Goal: Task Accomplishment & Management: Use online tool/utility

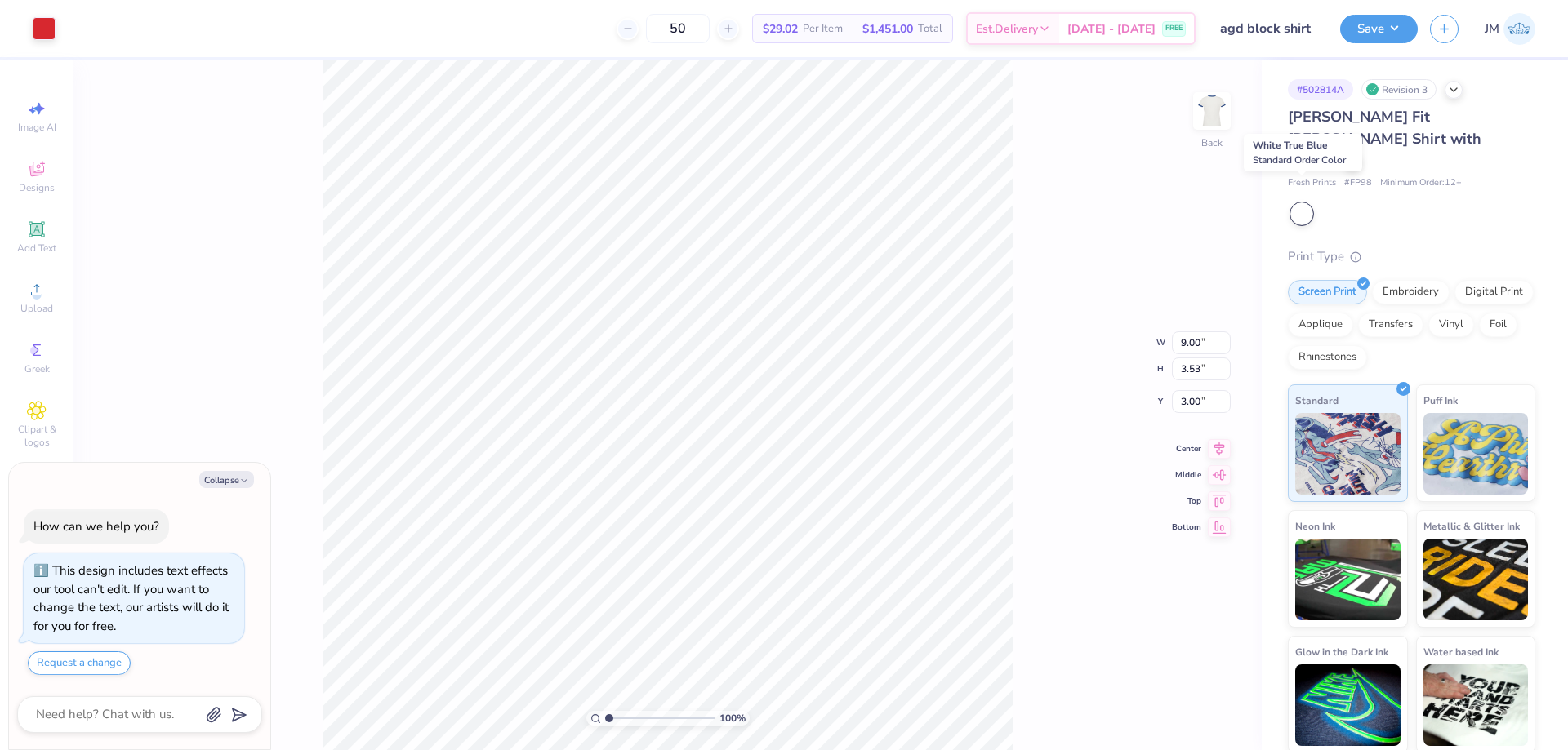
type textarea "x"
click at [1306, 203] on div at bounding box center [1301, 214] width 21 height 21
click at [1344, 203] on div at bounding box center [1413, 214] width 244 height 21
type textarea "x"
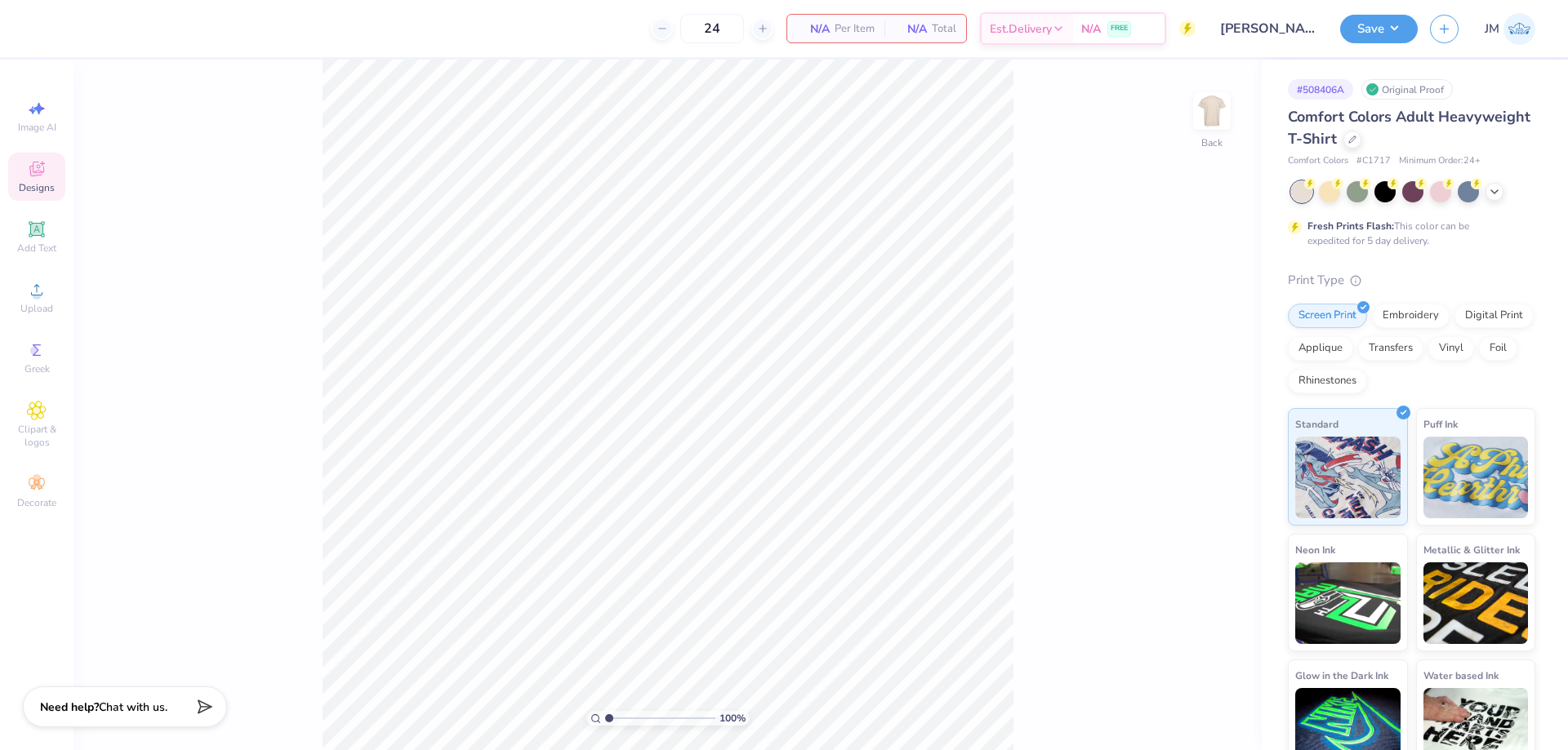
click at [21, 177] on div "Designs" at bounding box center [37, 177] width 57 height 48
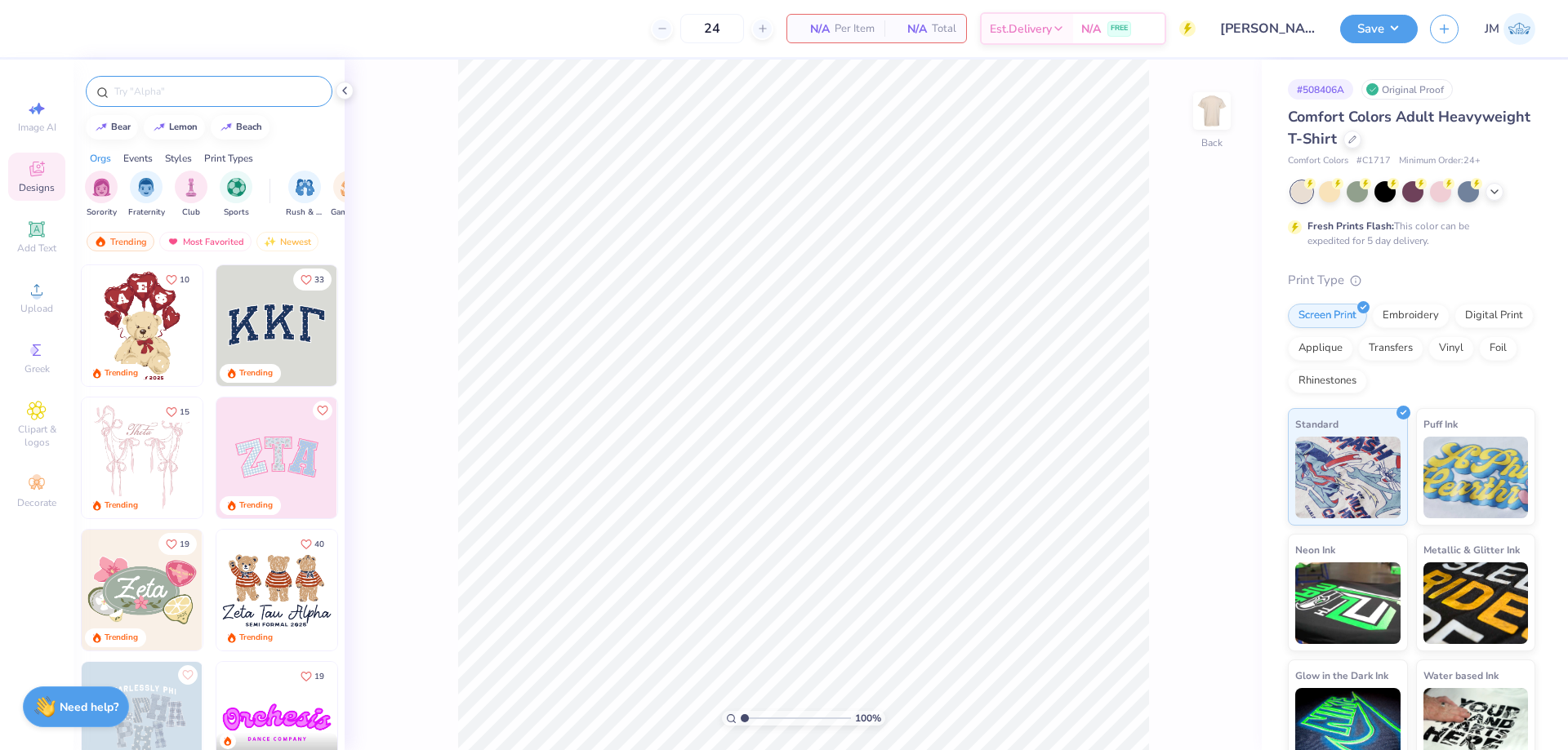
click at [258, 96] on input "text" at bounding box center [217, 91] width 209 height 16
type input "delta zeta baseball"
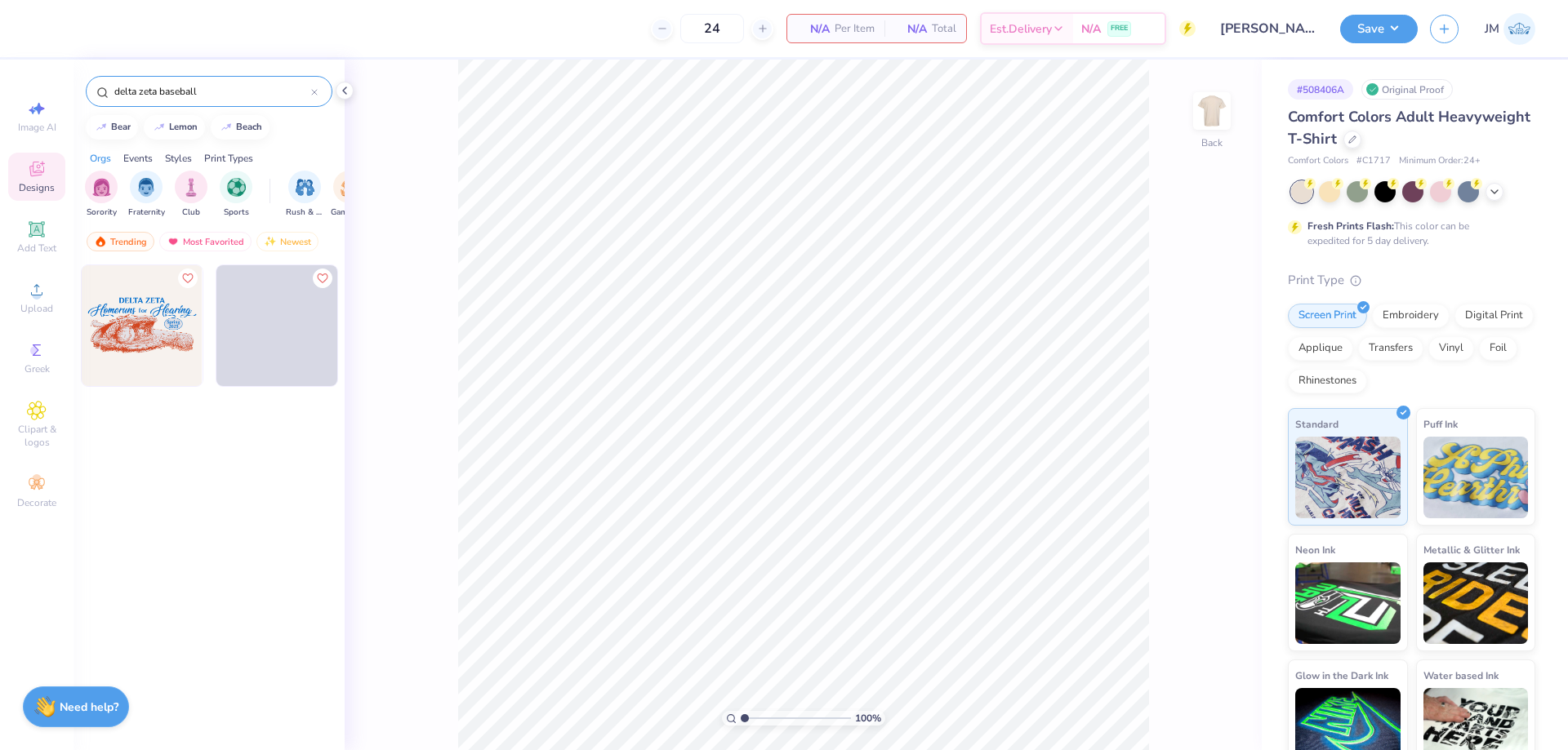
click at [177, 325] on img at bounding box center [142, 325] width 121 height 121
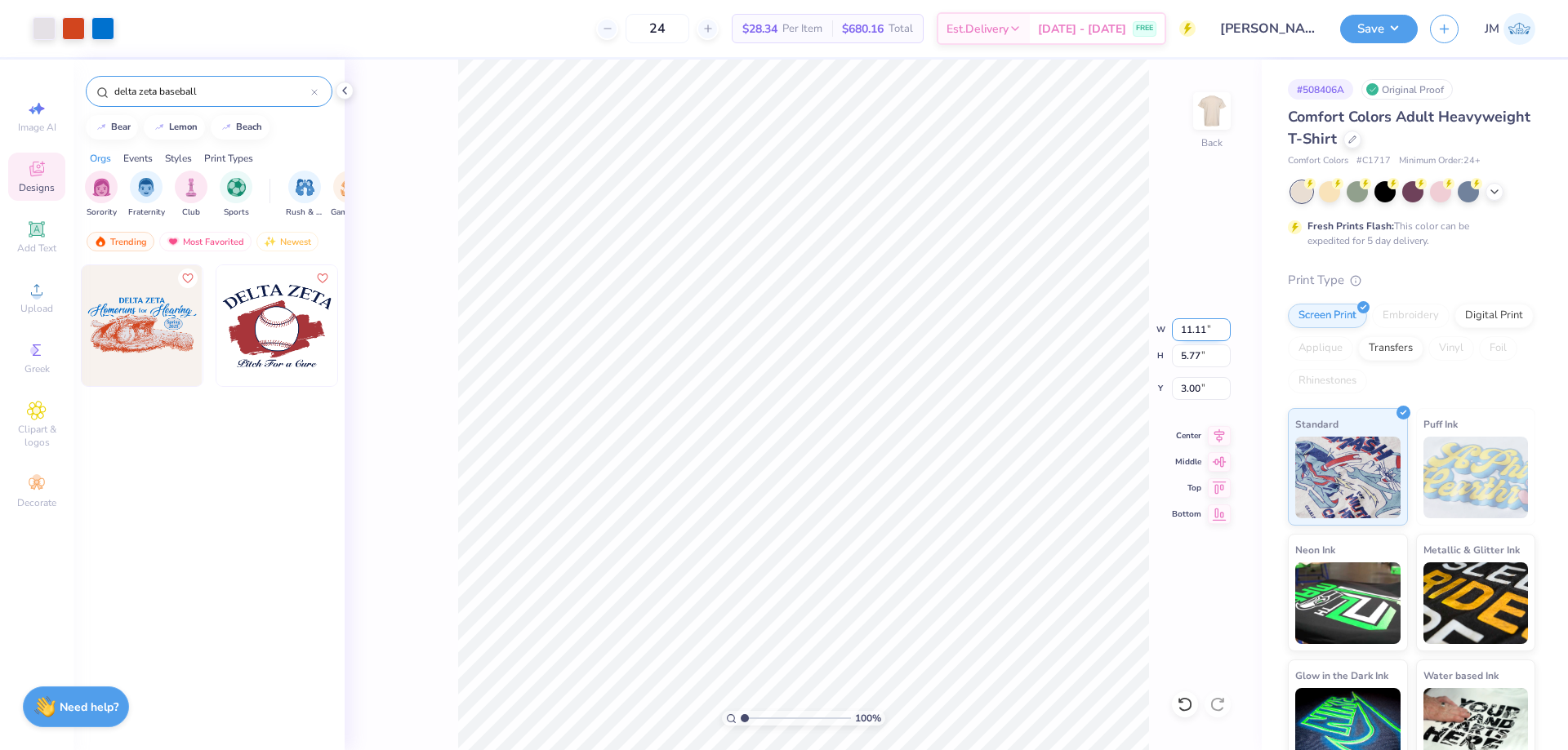
click at [1196, 339] on input "11.11" at bounding box center [1201, 330] width 59 height 23
type input "11.00"
type input "5.71"
click at [1188, 395] on input "3.03" at bounding box center [1201, 388] width 59 height 23
type input "3.00"
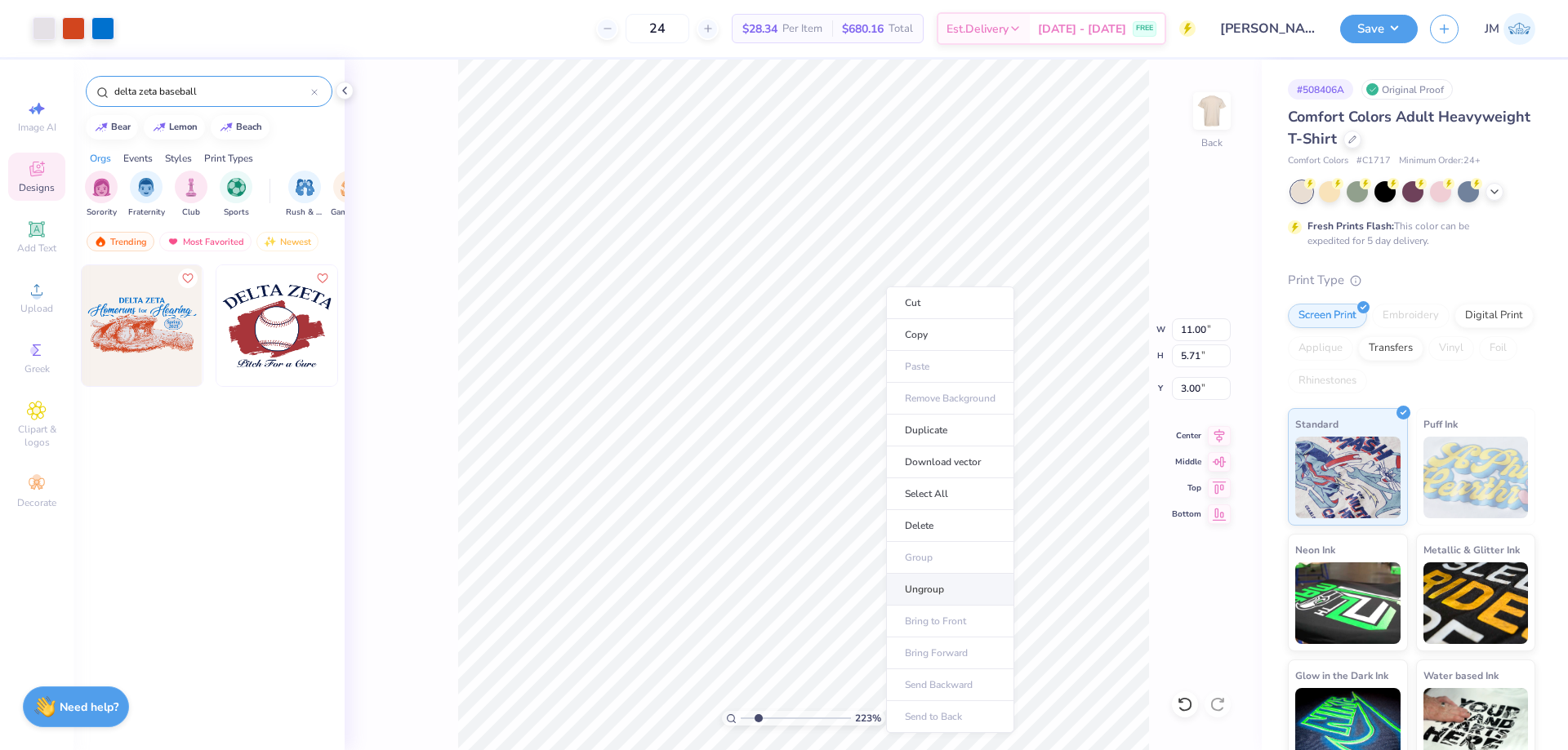
click at [912, 592] on li "Ungroup" at bounding box center [950, 589] width 128 height 32
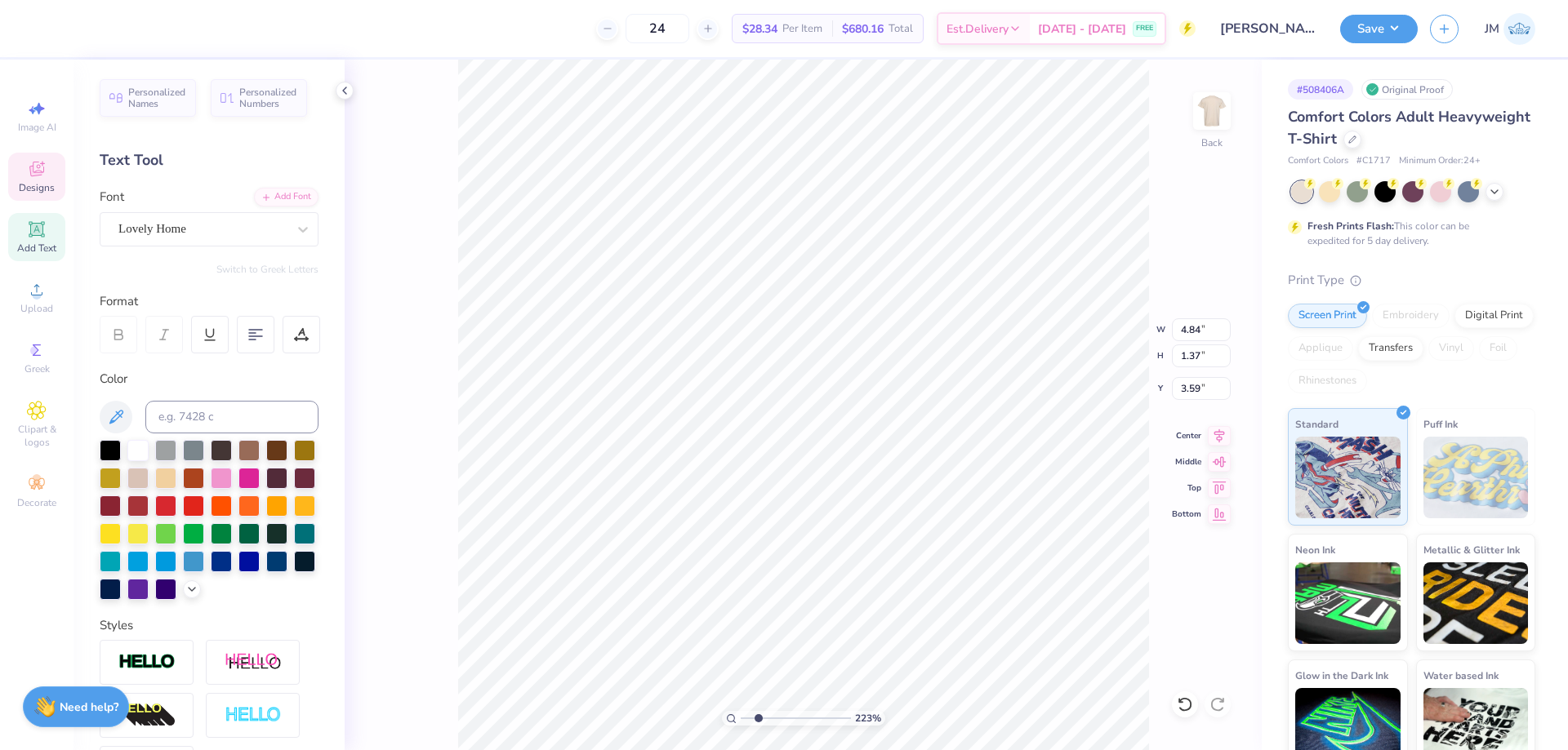
type input "2.22643184911232"
type input "11.03"
type input "5.71"
type input "3.00"
click at [1183, 702] on icon at bounding box center [1181, 700] width 3 height 3
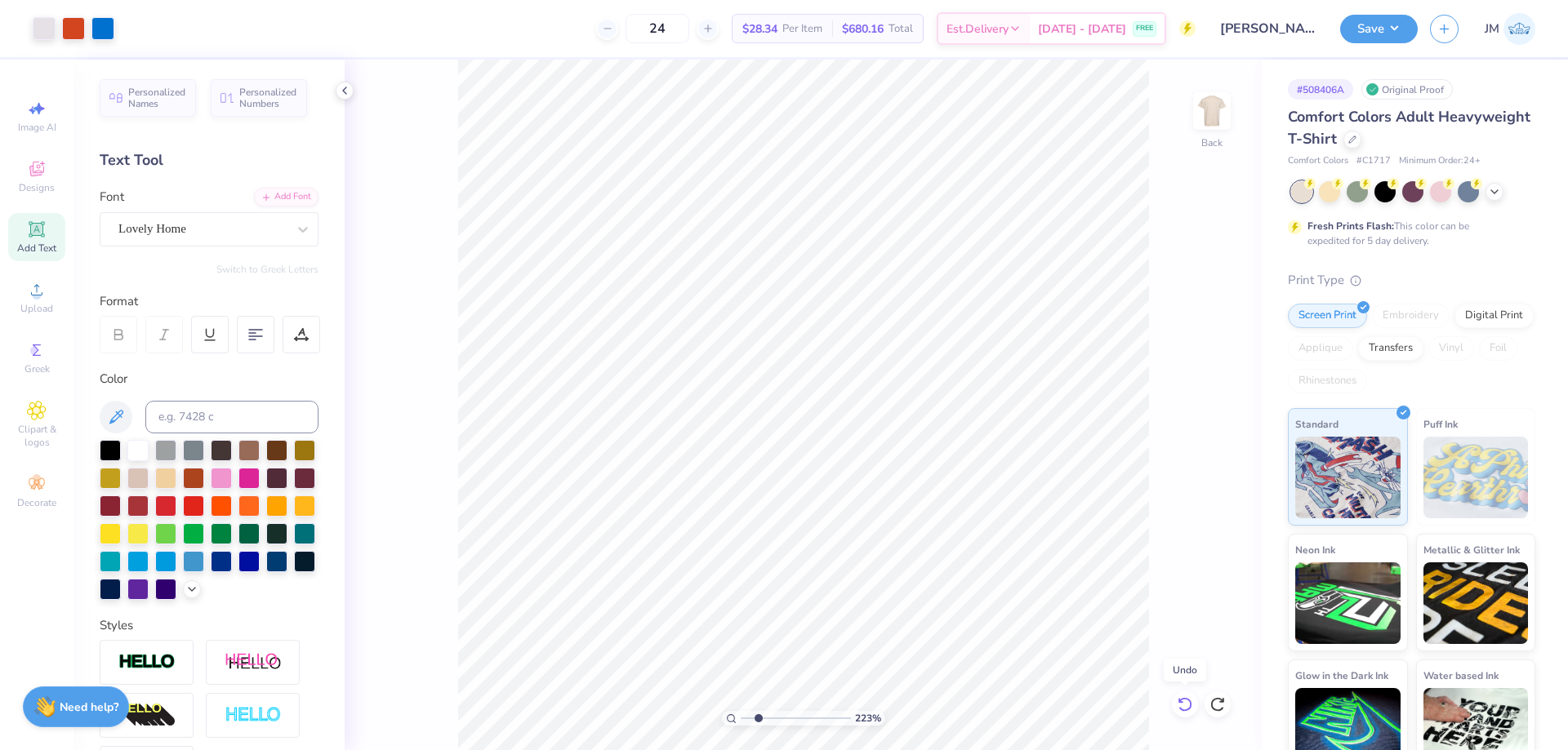
click at [1183, 702] on icon at bounding box center [1181, 700] width 3 height 3
click at [1215, 700] on icon at bounding box center [1217, 704] width 14 height 14
type input "2.22643184911232"
type textarea "T"
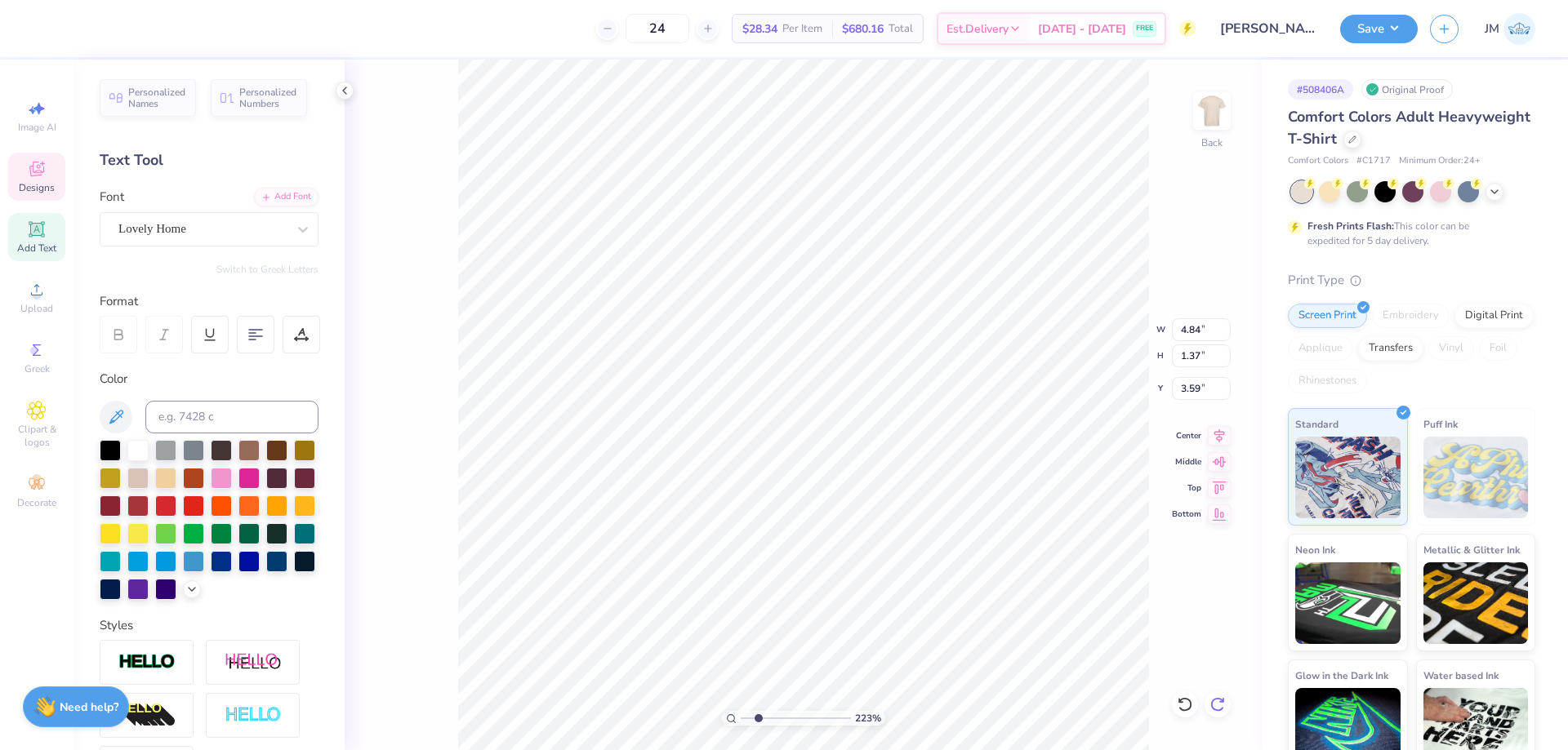
type input "2.22643184911232"
type textarea "Tas"
type input "2.22643184911232"
type textarea "Taste"
type input "2.22643184911232"
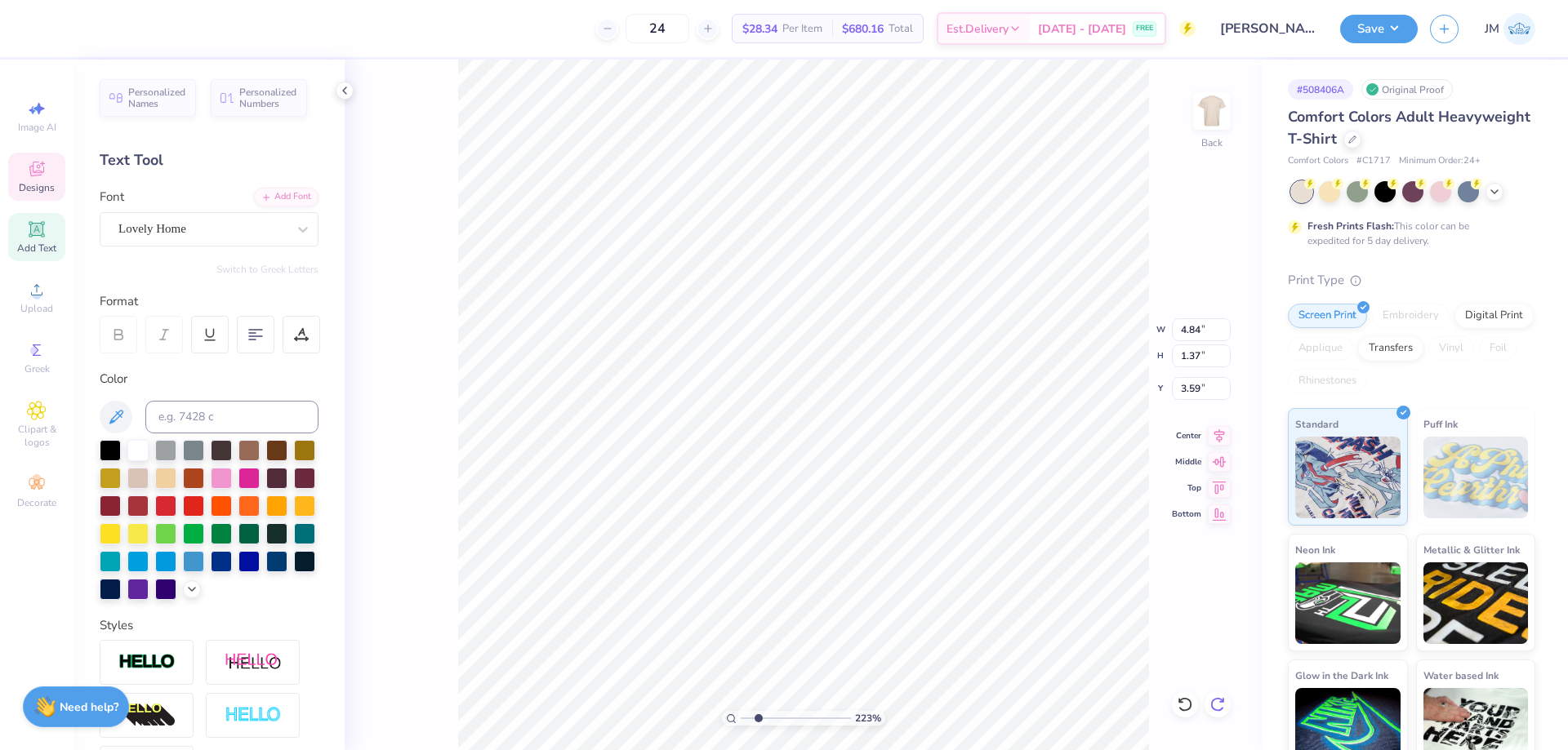
type input "2.23"
type input "1.45"
type input "3.54"
type input "2.22643184911232"
type input "2.23"
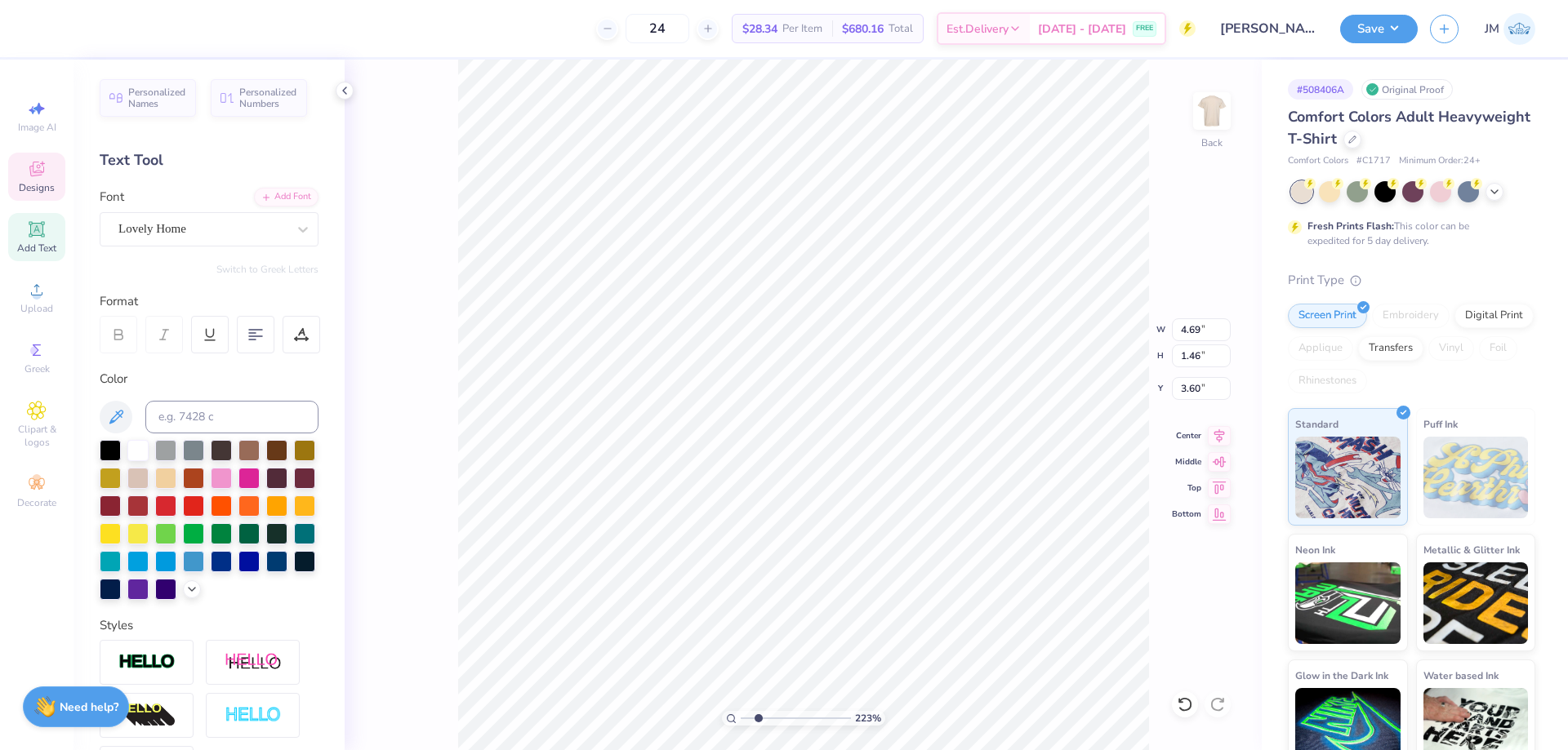
type input "1.45"
click at [1192, 390] on input "3.54" at bounding box center [1201, 388] width 59 height 23
type input "3.6"
type input "2.22643184911232"
type input "3.60"
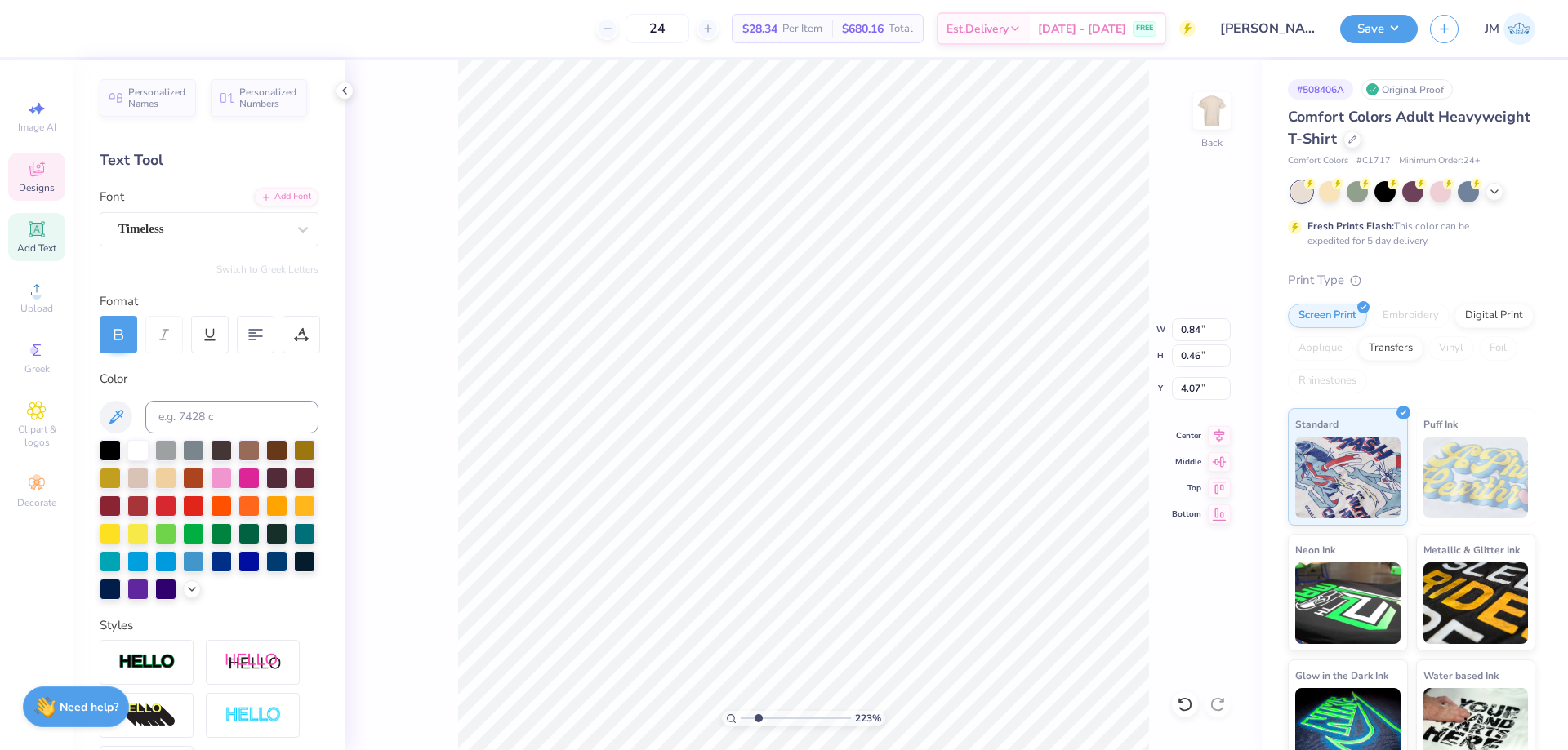
type input "2.22643184911232"
type textarea "o"
type input "2.22643184911232"
type textarea "of"
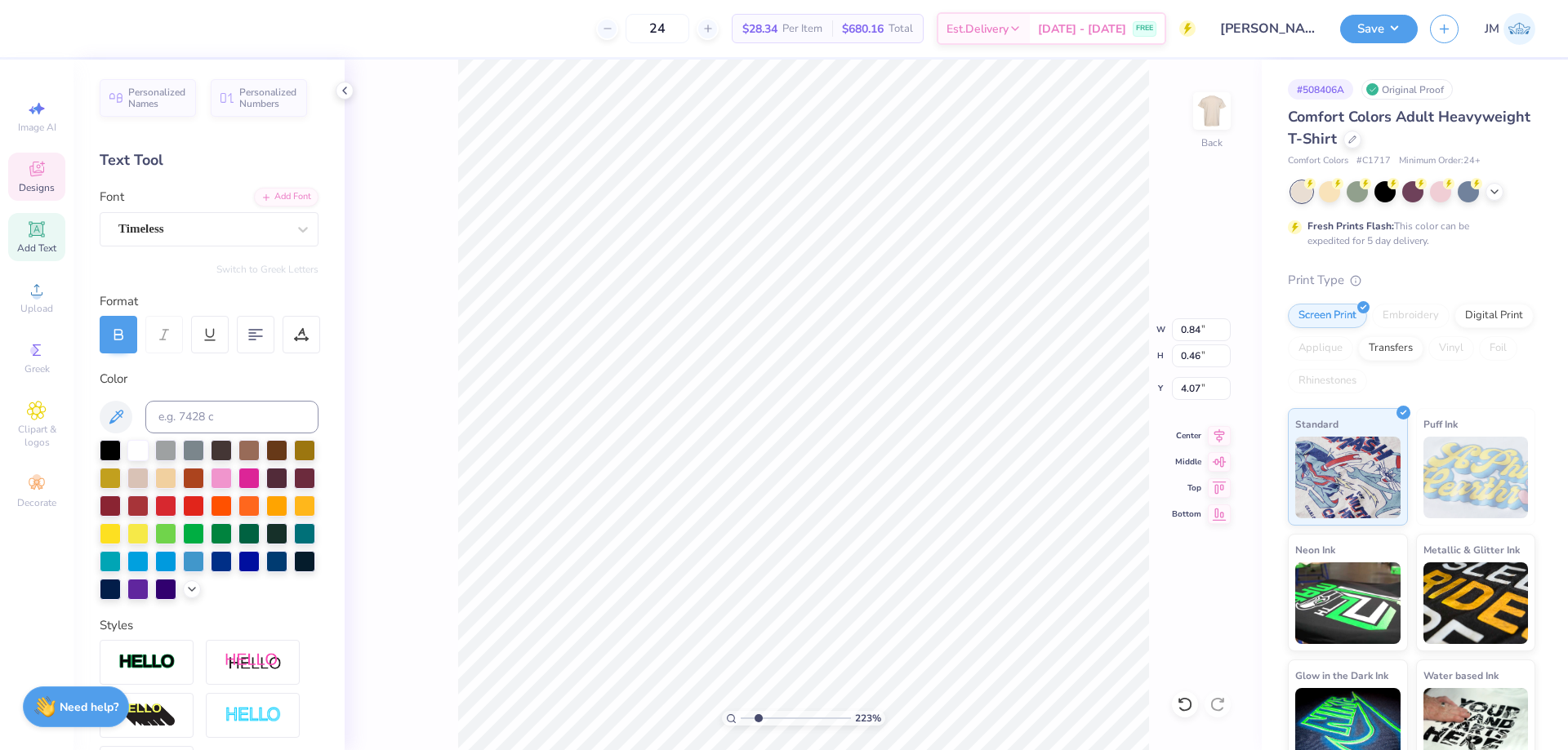
type input "2.22643184911232"
type input "0.58"
type input "2.22643184911232"
type input "10.74"
type input "5.71"
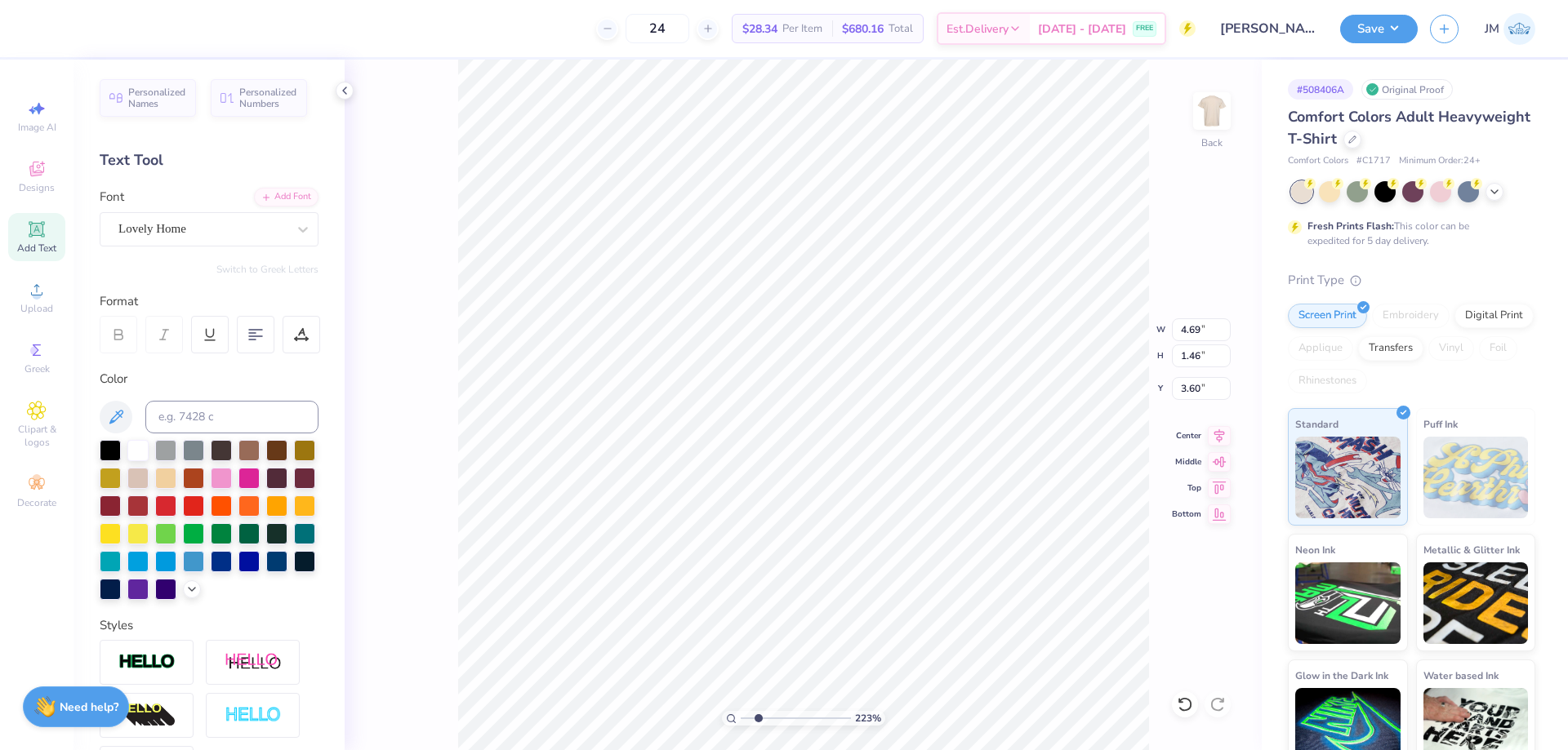
type input "3.00"
click at [1176, 695] on div "223 % Back" at bounding box center [803, 404] width 917 height 690
click at [1178, 704] on icon at bounding box center [1184, 704] width 16 height 16
type input "2.22643184911232"
type textarea "M"
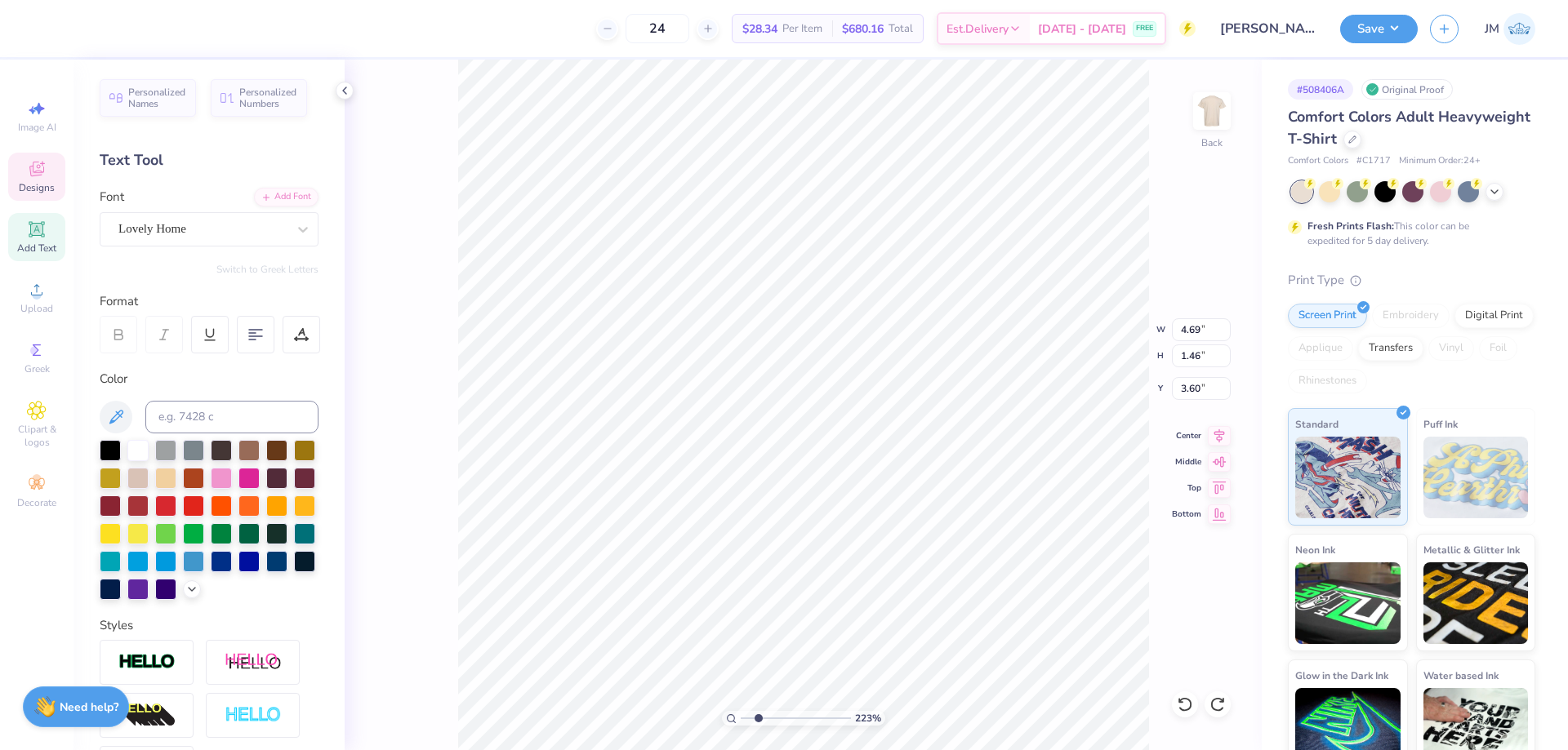
type input "2.22643184911232"
type textarea "Mi"
type input "2.22643184911232"
type textarea "Mil"
type input "2.22643184911232"
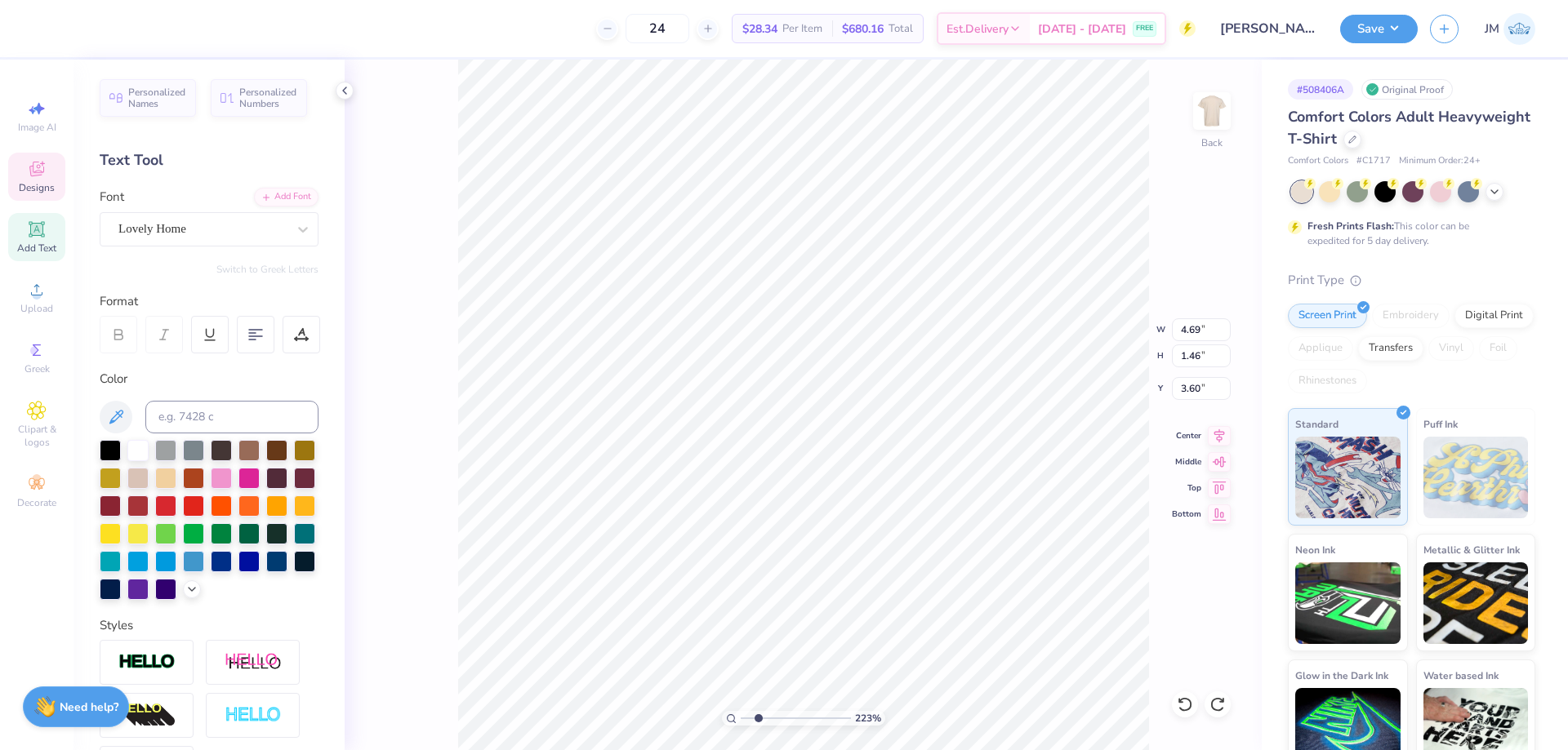
type textarea "Mille"
type input "2.22643184911232"
type textarea "Milled"
type input "2.22643184911232"
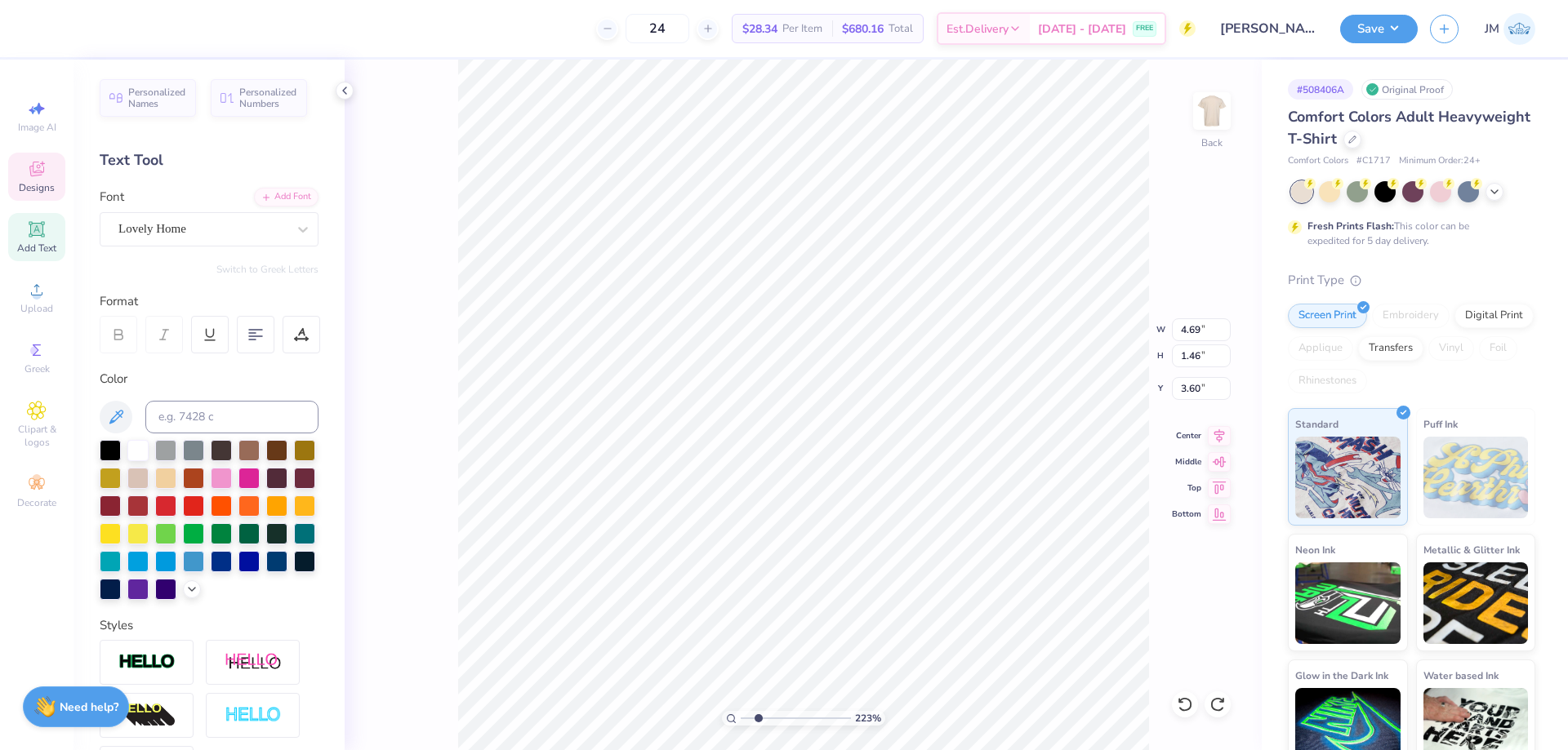
type textarea "[PERSON_NAME]"
type input "2.22643184911232"
type textarea "Milledgevi"
type input "2.22643184911232"
type textarea "Milledgevil"
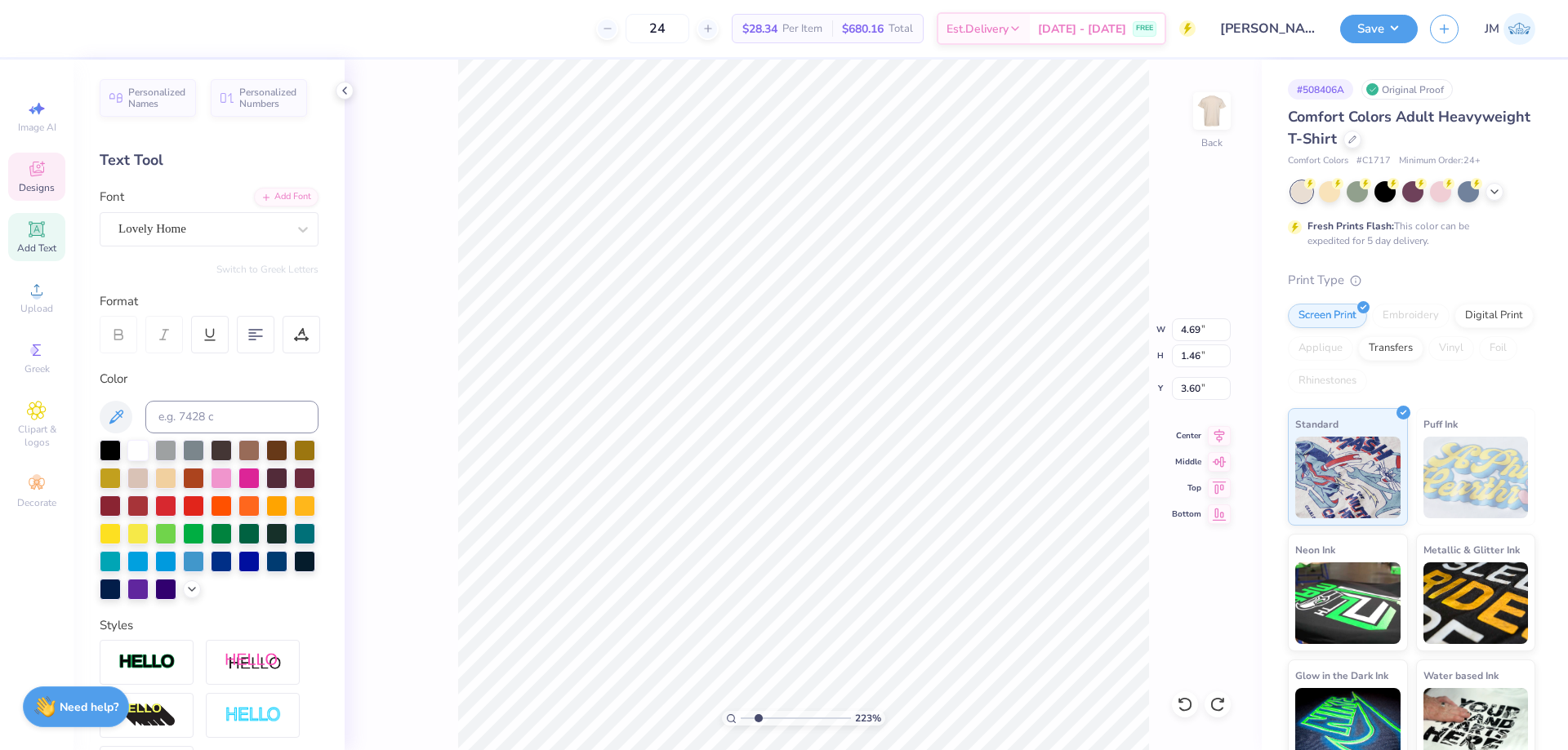
type input "2.22643184911232"
type textarea "[GEOGRAPHIC_DATA]"
type input "2.22643184911232"
type input "6.75"
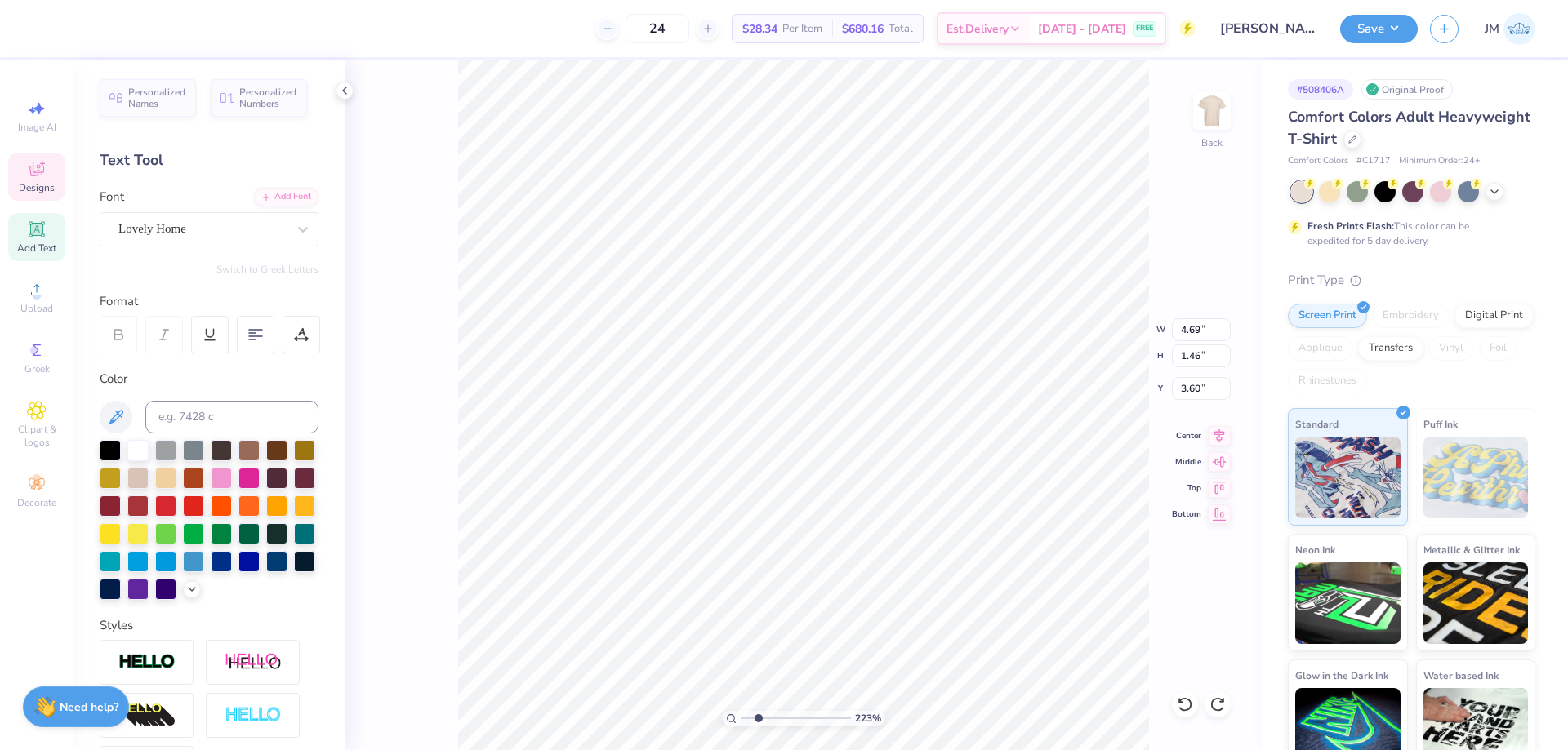
type input "1.44"
type input "3.61"
type input "2.22643184911232"
click at [1203, 391] on input "3.61" at bounding box center [1201, 388] width 59 height 23
type input "3.6"
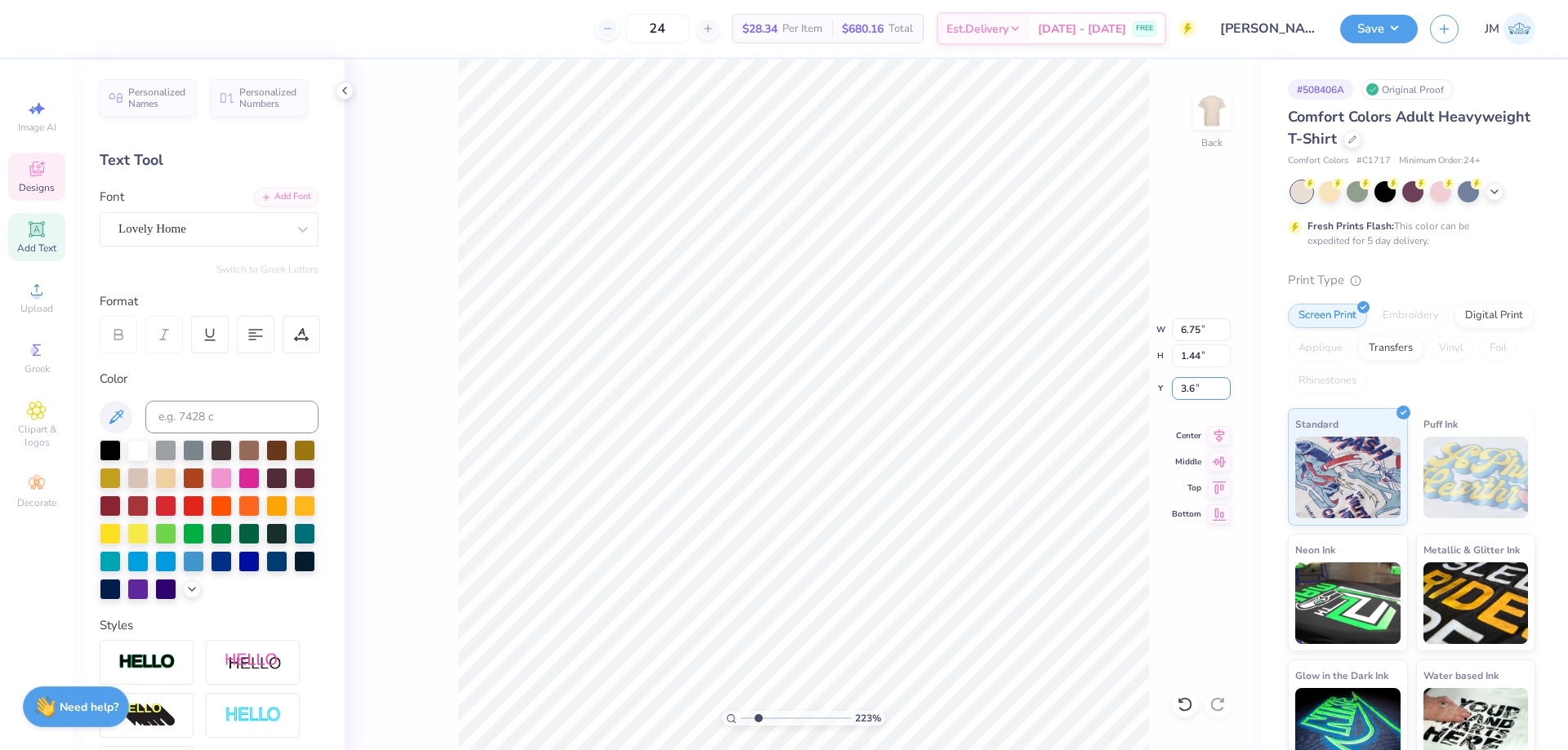
type input "2.22643184911232"
type input "3.60"
type input "3.32211076832206"
click at [1203, 385] on input "3.62" at bounding box center [1201, 388] width 59 height 23
type input "3.6"
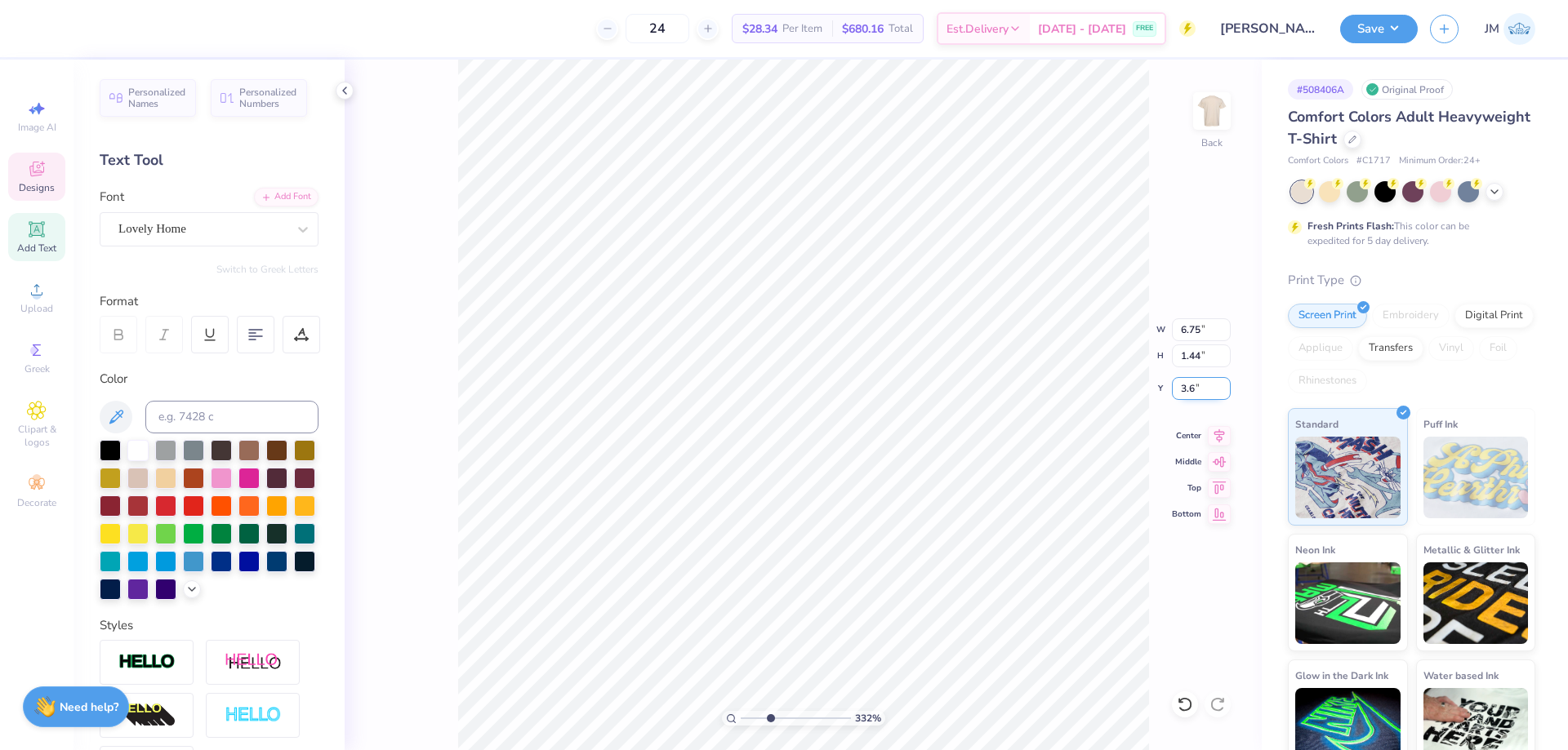
type input "3.32211076832206"
type input "3.60"
click at [937, 717] on li "Send to Back" at bounding box center [941, 730] width 128 height 32
type input "3.32211076832206"
type input "4.10"
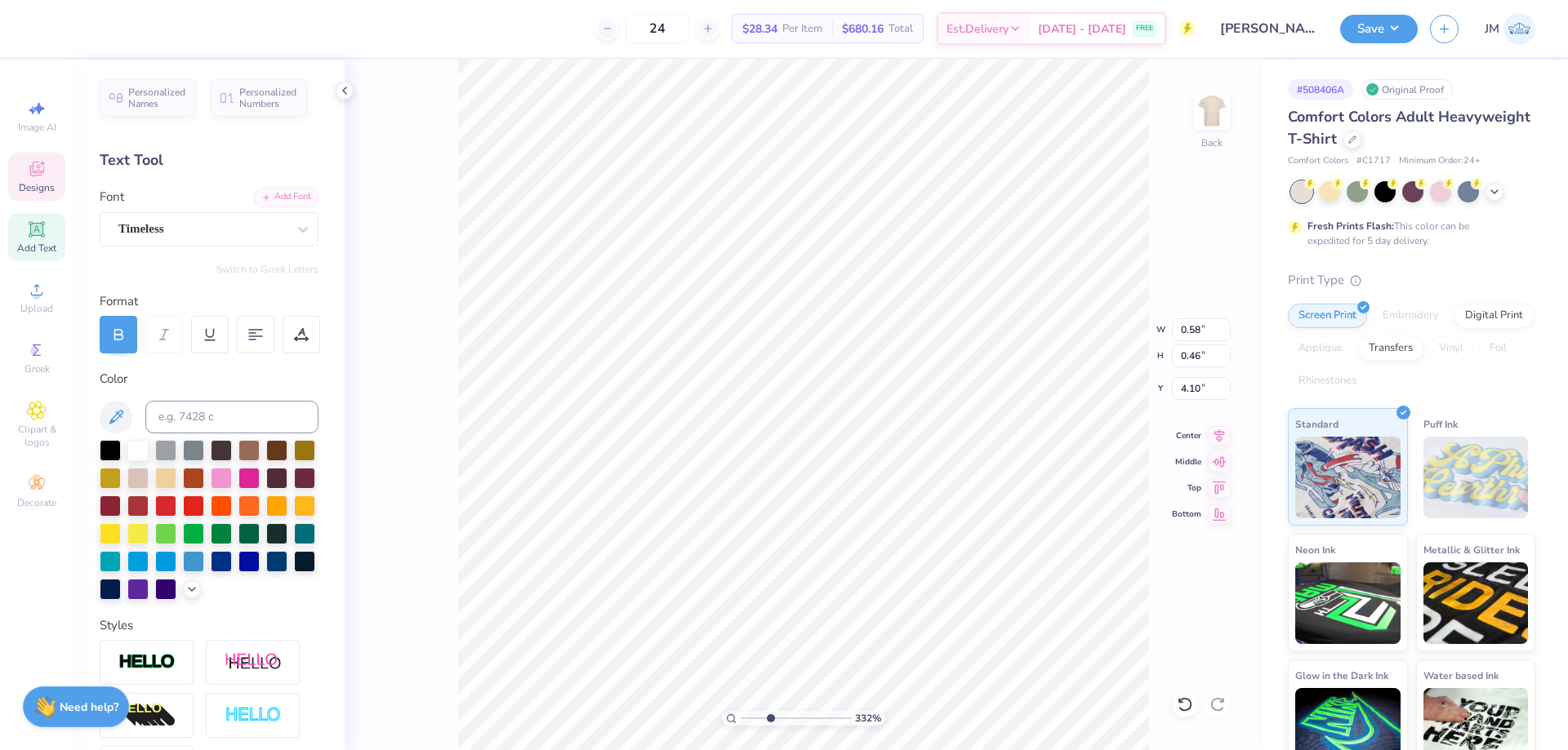
type input "3.32211076832206"
type input "6.75"
type input "1.44"
type input "3.60"
type input "3.32211076832206"
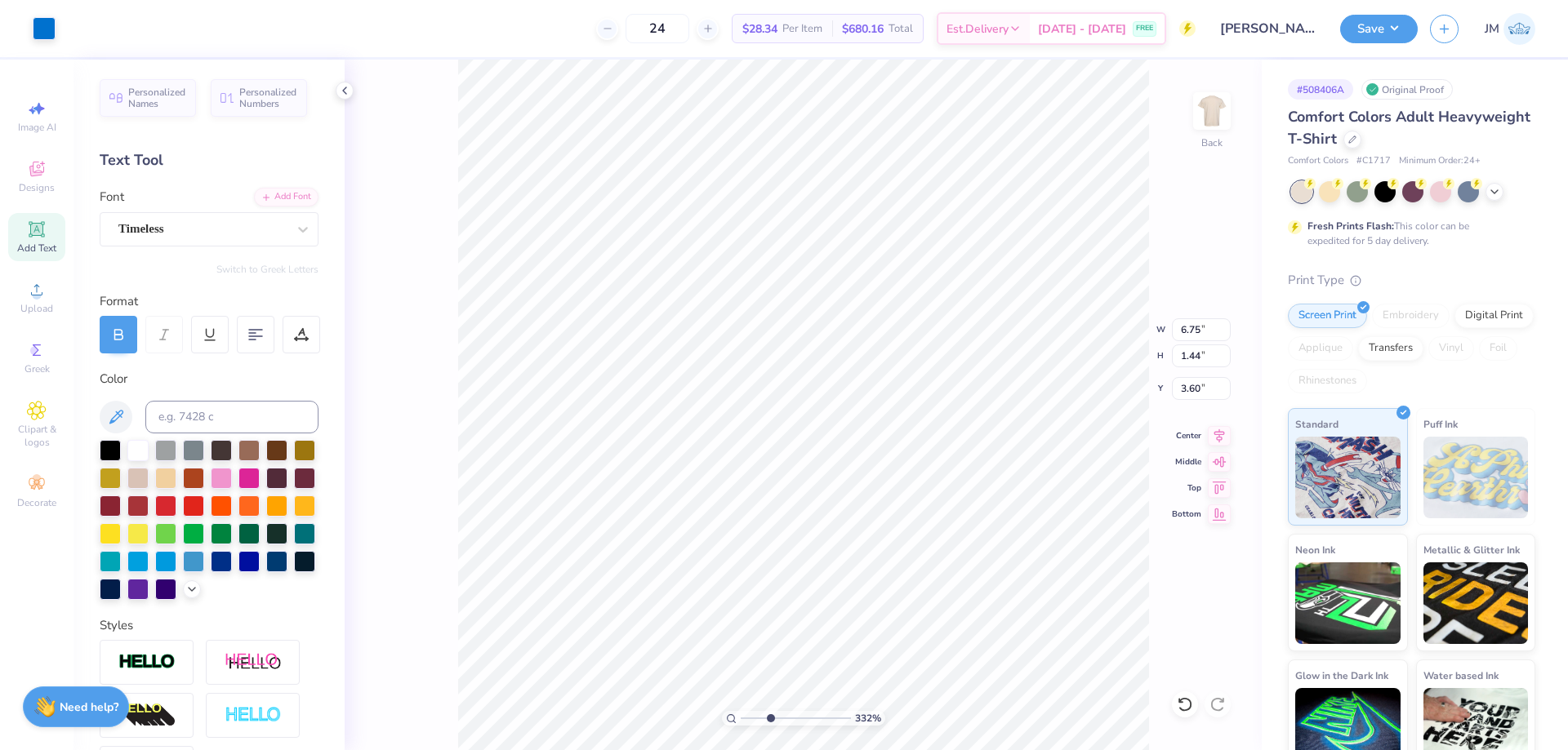
type input "2.23"
type input "1.45"
type input "3.32211076832206"
type input "3.32"
click at [833, 578] on li "Group" at bounding box center [826, 568] width 128 height 32
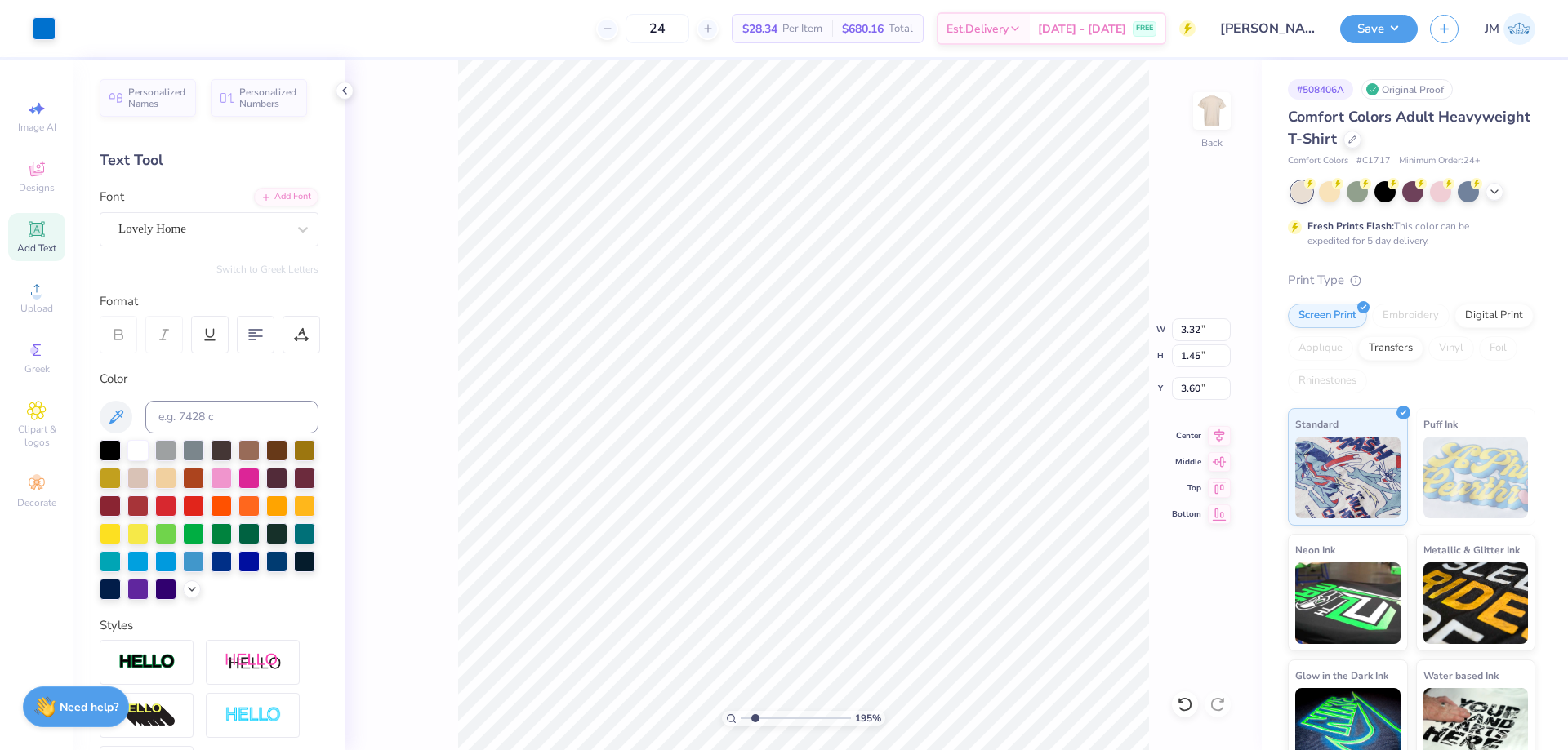
type input "1.94838377767887"
type input "9.15"
click at [1216, 438] on icon at bounding box center [1219, 433] width 23 height 19
click at [1212, 437] on icon at bounding box center [1219, 433] width 23 height 19
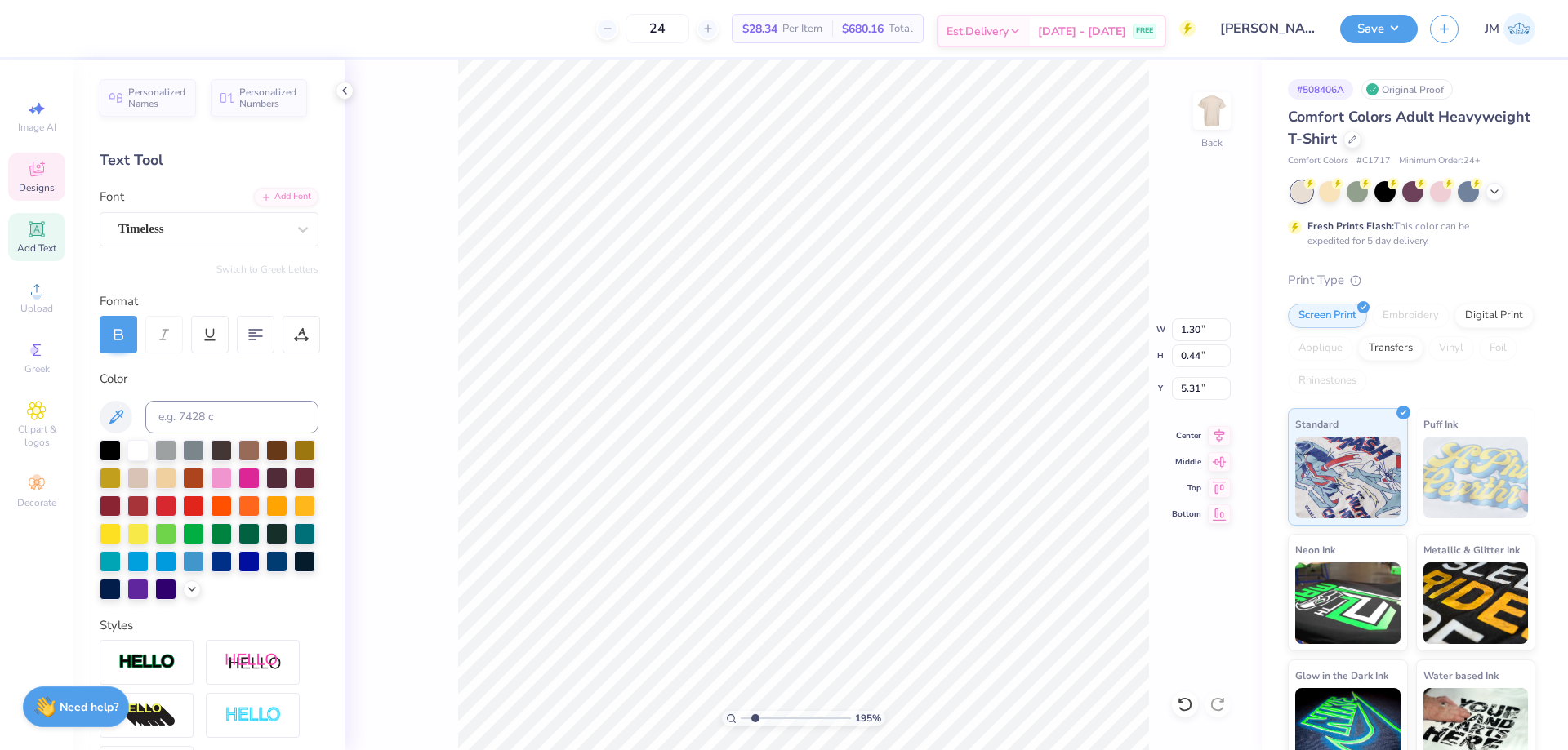
type input "1.94838377767887"
type textarea "F"
type input "1.94838377767887"
type textarea "Fal"
type input "1.94838377767887"
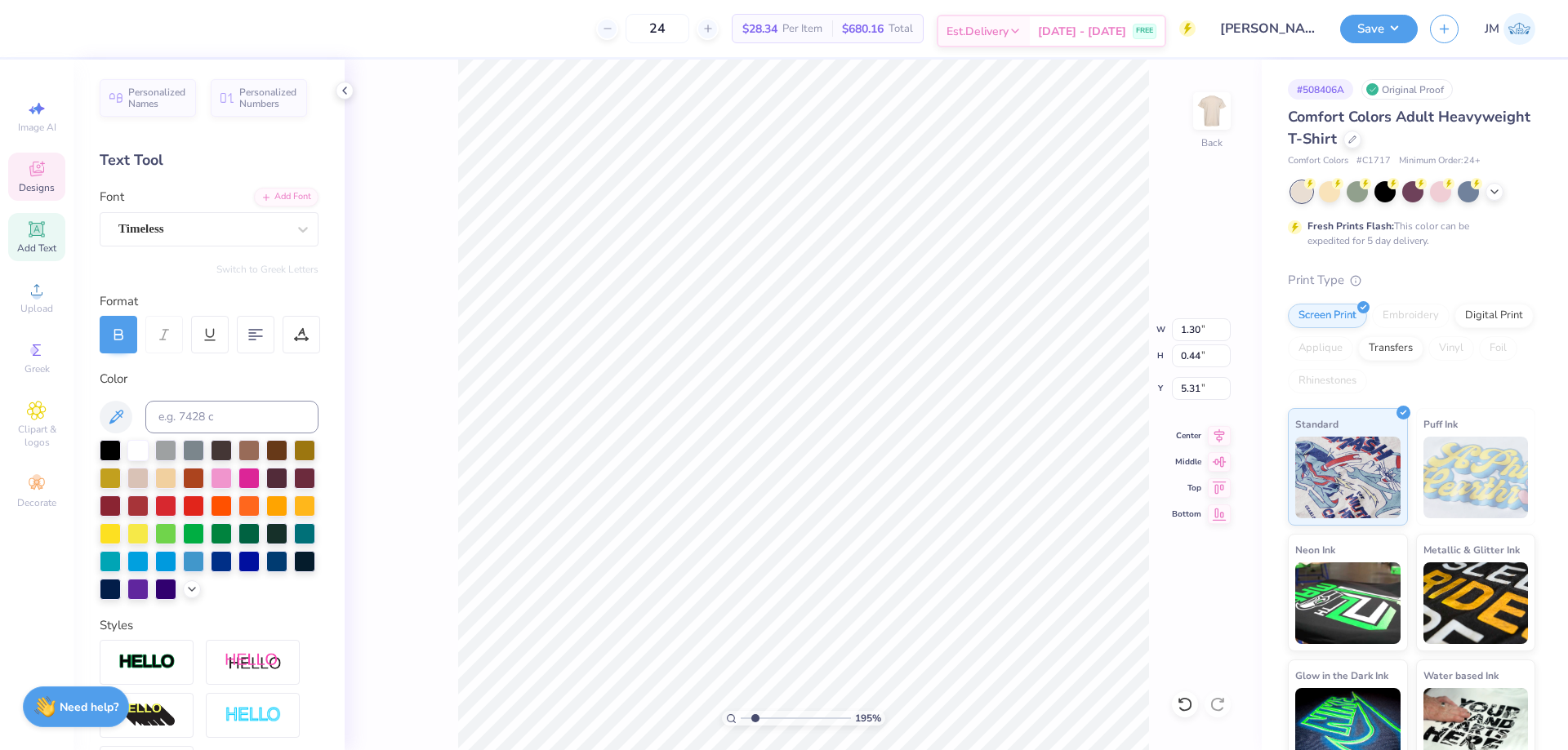
type textarea "Fall"
type input "1.94838377767887"
type input "0.70"
type input "0.34"
type input "5.36"
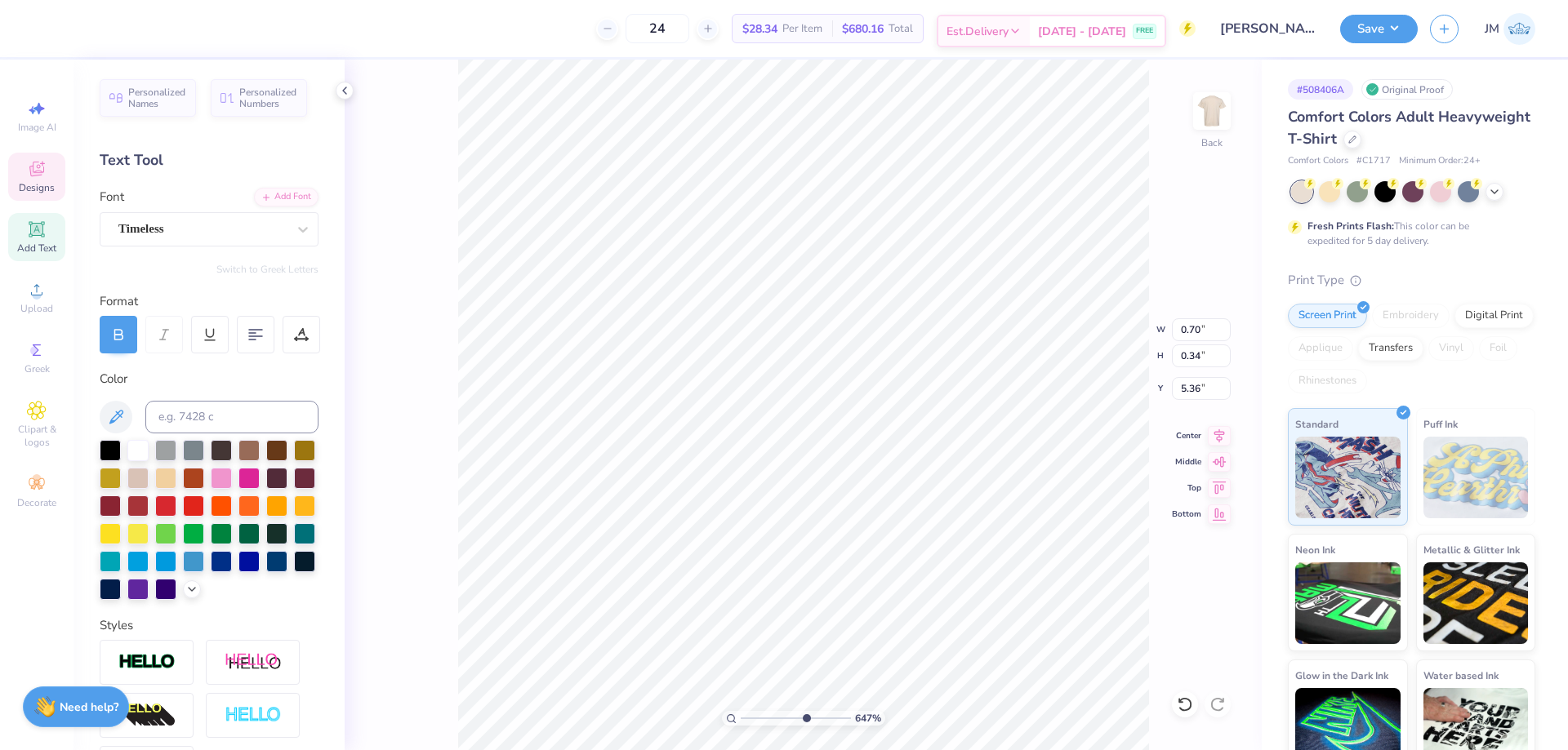
type input "6.47274682746668"
type input "5.31"
type input "3.32211081903881"
type input "2.49"
click at [909, 431] on li "Duplicate" at bounding box center [914, 431] width 128 height 32
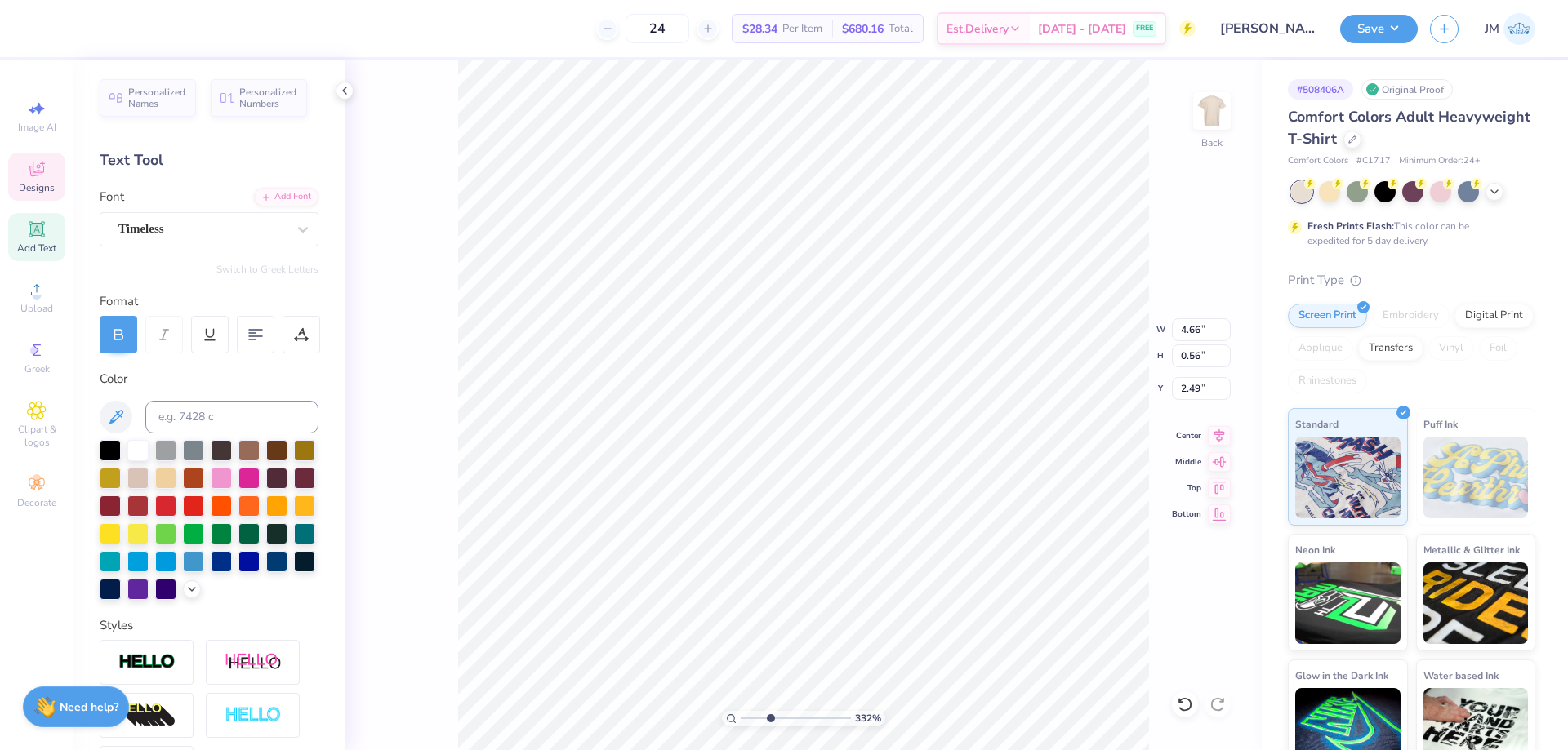
type input "3.32211081903881"
type input "3.49"
type input "3.32211081903881"
type textarea "P"
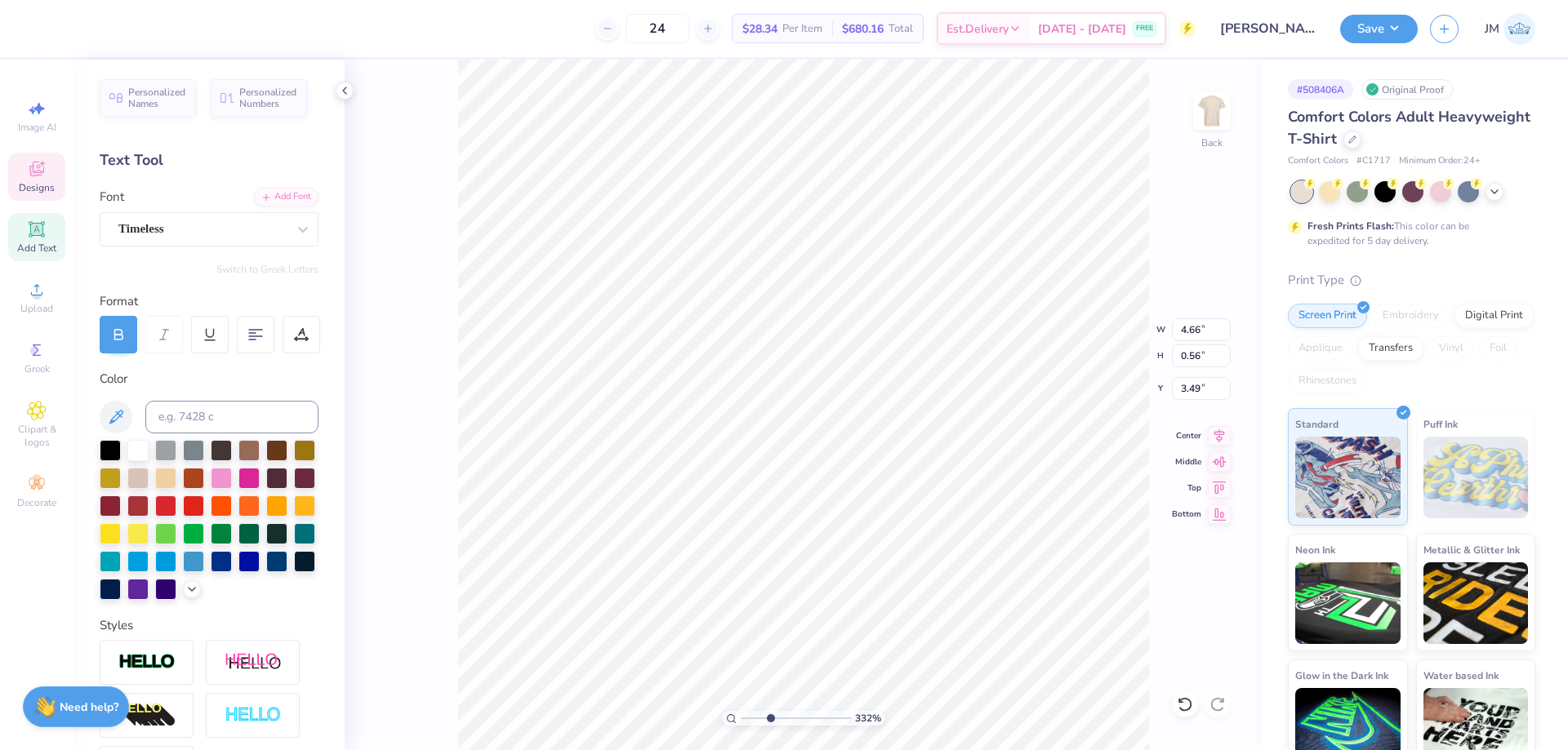
type input "3.32211081903881"
type textarea "PRE"
type input "3.32211081903881"
type textarea "PRES"
type input "3.32211081903881"
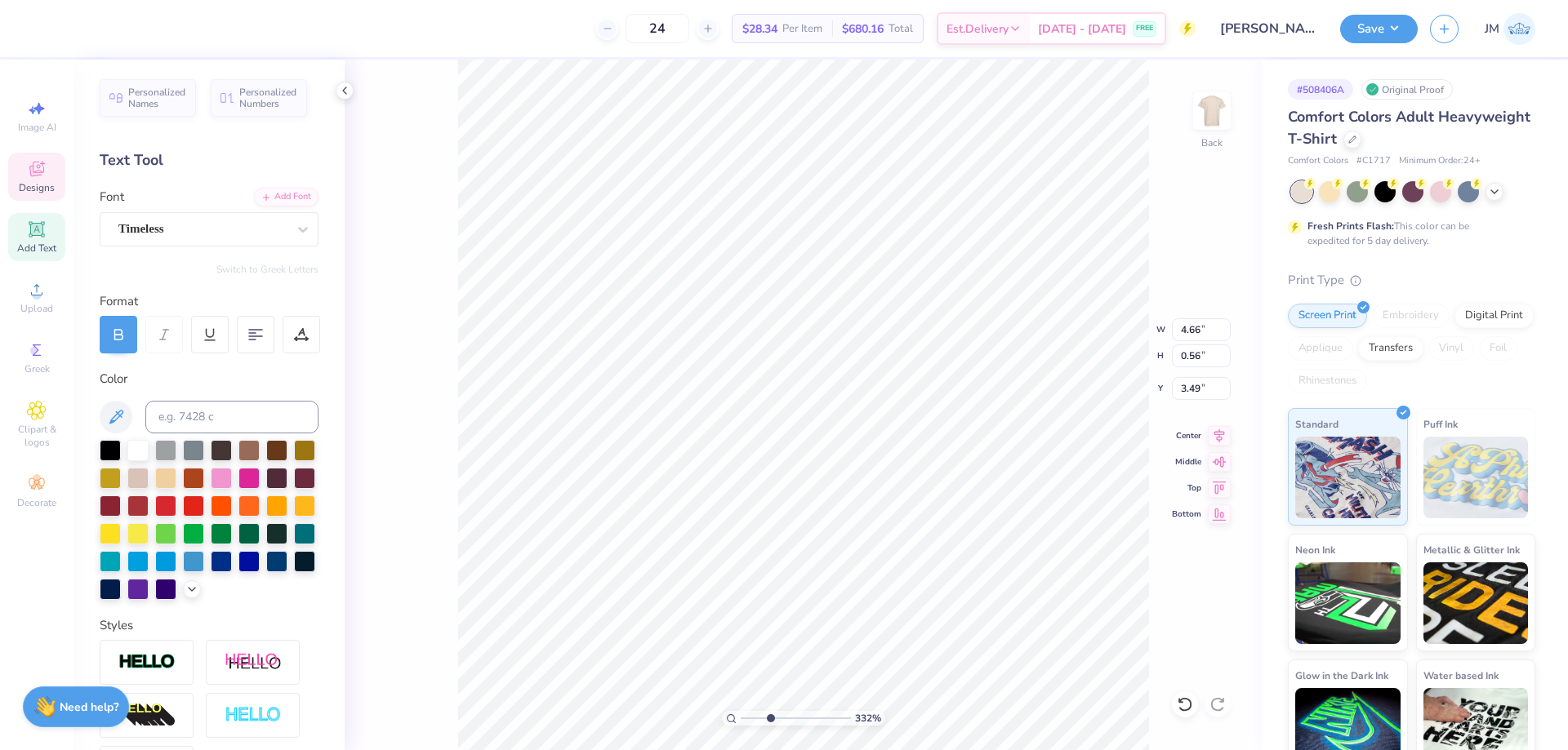
type textarea "PRESE"
type input "3.32211081903881"
type textarea "PRESENT"
type input "3.32211081903881"
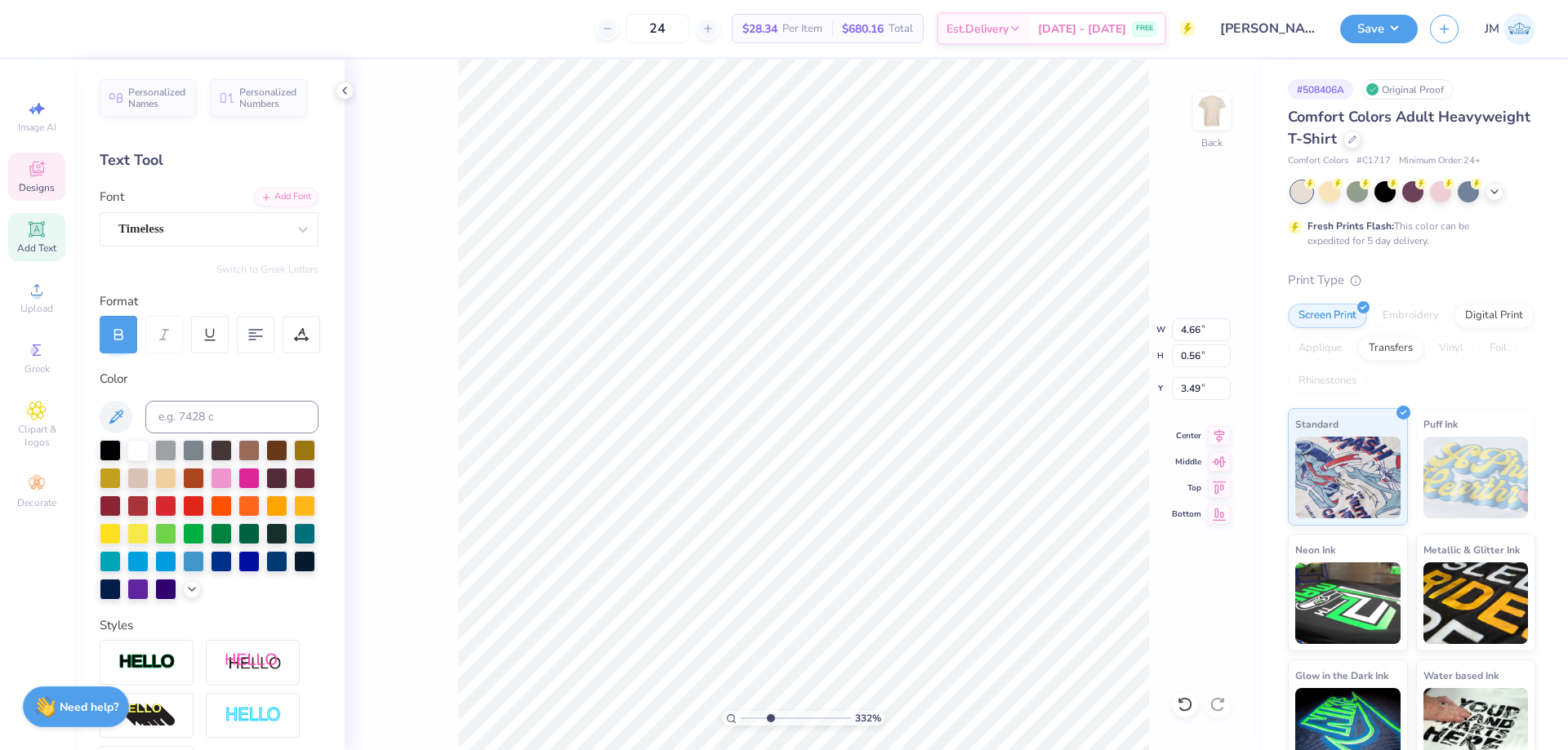
type textarea "PRESENTS"
type input "3.32211081903881"
type input "3.88"
type input "0.58"
type input "3.48"
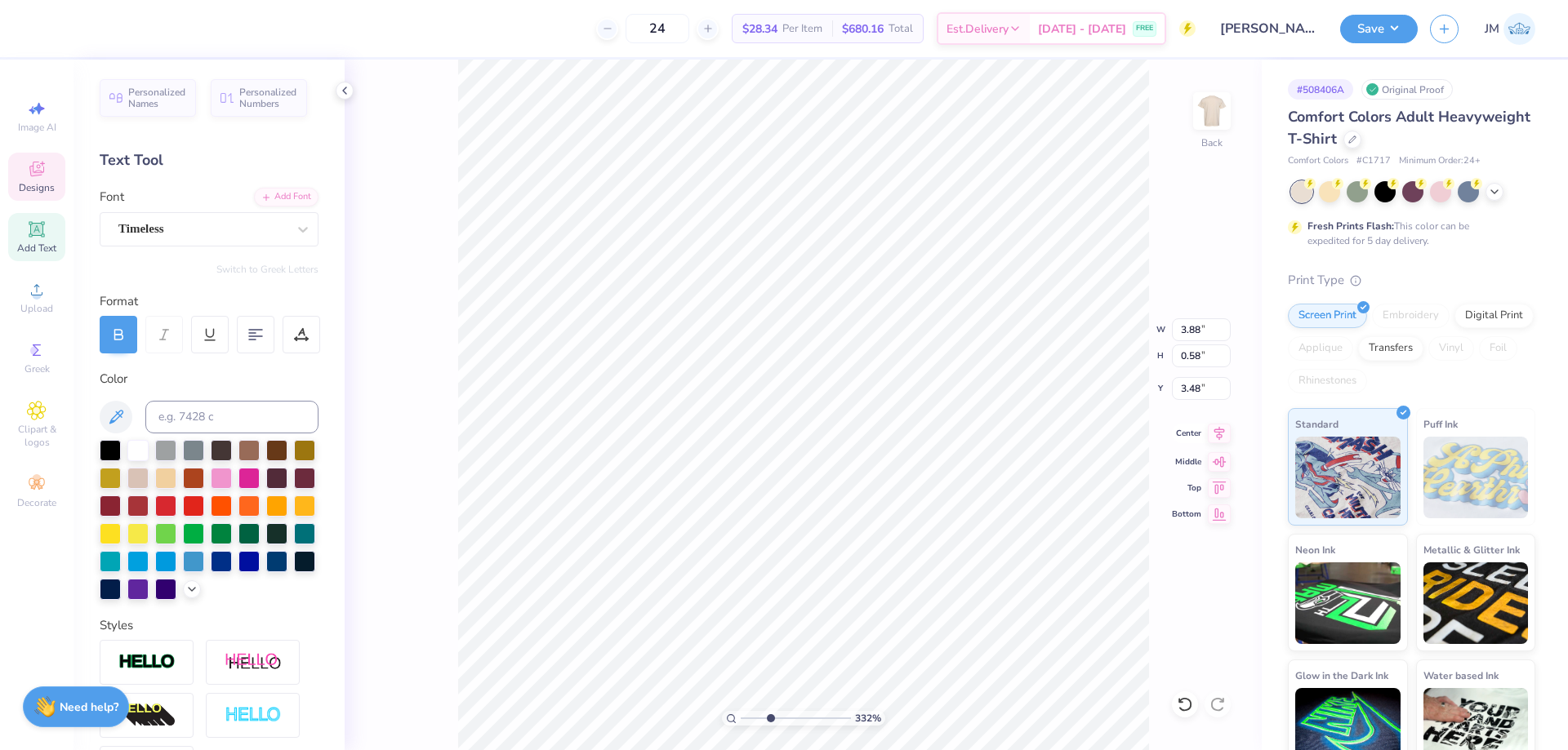
click at [1212, 434] on icon at bounding box center [1219, 433] width 23 height 19
type input "3.32211081903881"
click at [1205, 362] on input "0.58" at bounding box center [1201, 356] width 59 height 23
type input ".15"
type input "3.32211081903881"
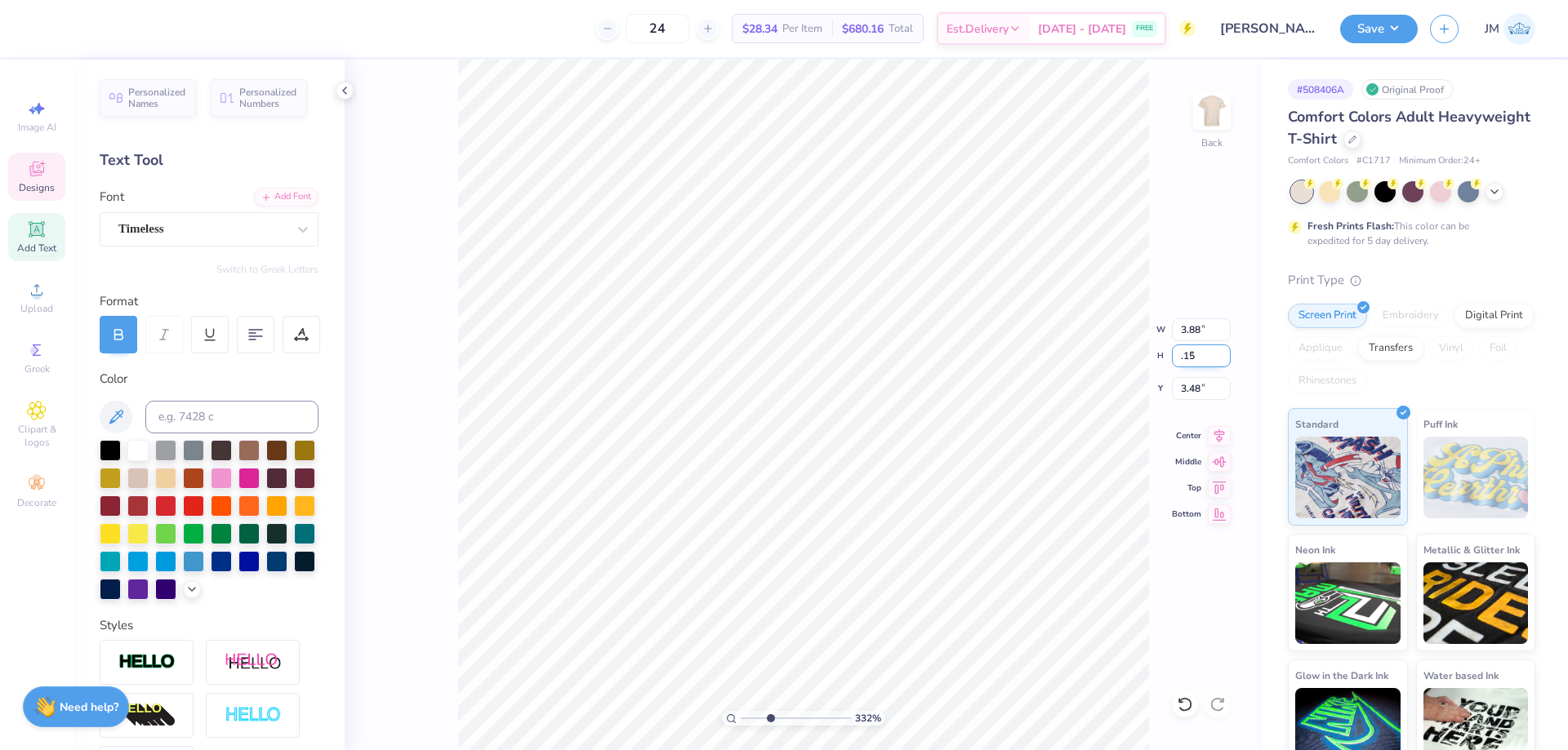
type input "1.00"
type input "0.15"
type input "3.70"
type input ".2"
type input "3.32211081903881"
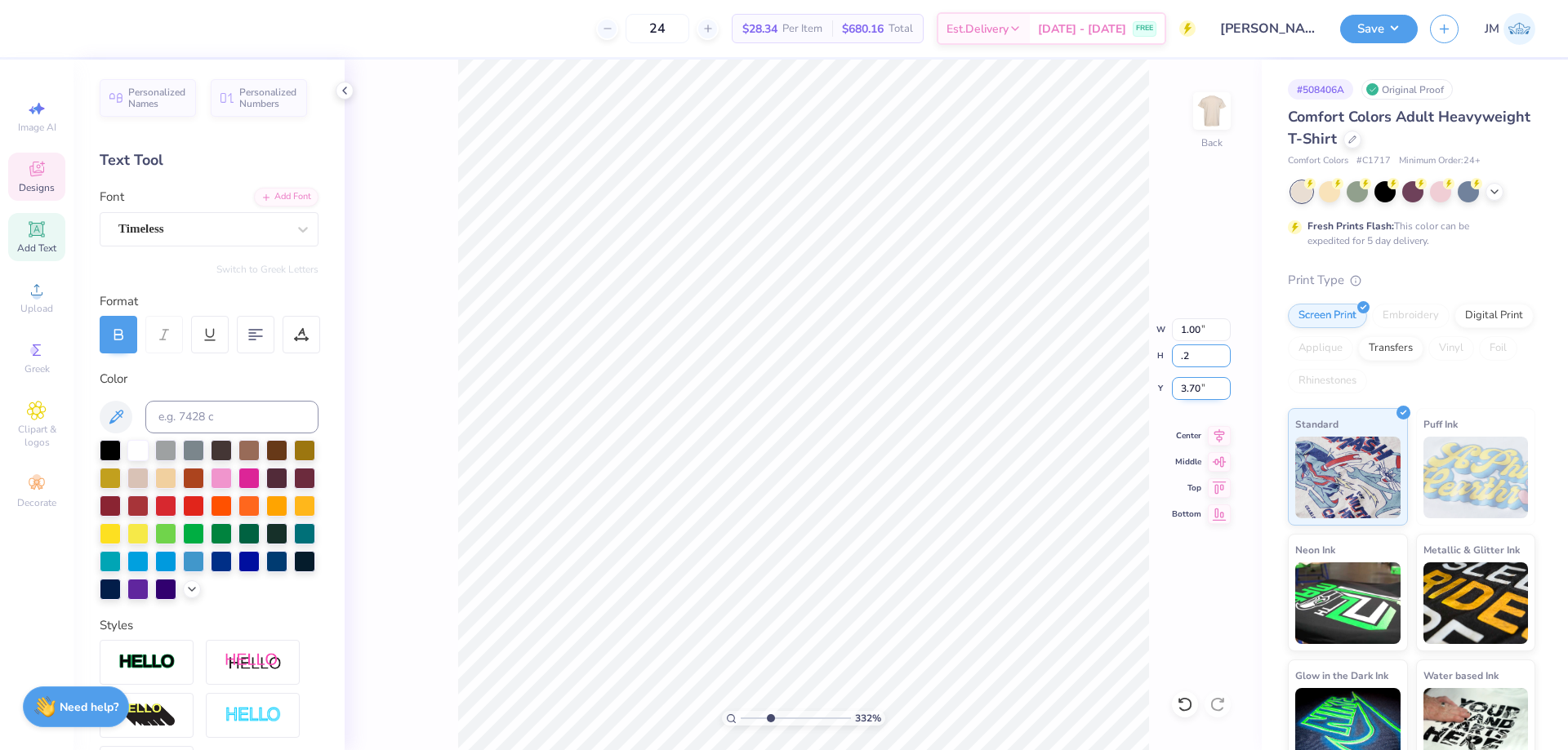
type input "1.34"
type input "0.20"
type input "3.67"
type input "4.95699885441734"
type input "3.26"
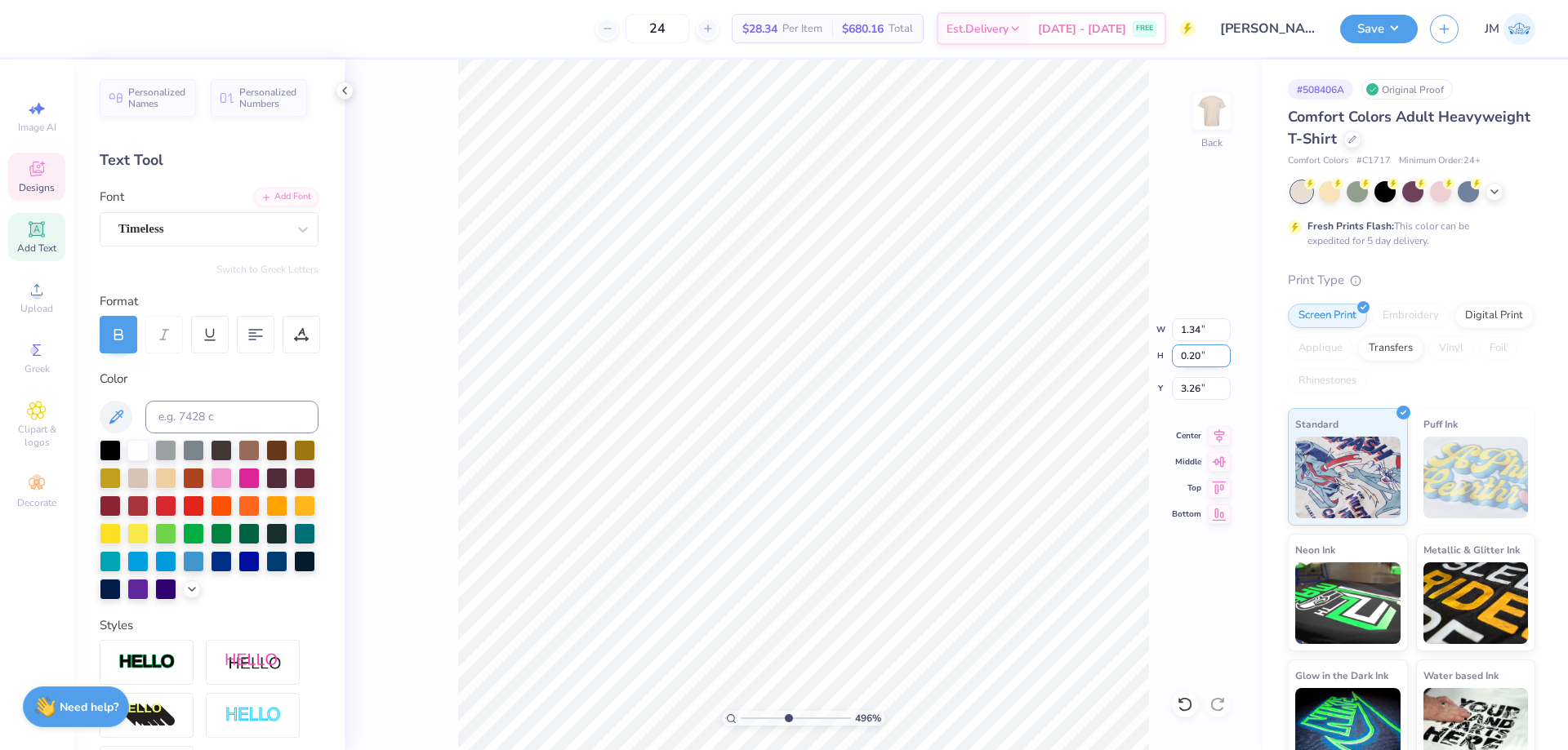
click at [1194, 352] on input "0.20" at bounding box center [1201, 356] width 59 height 23
type input "0.25"
type input "4.95699885441734"
type input "1.67"
type input "3.23"
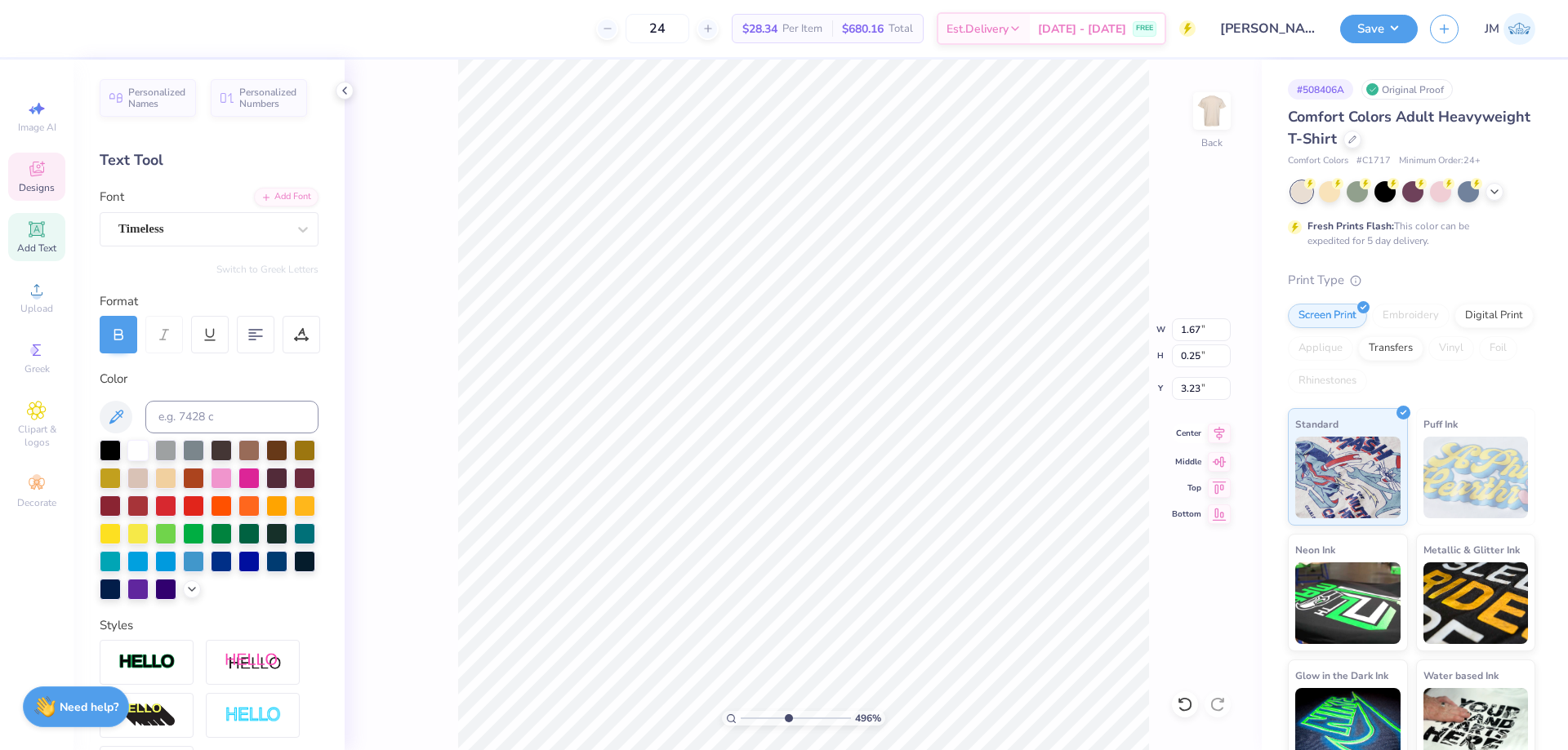
click at [1221, 433] on icon at bounding box center [1219, 433] width 23 height 19
type input "3.79619940307657"
type input "10.40"
type input "3.92"
type input "4.68"
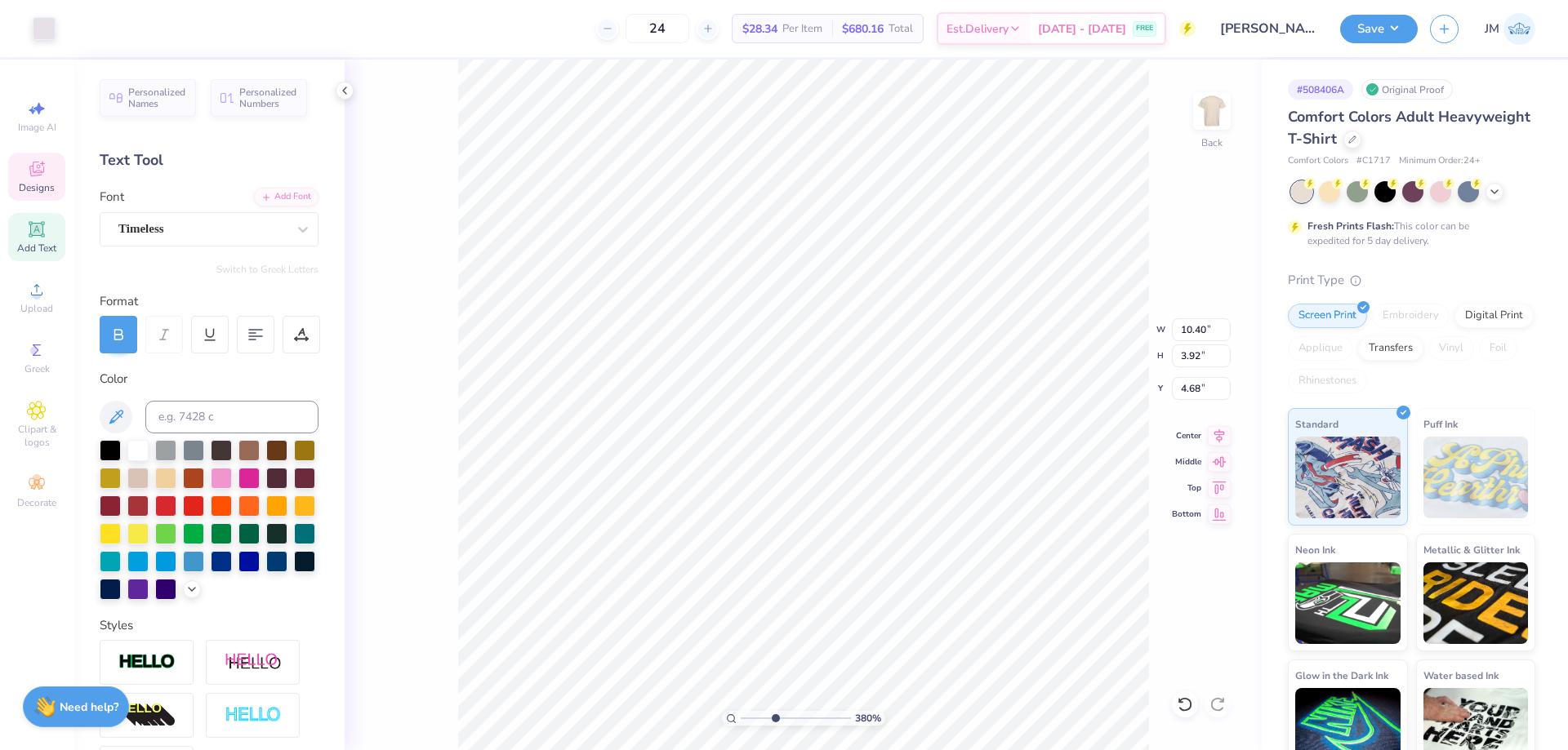
type input "3.79619940307657"
type input "5.31"
click at [1183, 700] on icon at bounding box center [1184, 704] width 14 height 14
type input "3.79619940307657"
type input "4.68"
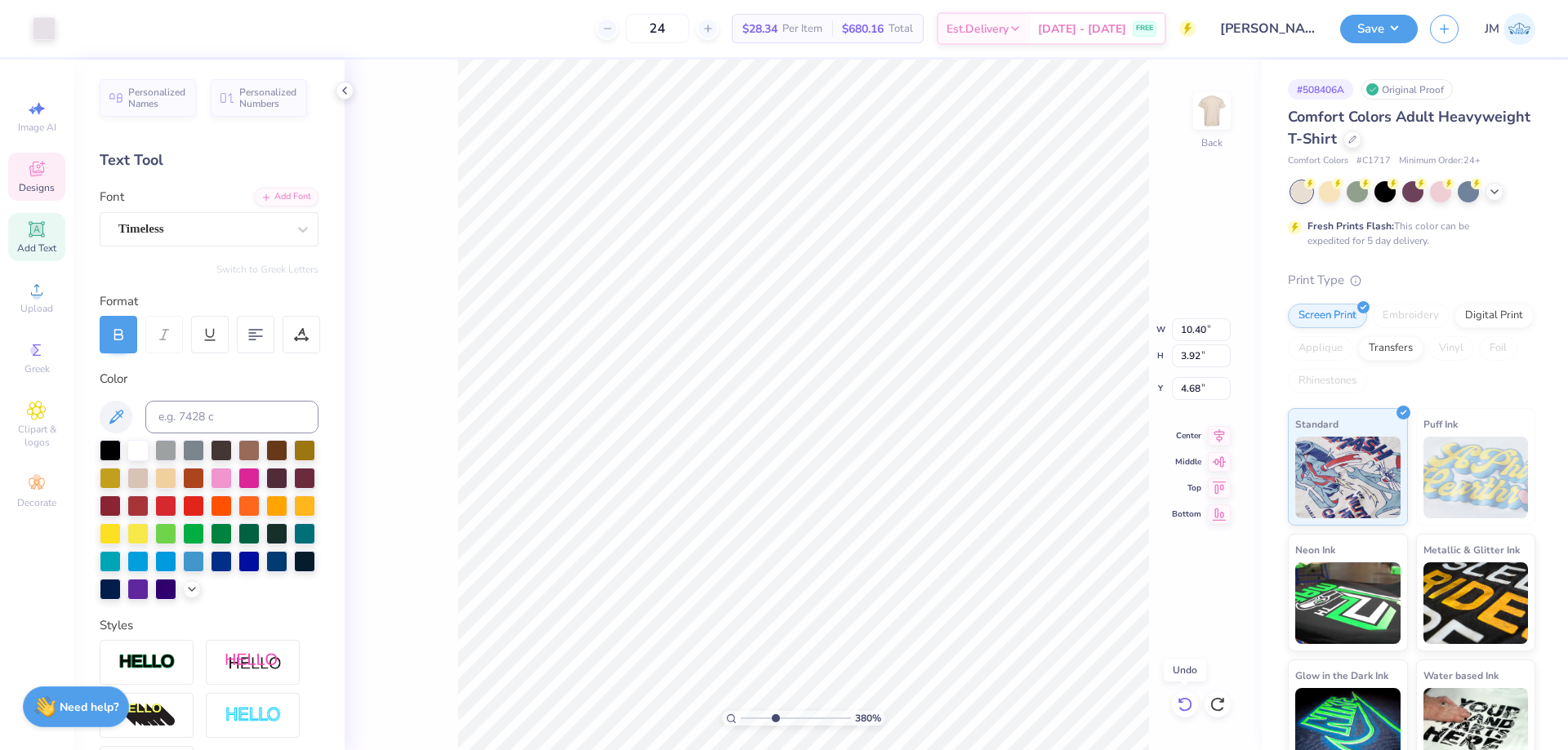
click at [1183, 699] on icon at bounding box center [1184, 704] width 14 height 14
click at [1021, 471] on li "Download vector" at bounding box center [1007, 475] width 128 height 32
type input "1"
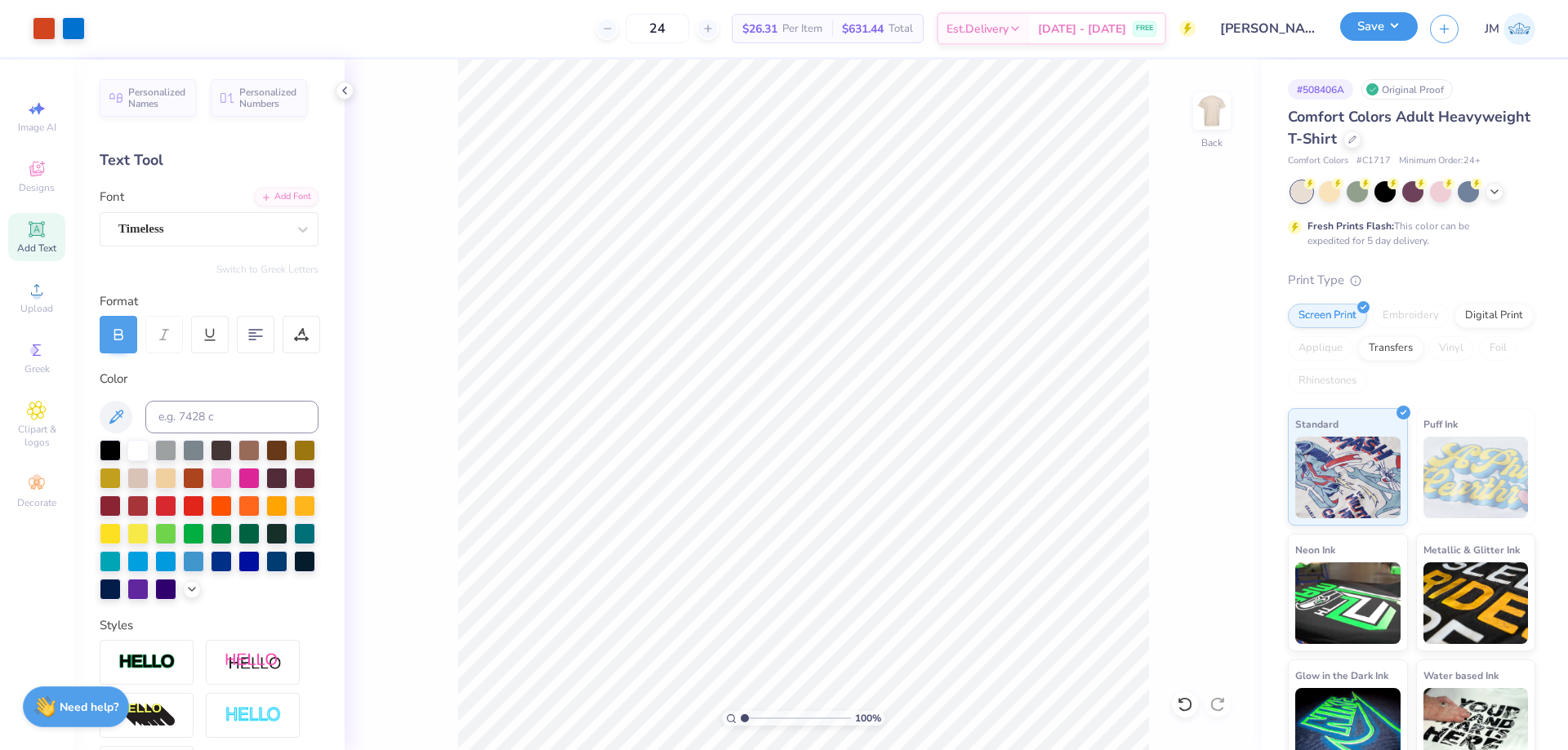
click at [1399, 26] on button "Save" at bounding box center [1379, 27] width 77 height 29
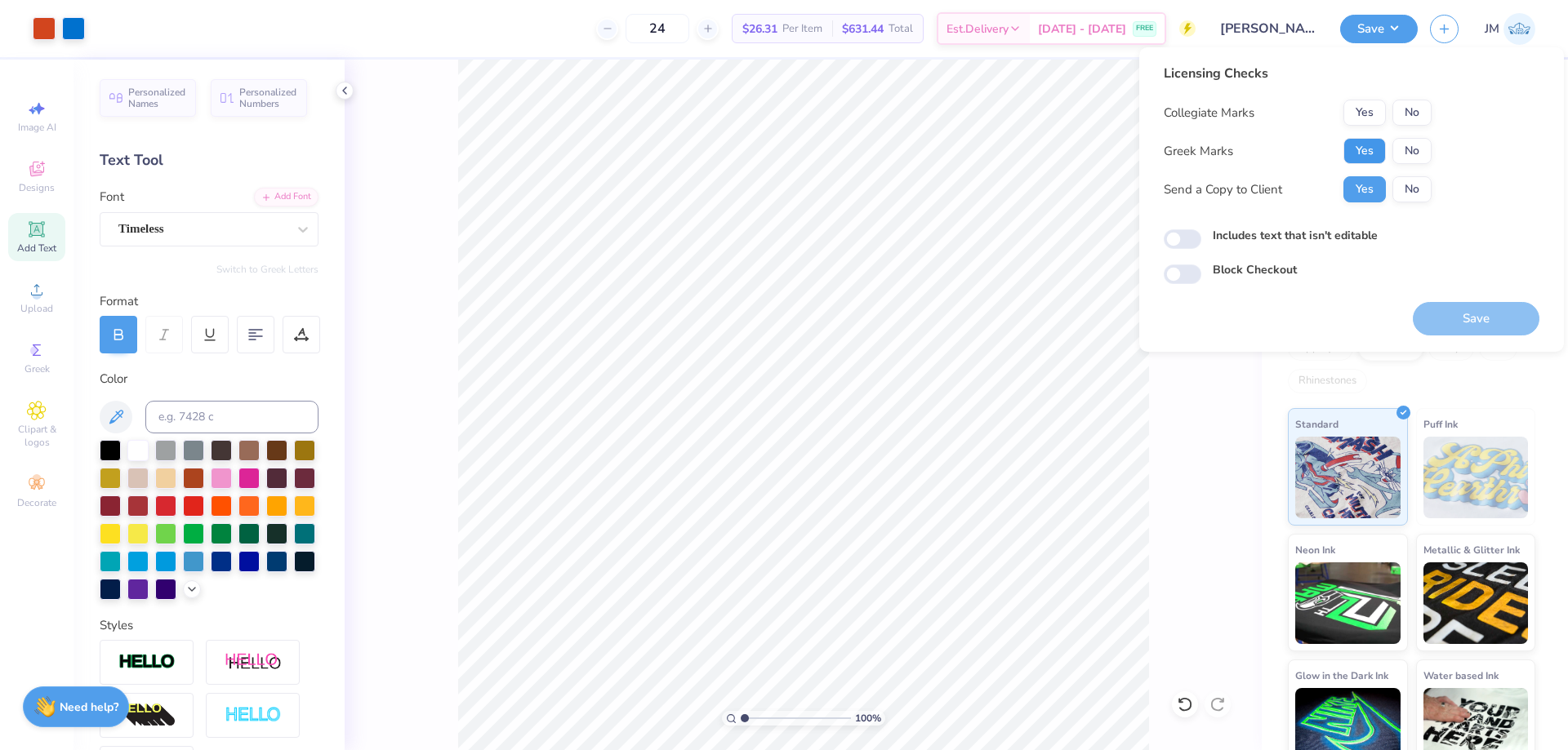
click at [1348, 154] on button "Yes" at bounding box center [1364, 151] width 42 height 26
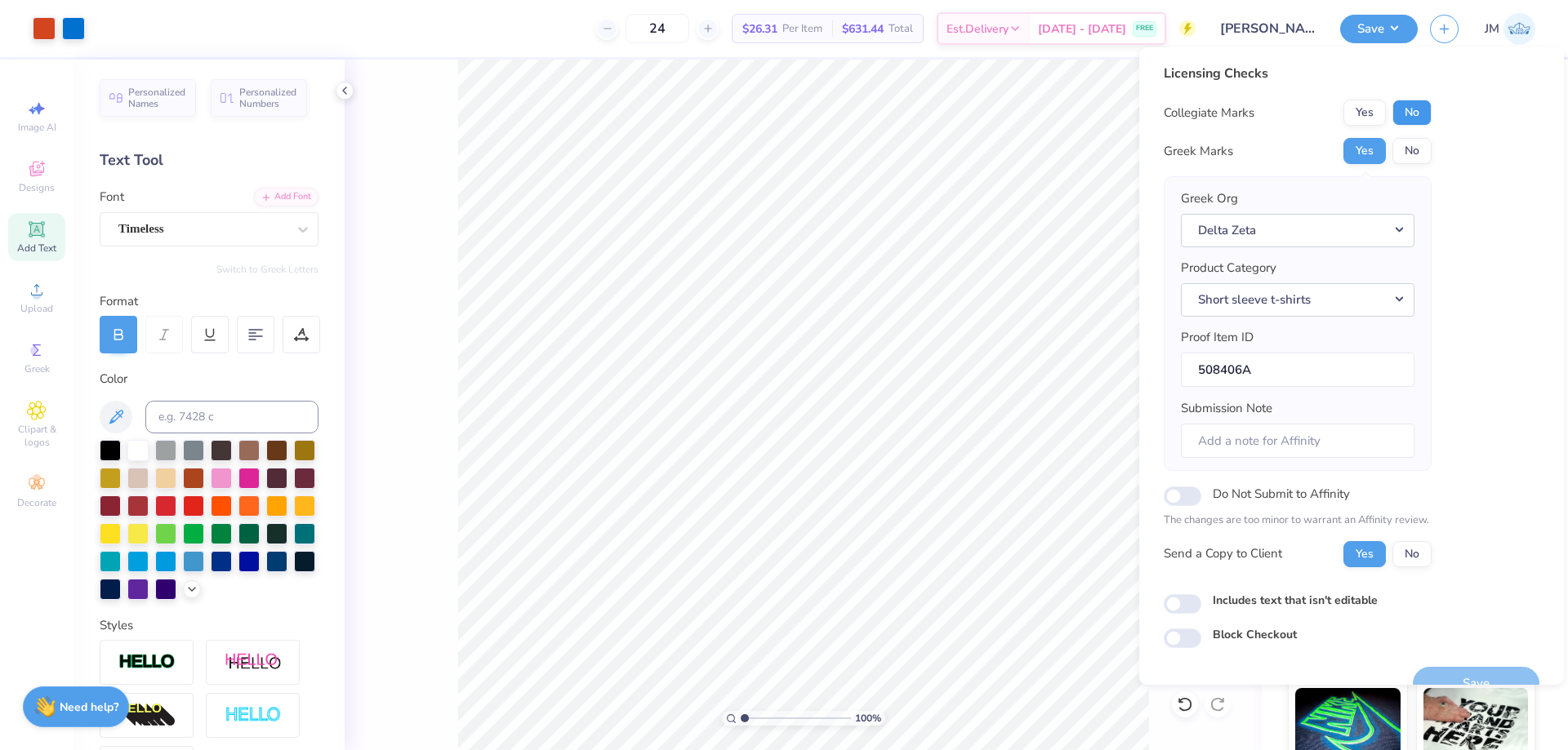
click at [1426, 110] on button "No" at bounding box center [1412, 112] width 40 height 26
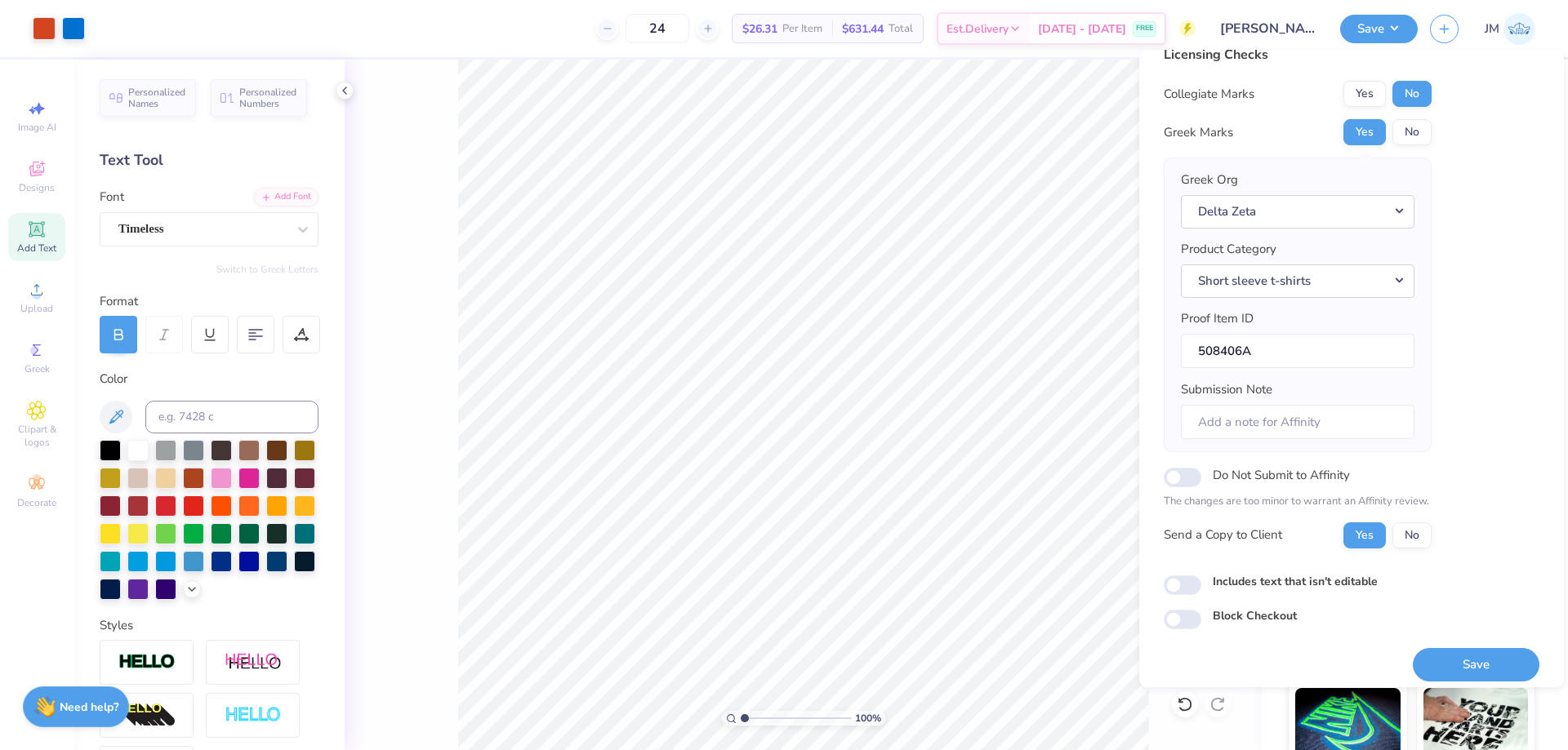
scroll to position [31, 0]
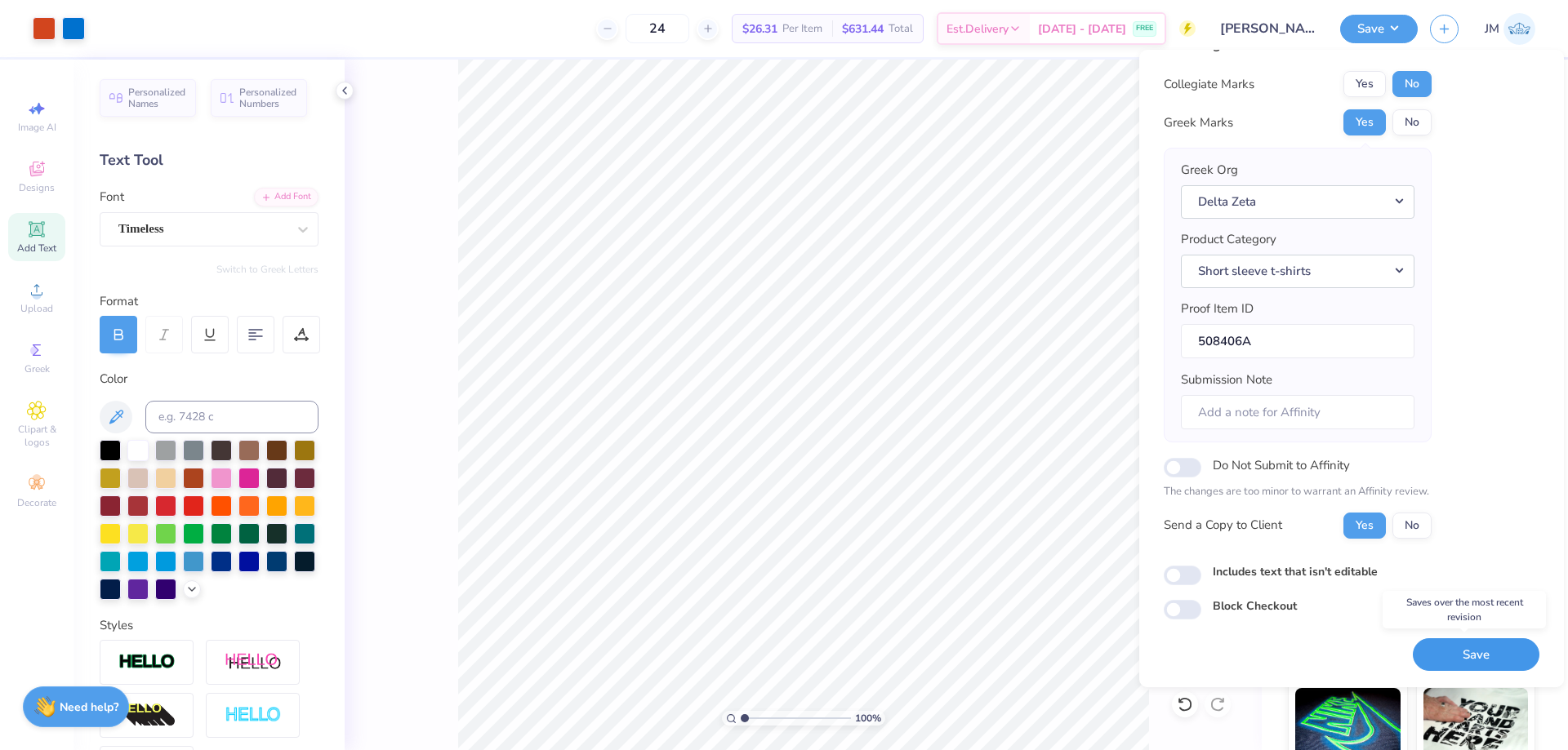
click at [1496, 650] on button "Save" at bounding box center [1475, 655] width 126 height 34
click at [1397, 30] on button "Save" at bounding box center [1379, 27] width 77 height 29
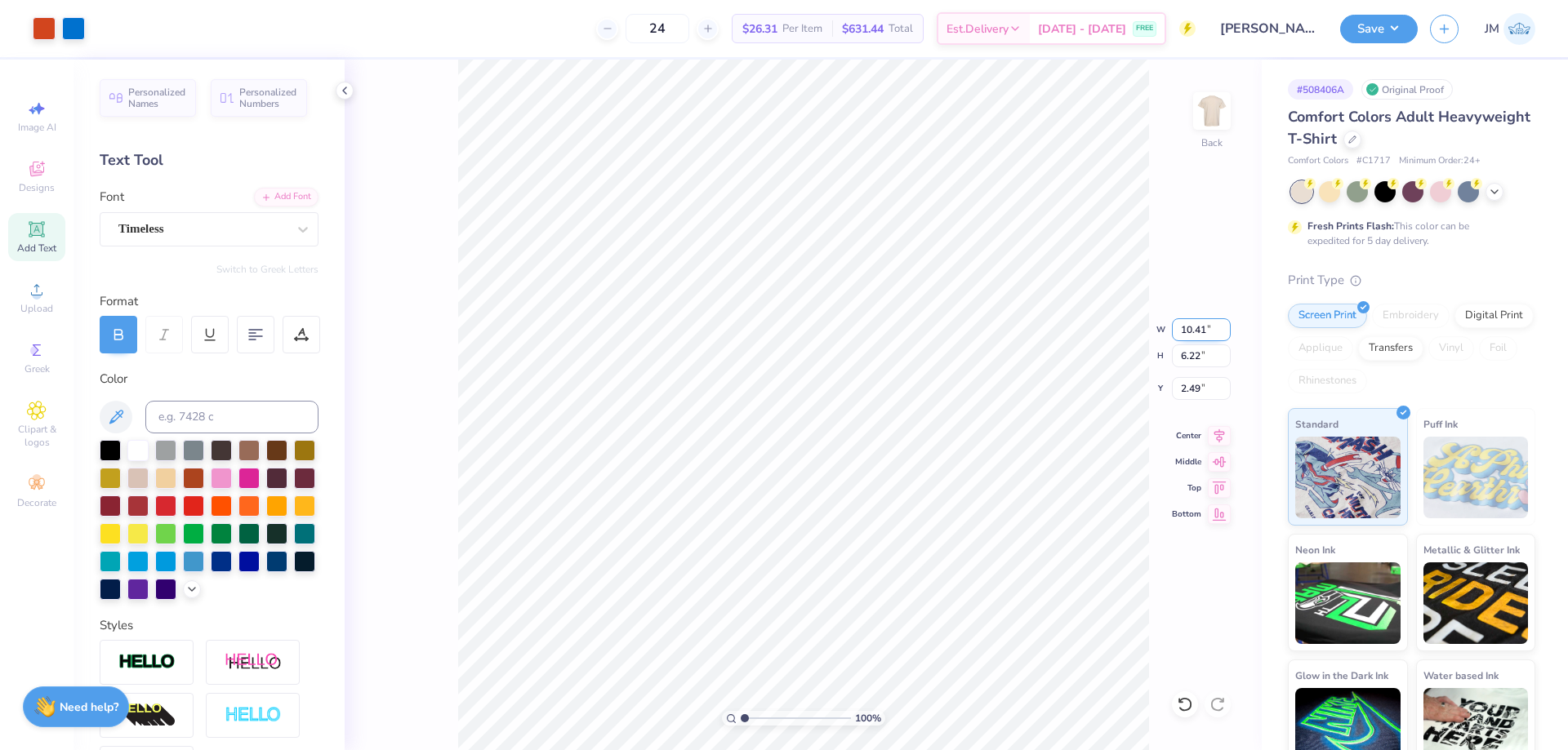
click at [1201, 329] on input "10.41" at bounding box center [1201, 330] width 59 height 23
type input "11.00"
type input "6.57"
click at [1208, 390] on input "2.32" at bounding box center [1201, 388] width 59 height 23
type input "3.00"
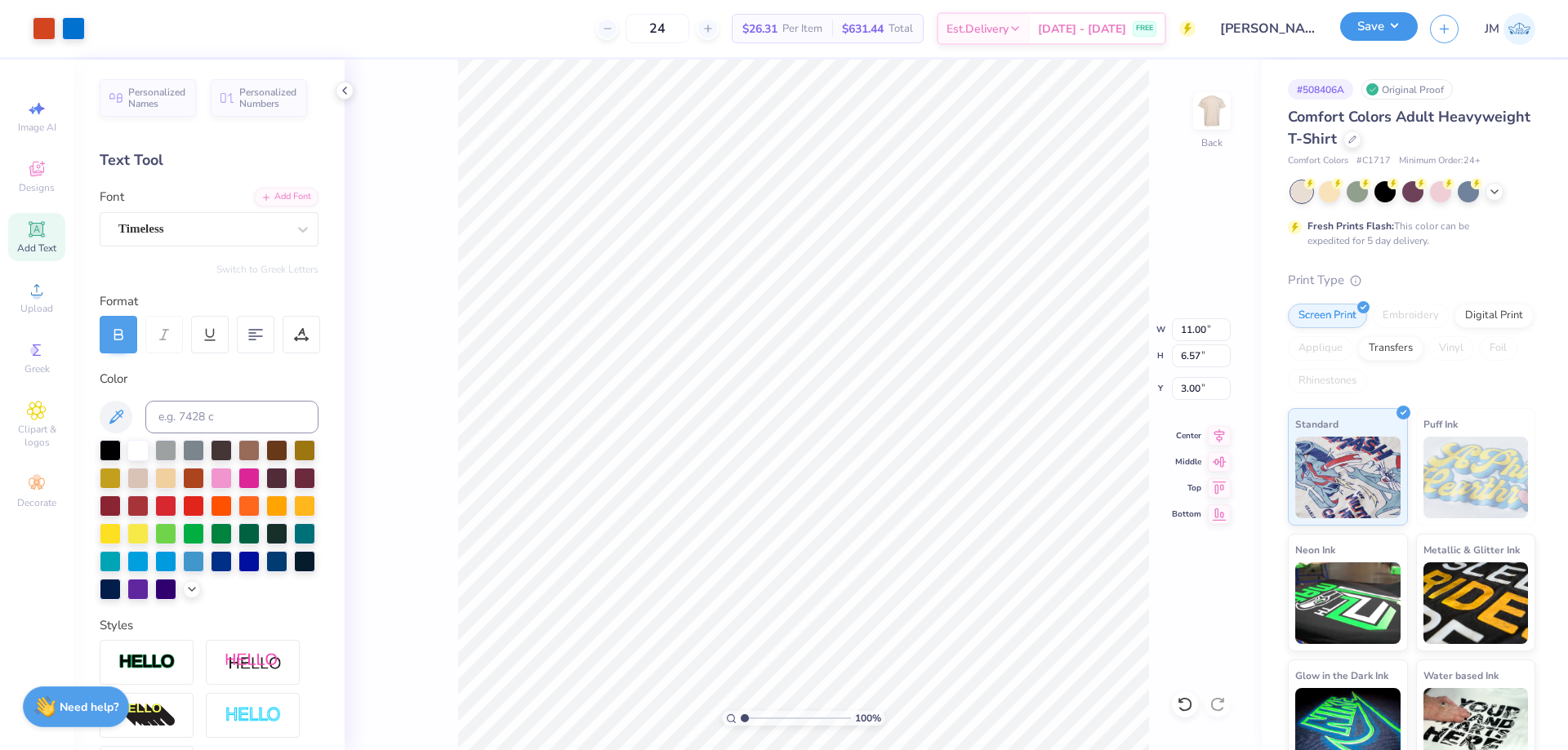
click at [1402, 34] on button "Save" at bounding box center [1379, 27] width 77 height 29
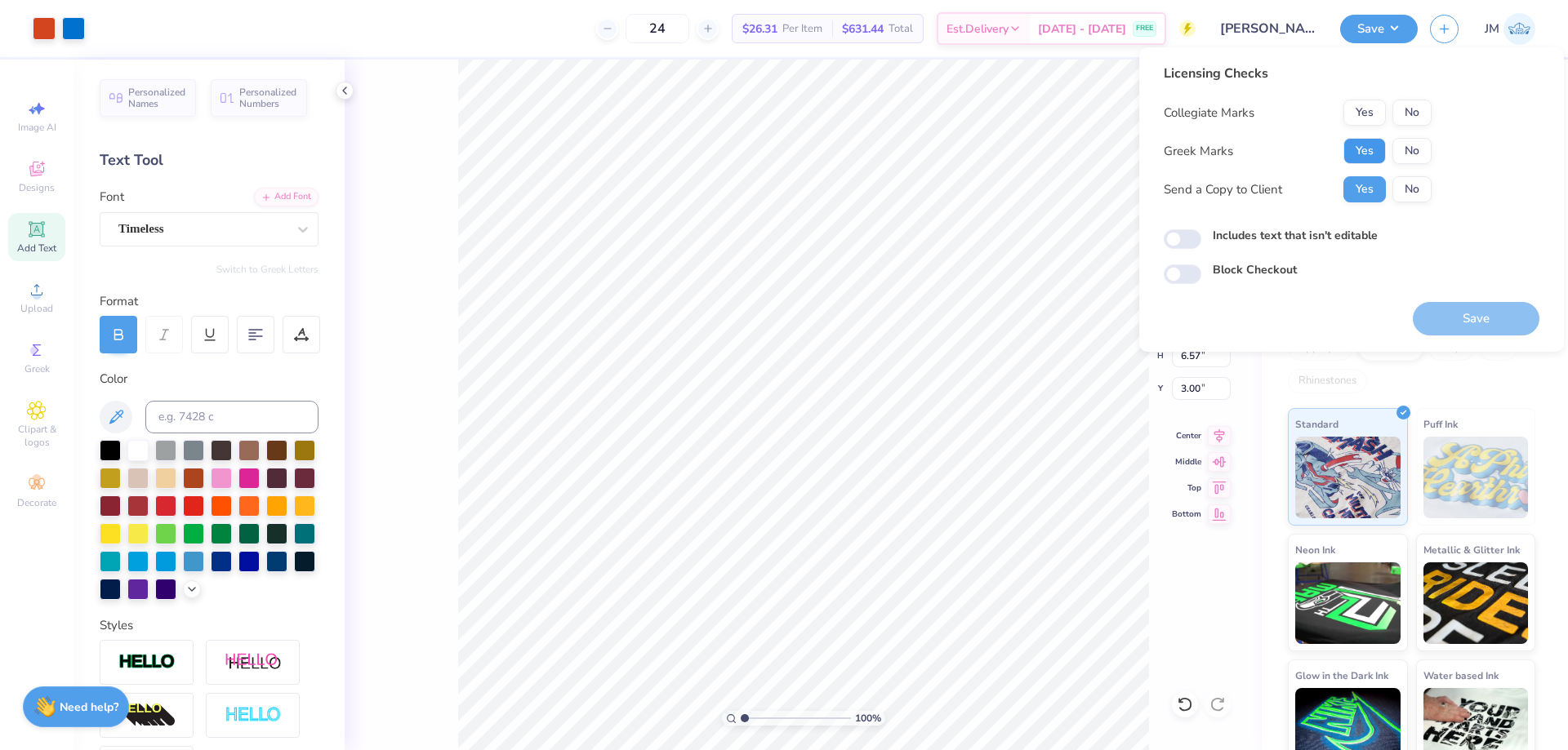
click at [1349, 151] on button "Yes" at bounding box center [1364, 151] width 42 height 26
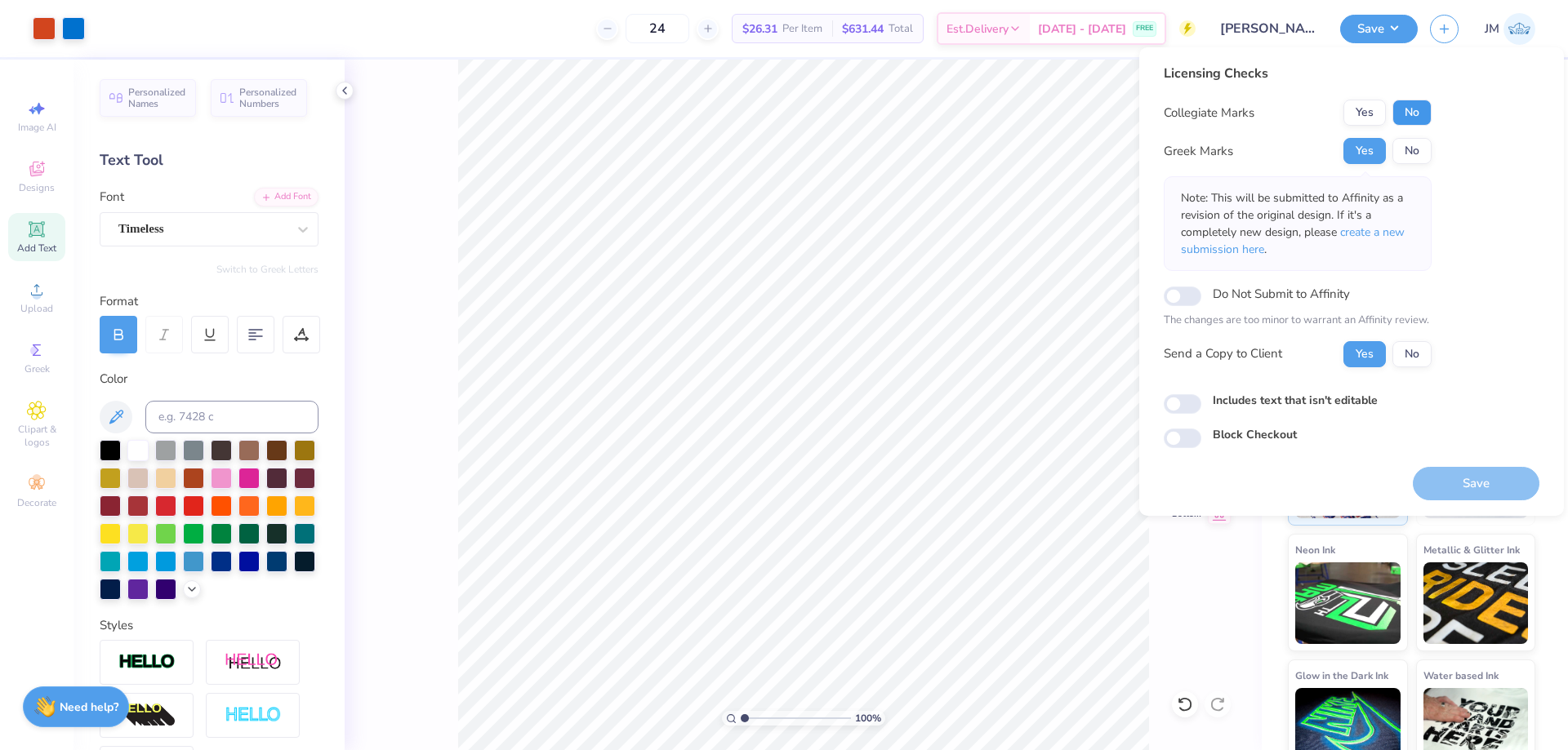
click at [1415, 101] on button "No" at bounding box center [1412, 112] width 40 height 26
click at [1401, 238] on span "create a new submission here" at bounding box center [1293, 240] width 224 height 33
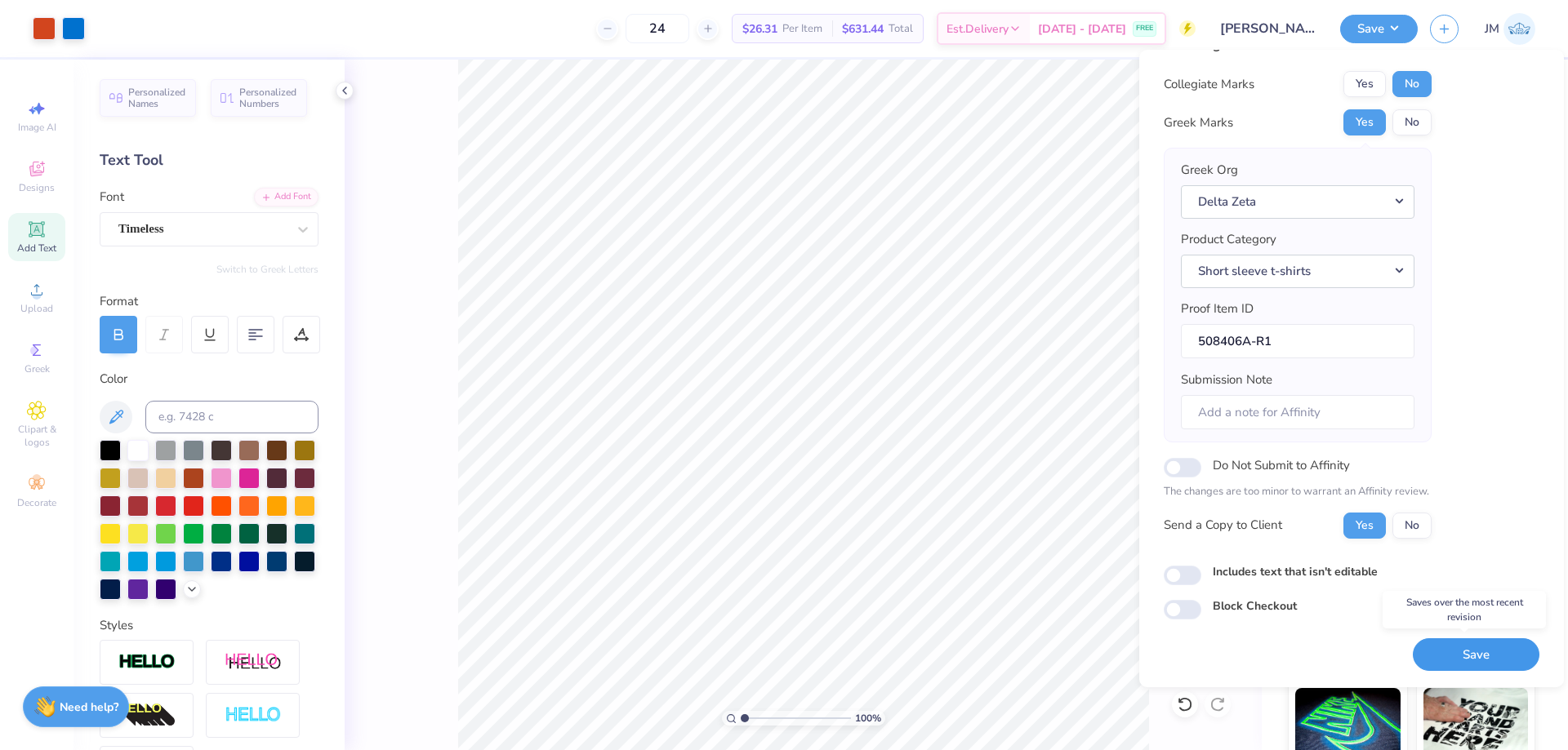
click at [1501, 667] on button "Save" at bounding box center [1475, 655] width 126 height 34
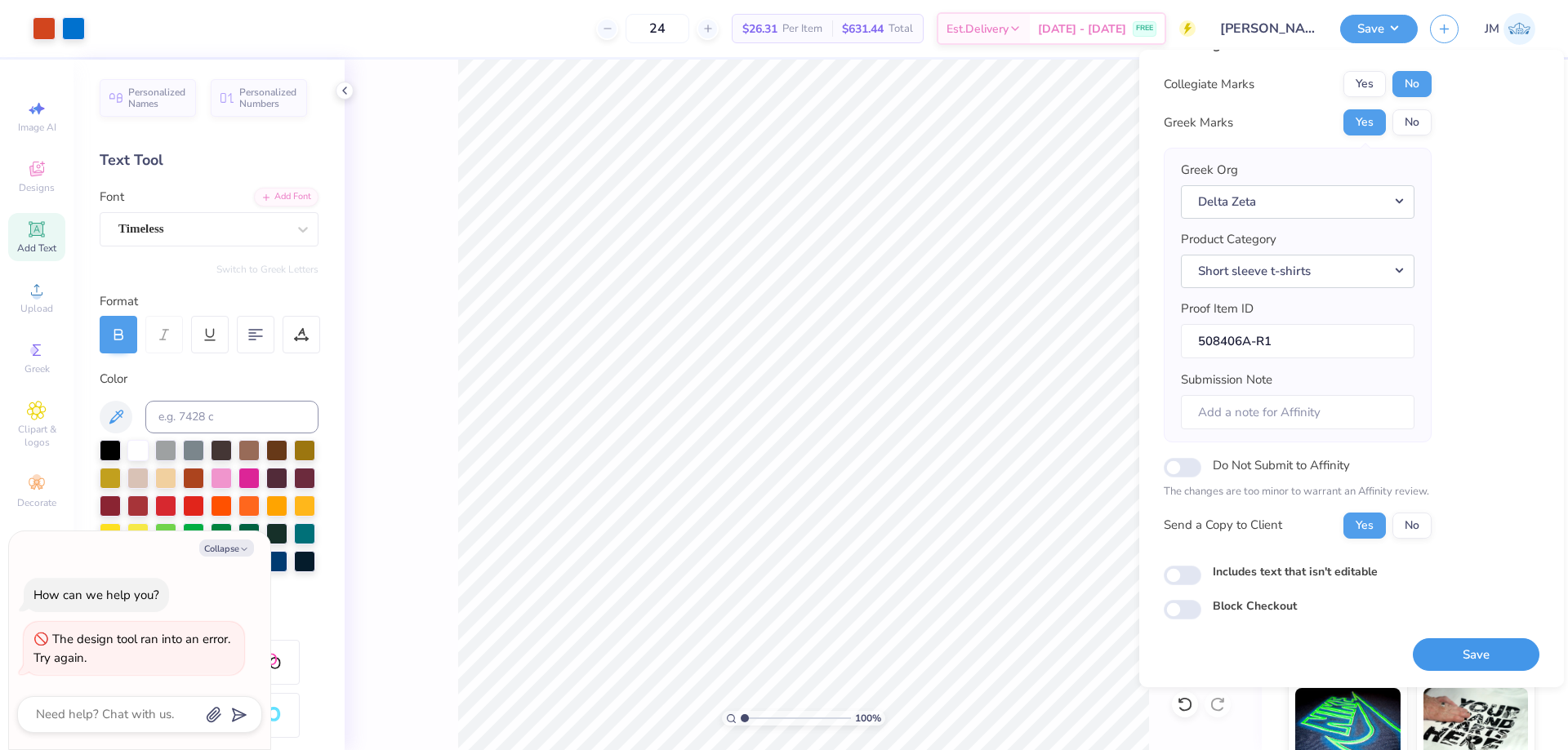
click at [1487, 652] on button "Save" at bounding box center [1475, 655] width 126 height 34
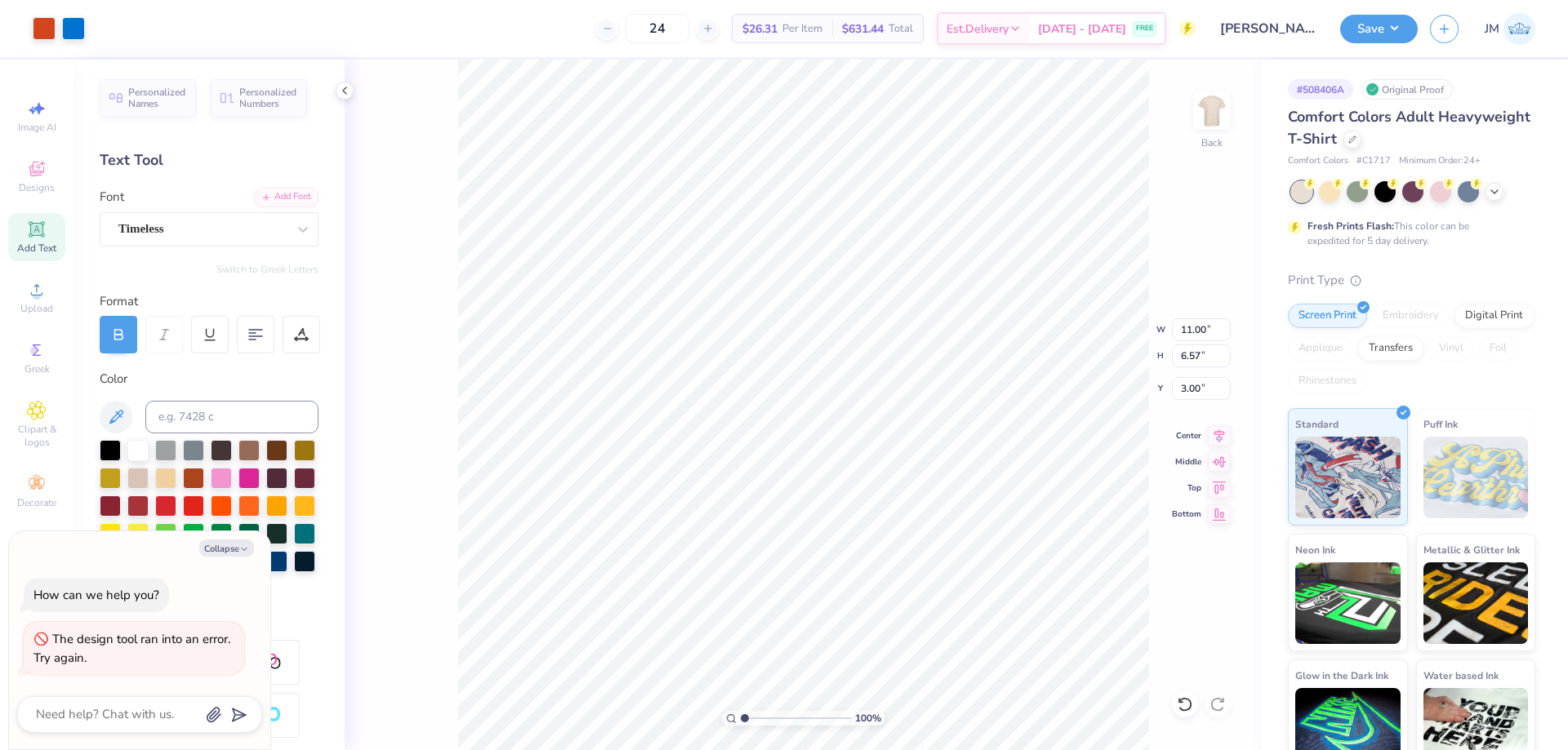
type textarea "x"
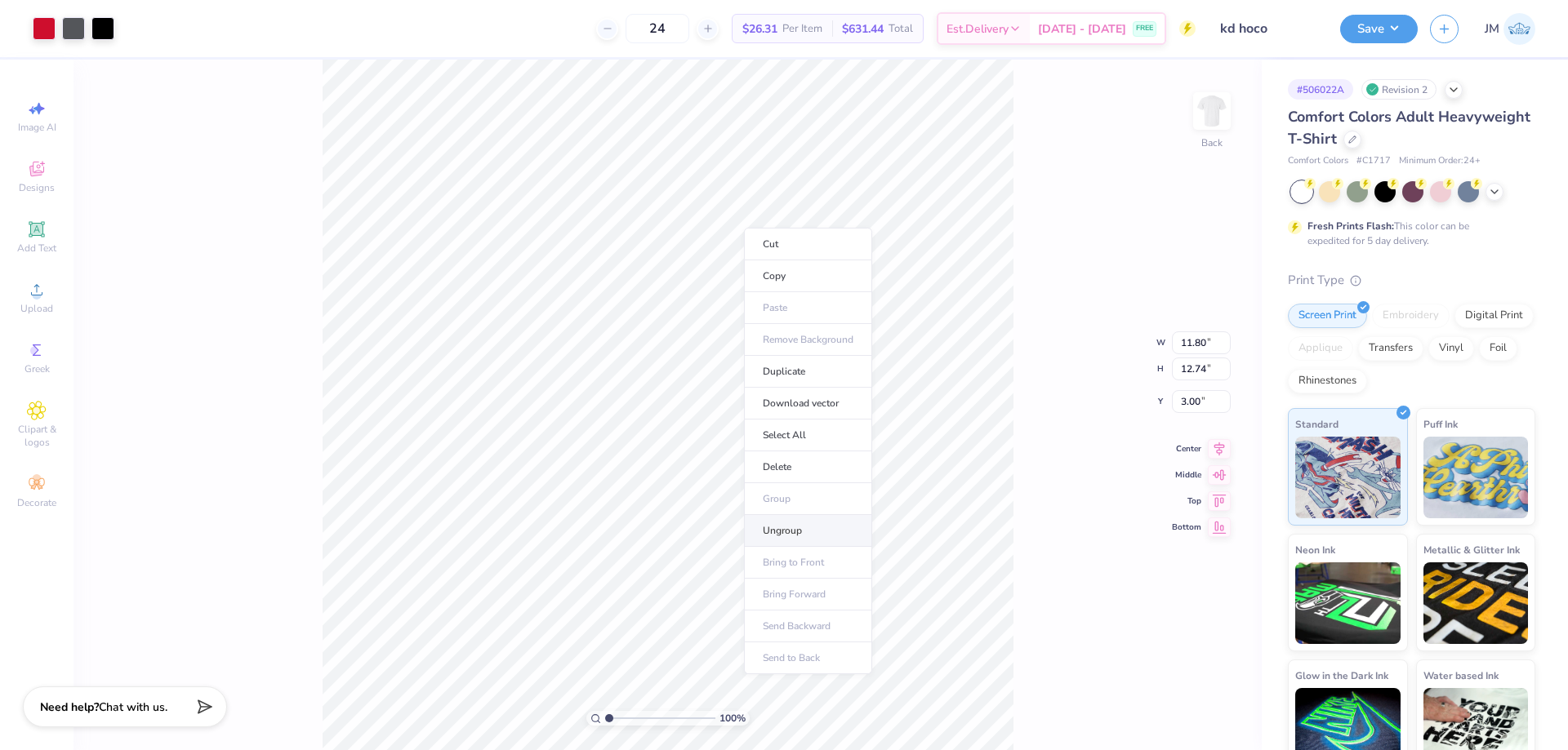
click at [796, 526] on li "Ungroup" at bounding box center [808, 531] width 128 height 32
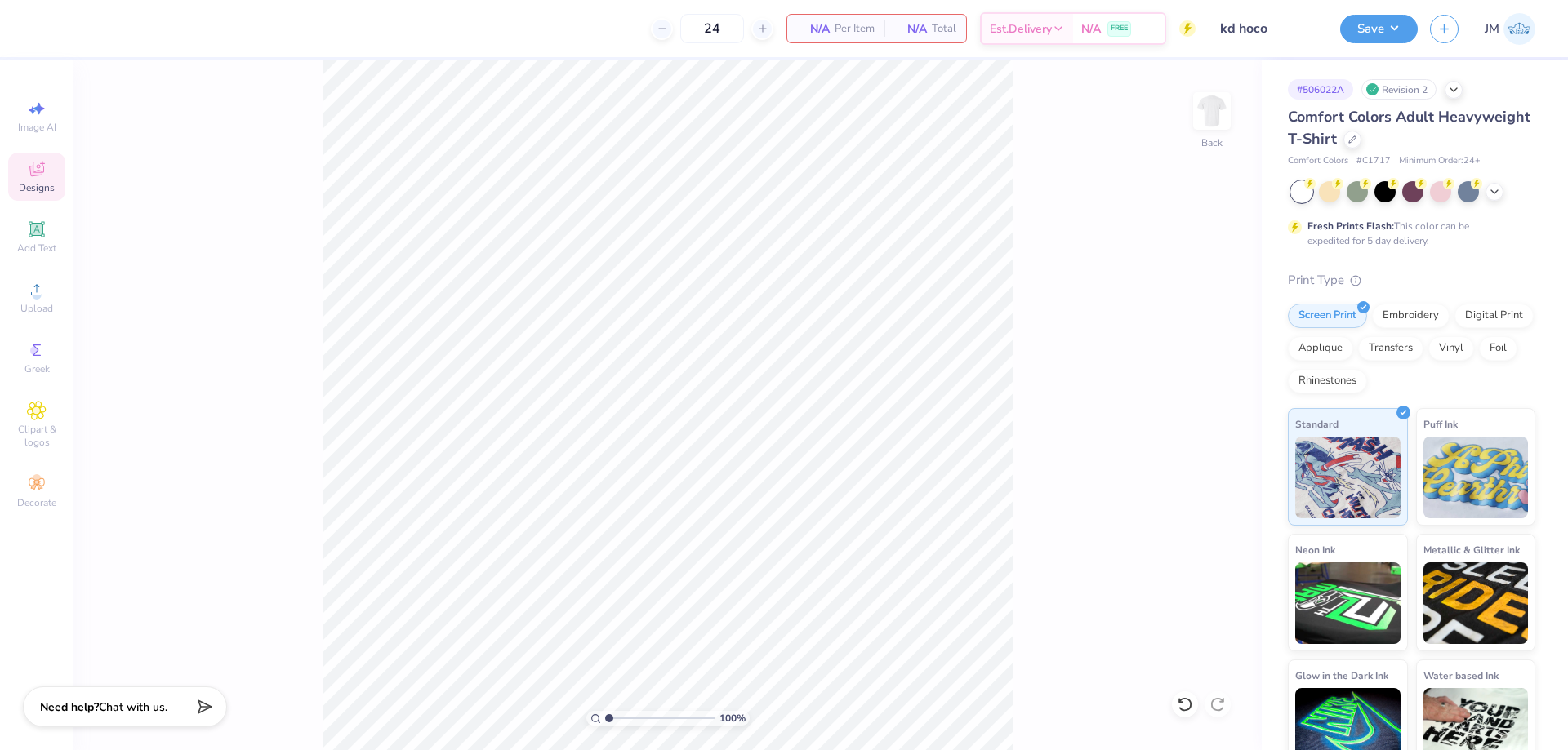
click at [39, 162] on icon at bounding box center [36, 168] width 14 height 14
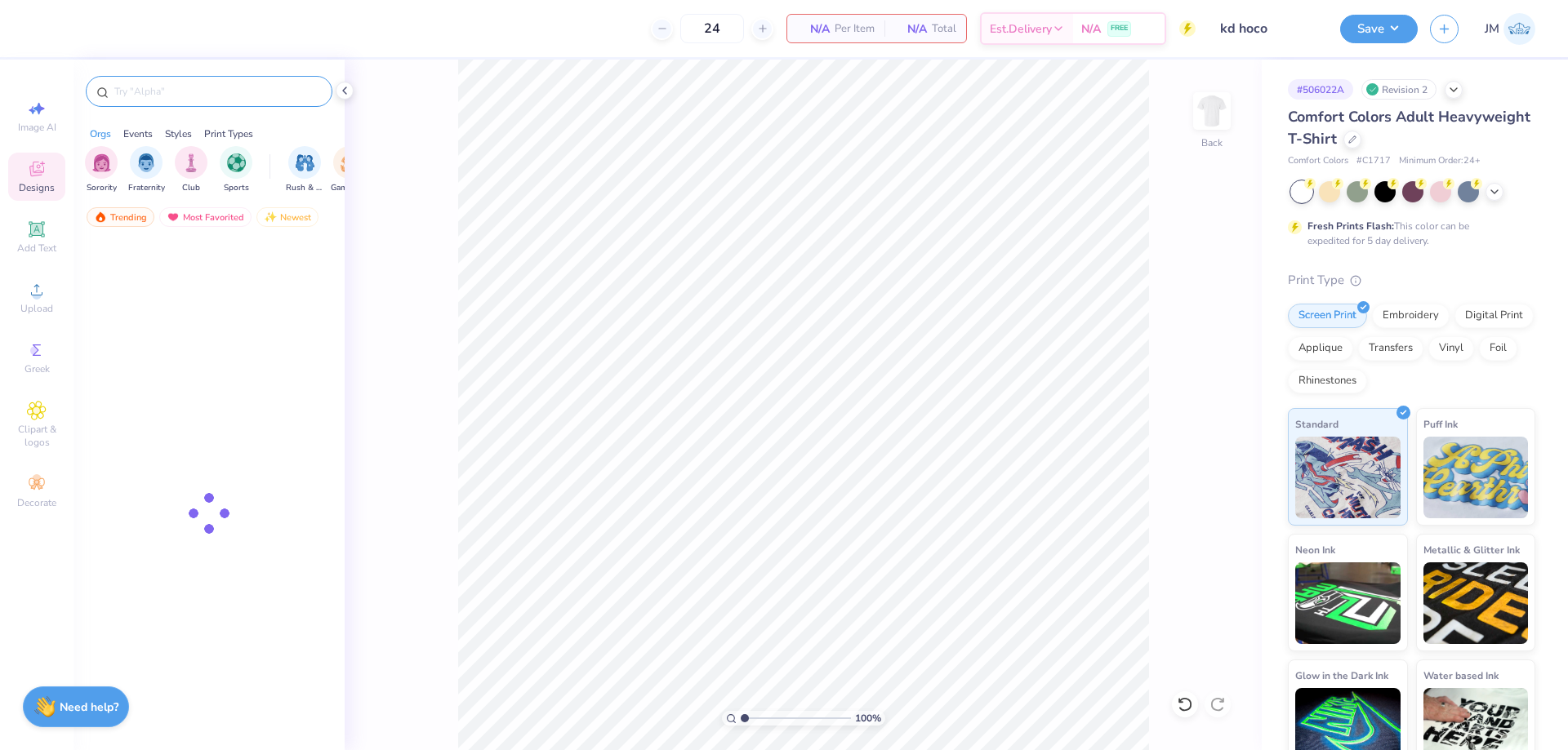
click at [223, 95] on input "text" at bounding box center [217, 91] width 209 height 16
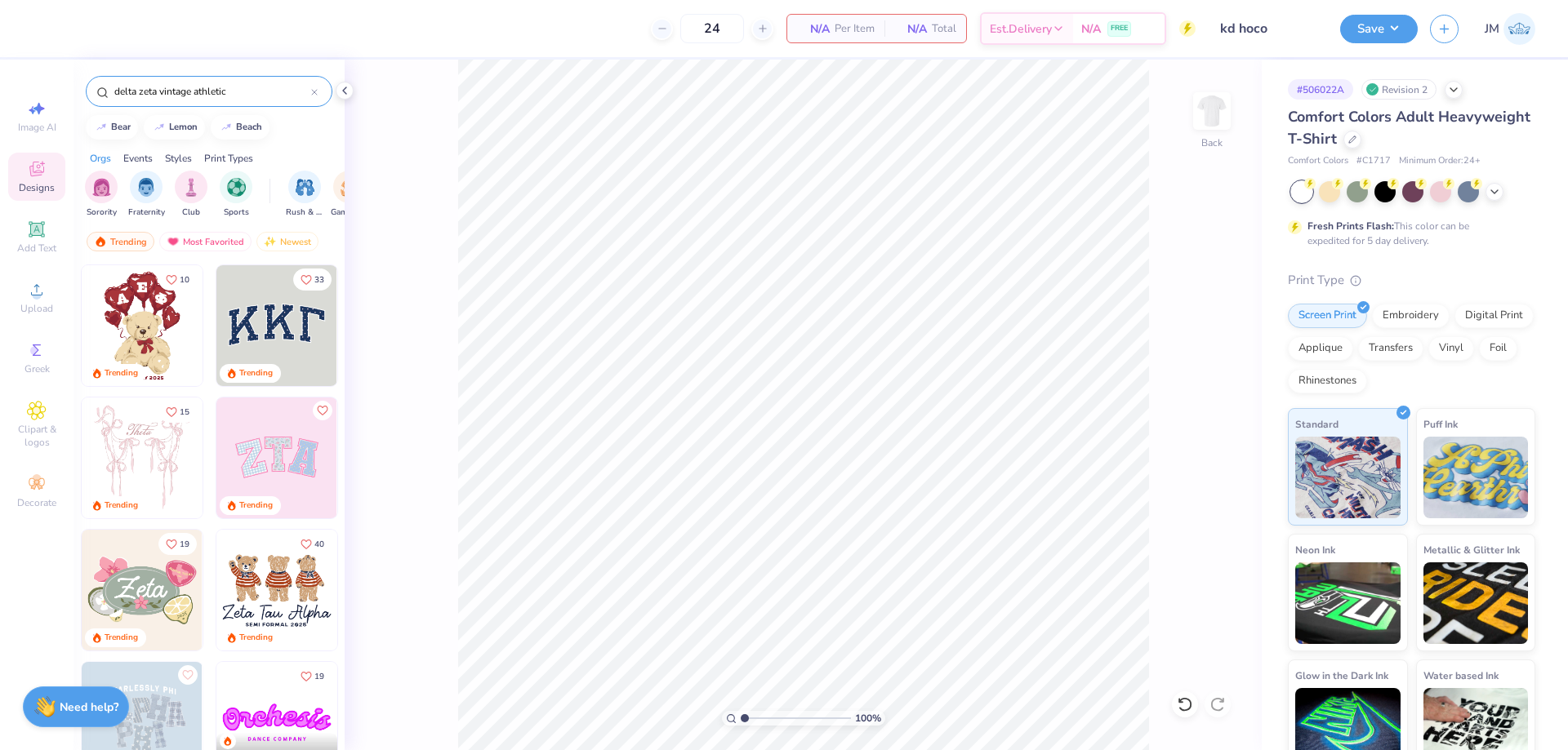
type input "delta zeta vintage athletic"
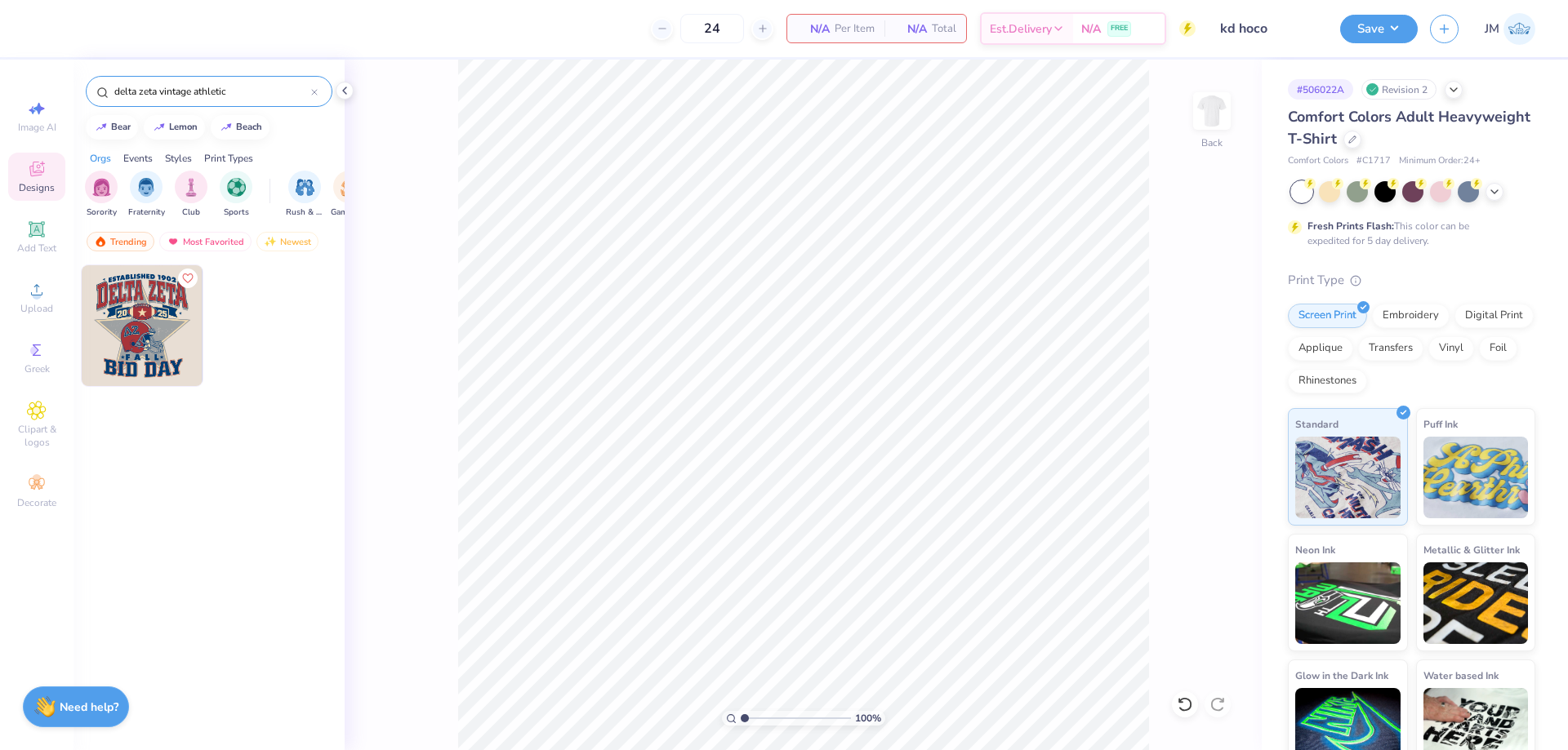
click at [161, 360] on img at bounding box center [142, 325] width 121 height 121
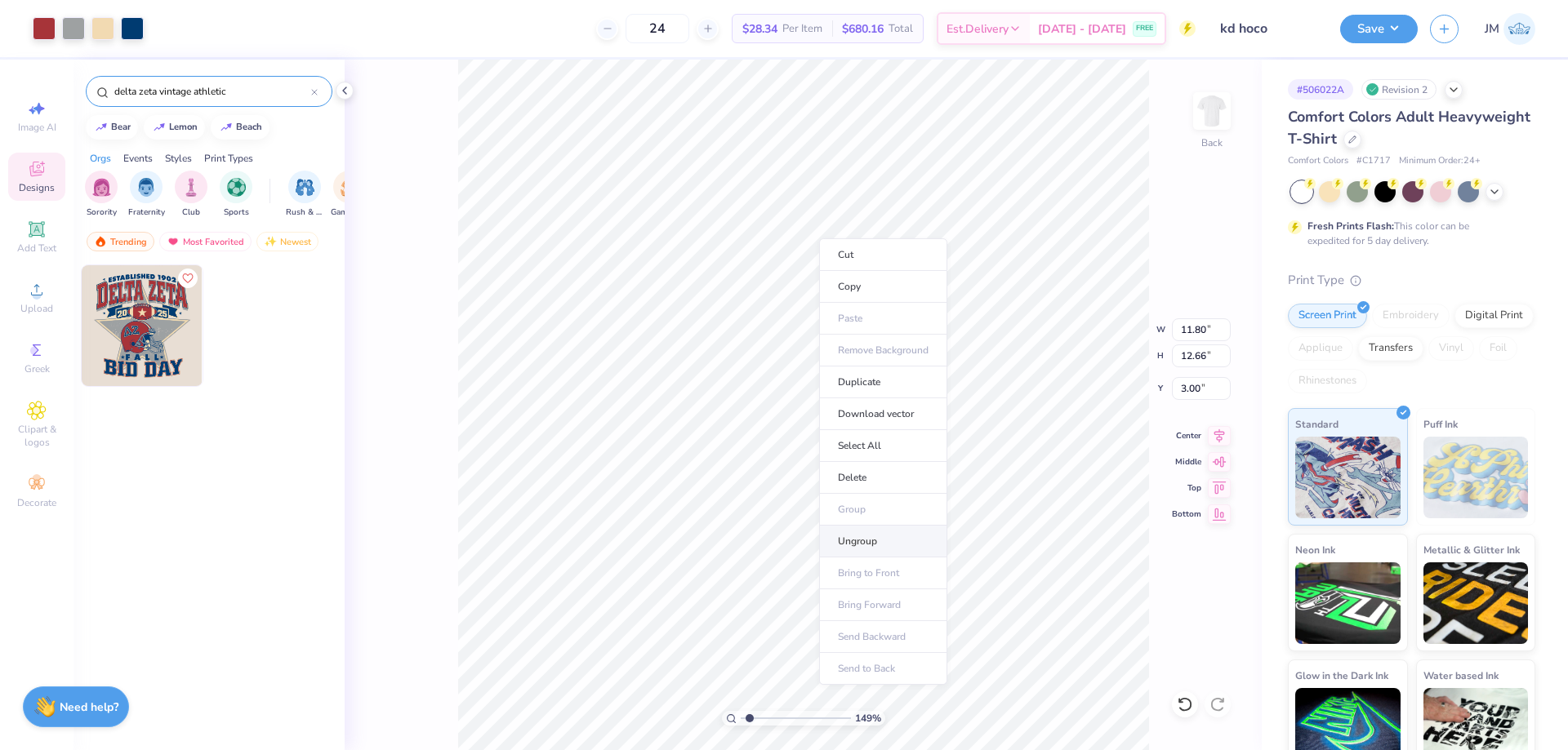
click at [863, 549] on li "Ungroup" at bounding box center [883, 541] width 128 height 32
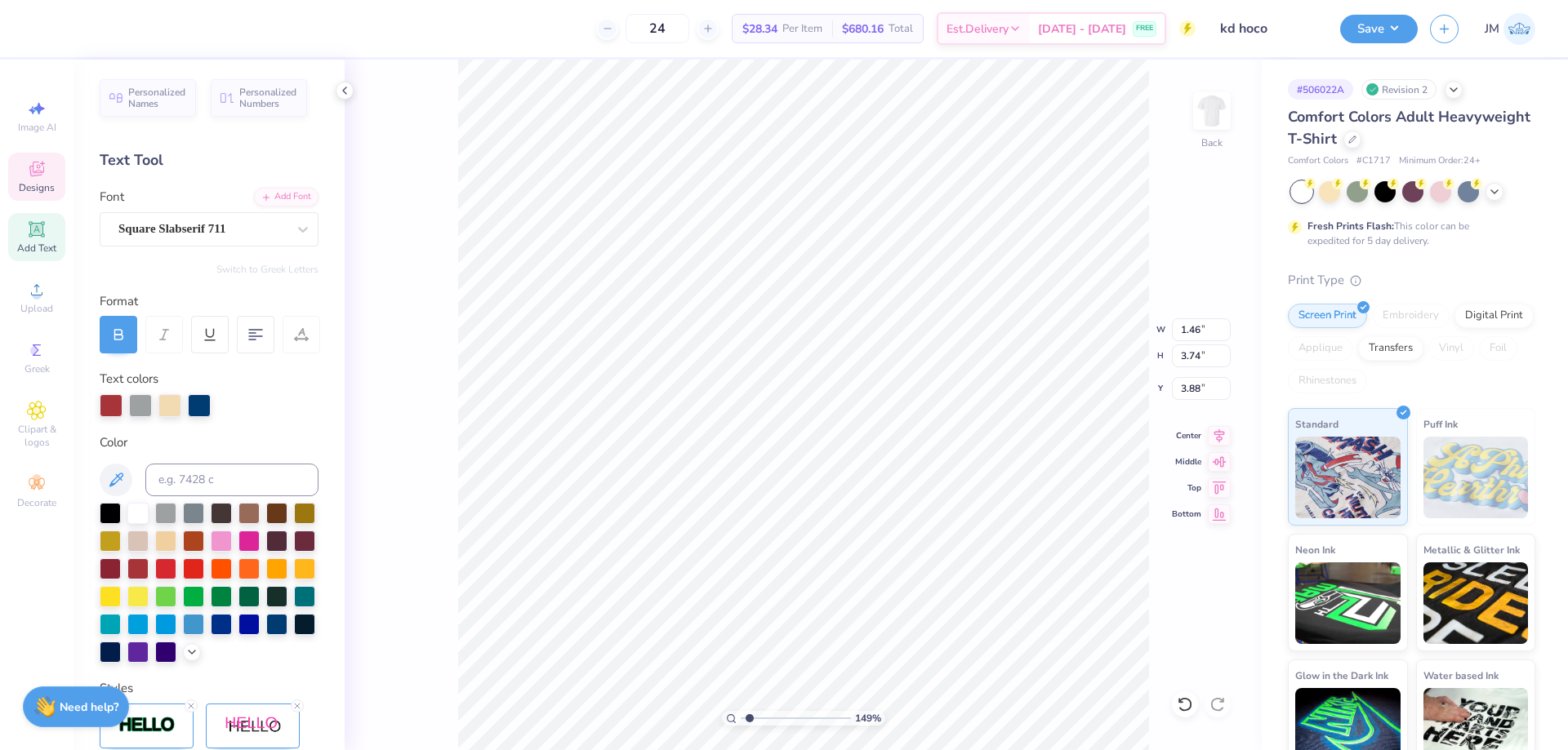
scroll to position [14, 3]
type input "1.49212326873899"
type textarea "H"
type input "1.49212326873899"
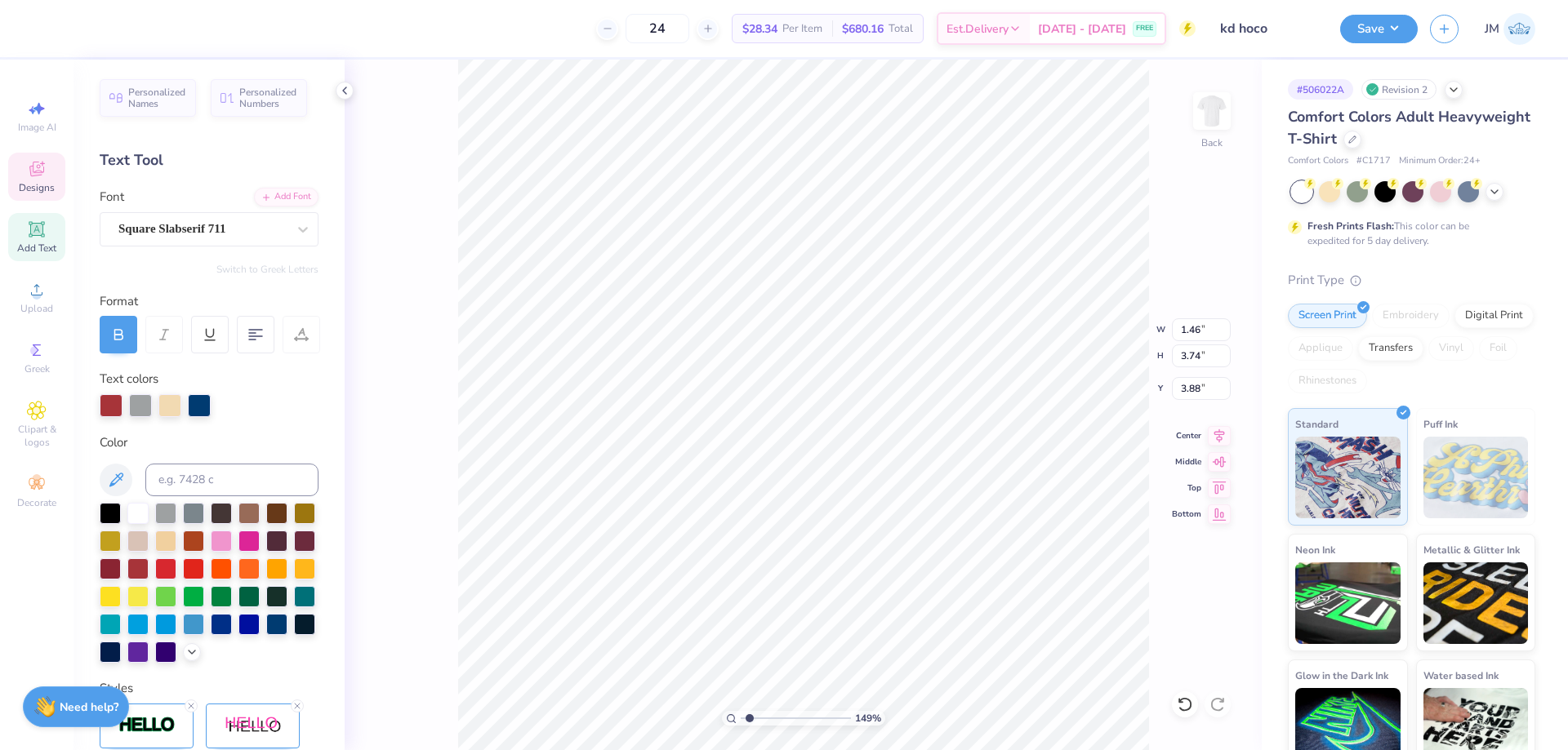
type input "3.86"
type input "3.83"
type input "1.49212326873899"
type textarea "G"
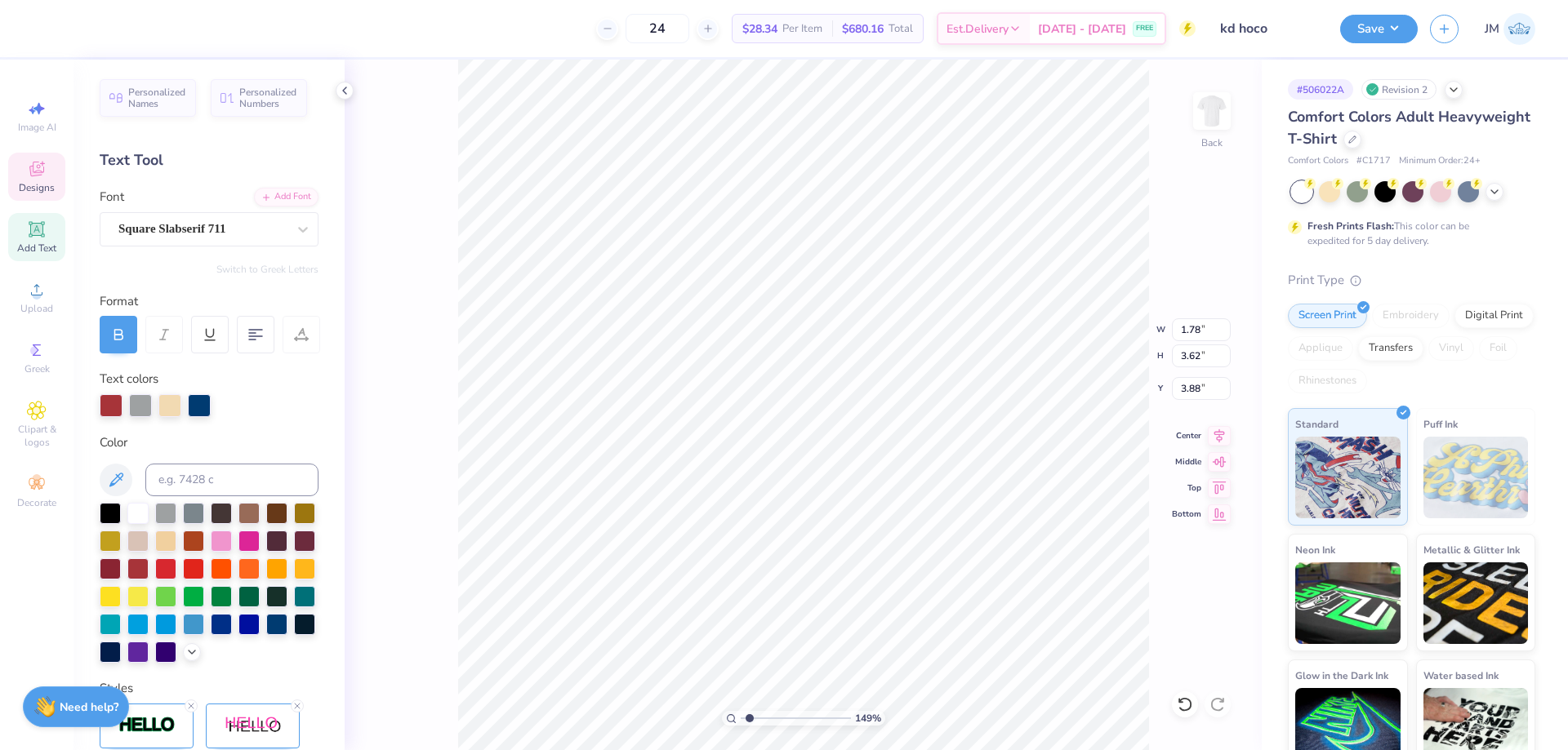
scroll to position [14, 2]
type input "1.94838377767887"
type textarea "o"
type input "1.94838377767887"
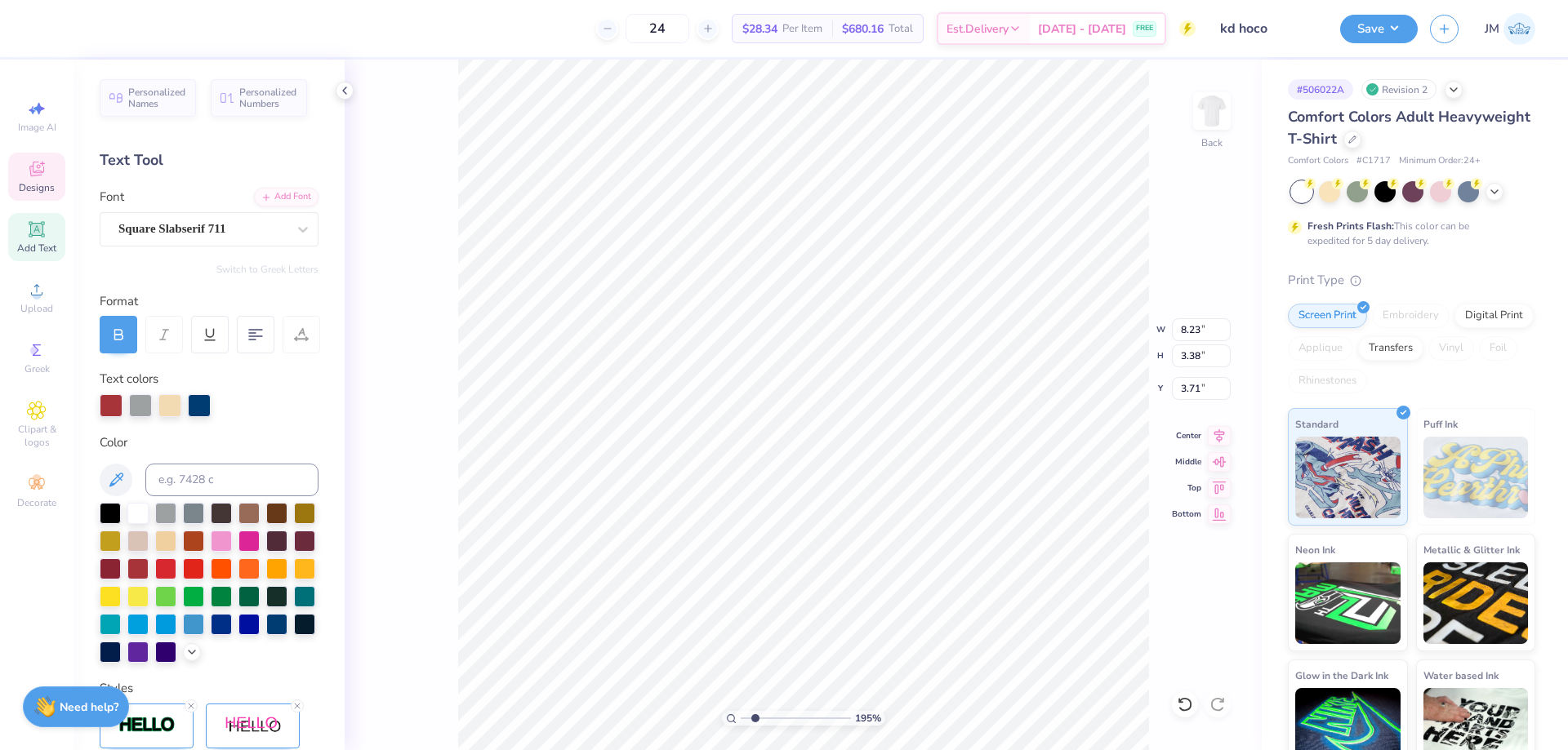
type textarea "ome"
type input "1.94838377767887"
type textarea "ome"
type input "1.94838377767887"
type textarea "ome c"
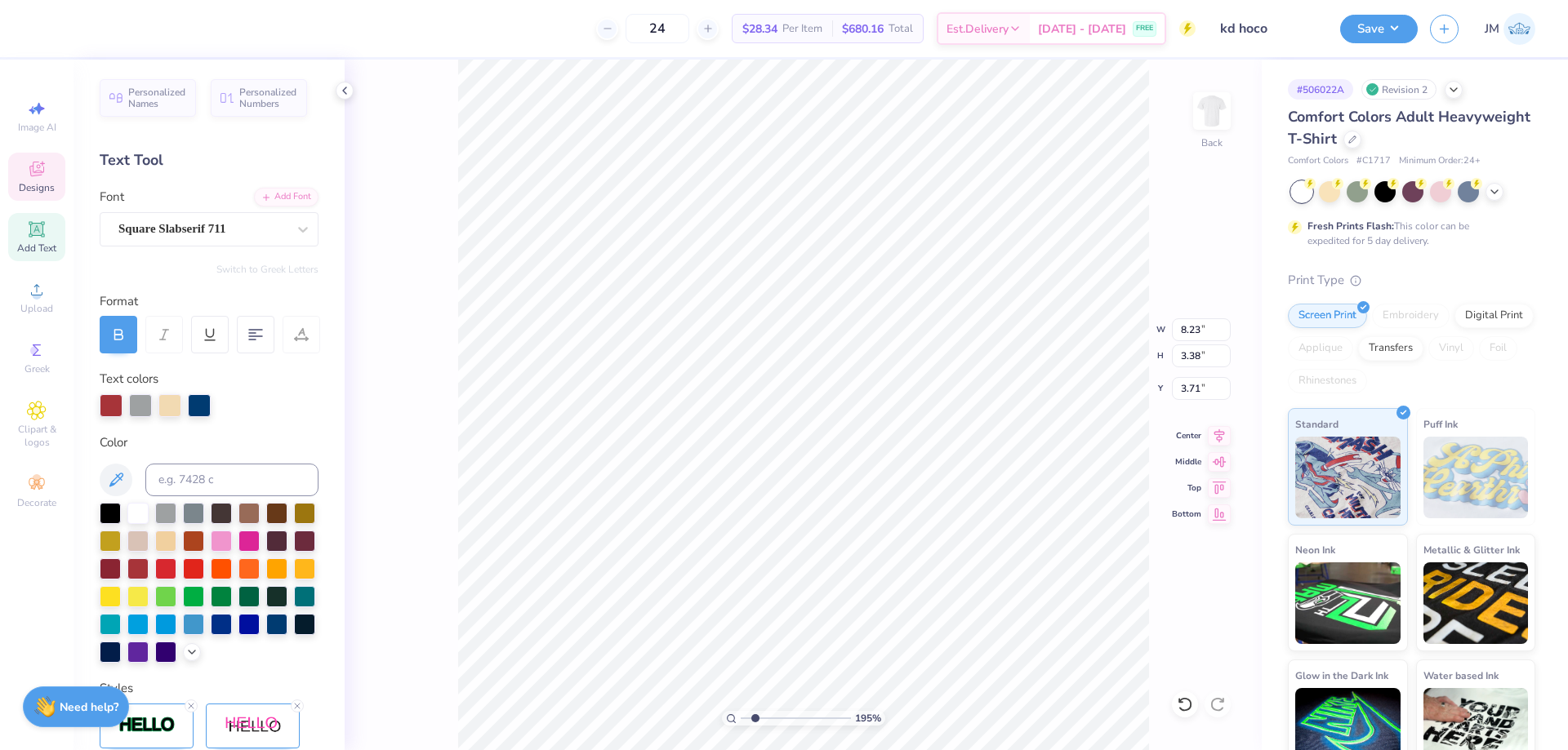
type input "1.94838377767887"
type textarea "ome co"
type input "1.94838377767887"
type textarea "ome com"
type input "1.94838377767887"
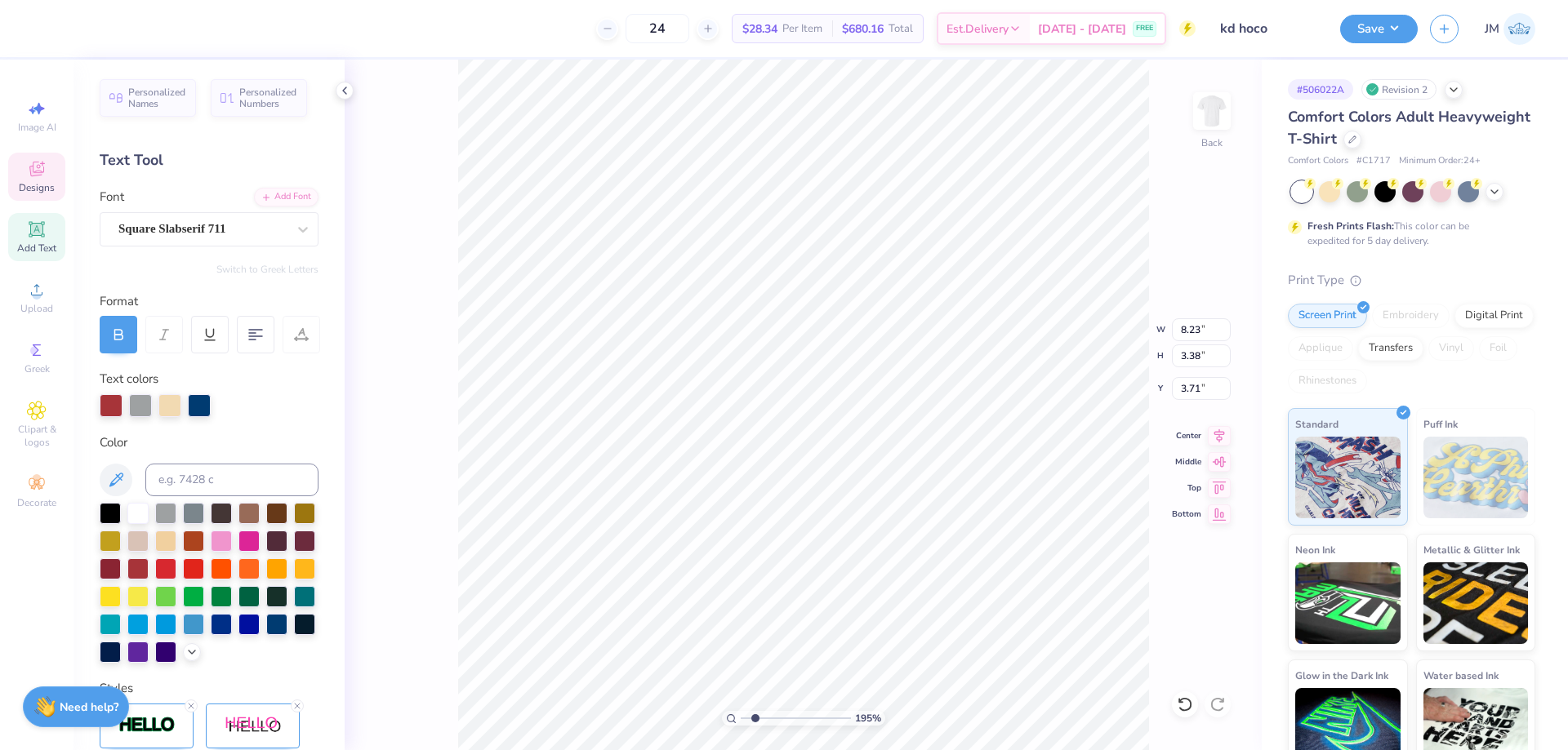
type textarea "ome comm"
type input "1.94838377767887"
type textarea "H"
type input "1.94838377767887"
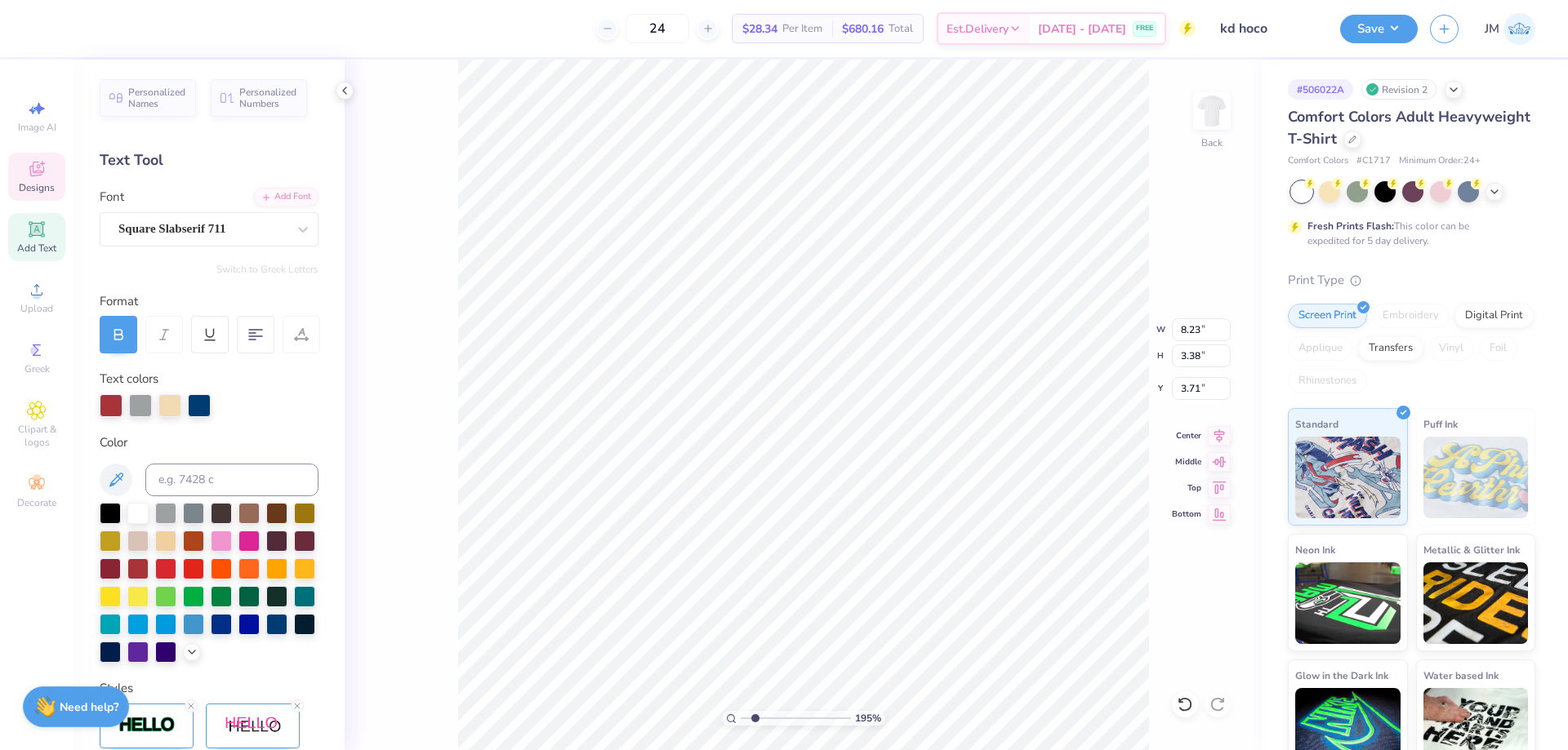
scroll to position [14, 3]
type textarea "HO"
type input "1.94838377767887"
type textarea "H"
type input "1.94838377767887"
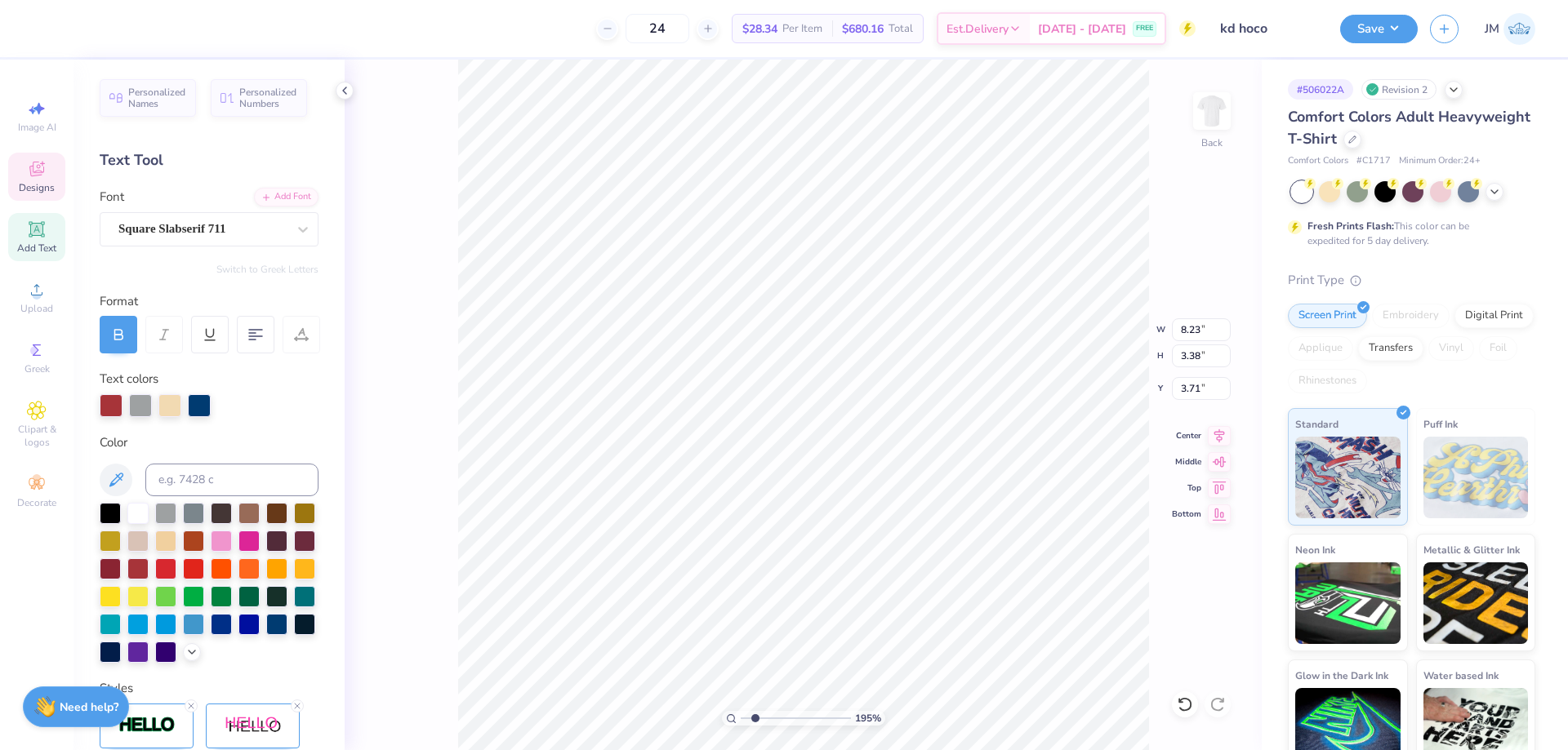
type input "1.94838377767887"
type textarea "O"
type input "1.94838377767887"
type textarea "OM"
type input "1.94838377767887"
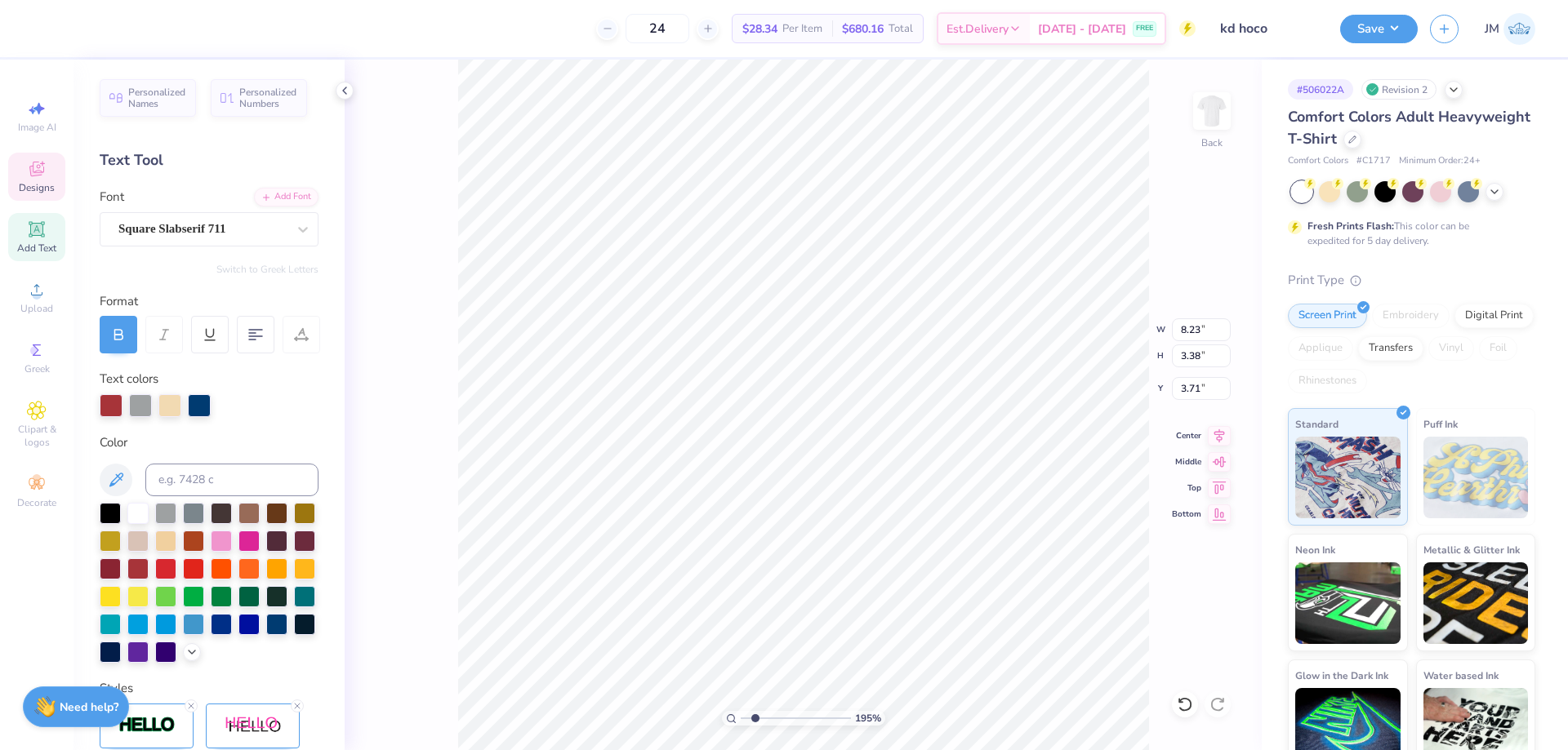
scroll to position [14, 2]
type textarea "OME"
type input "1.94838377767887"
type textarea "OME"
type input "1.94838377767887"
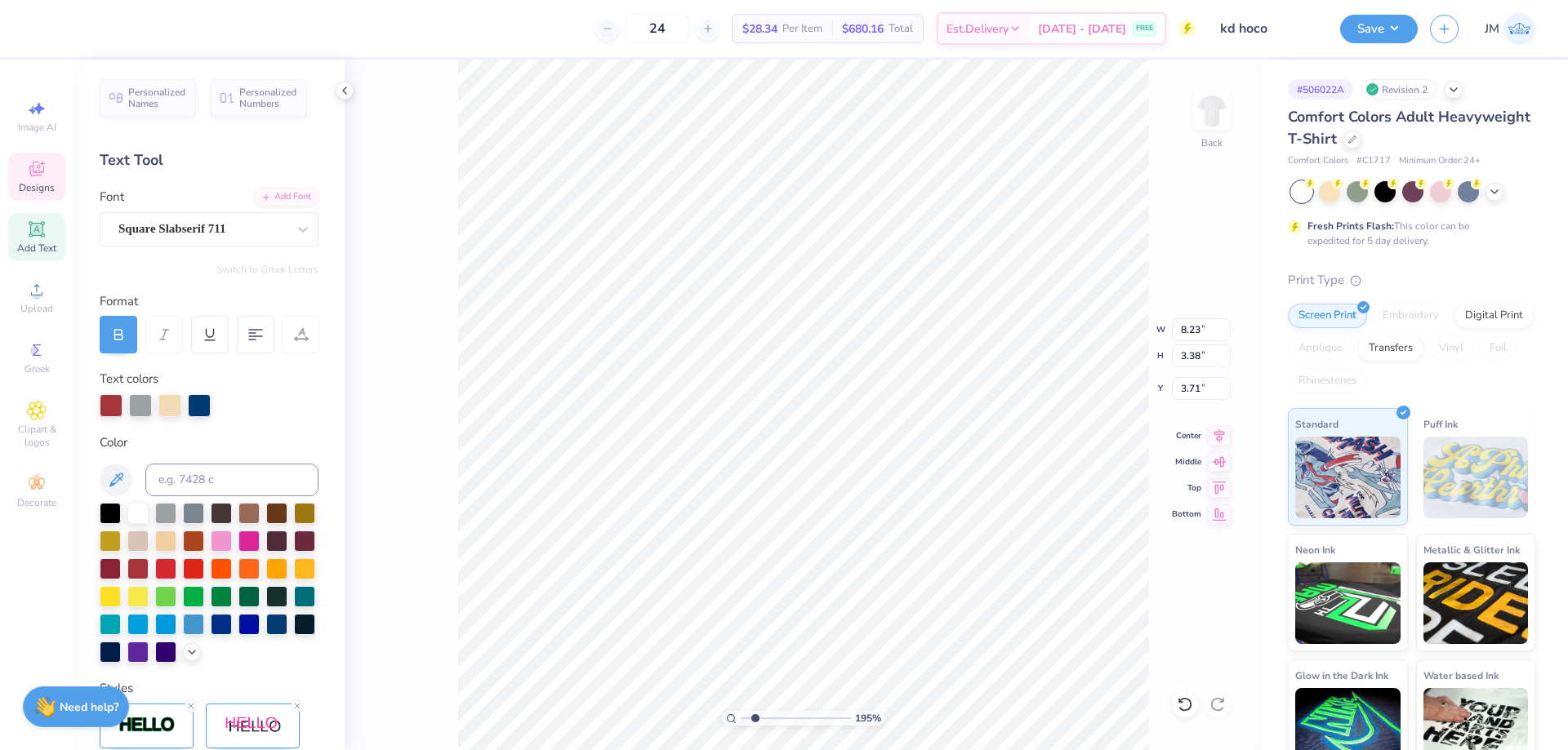
type textarea "OME C"
type input "1.94838377767887"
type textarea "OME COM"
type input "1.94838377767887"
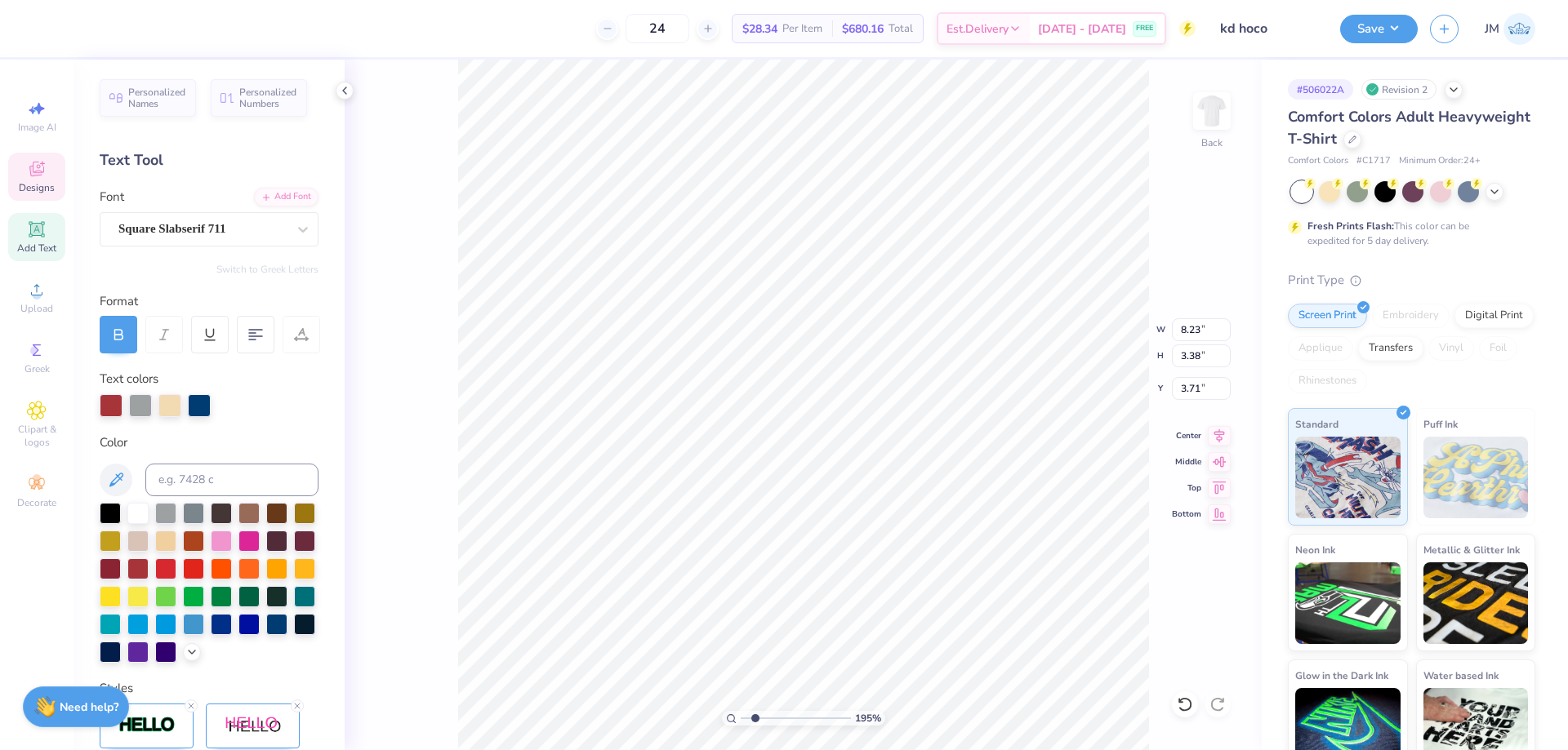
type textarea "OME COM"
type input "1.94838377767887"
type textarea "OME COMI"
type input "1.94838377767887"
type textarea "OME COMING"
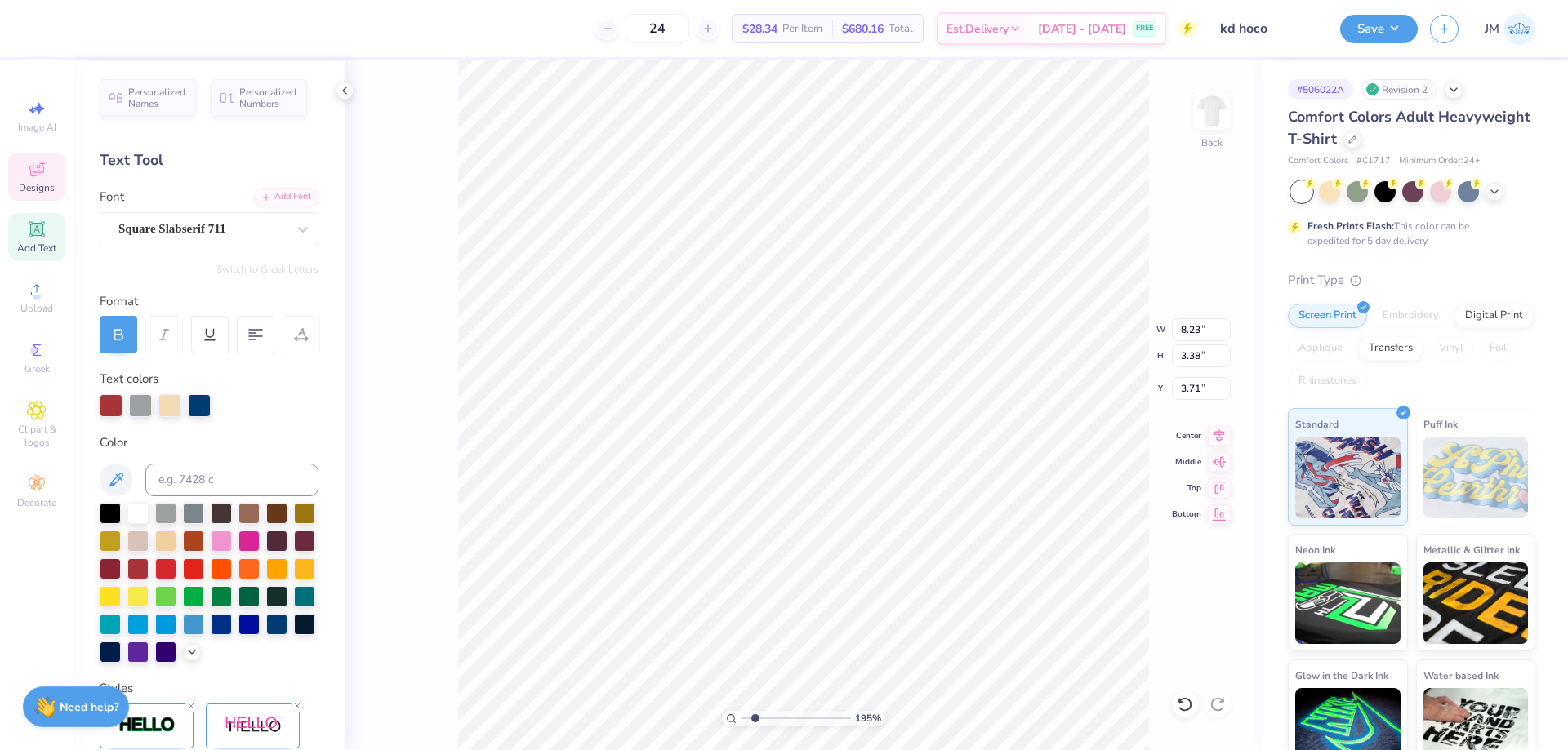
type input "1.94838377767887"
type textarea "OME COMIN"
type input "4.33794369691801"
type input "8.00"
type input "3.29"
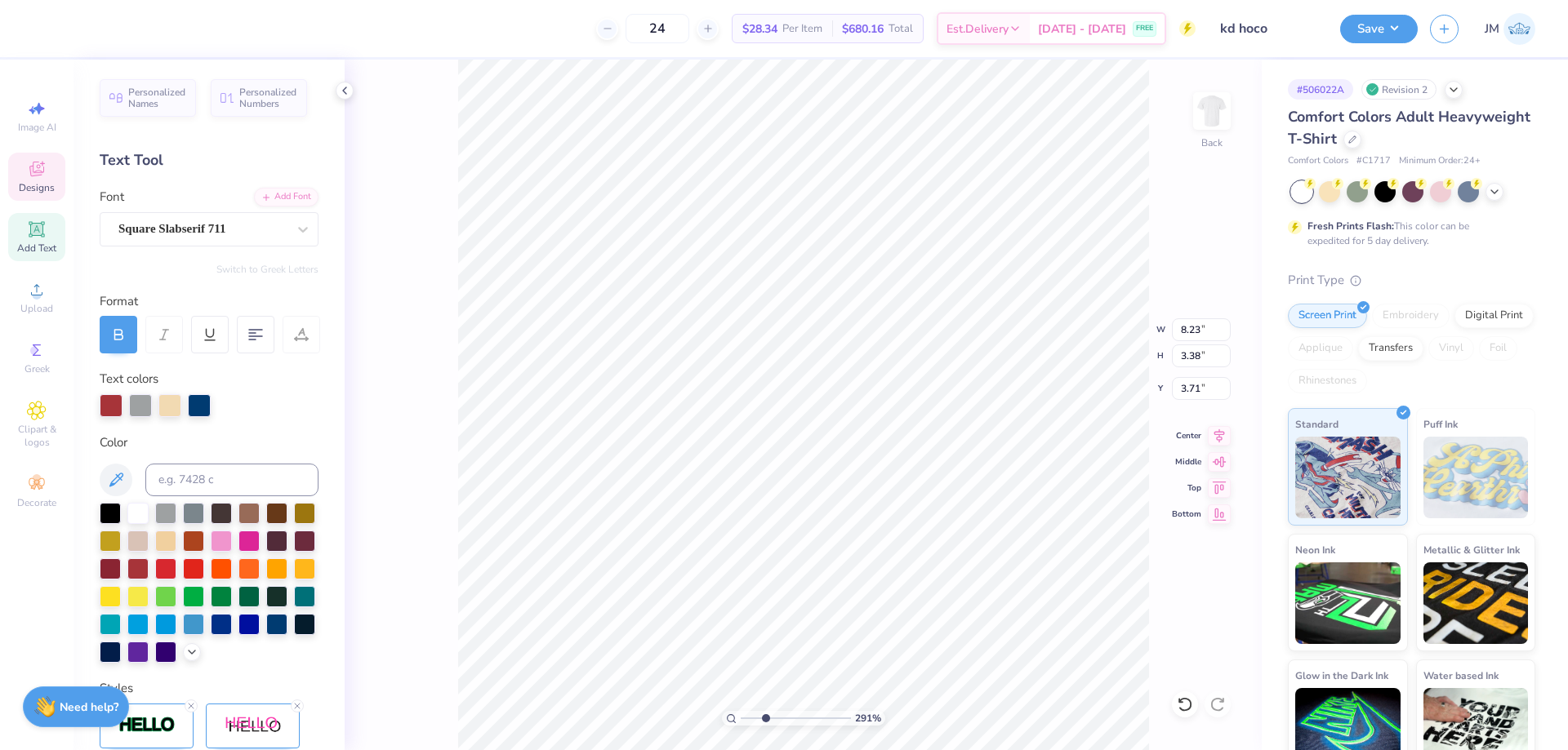
type input "3.80"
type input "3.7961992871678"
type input "3.70"
type input "1.76541286510472"
type input "9.52"
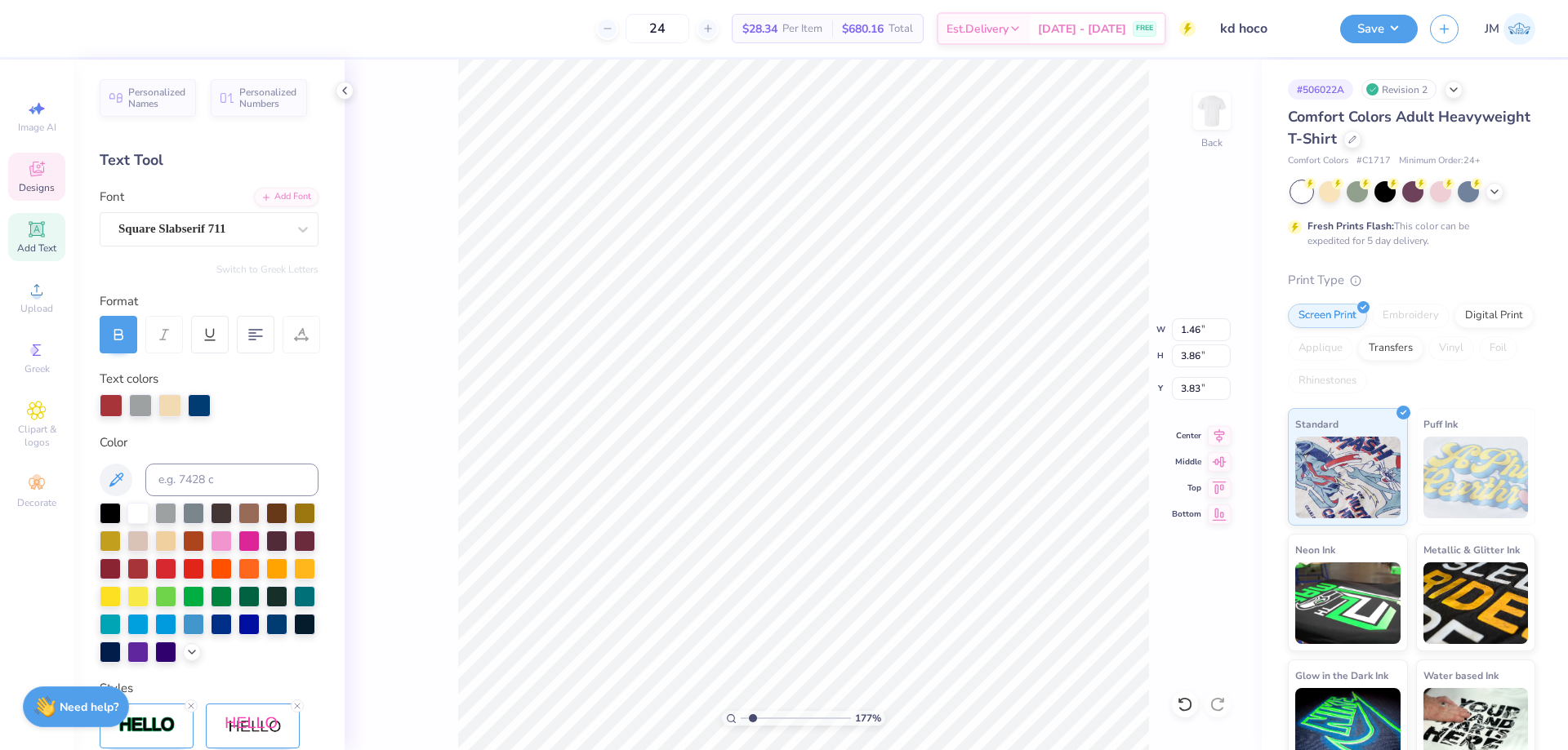
type input "3.98"
type input "3.70"
click at [994, 567] on li "Group" at bounding box center [1021, 567] width 128 height 32
type input "1.76541286510472"
type input "11.23"
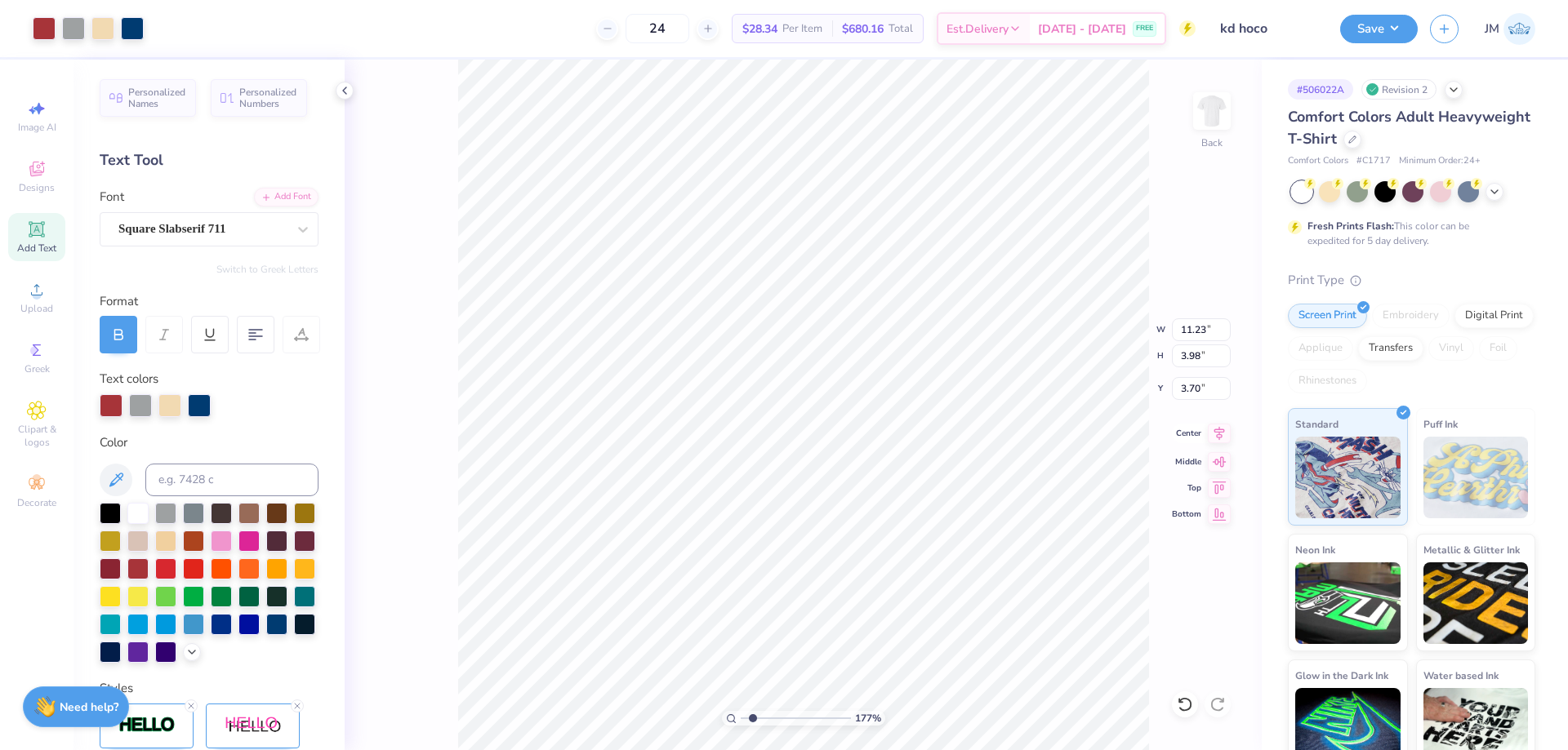
click at [1212, 433] on icon at bounding box center [1219, 433] width 23 height 19
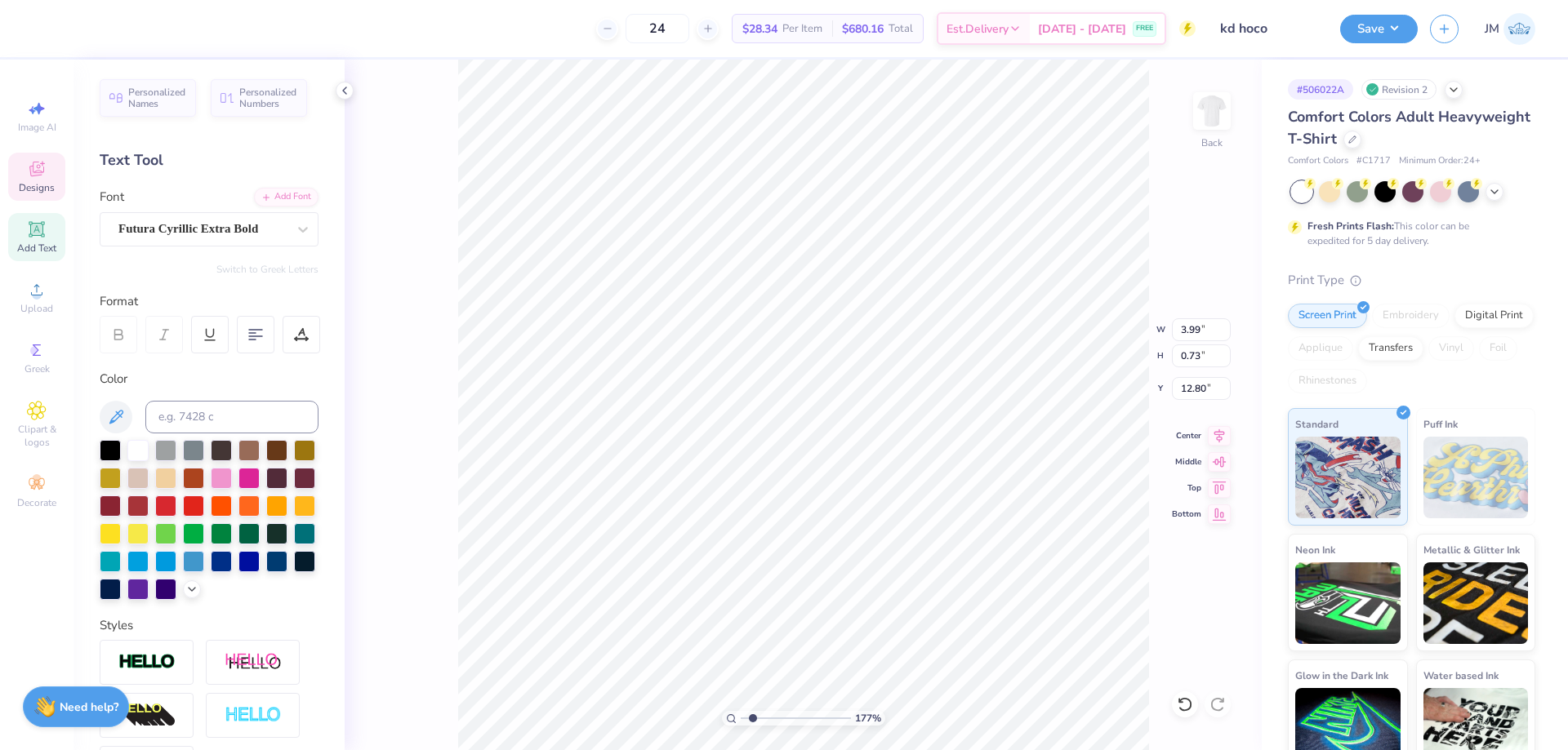
scroll to position [14, 3]
type input "1.76541286510472"
type textarea "O"
type input "1.76541286510472"
type textarea "OC"
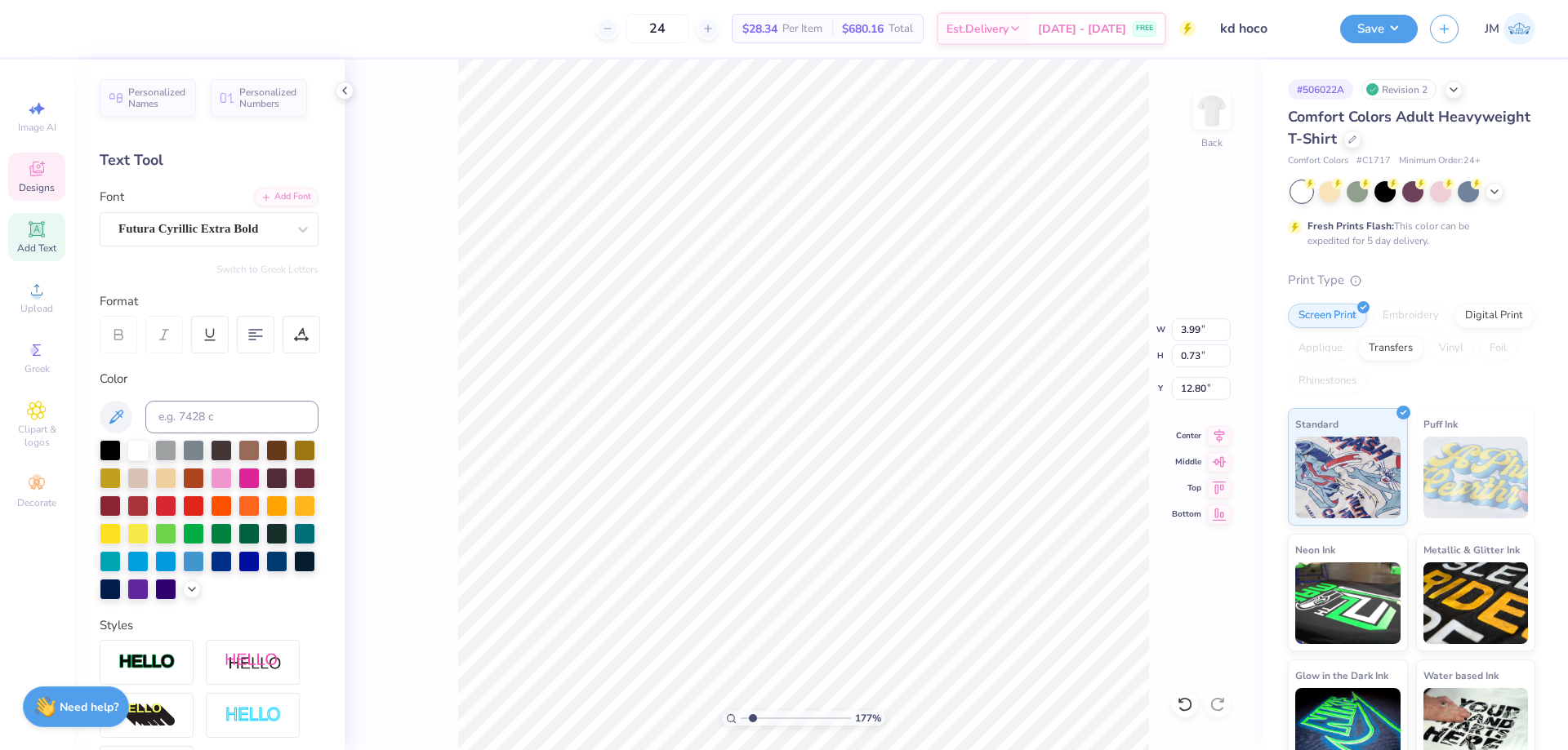
type input "1.76541286510472"
type textarea "OCT"
type input "1.76541286510472"
type textarea "OCT"
type input "1.76541286510472"
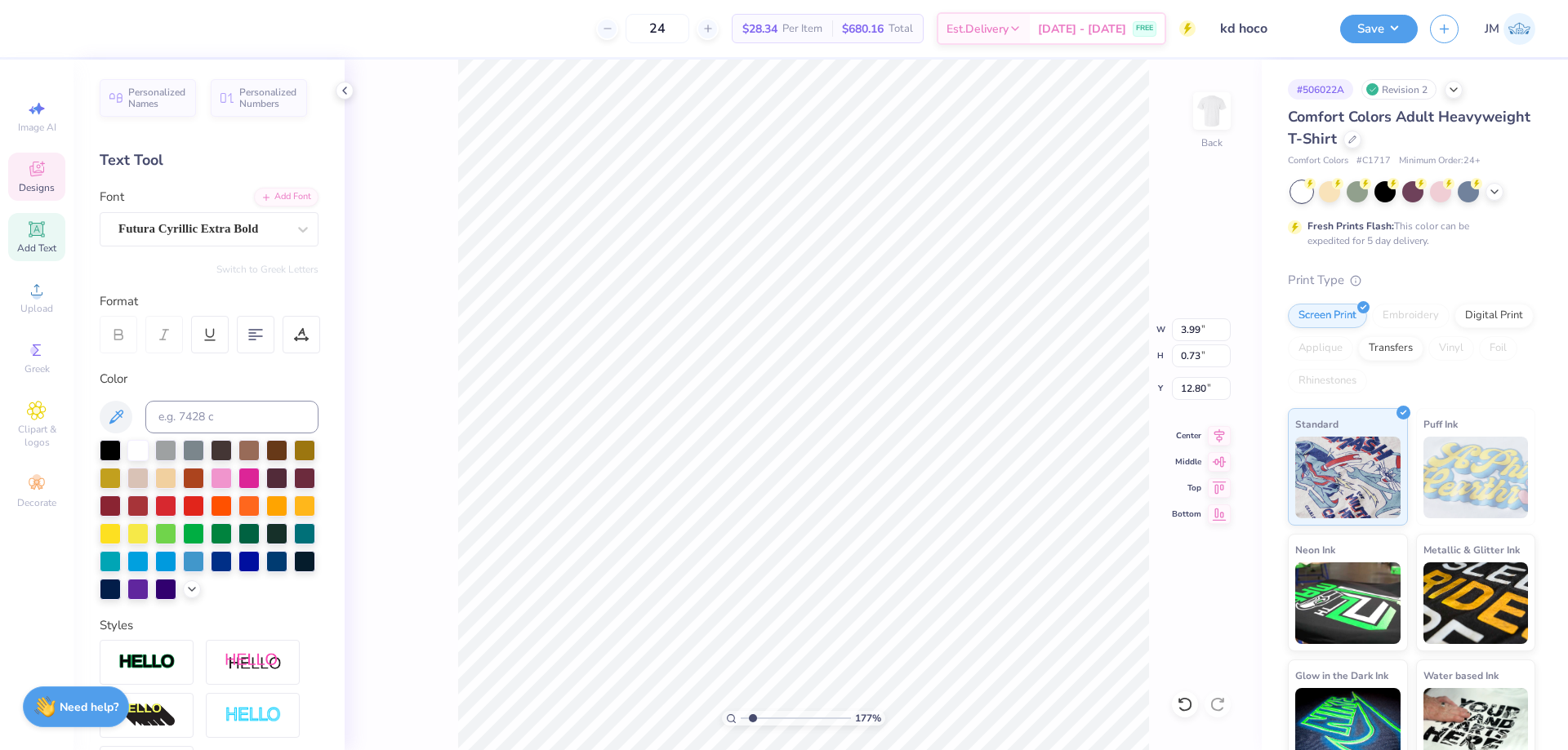
type textarea "OCT 2"
type input "1.76541286510472"
type textarea "OCT 25"
type input "1.76541286510472"
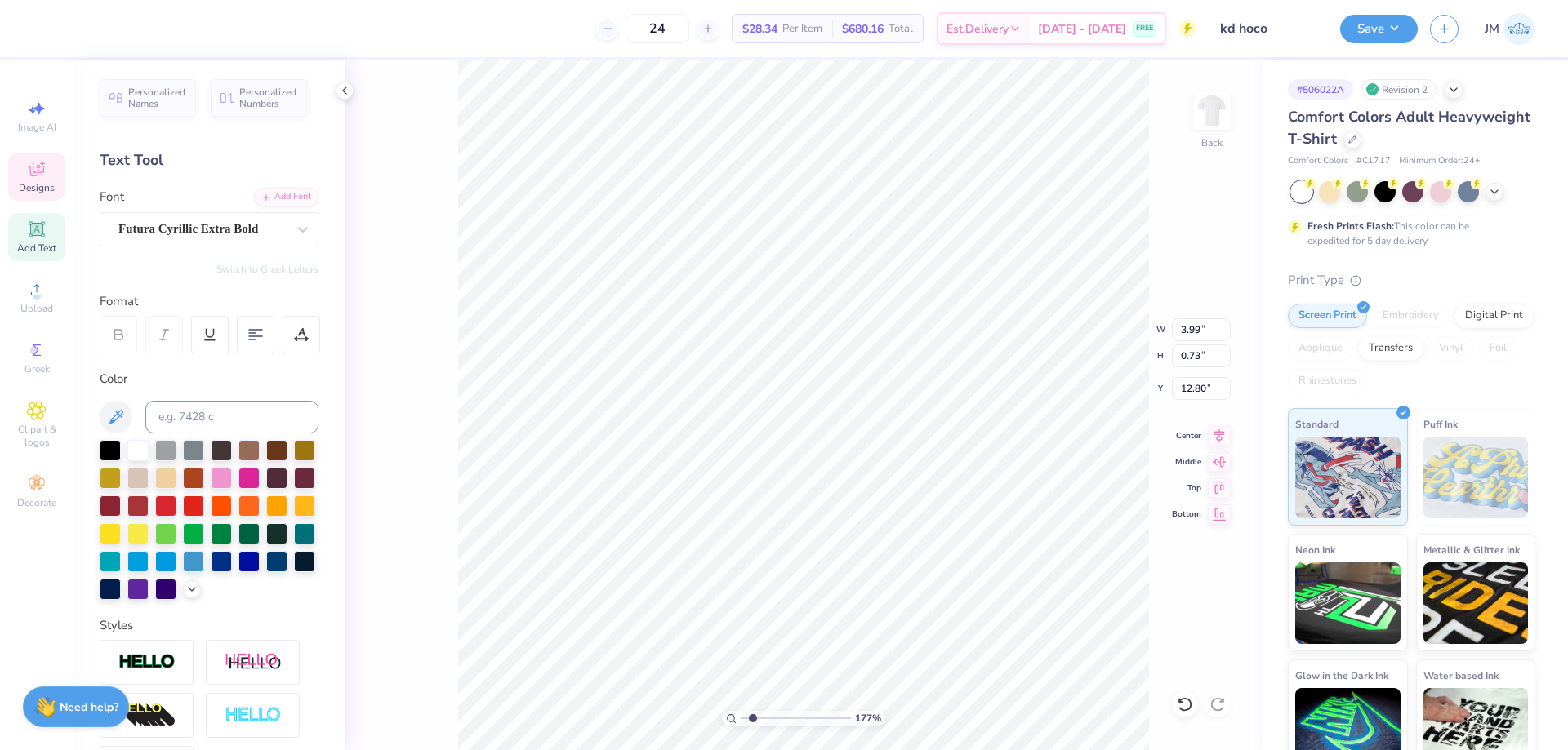
type input "6.47"
type input "0.76"
type input "12.78"
click at [311, 331] on div at bounding box center [301, 335] width 38 height 38
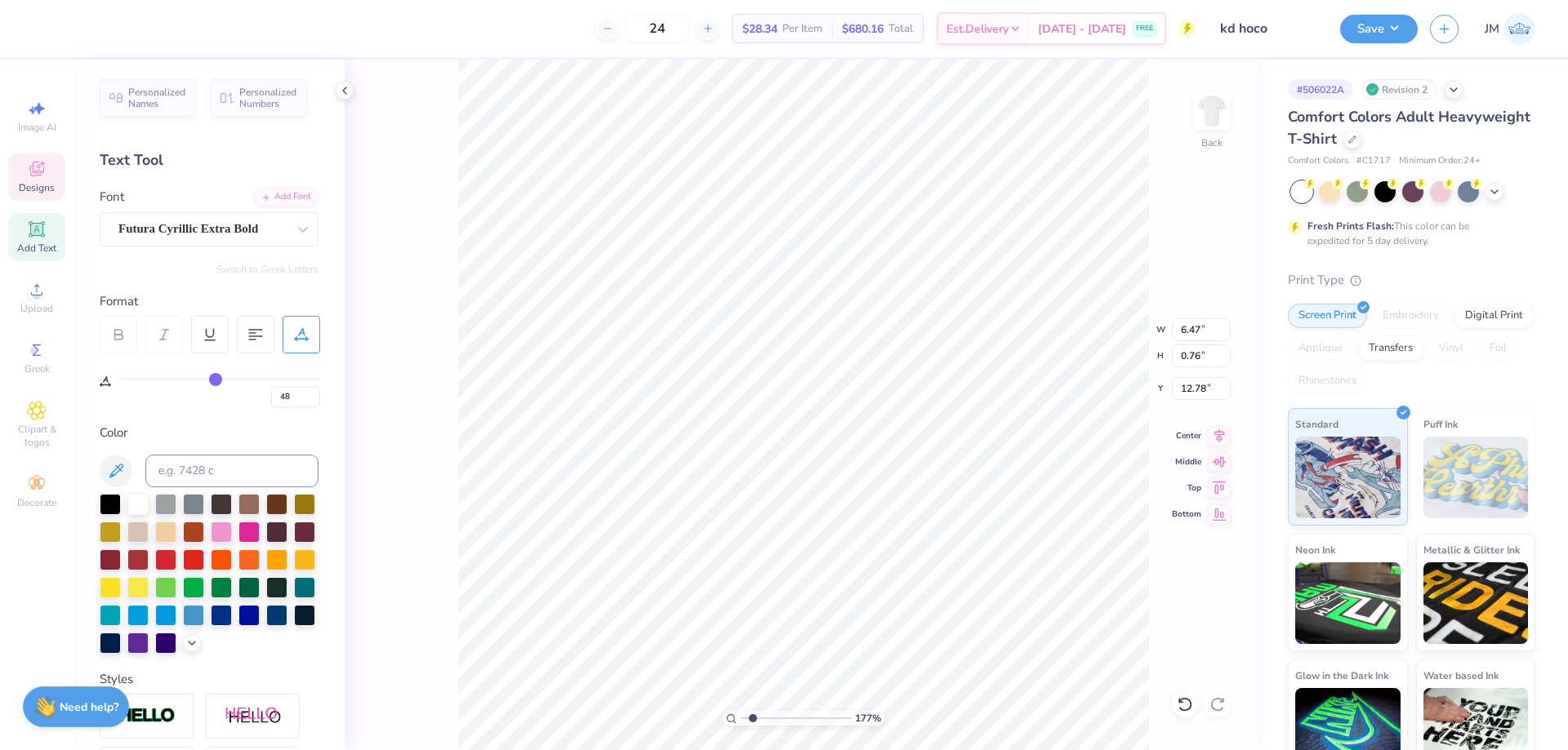
type input "47"
type input "46"
type input "43"
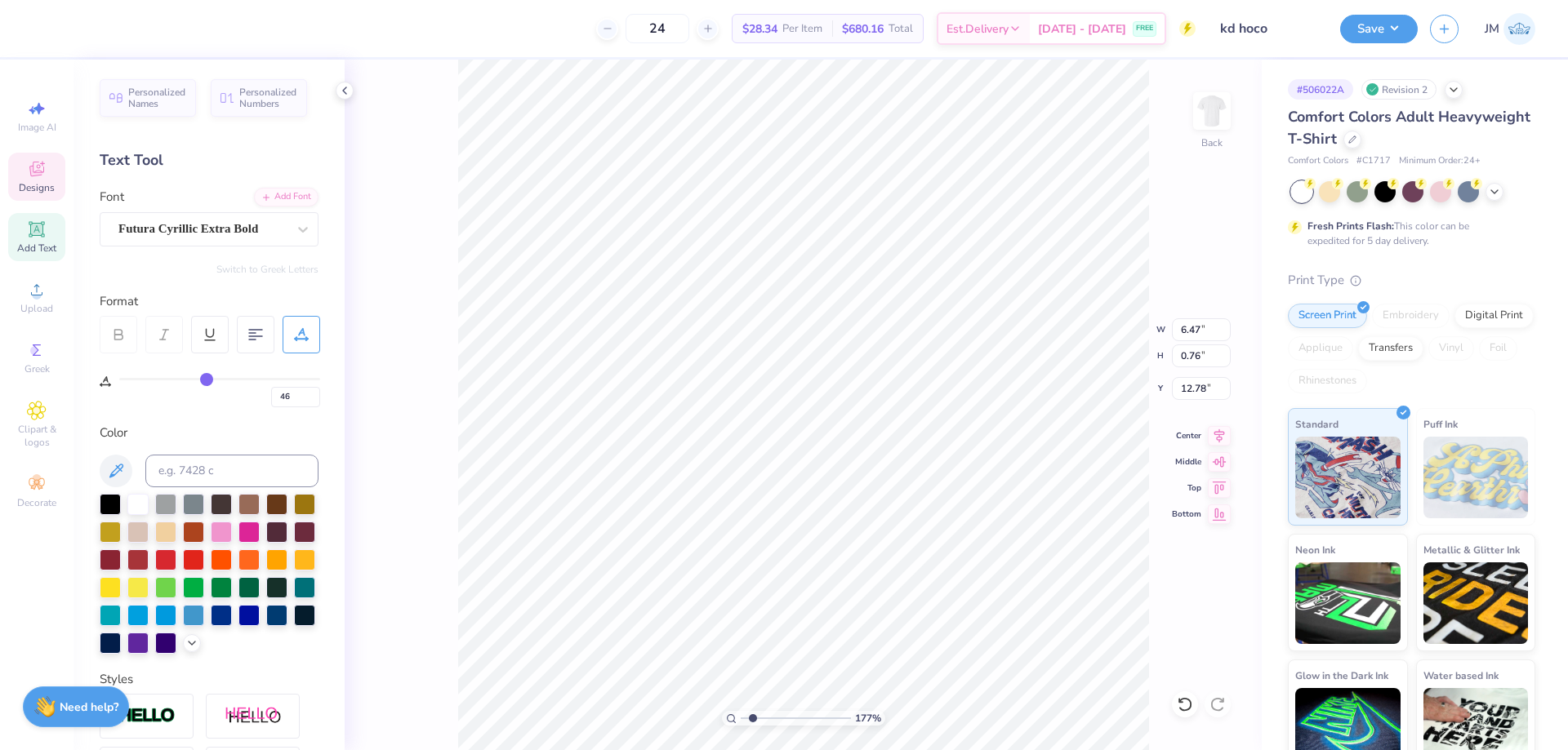
type input "43"
type input "41"
type input "37"
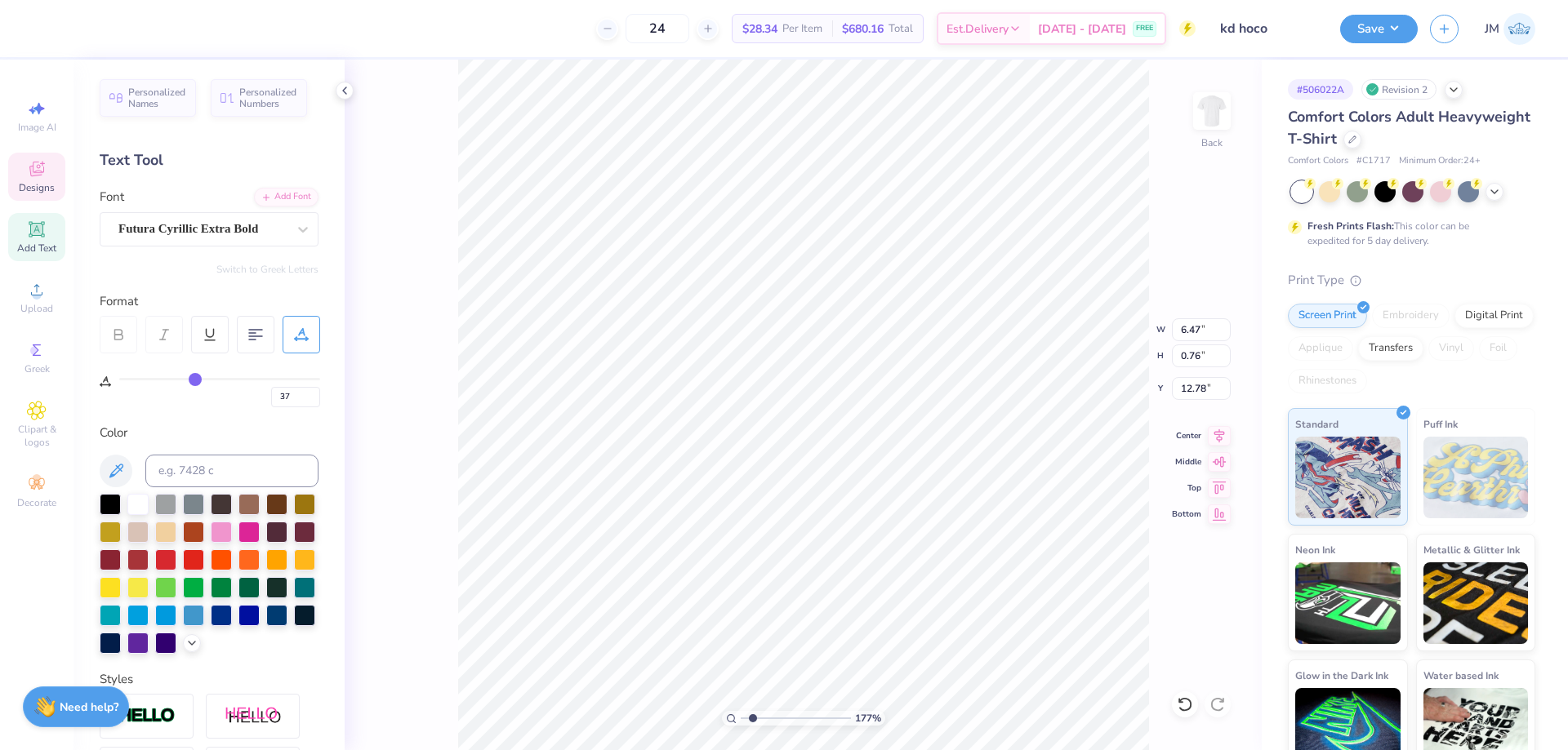
type input "34"
type input "30"
type input "24"
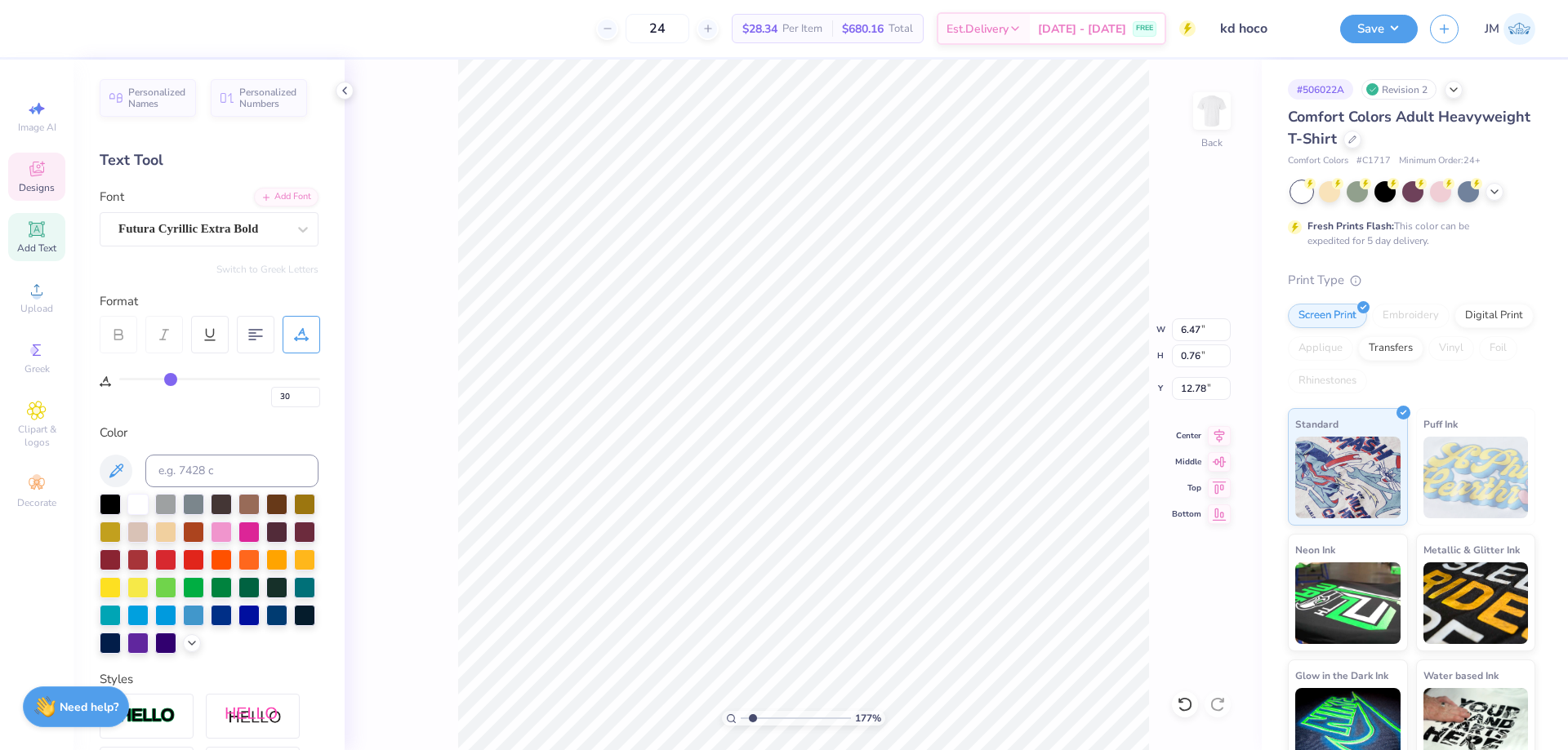
type input "24"
type input "17"
type input "11"
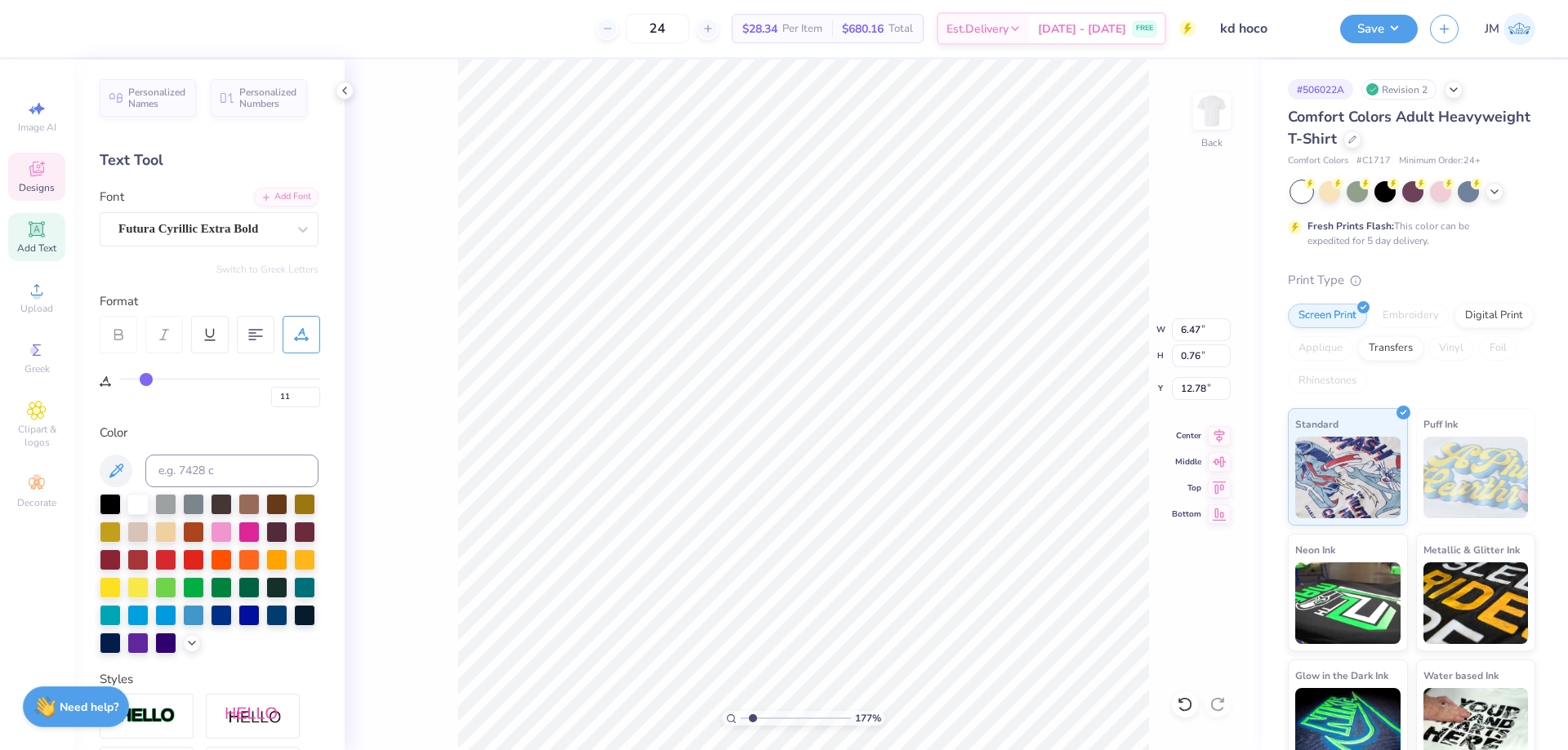
type input "6"
type input "3"
type input "1"
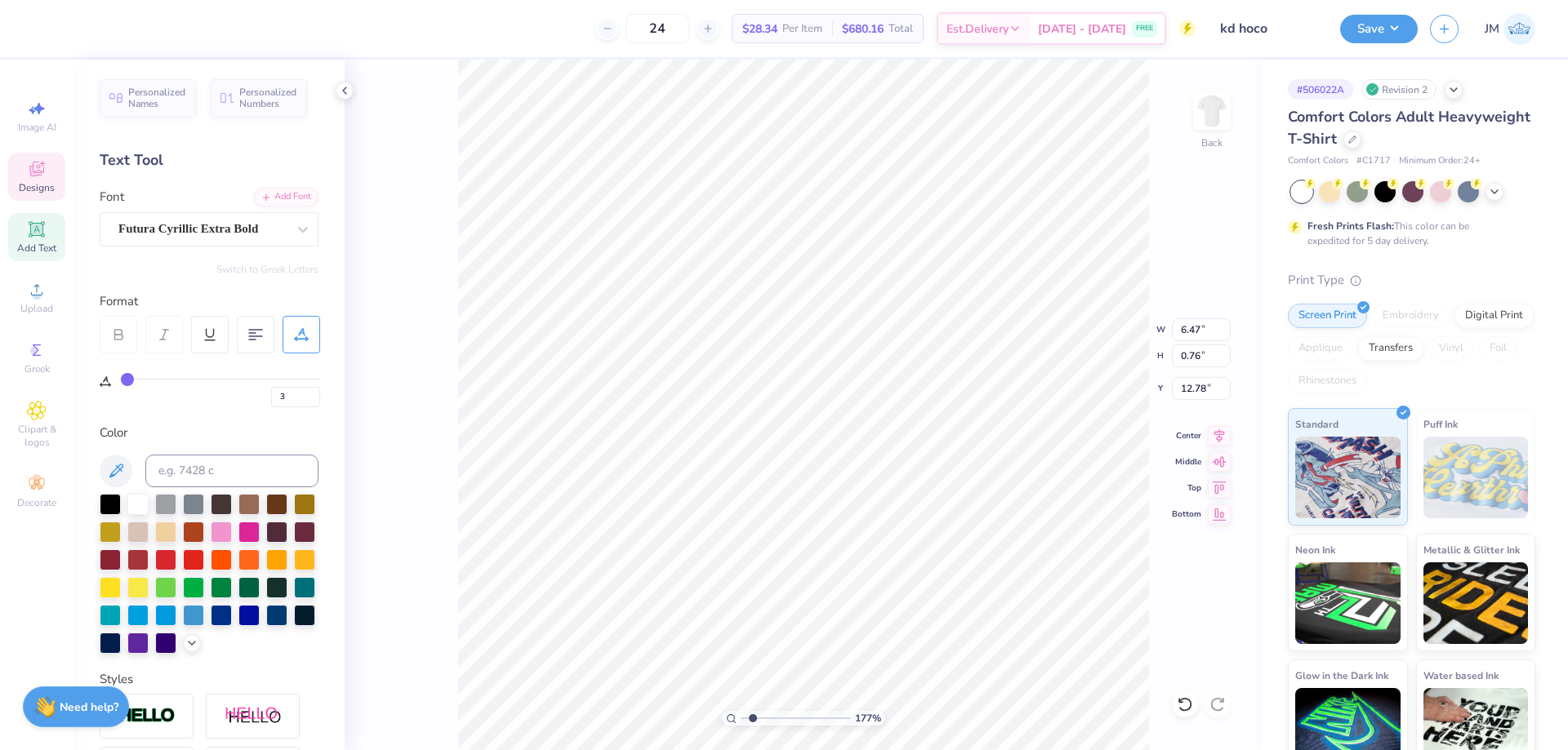
type input "1"
type input "0"
drag, startPoint x: 204, startPoint y: 385, endPoint x: 102, endPoint y: 404, distance: 103.8
type input "0"
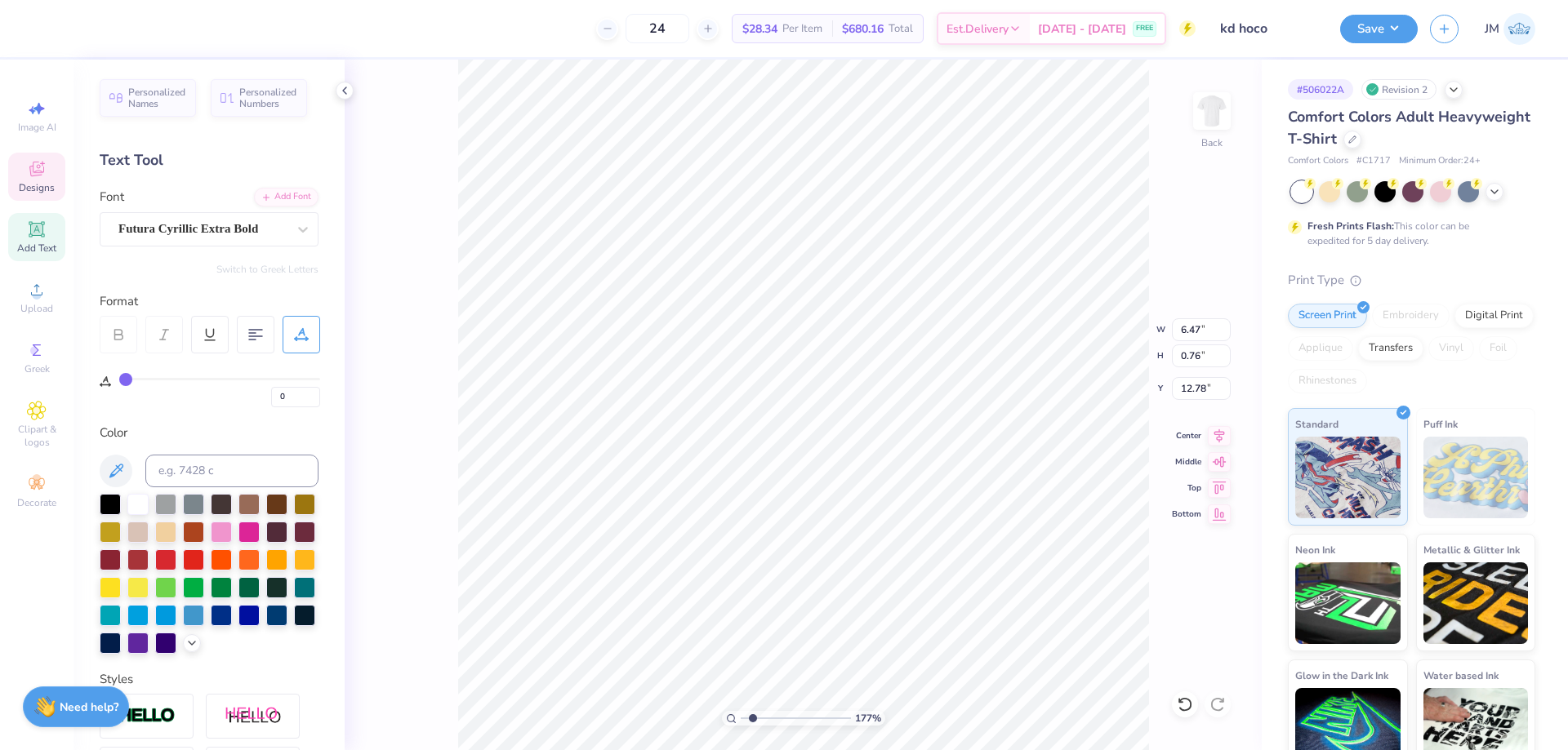
click at [119, 380] on input "range" at bounding box center [220, 378] width 201 height 3
type input "1.76541286510472"
type input "3.84"
click at [1216, 431] on icon at bounding box center [1219, 433] width 11 height 14
click at [33, 36] on div at bounding box center [44, 26] width 23 height 23
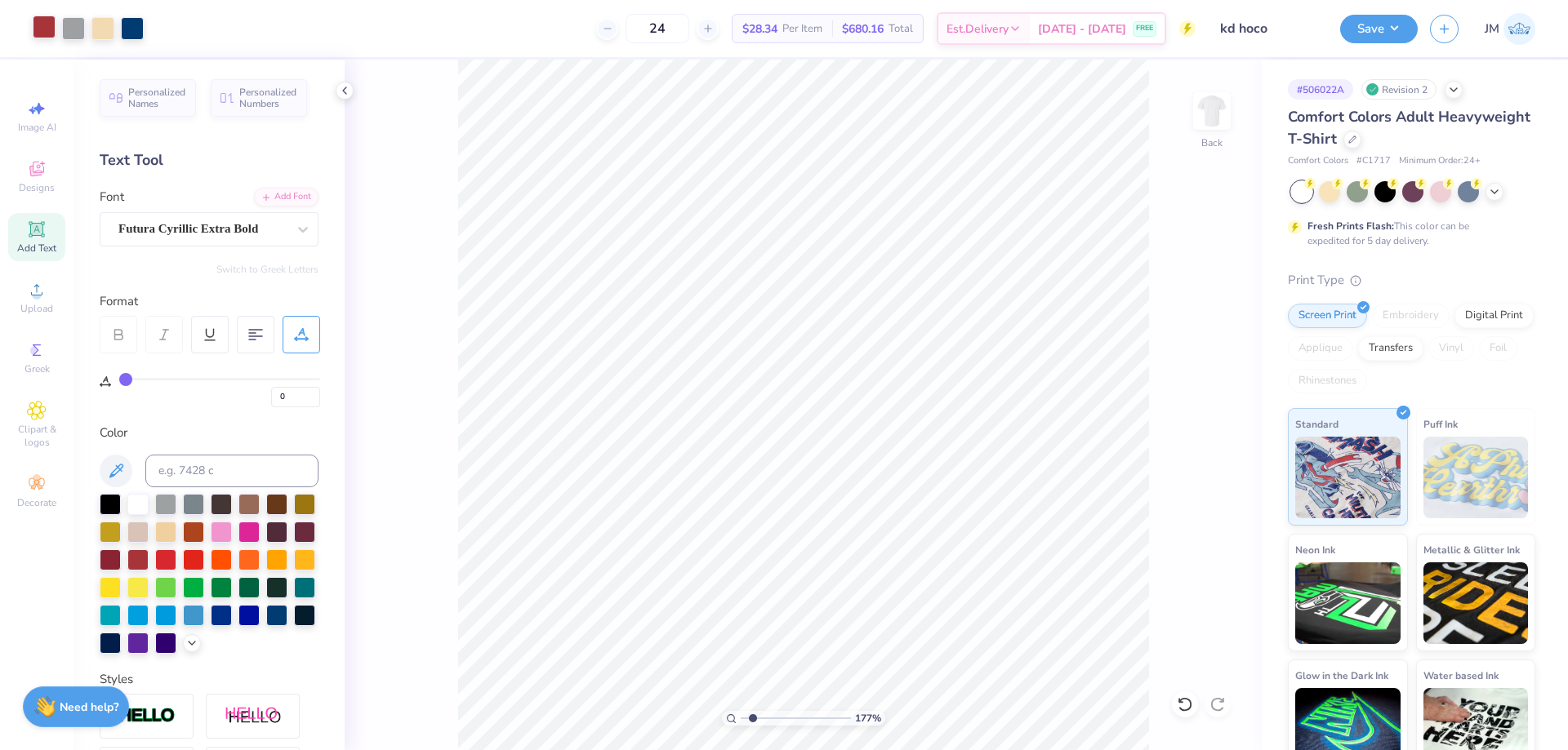
type input "1.76541286510472"
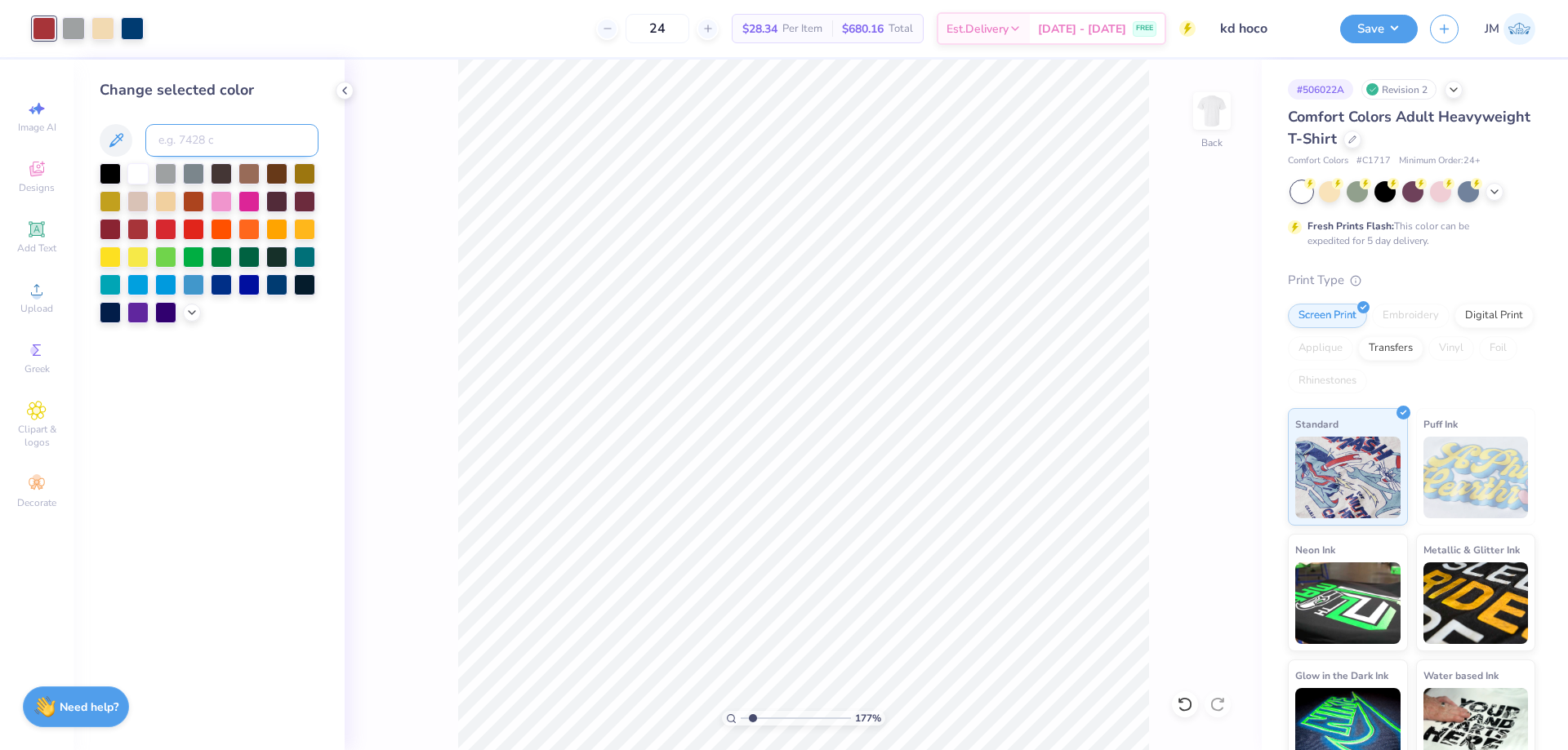
click at [178, 146] on input at bounding box center [232, 140] width 173 height 33
type input "186"
click at [453, 128] on div "177 % Back" at bounding box center [803, 404] width 917 height 690
click at [132, 28] on div at bounding box center [132, 26] width 23 height 23
click at [114, 176] on div at bounding box center [109, 172] width 21 height 21
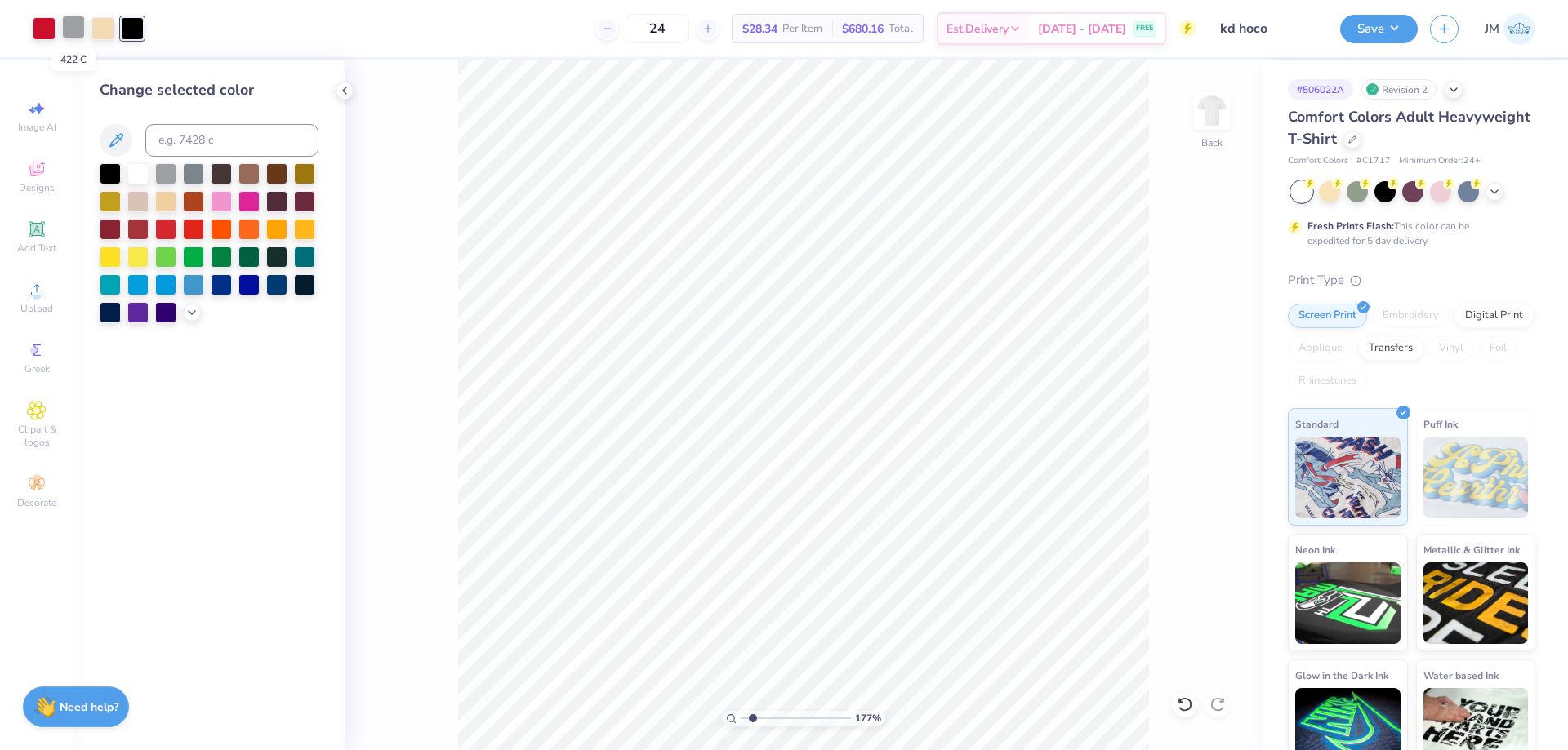
click at [72, 28] on div at bounding box center [73, 26] width 23 height 23
type input "1.76541286510472"
click at [178, 130] on input at bounding box center [232, 140] width 173 height 33
type input "cool gray 11"
click at [431, 182] on div "177 % Back" at bounding box center [803, 404] width 917 height 690
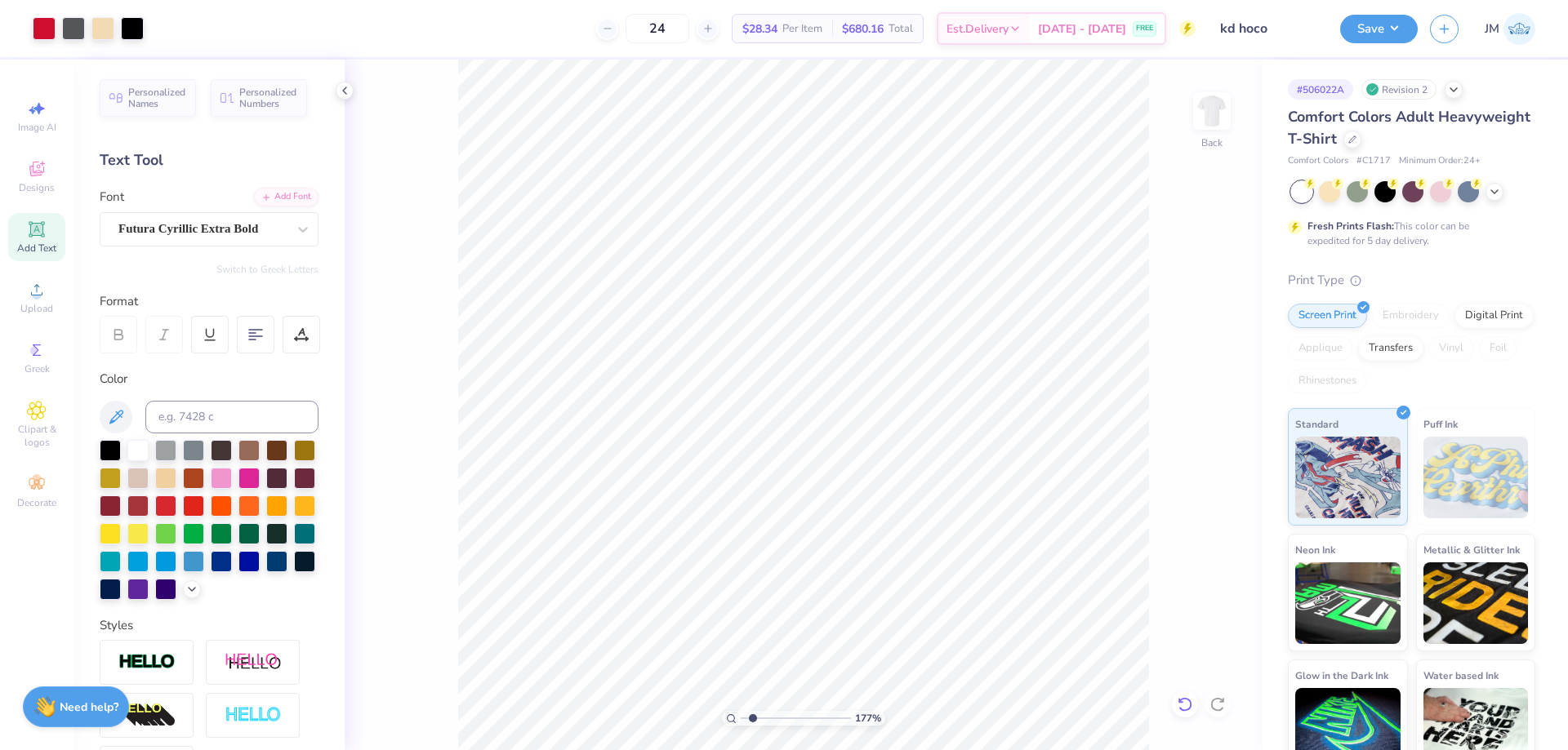
click at [1185, 703] on icon at bounding box center [1184, 704] width 16 height 16
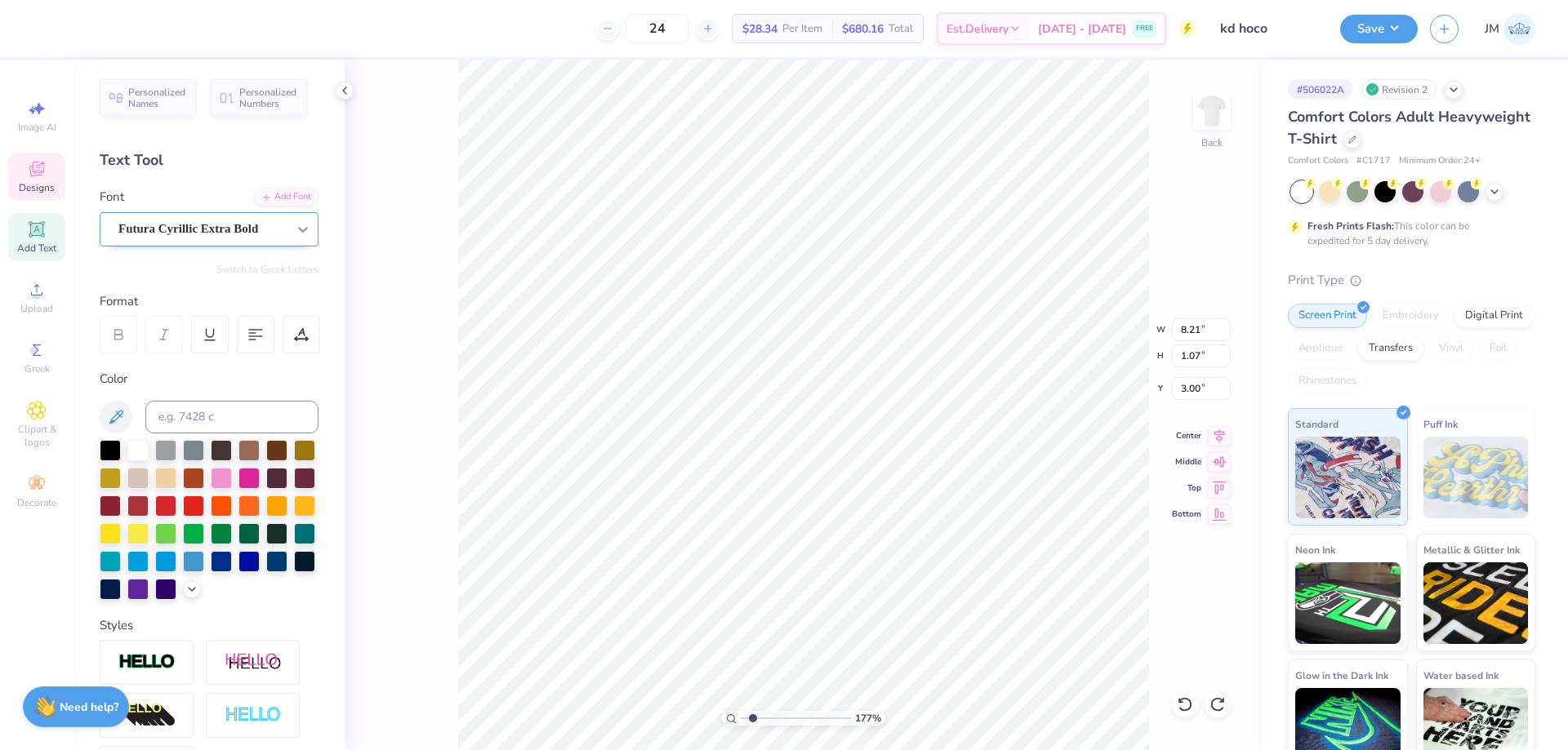
click at [294, 230] on icon at bounding box center [302, 229] width 16 height 16
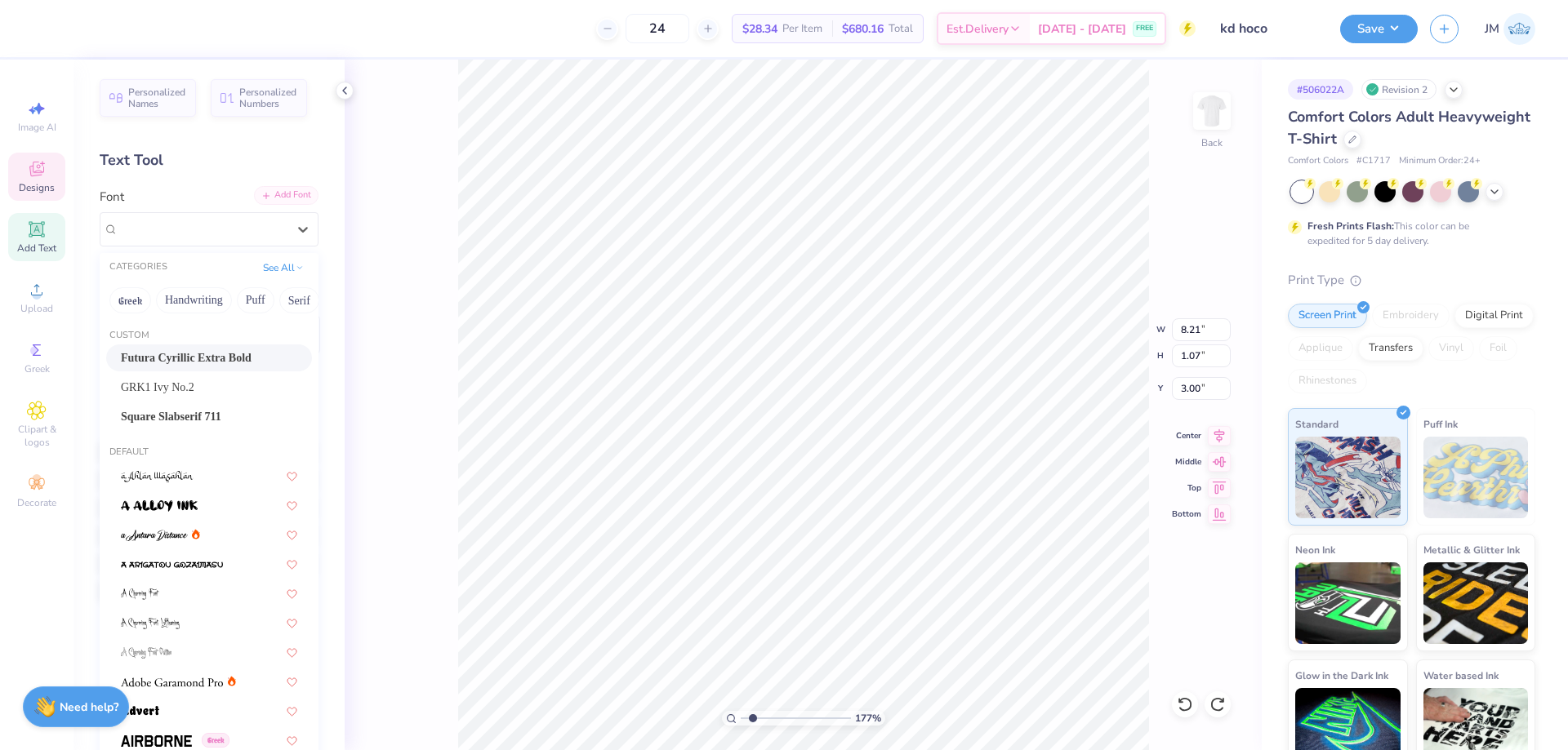
click at [284, 201] on div "Add Font" at bounding box center [286, 195] width 65 height 18
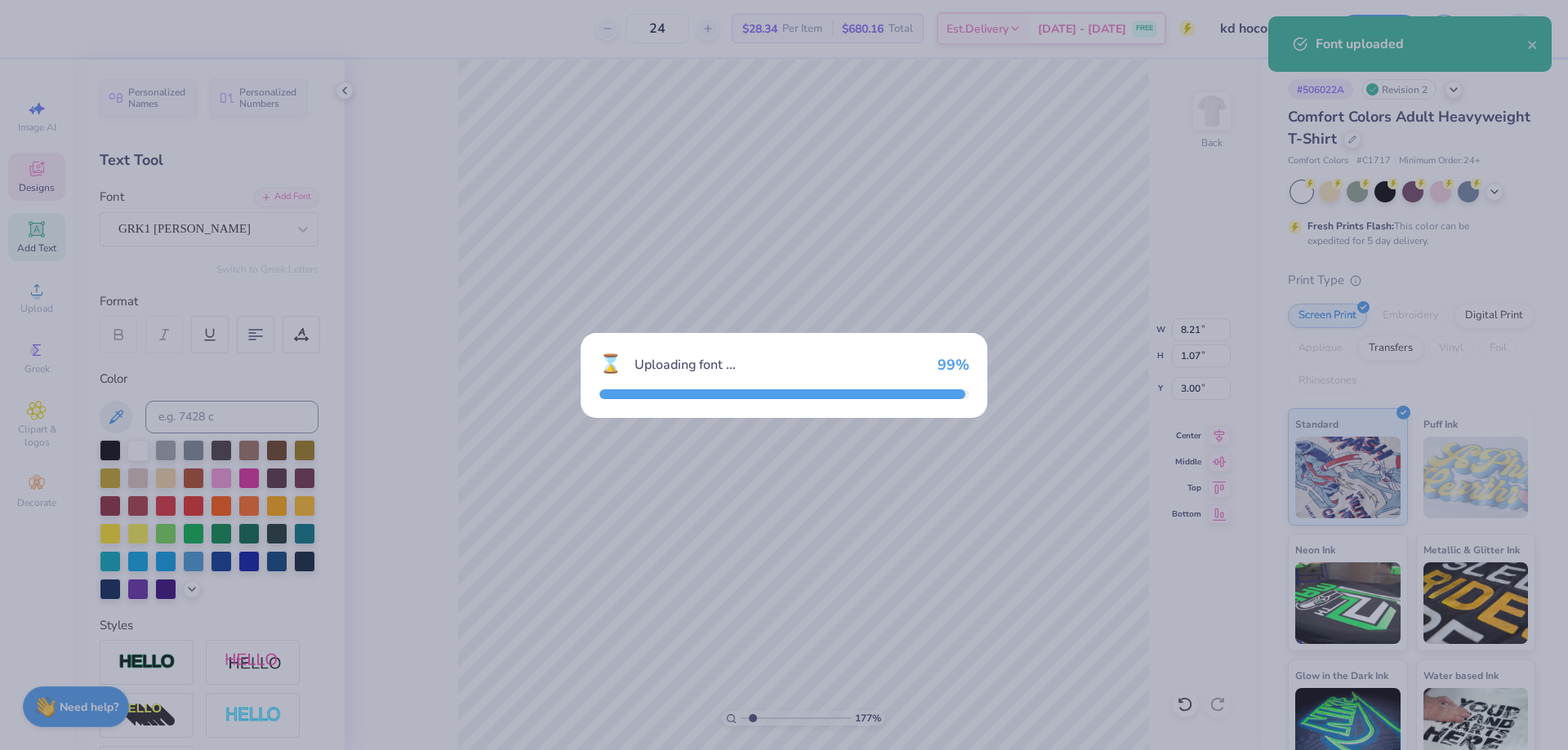
type input "1.76541286510472"
type input "7.93"
type input "1.09"
type input "2.99"
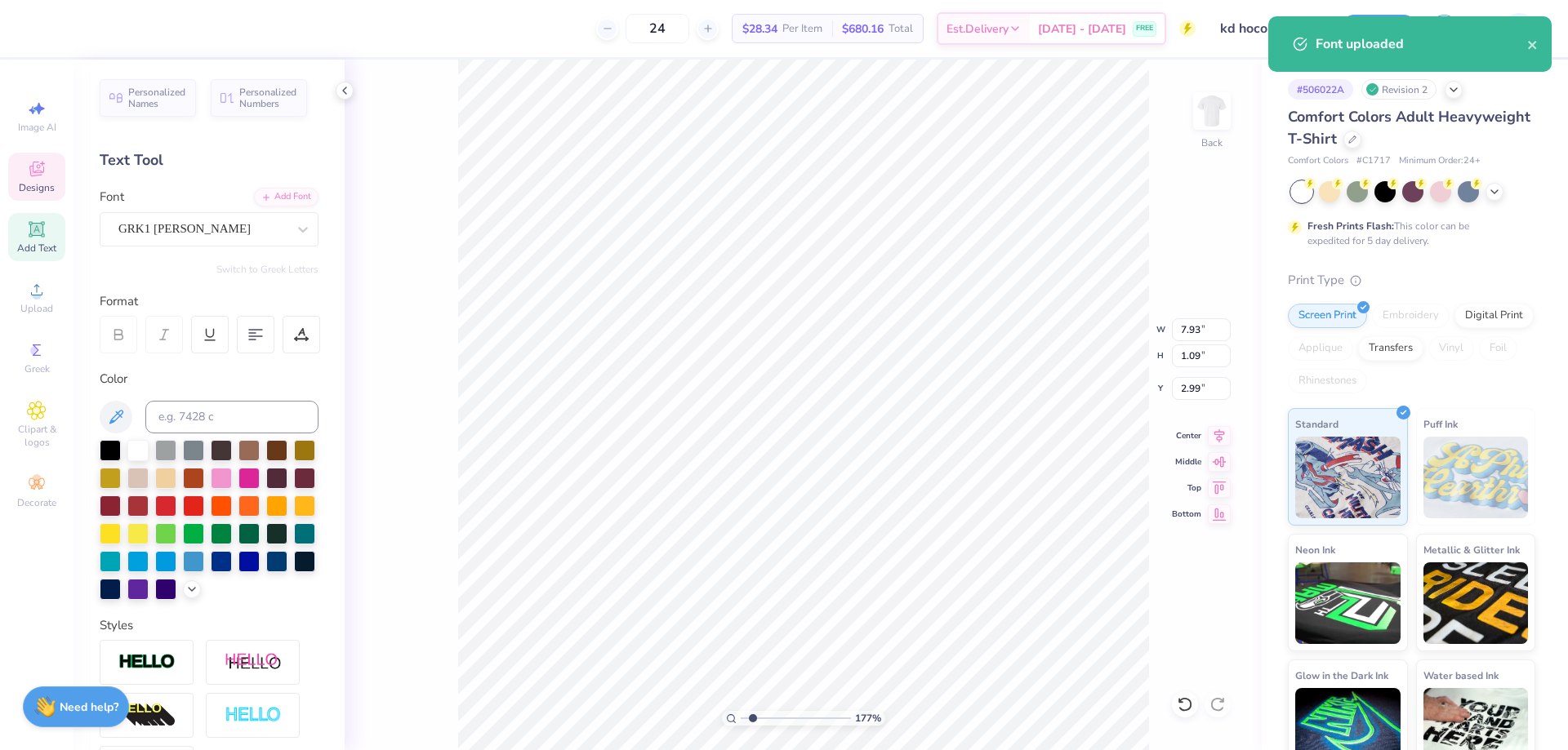
scroll to position [14, 3]
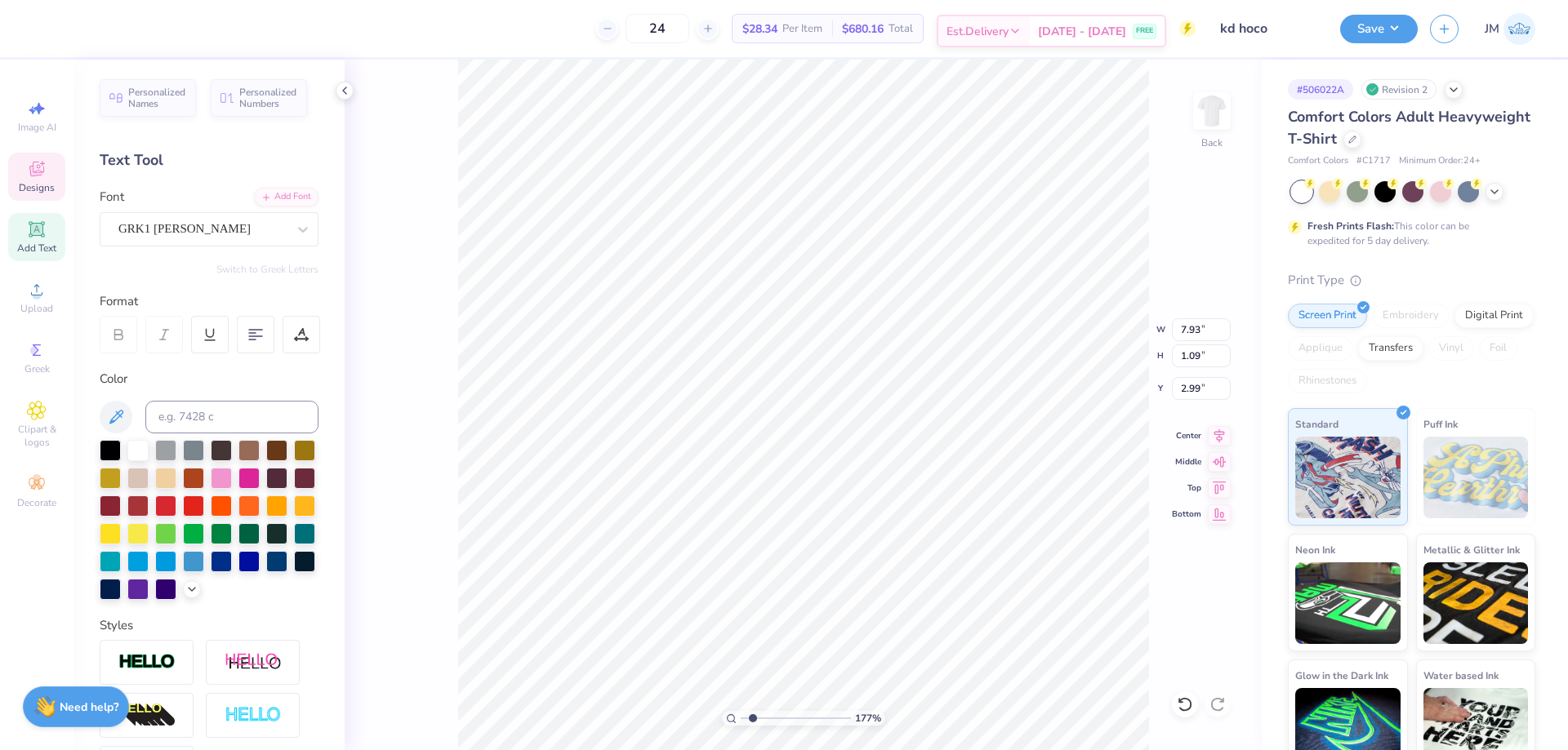
type input "1.76541286510472"
type textarea "K"
type input "1.76541286510472"
type textarea "KD"
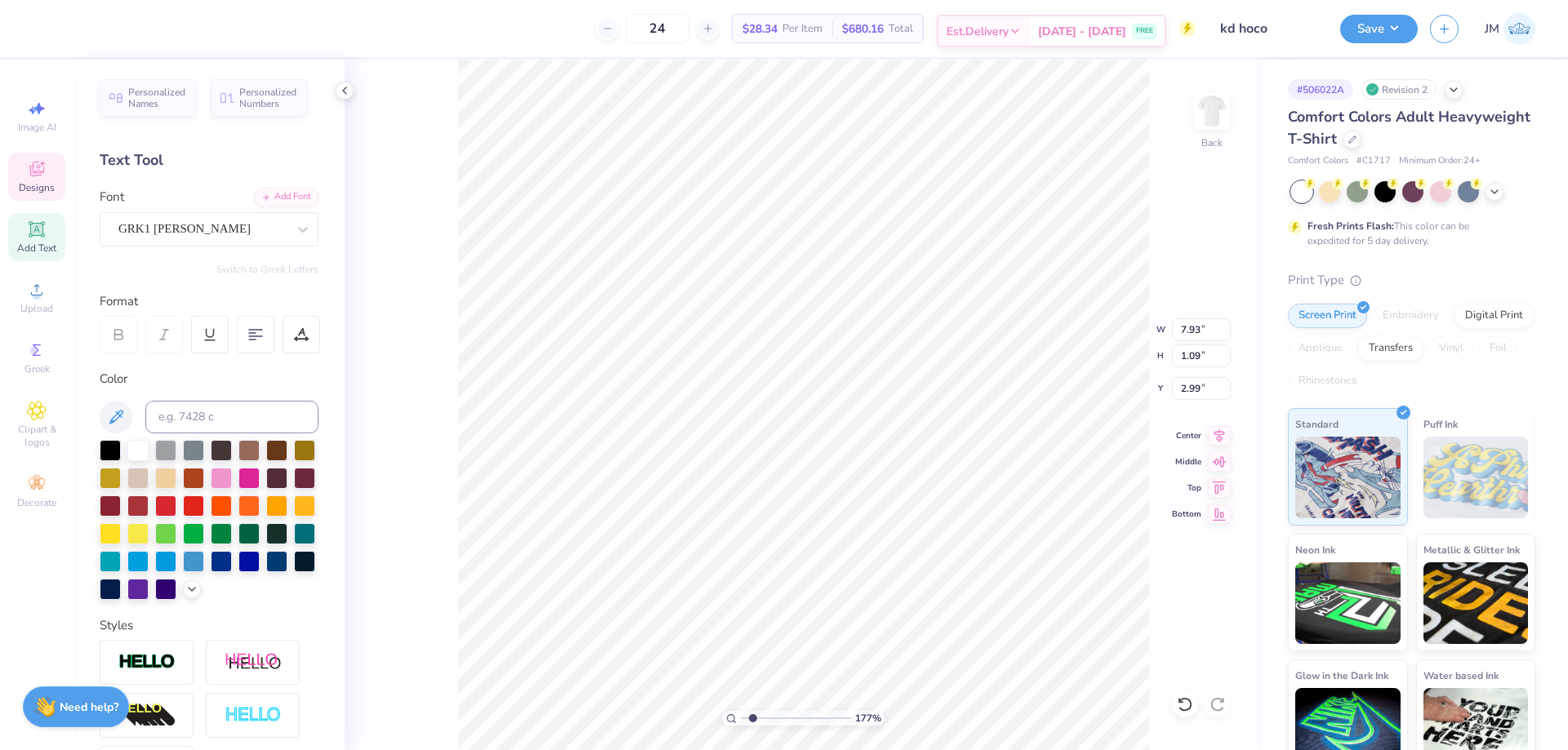
type input "1.76541286510472"
type textarea "KD x"
type input "1.76541286510472"
type textarea "KD x"
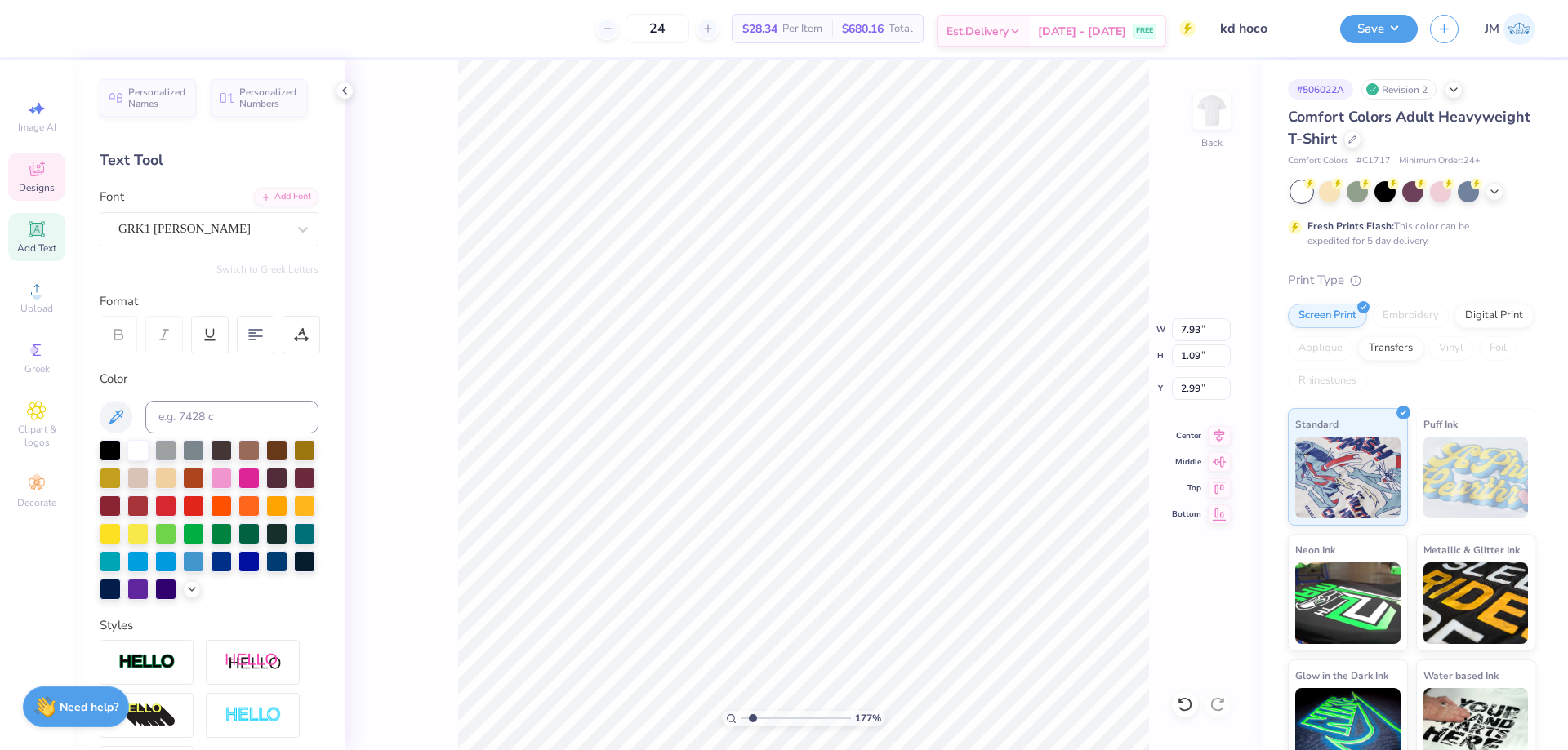
type input "1.76541286510472"
type textarea "KD x"
type input "1.76541286510472"
type textarea "KD"
type input "1.76541286510472"
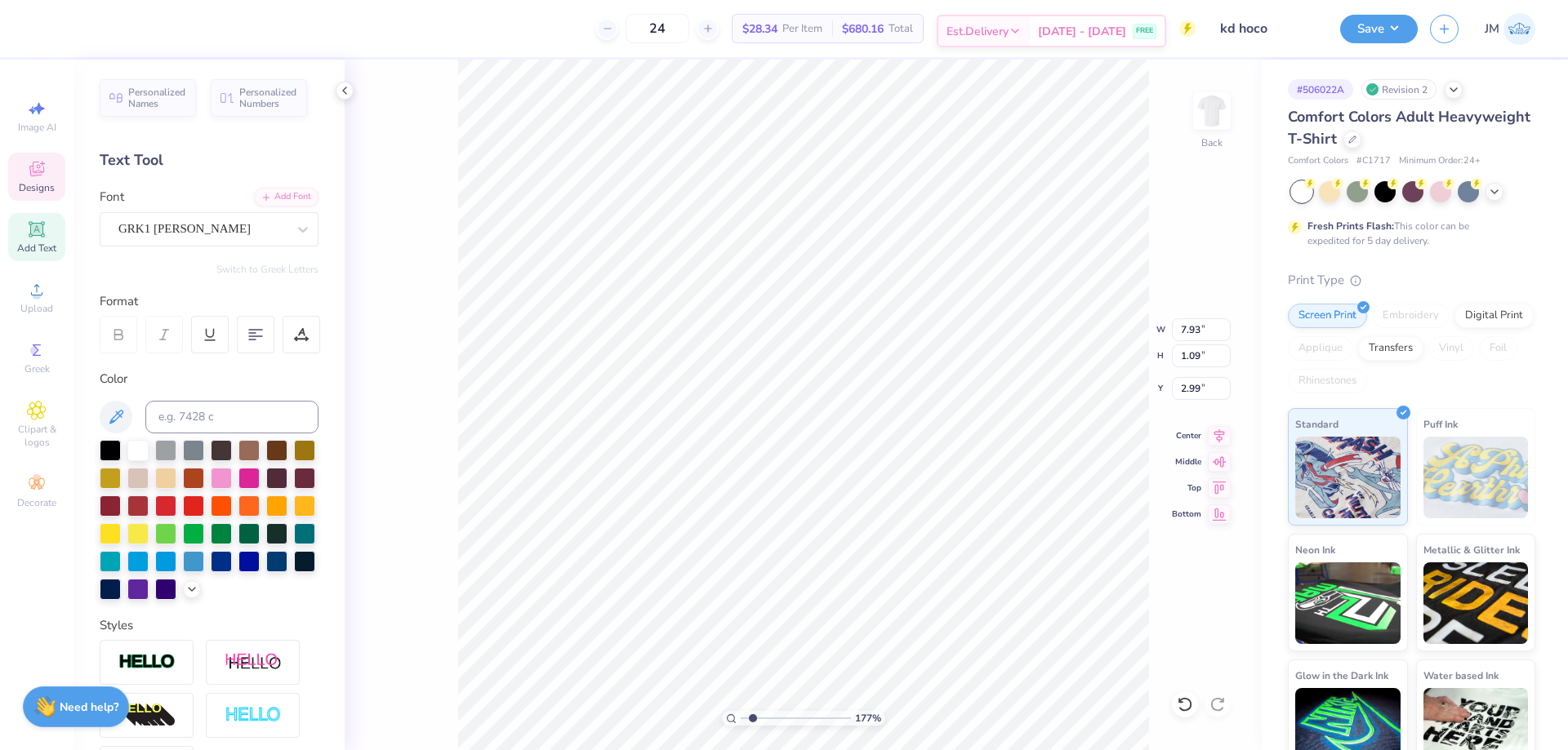
type textarea "KD X"
type input "1.76541286510472"
type textarea "KD"
type input "1.76541286510472"
type textarea "KD x"
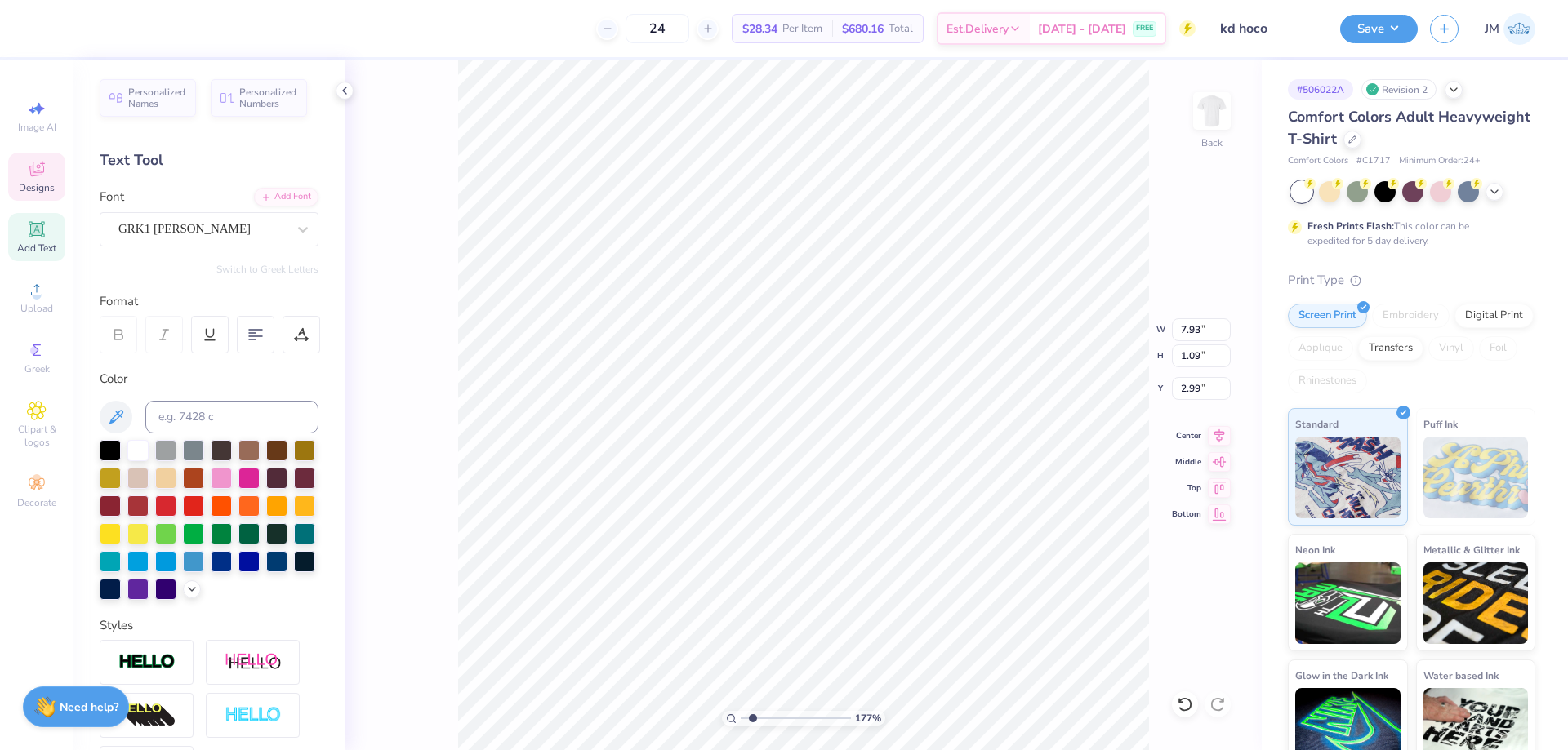
type input "1.76541286510472"
type textarea "KD"
type input "1.76541286510472"
type textarea "KD"
type input "1.76541286510472"
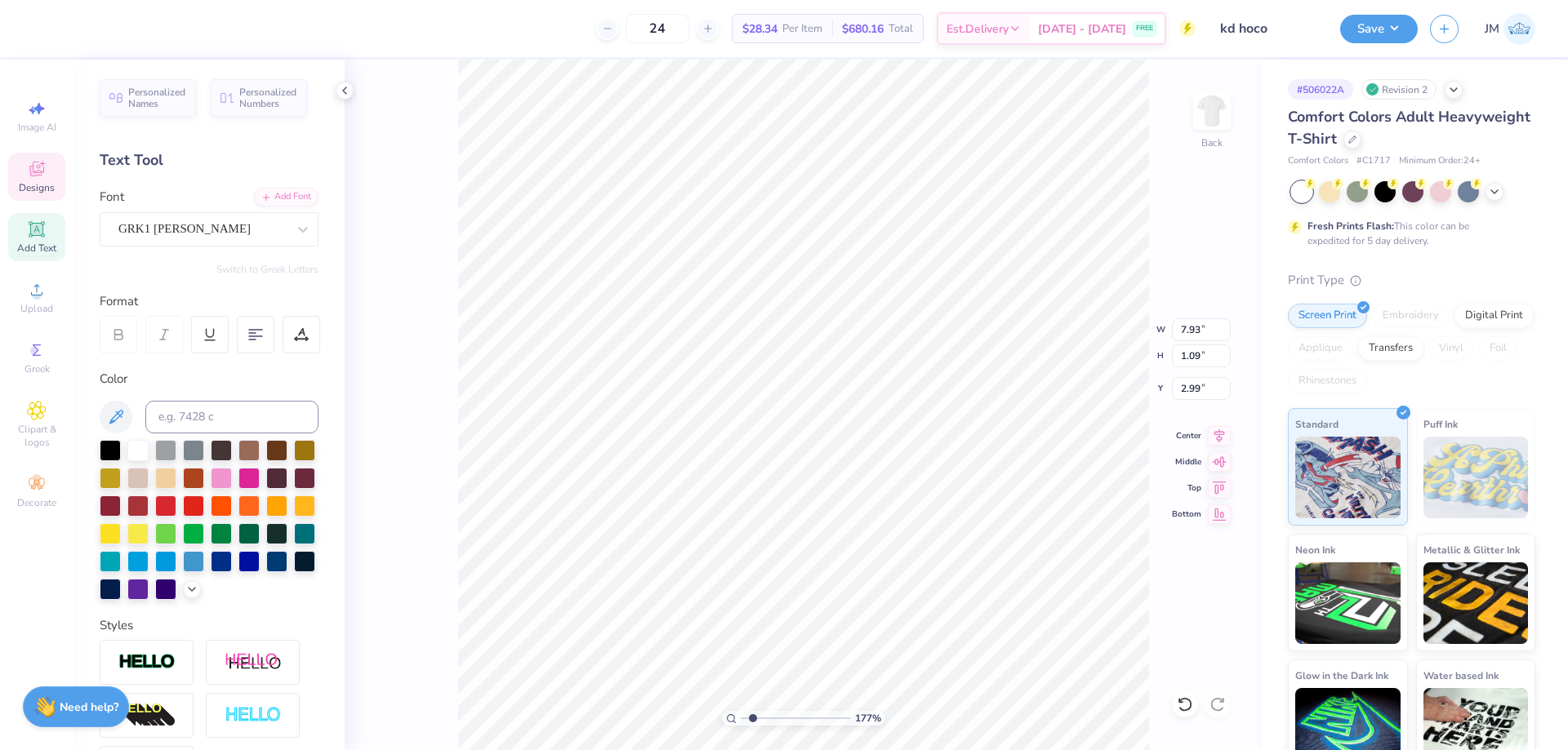
type textarea "KD"
type input "1.76541286510472"
type textarea "KD"
type input "1.76541286510472"
type textarea "KD"
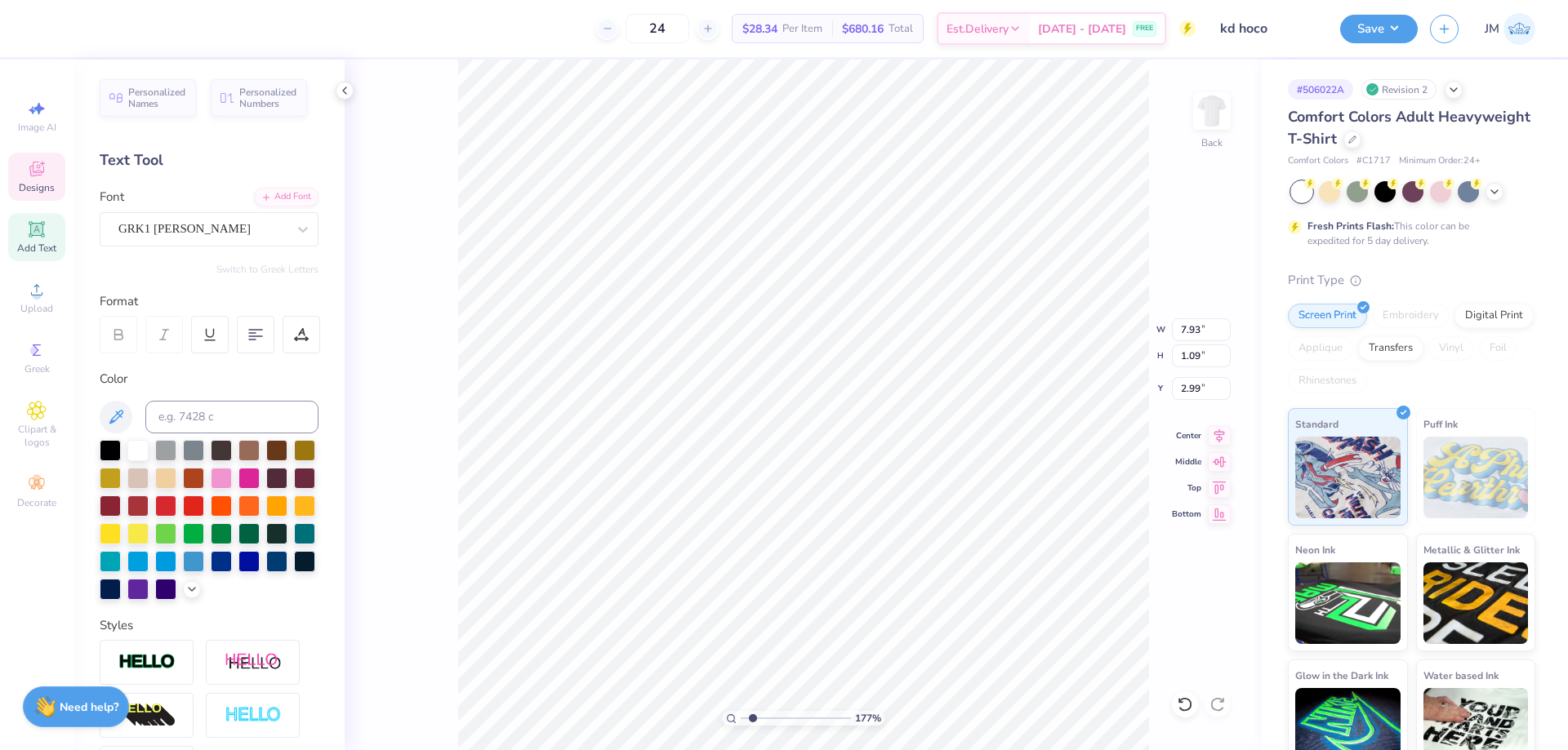
type input "1.76541286510472"
type textarea "KD"
type input "1.76541286510472"
type textarea "KD"
type input "1.76541286510472"
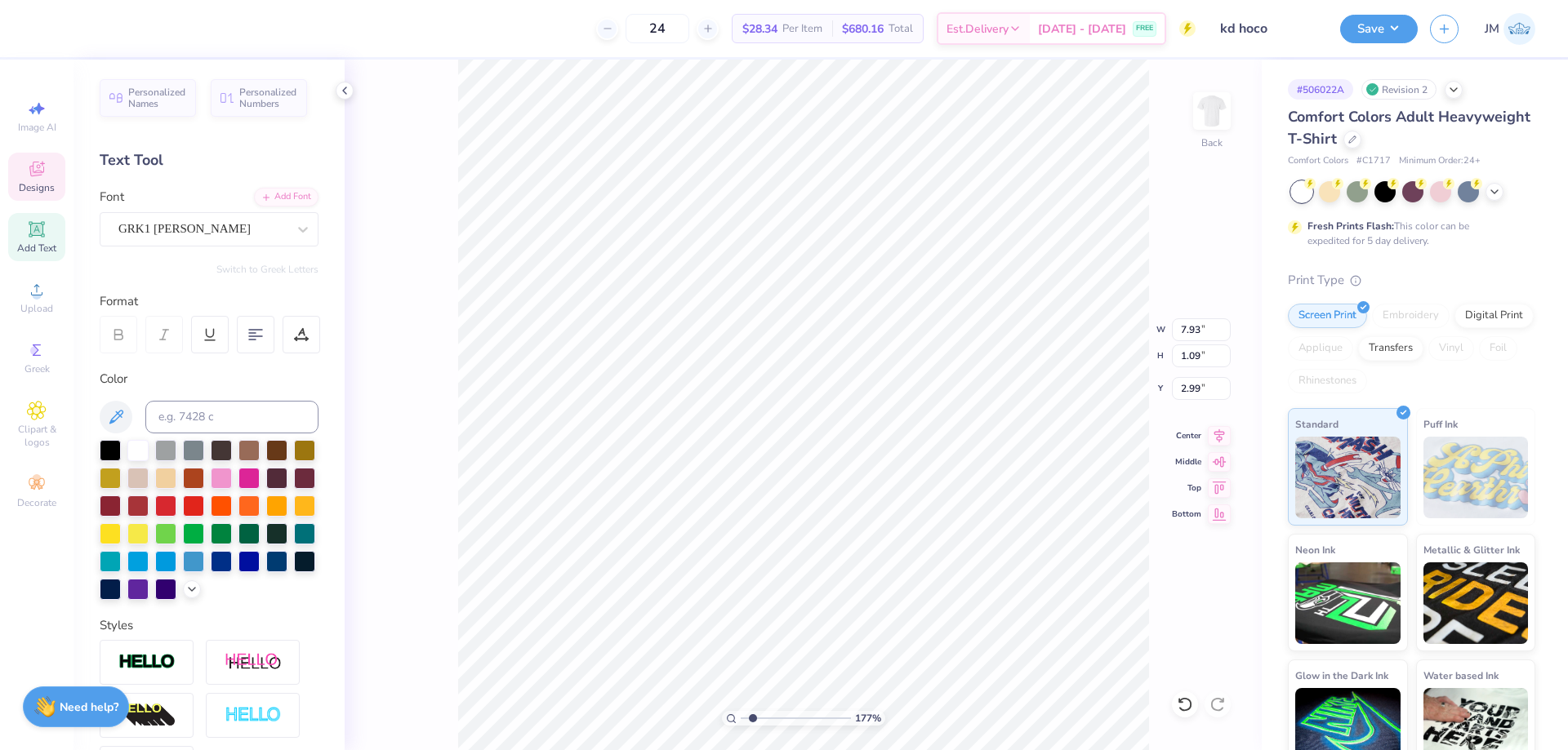
scroll to position [14, 3]
type textarea "KD S"
type input "1.76541286510472"
type textarea "KD ST"
type input "1.76541286510472"
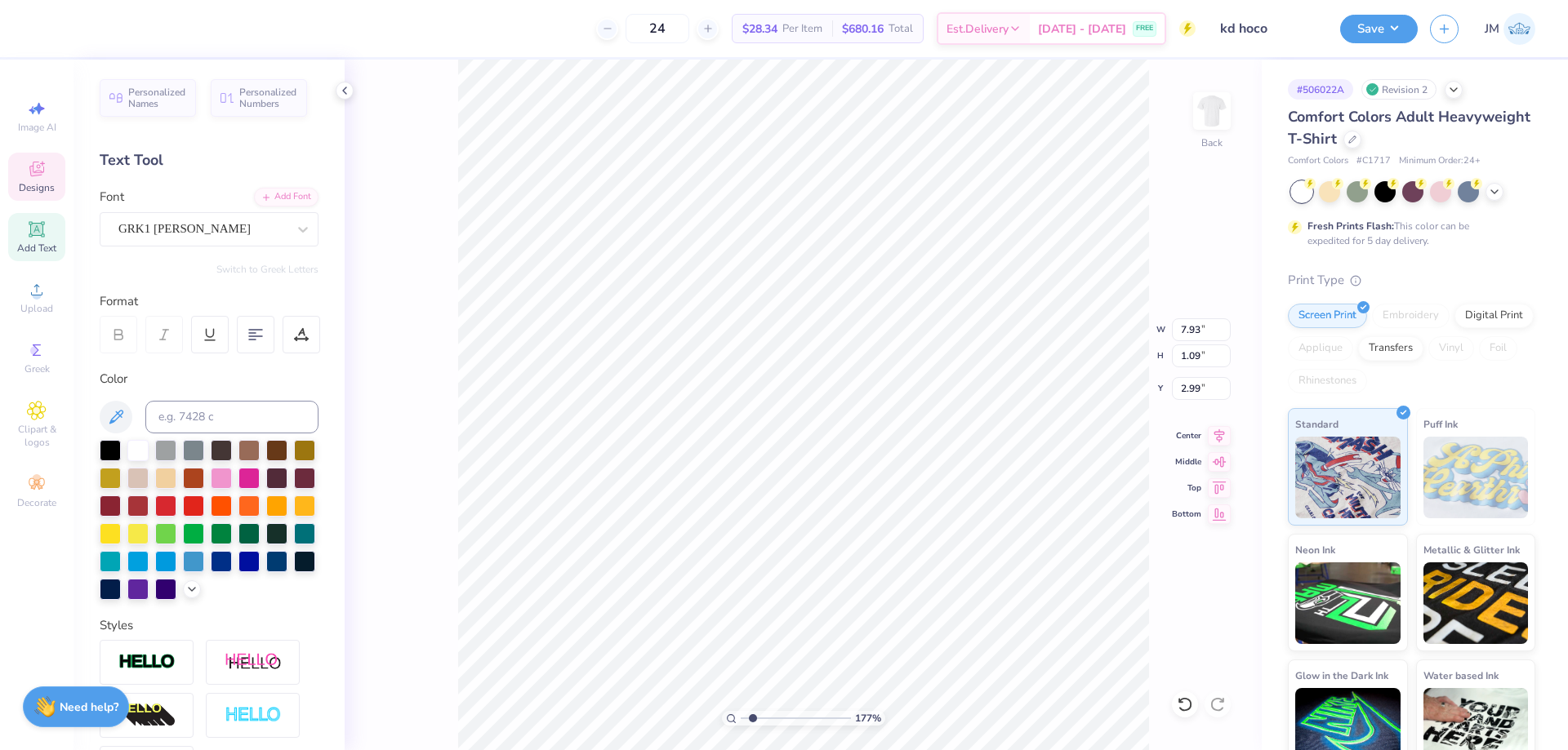
scroll to position [14, 4]
type textarea "KD STG"
type input "1.76541286510472"
type textarea "KD STG"
type input "1.76541286510472"
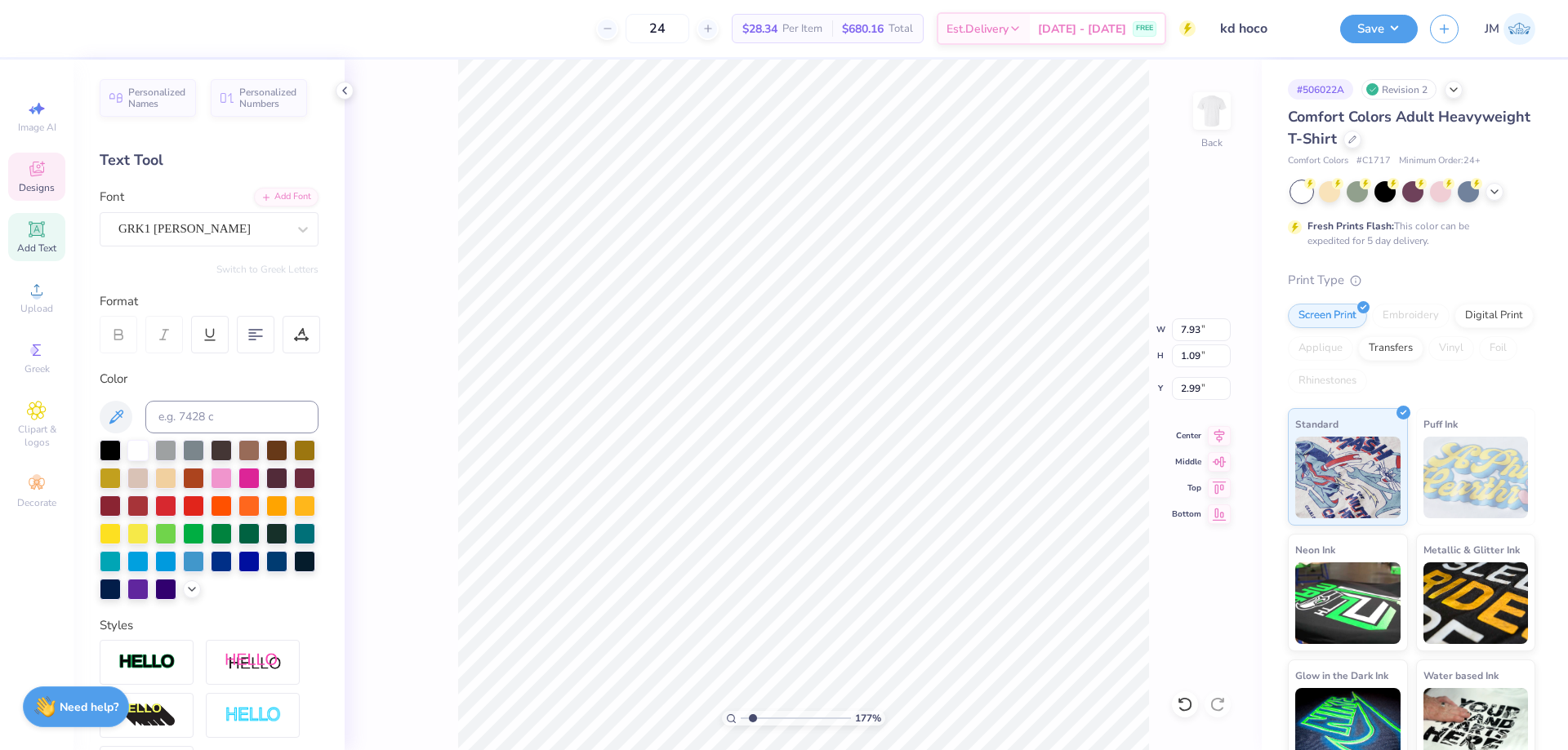
type textarea "KD STG"
type input "1.76541286510472"
type textarea "KD STG"
type input "1.76541286510472"
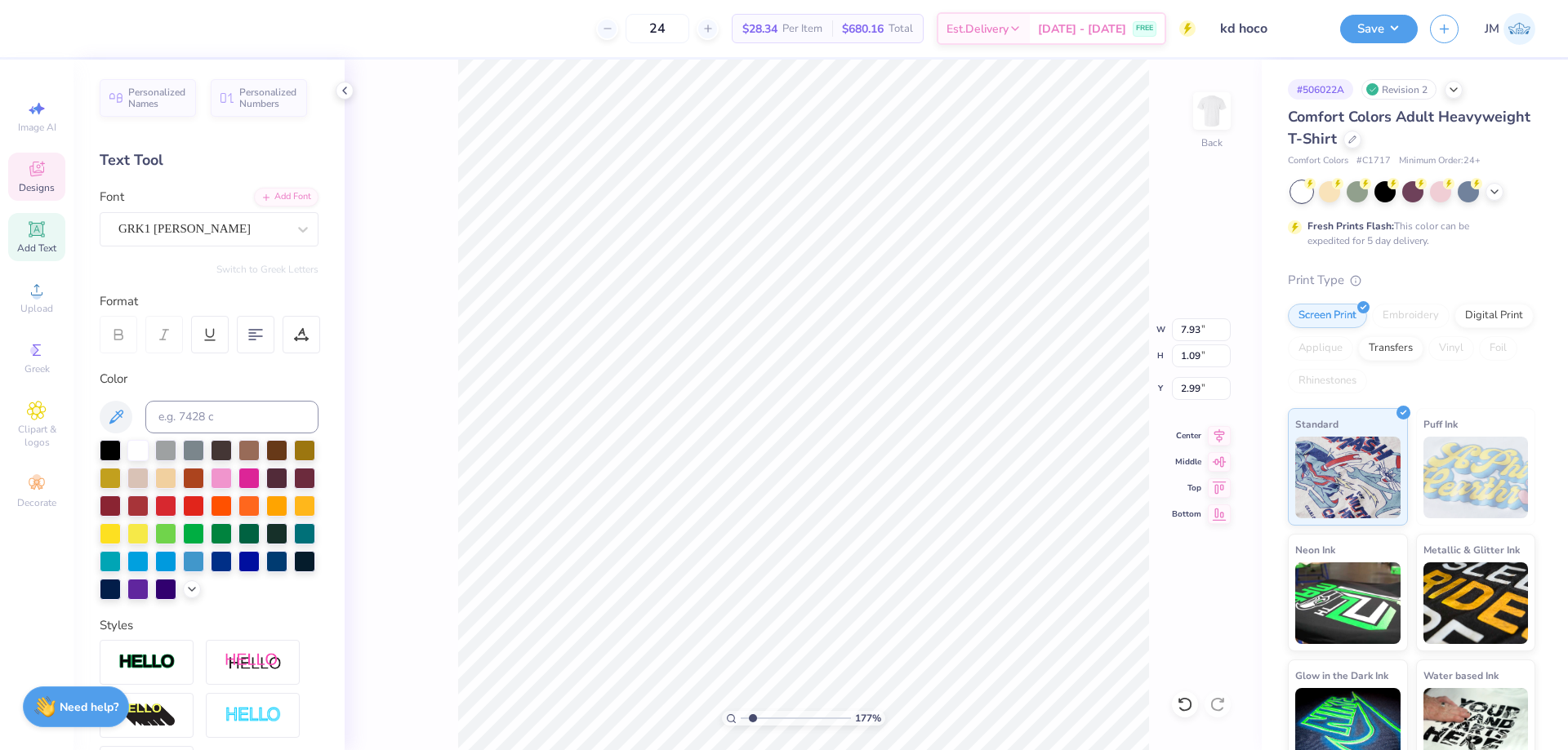
type textarea "KD STG F"
type input "1.76541286510472"
type textarea "KD STG FS"
type input "1.76541286510472"
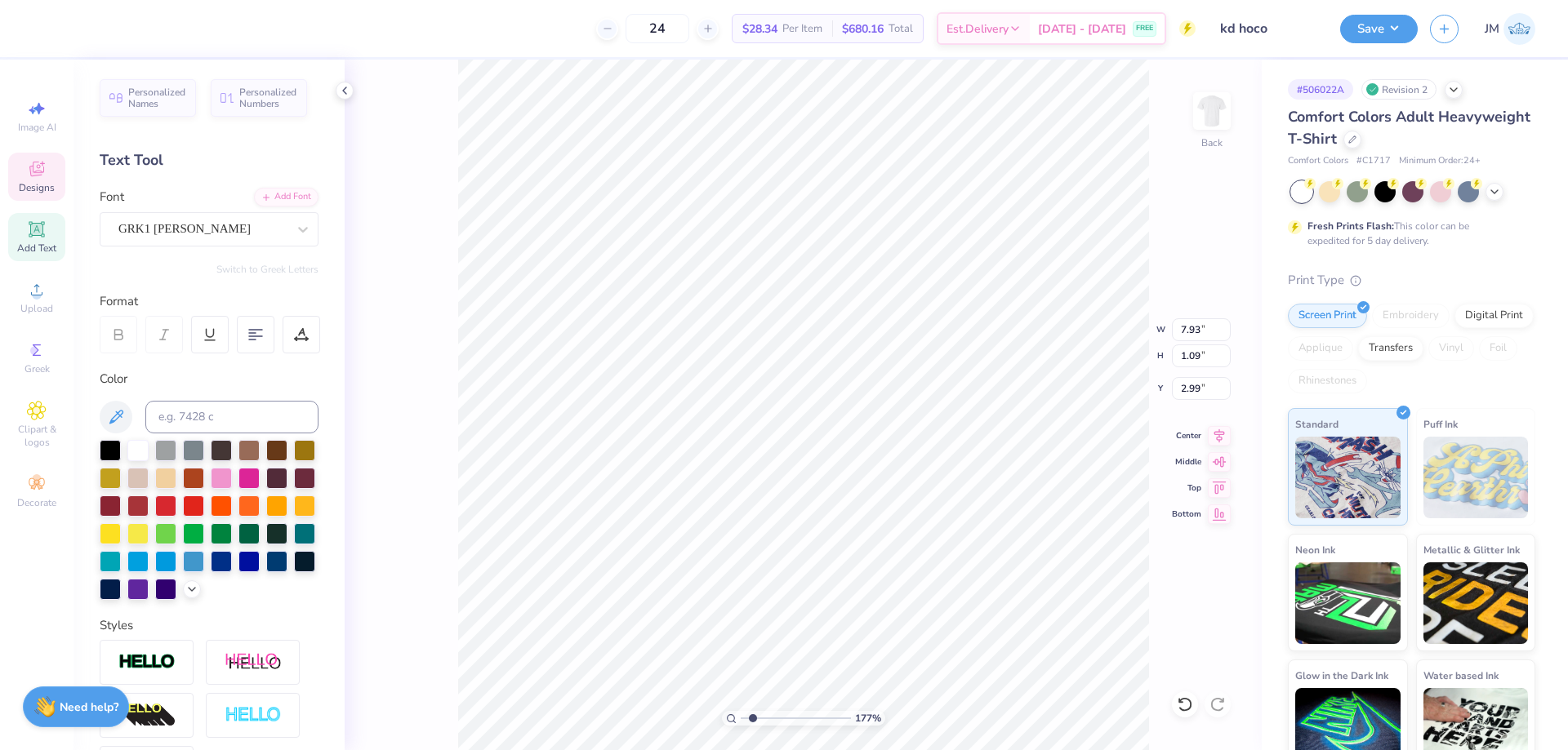
type textarea "KD STG FSK"
type input "1.76541286510472"
type input "7.28"
type input "1.06"
type input "3.01"
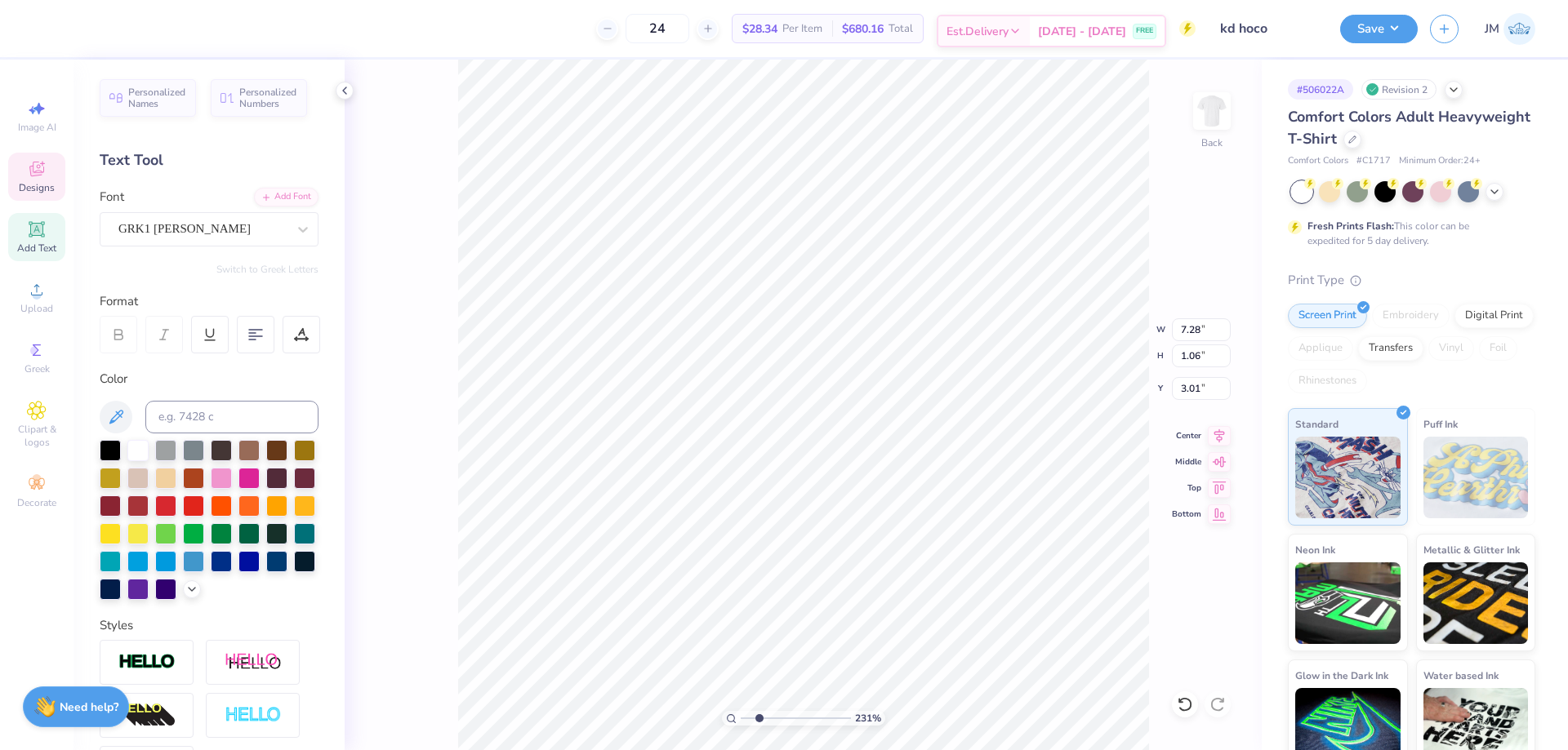
type input "2.30523969389107"
type input "3.18"
type input "2.30523969389107"
type input "7.94"
type input "1.15"
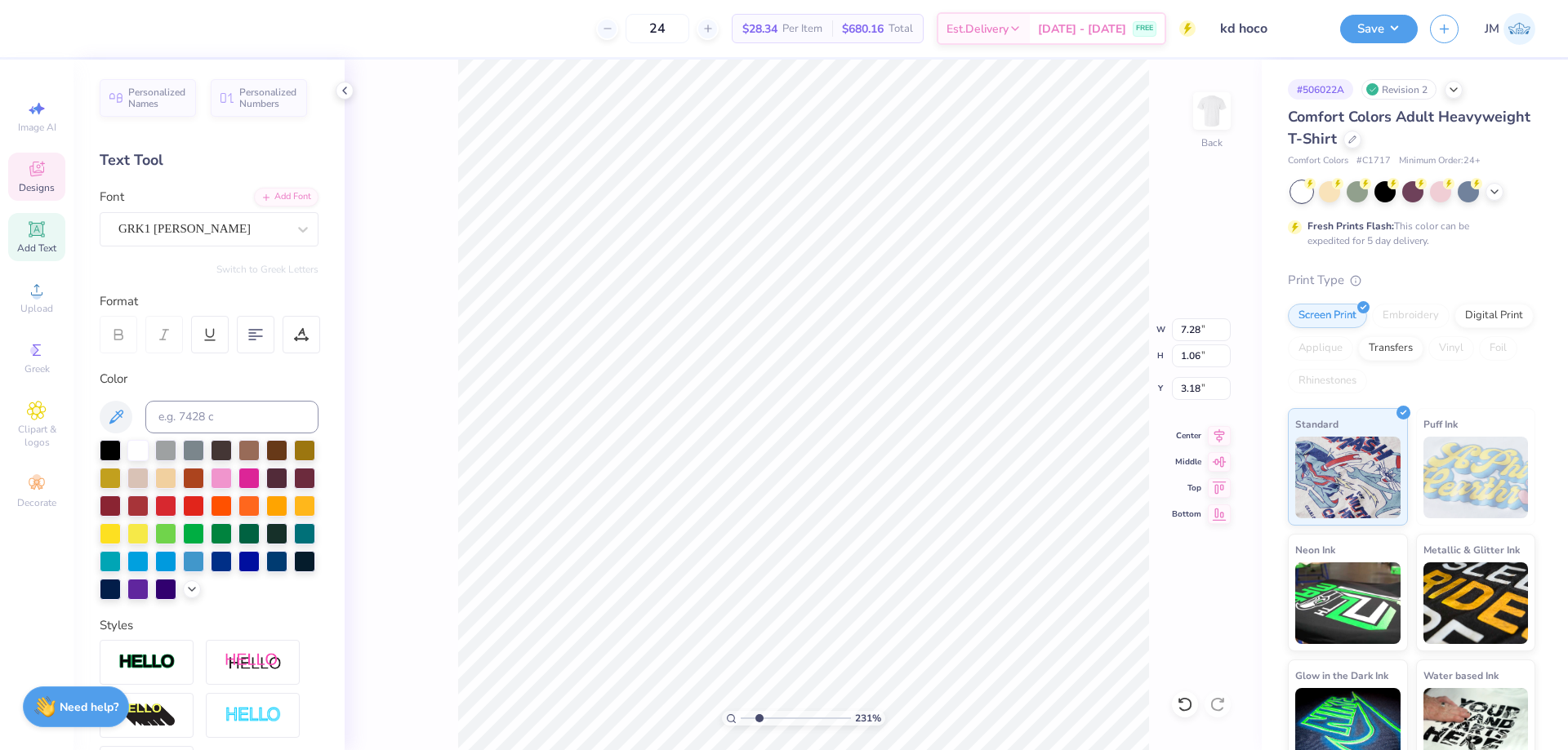
type input "3.08"
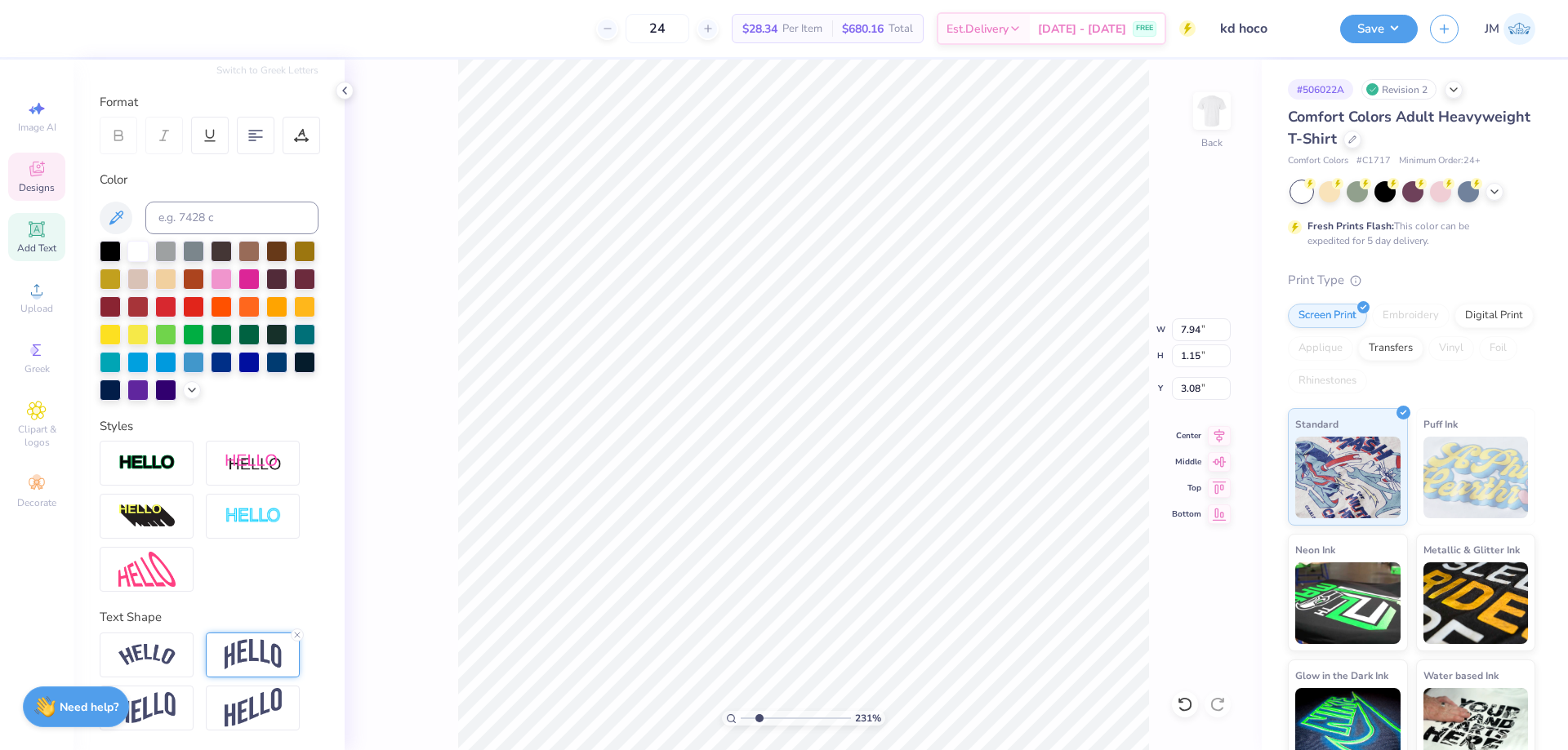
click at [241, 654] on img at bounding box center [253, 654] width 57 height 31
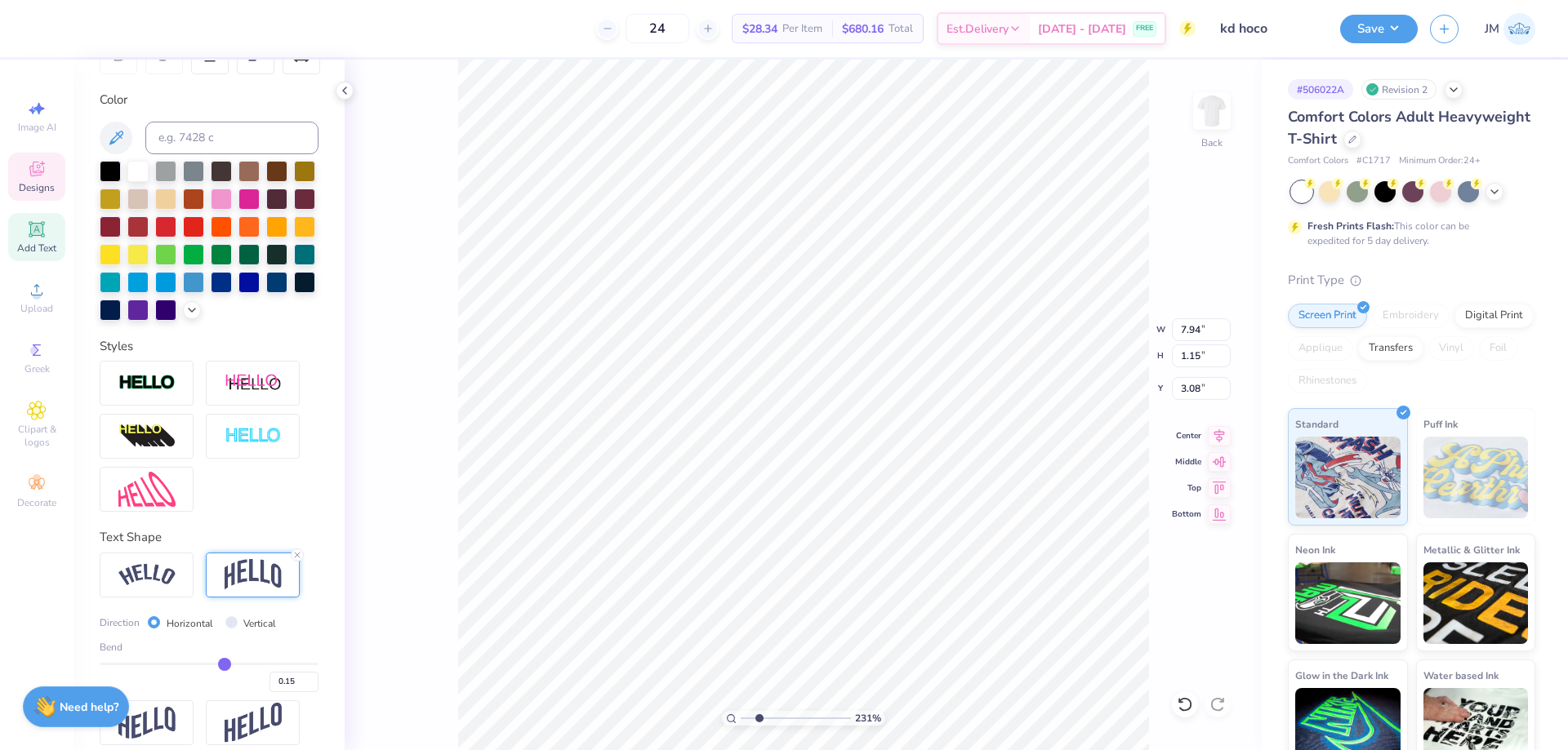
scroll to position [321, 0]
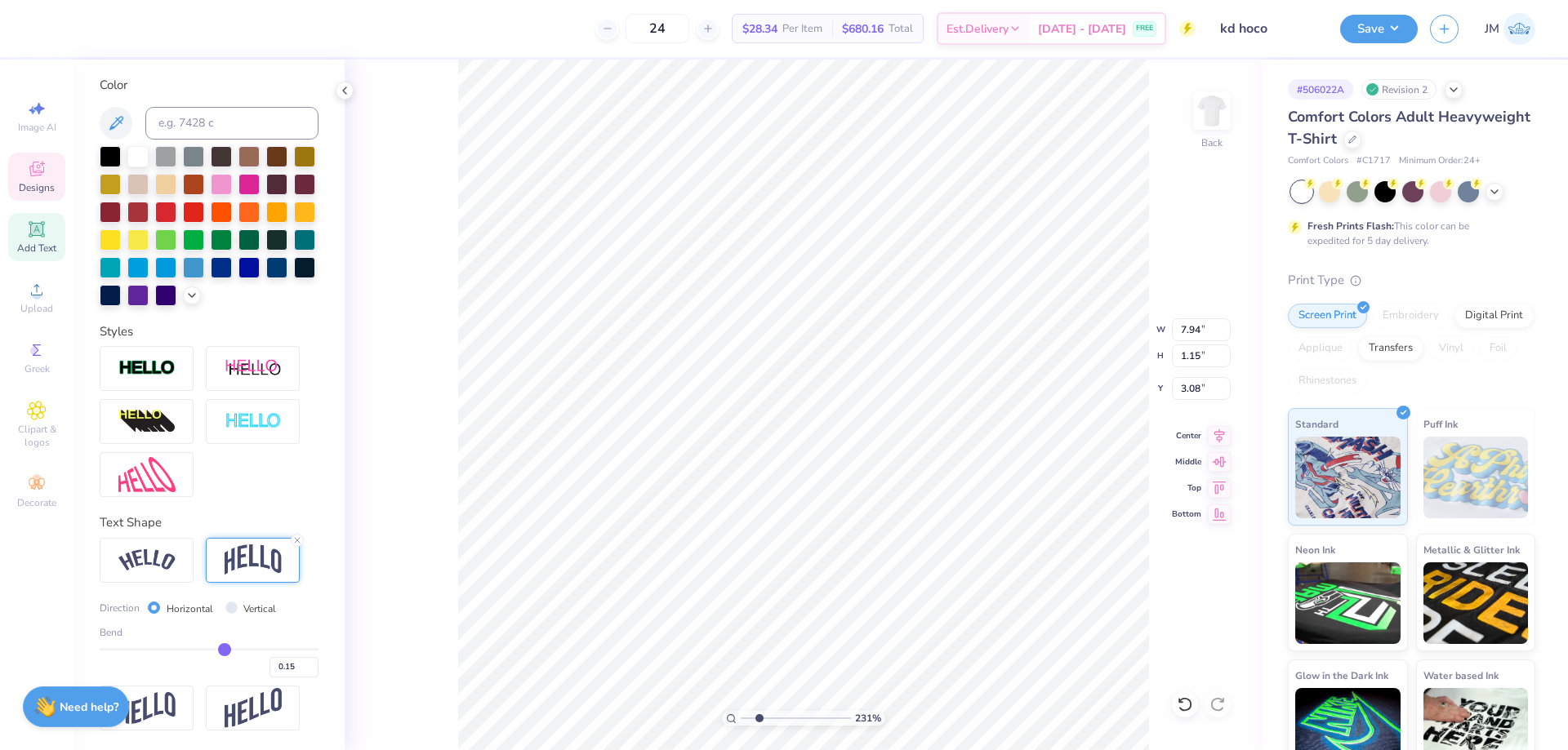
type input "0.18"
type input "0.19"
type input "2.30523969389107"
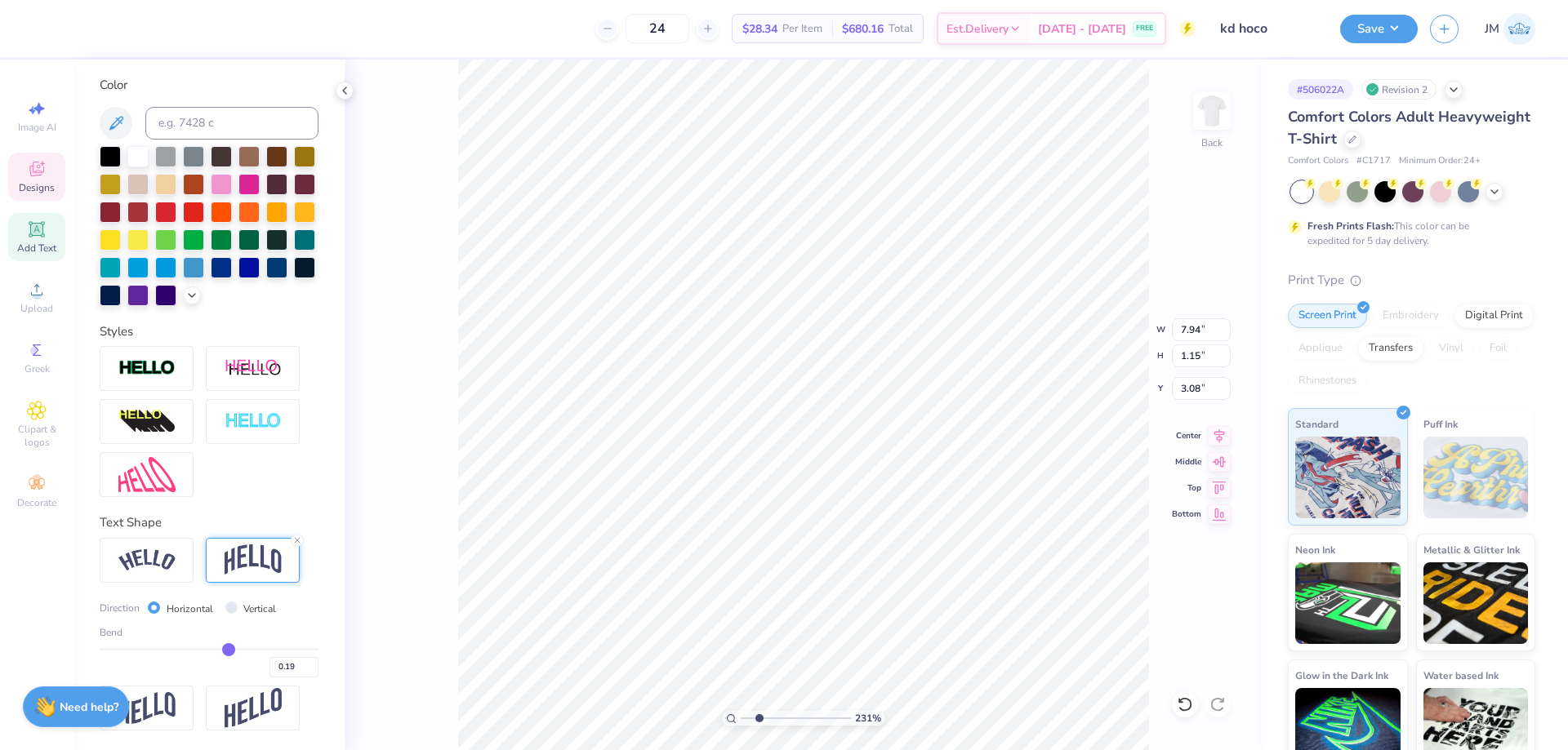
type input "0.19"
click at [221, 649] on input "range" at bounding box center [209, 649] width 219 height 3
type input "2.30523969389107"
type input "1.28"
type input "3.02"
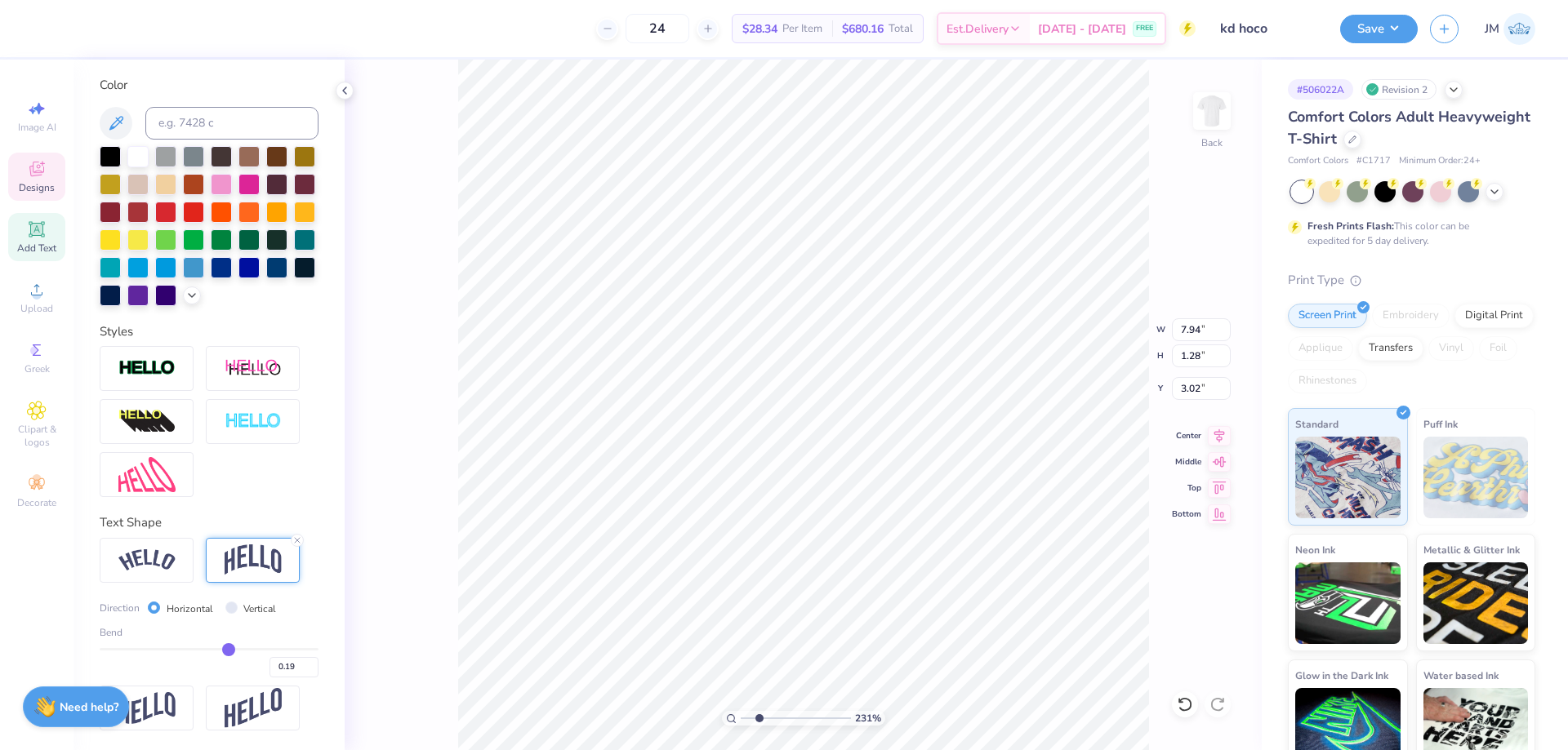
type input "0.2"
type input "0.20"
type input "0.22"
type input "2.30523969389107"
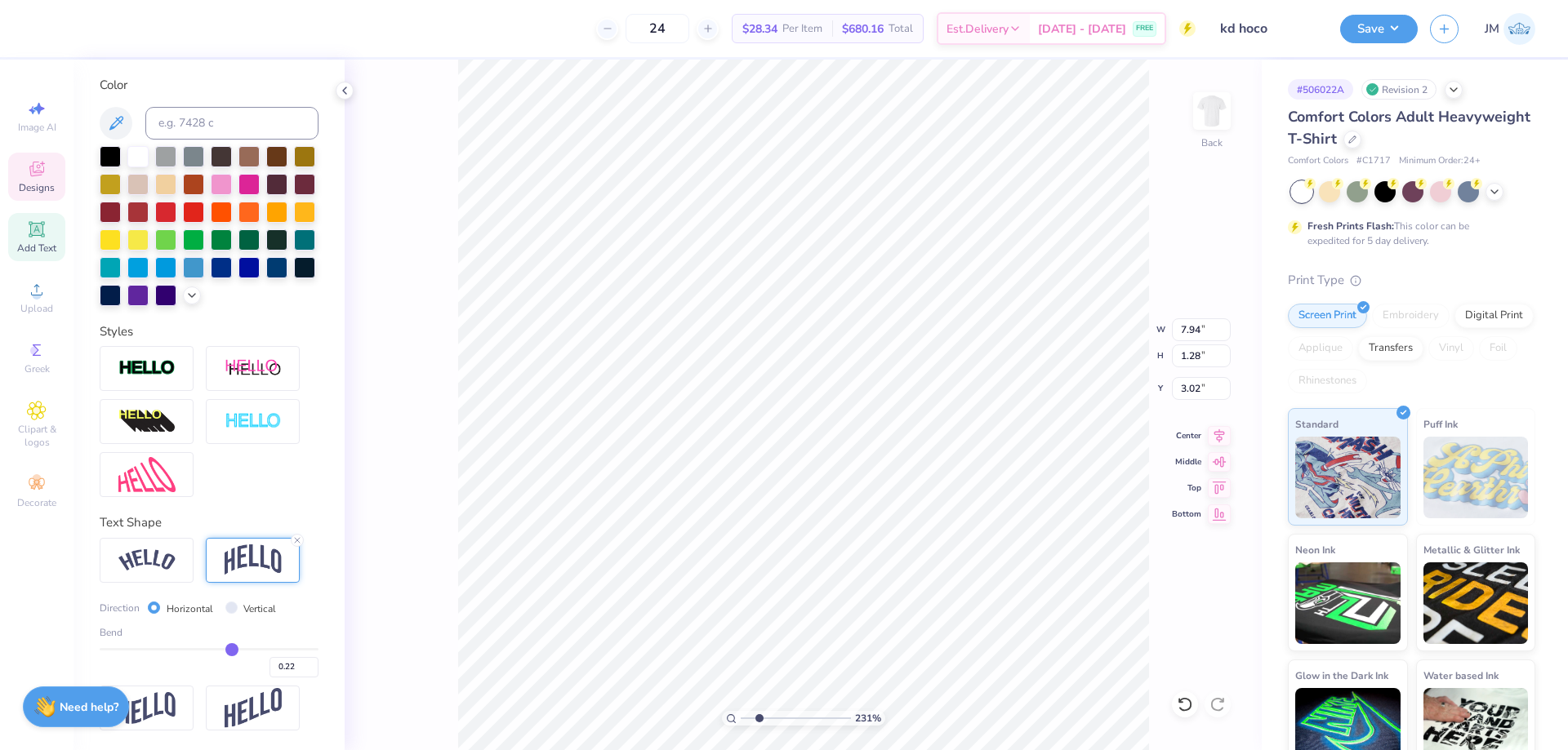
type input "0.22"
click at [225, 650] on input "range" at bounding box center [209, 649] width 219 height 3
type input "2.30523969389107"
type input "1.38"
type input "2.97"
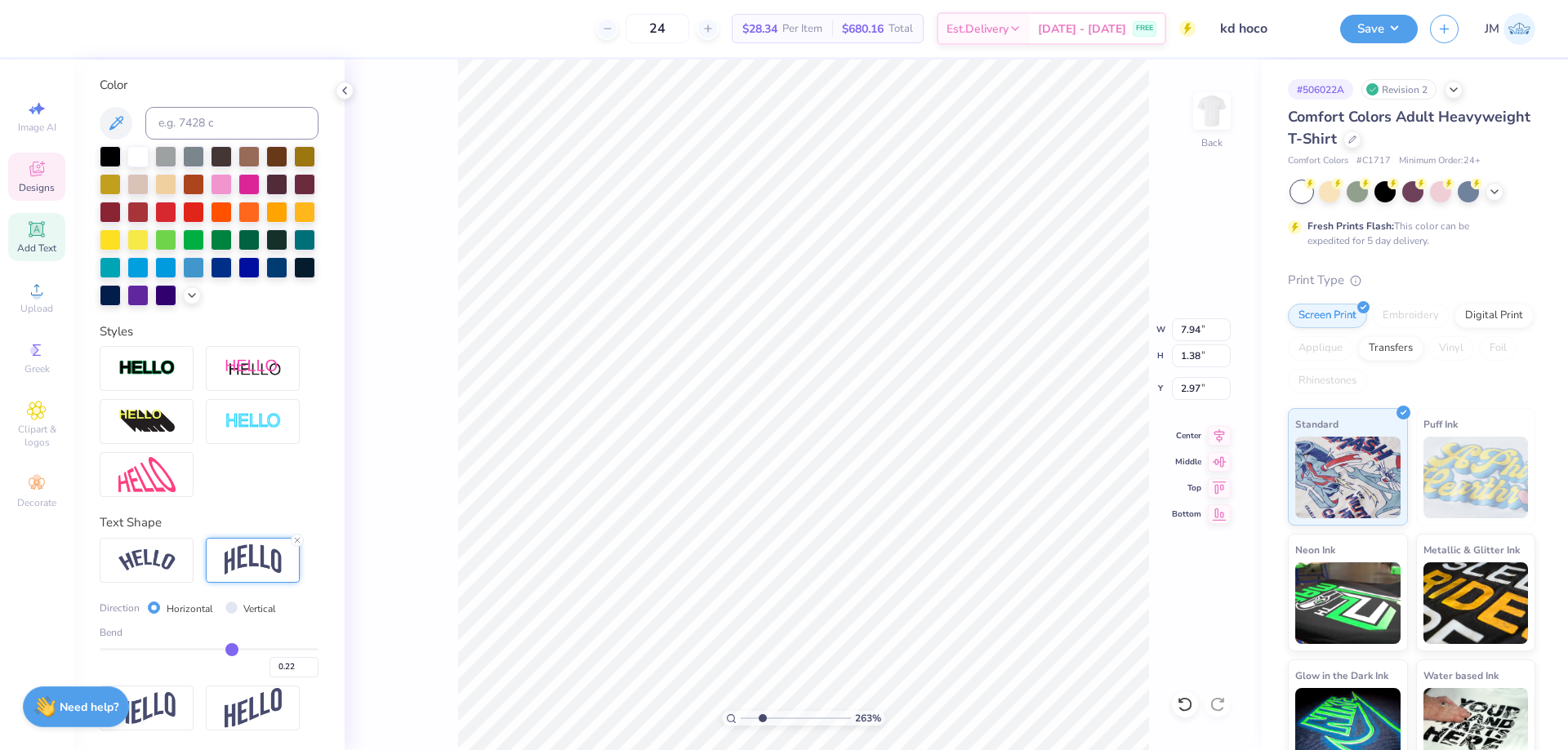
type input "2.63421361495391"
type input "2.93"
type input "2.01734970016241"
click at [47, 244] on span "Add Text" at bounding box center [36, 248] width 40 height 13
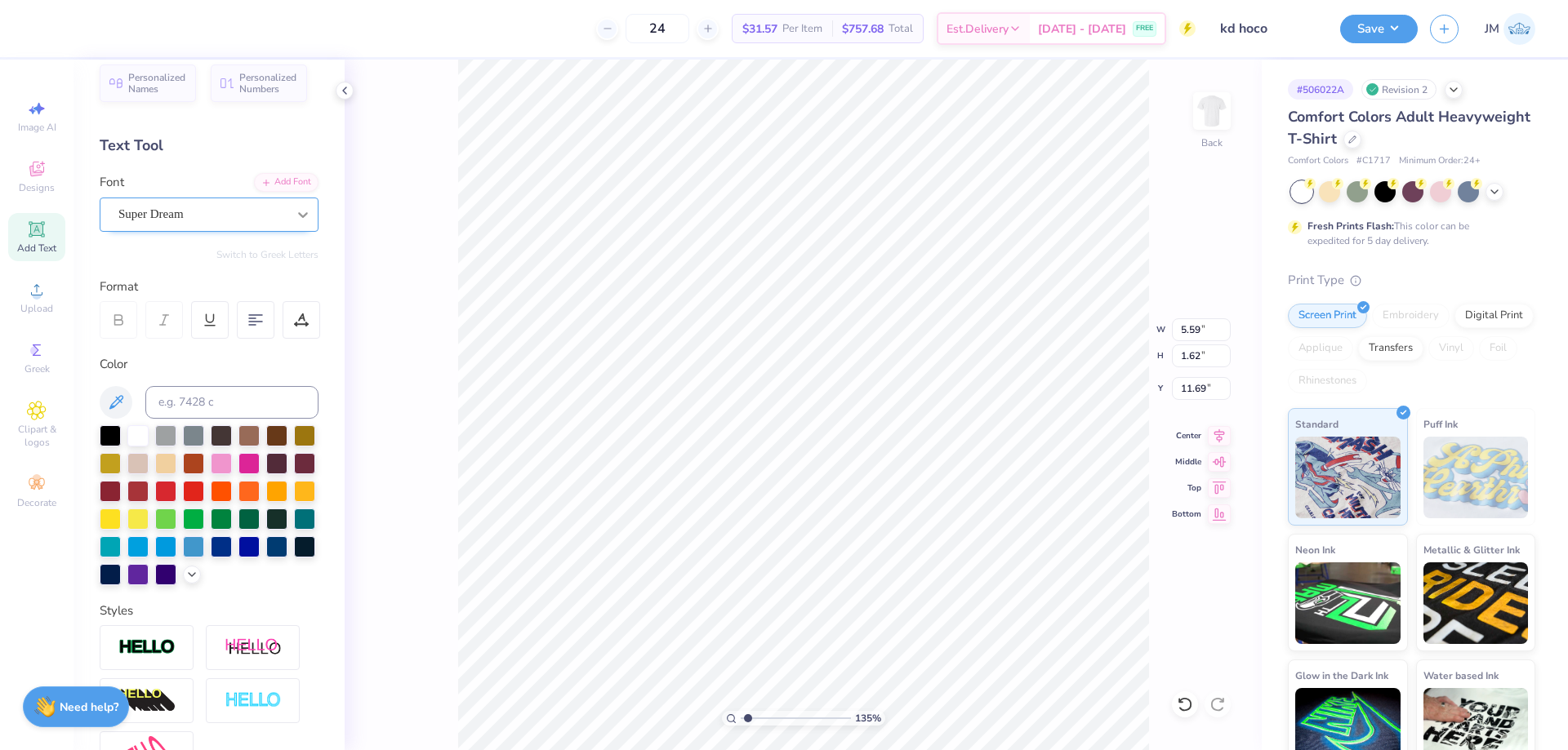
scroll to position [0, 0]
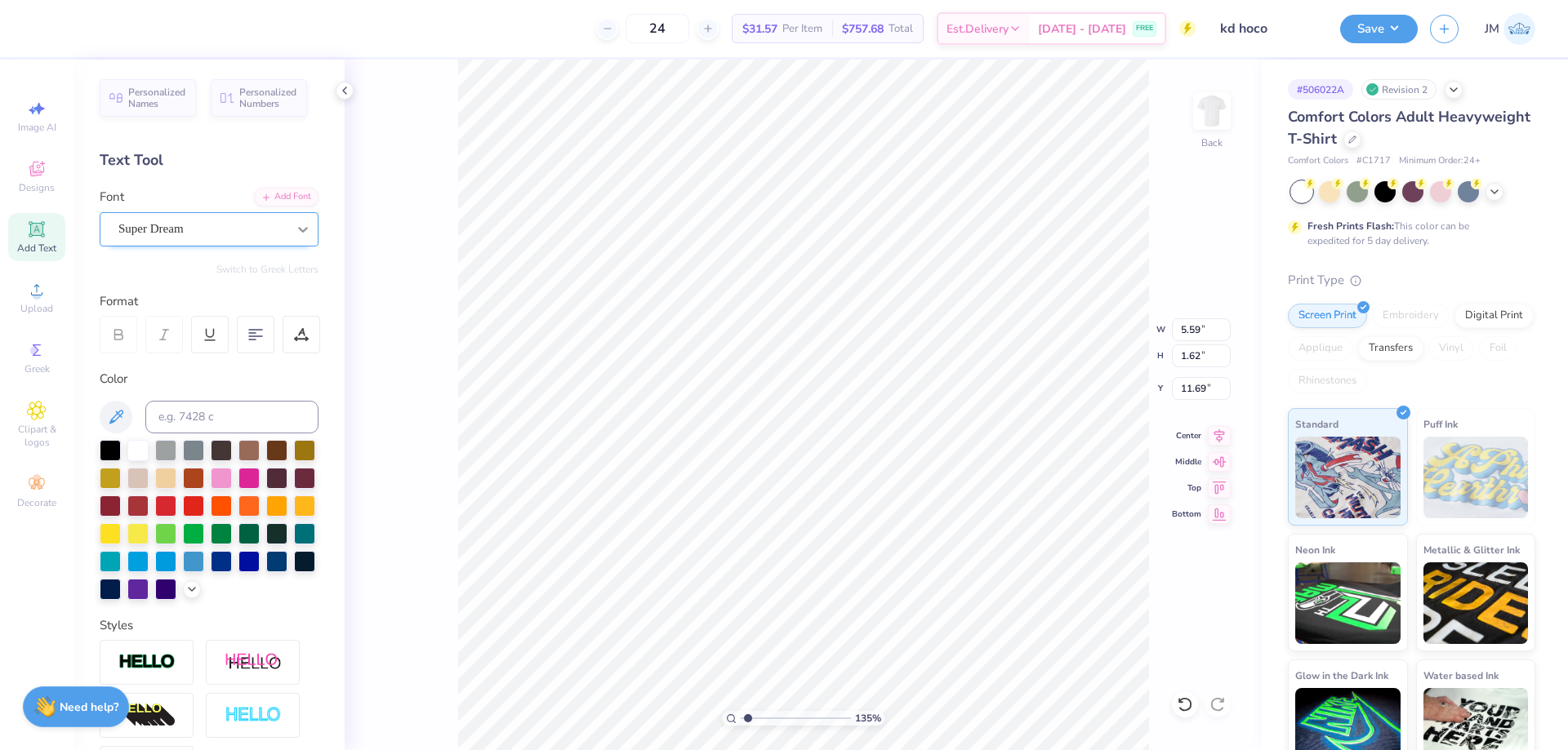
click at [299, 229] on div at bounding box center [303, 229] width 29 height 29
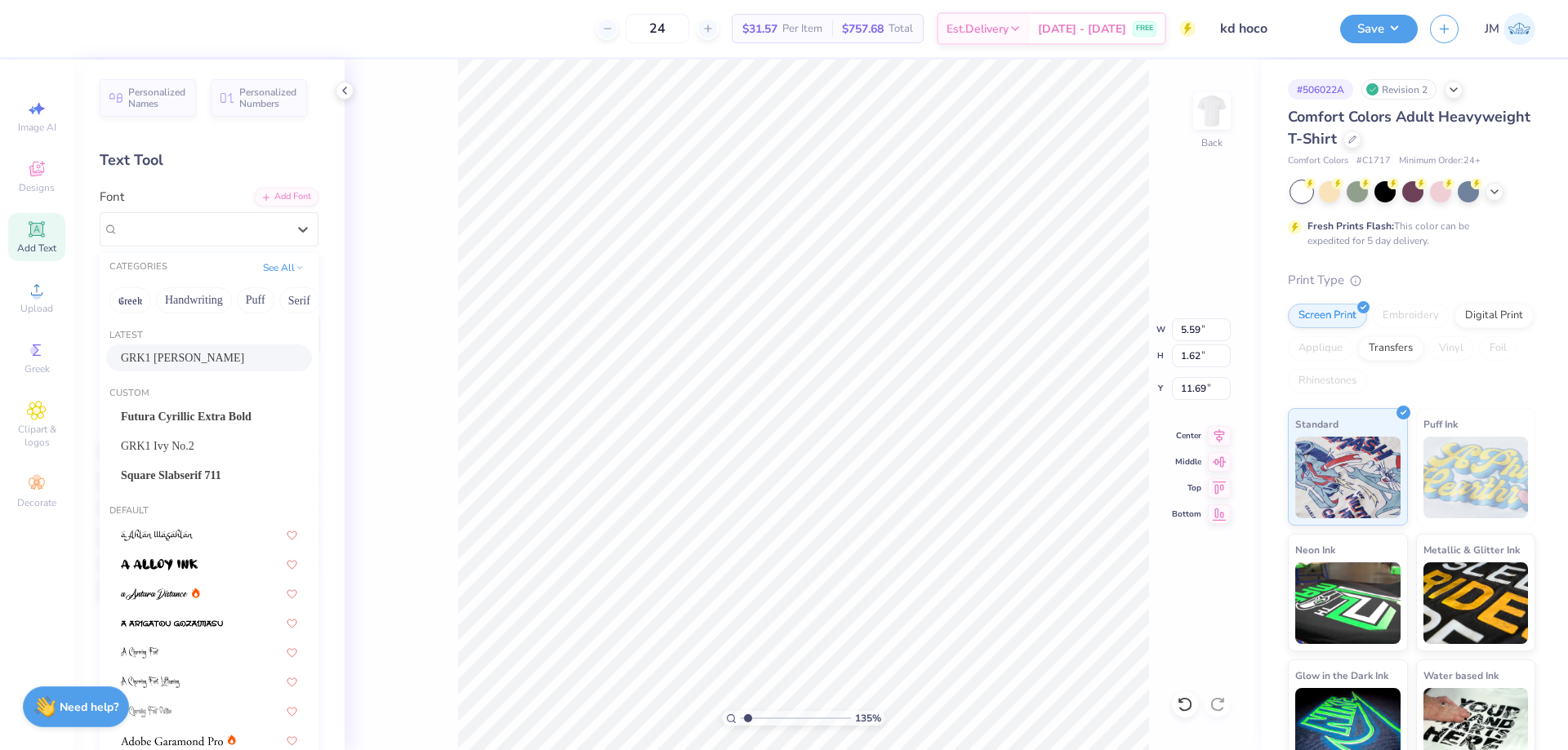
click at [174, 346] on div "GRK1 Albert" at bounding box center [209, 358] width 206 height 27
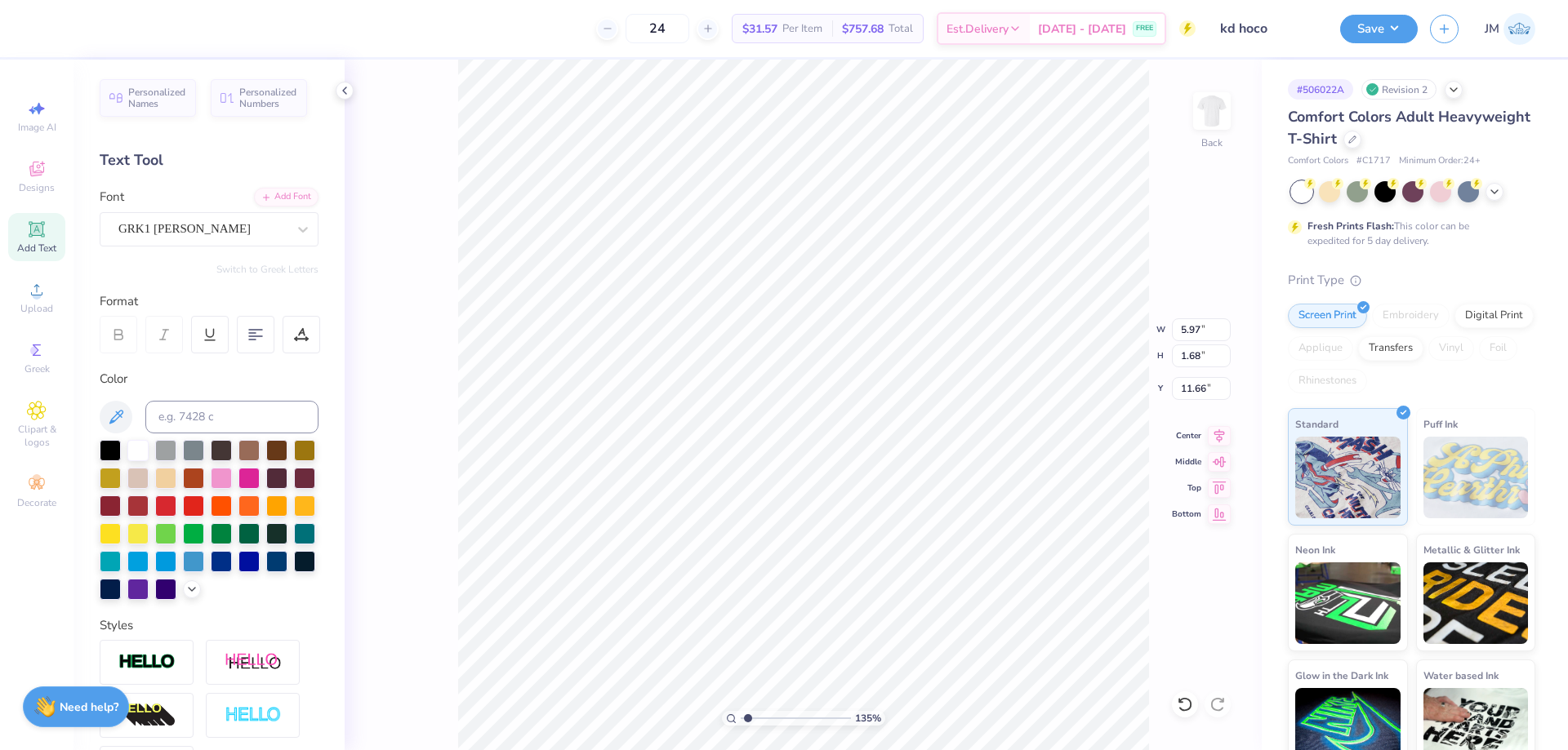
scroll to position [14, 2]
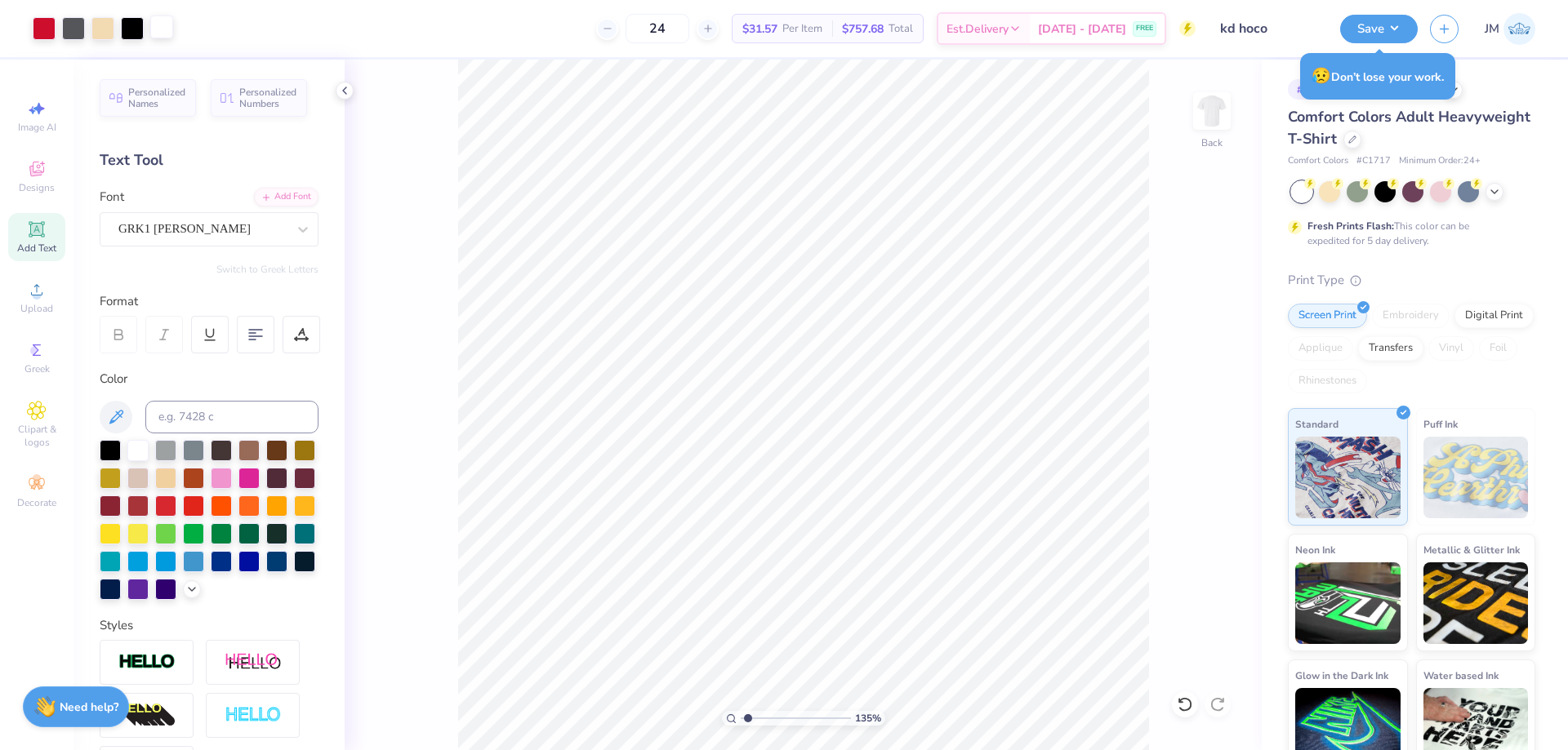
click at [167, 32] on div at bounding box center [162, 26] width 23 height 23
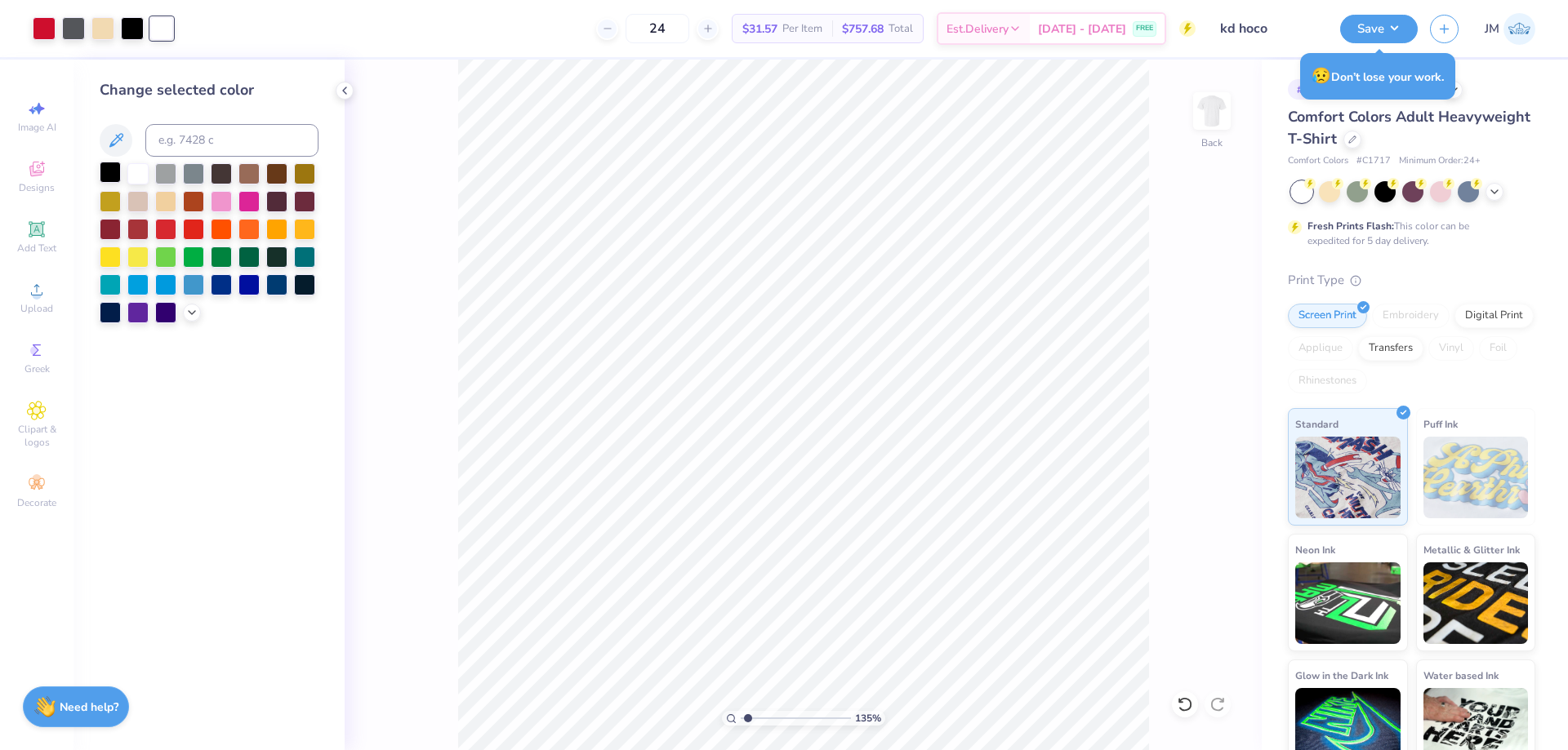
click at [111, 169] on div at bounding box center [109, 172] width 21 height 21
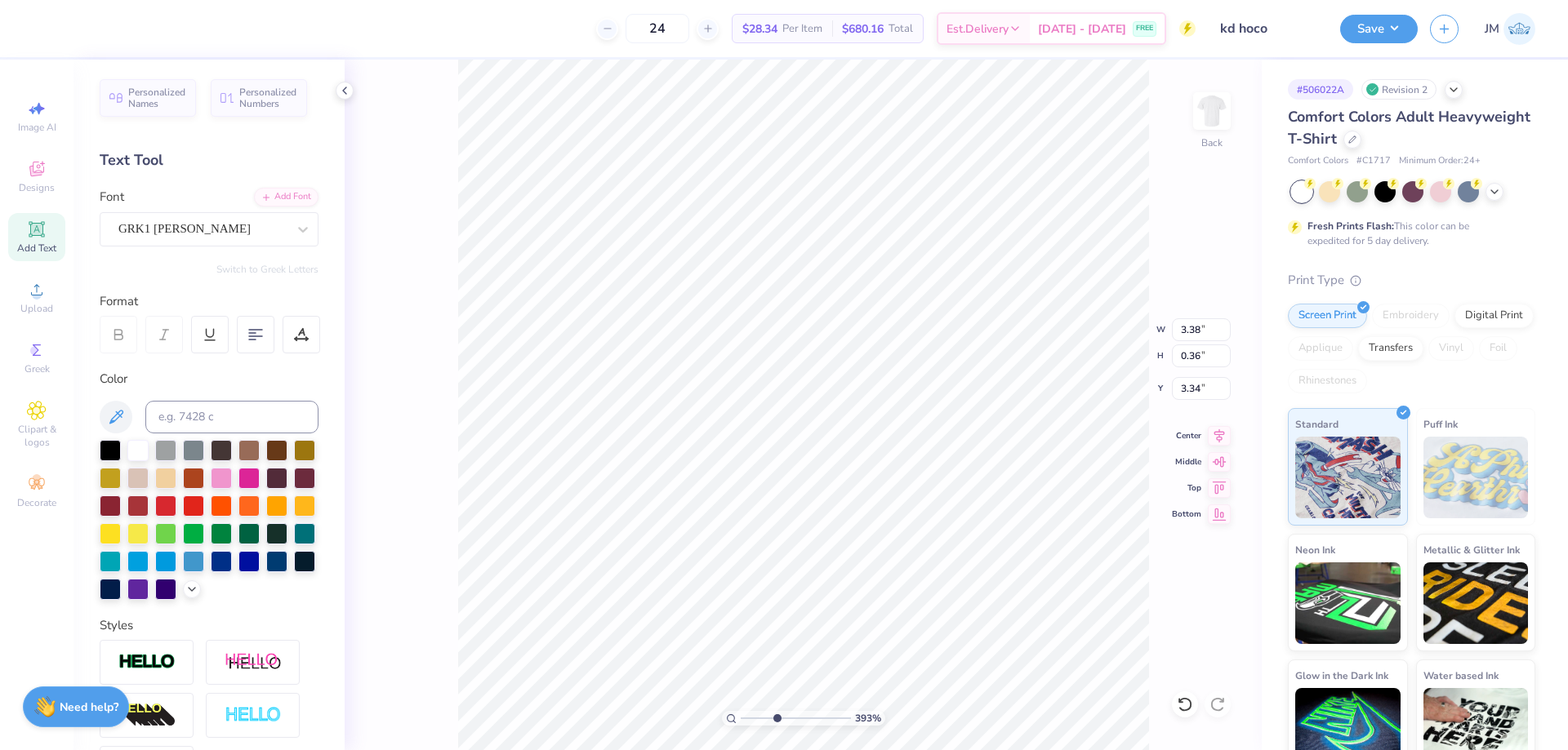
scroll to position [227, 0]
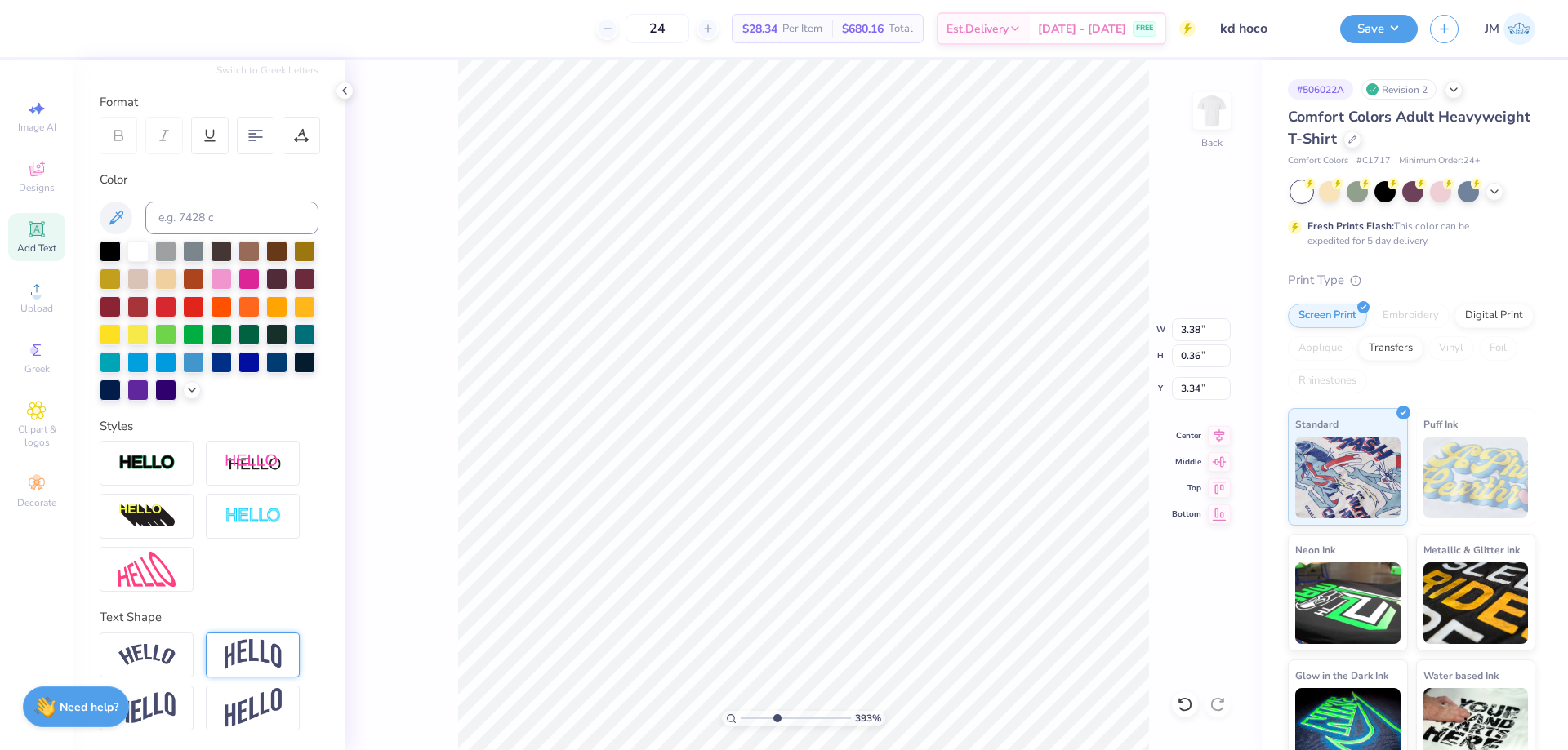
click at [241, 642] on img at bounding box center [253, 654] width 57 height 31
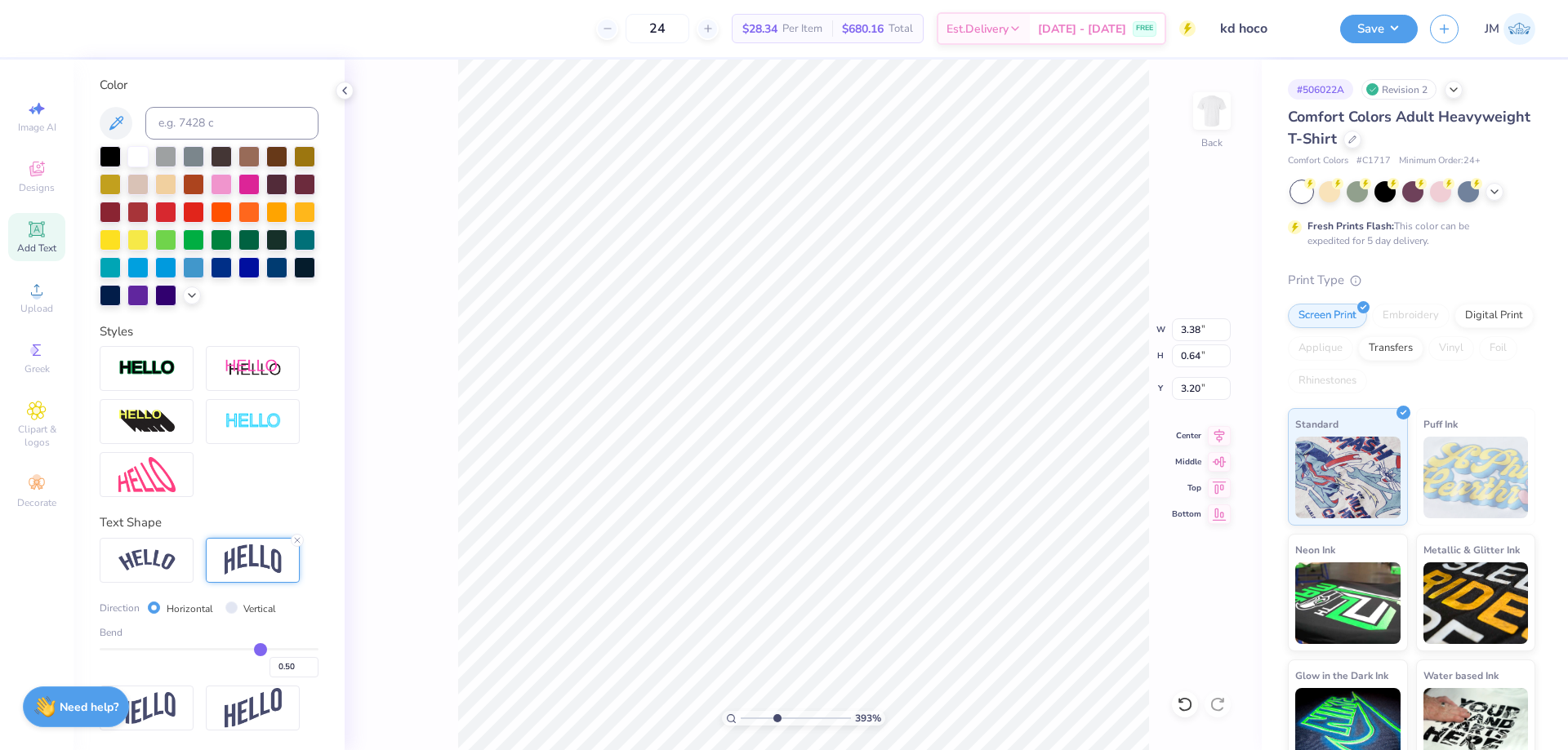
scroll to position [321, 0]
drag, startPoint x: 246, startPoint y: 648, endPoint x: 219, endPoint y: 642, distance: 27.7
click at [219, 648] on input "range" at bounding box center [209, 649] width 219 height 3
click at [215, 648] on input "range" at bounding box center [209, 649] width 219 height 3
click at [210, 649] on input "range" at bounding box center [209, 649] width 219 height 3
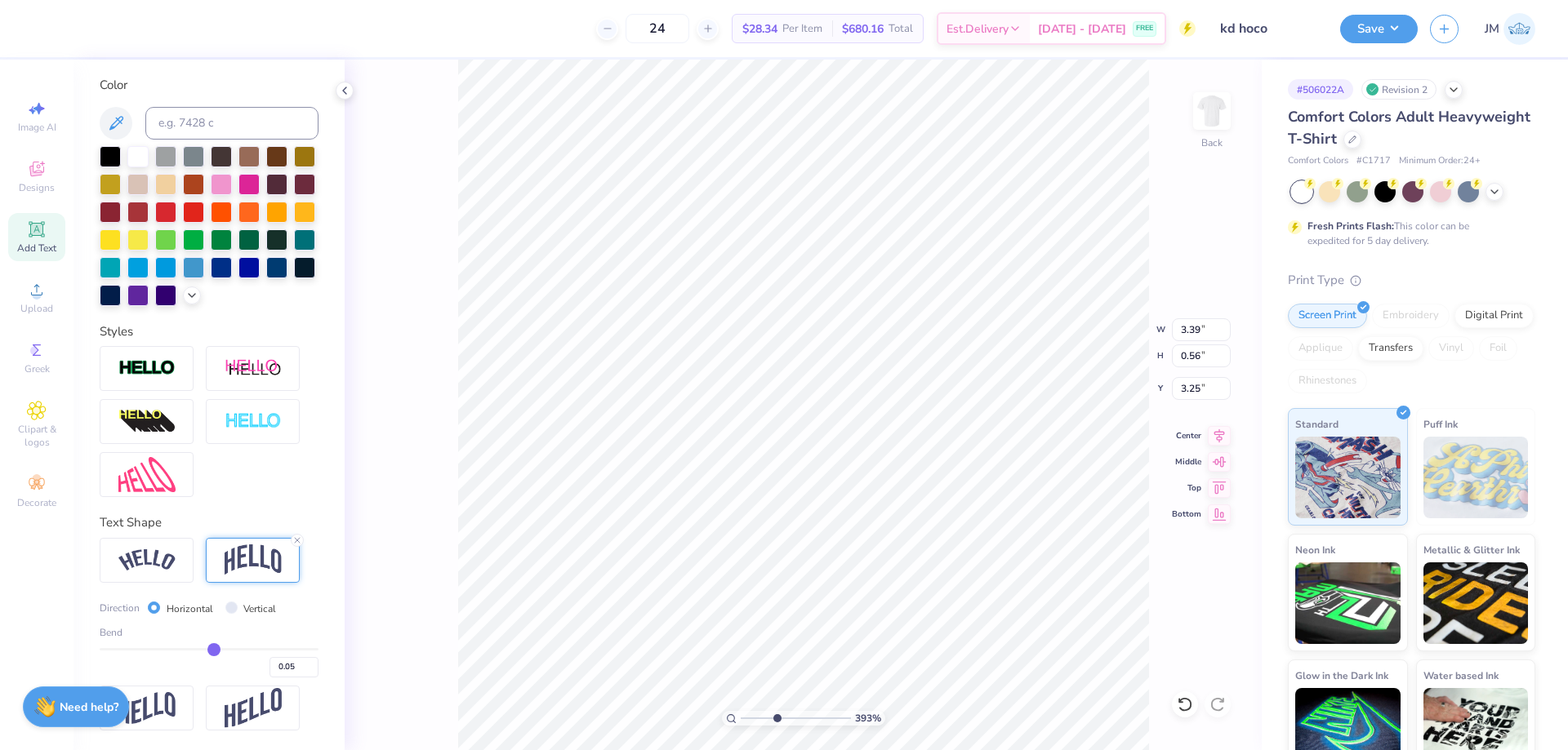
click at [208, 649] on input "range" at bounding box center [209, 649] width 219 height 3
click at [214, 651] on input "range" at bounding box center [209, 649] width 219 height 3
click at [209, 650] on input "range" at bounding box center [209, 649] width 219 height 3
click at [212, 648] on input "range" at bounding box center [209, 649] width 219 height 3
click at [948, 467] on li "Download vector" at bounding box center [930, 475] width 128 height 32
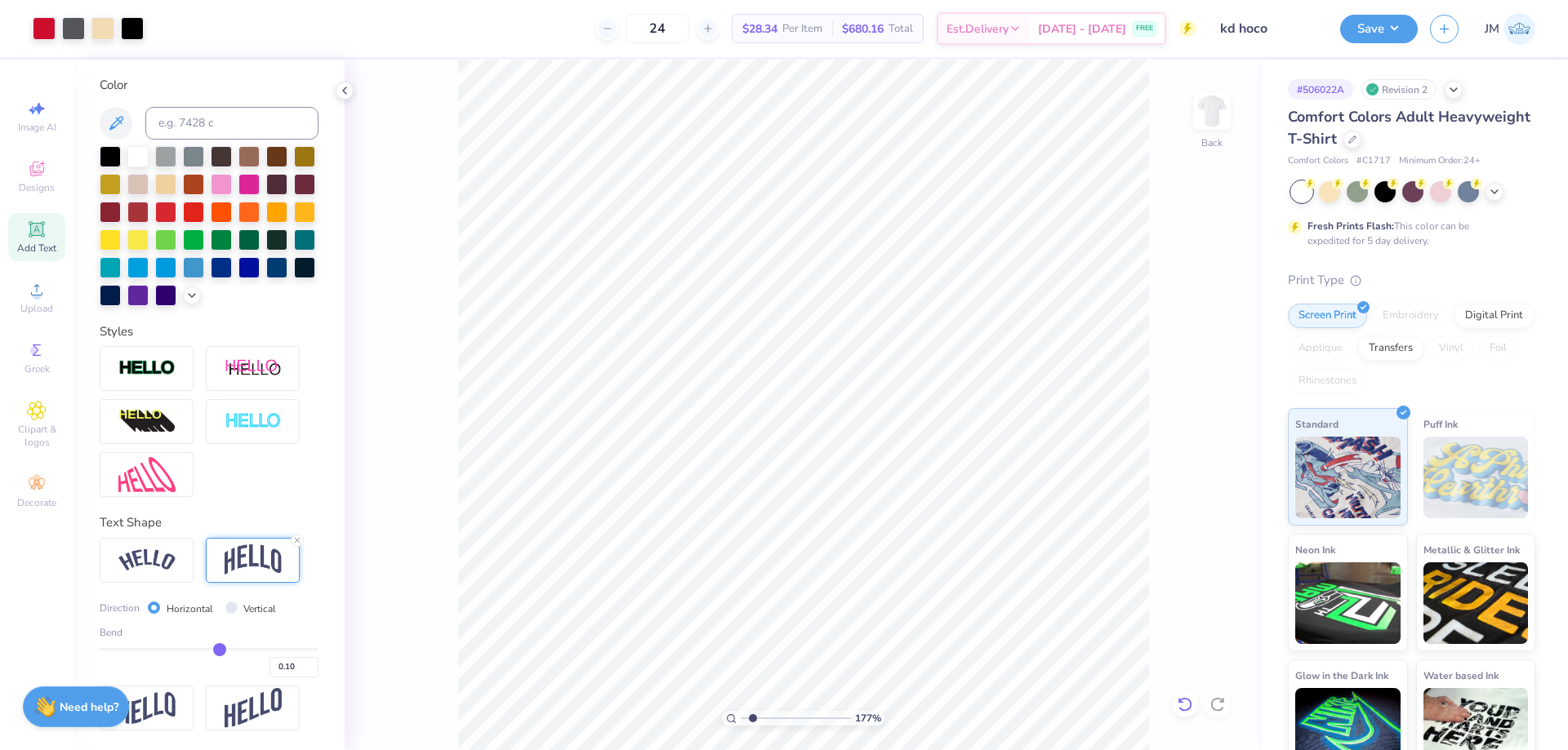
click at [1186, 706] on icon at bounding box center [1184, 704] width 16 height 16
click at [32, 303] on span "Upload" at bounding box center [36, 309] width 33 height 13
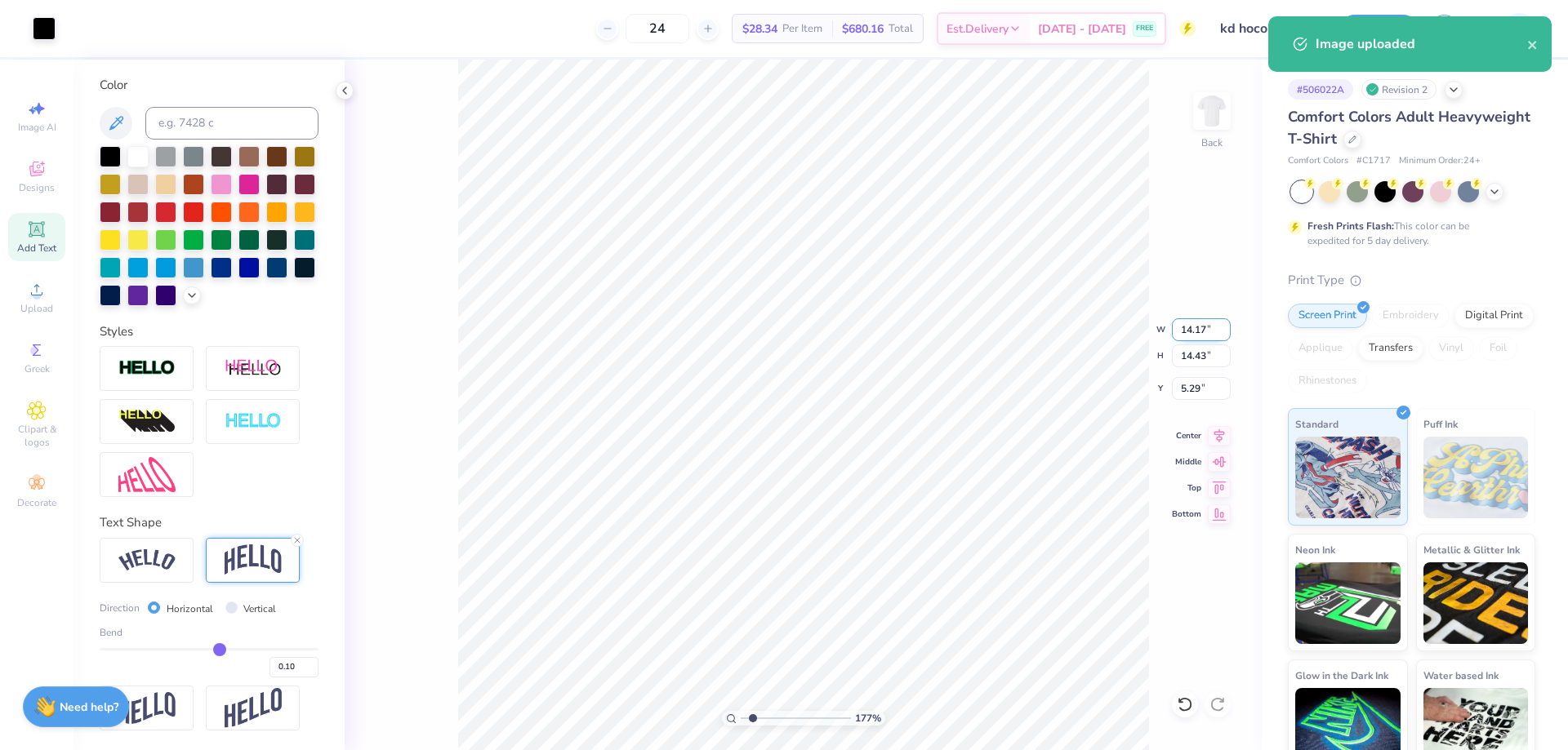
click at [1198, 330] on input "14.17" at bounding box center [1201, 330] width 59 height 23
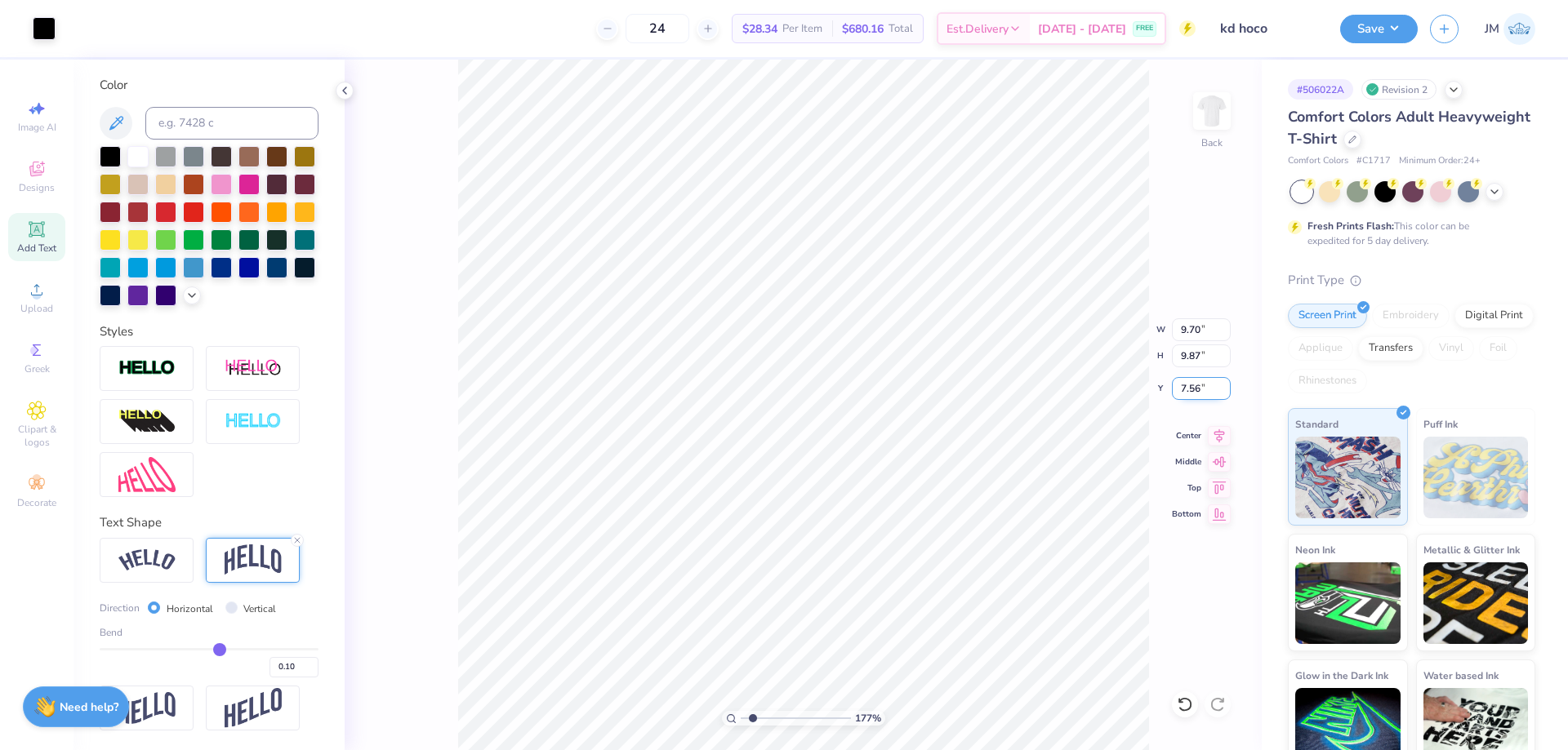
click at [1205, 391] on input "7.56" at bounding box center [1201, 388] width 59 height 23
click at [1032, 553] on li "Ungroup" at bounding box center [1024, 557] width 128 height 32
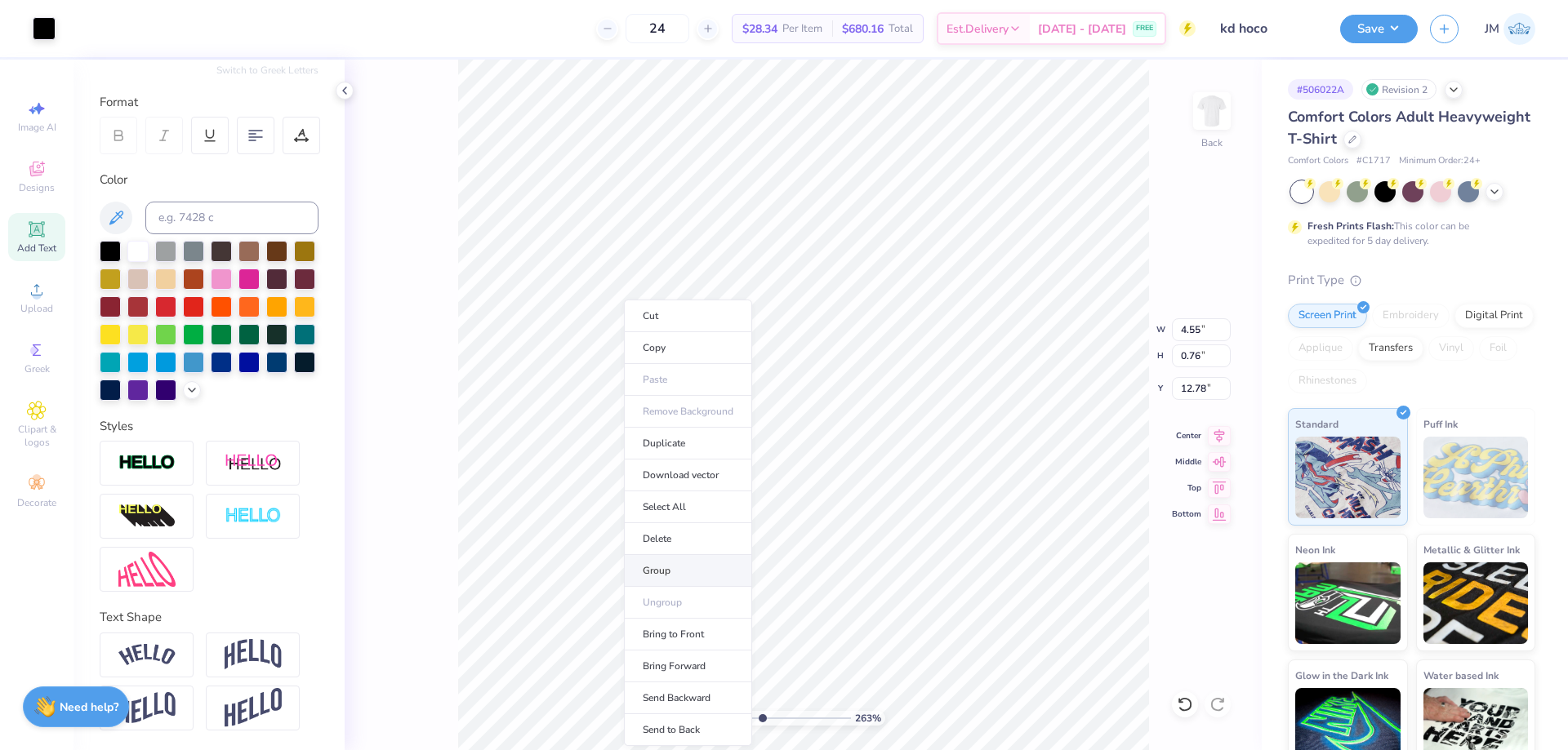
click at [697, 568] on li "Group" at bounding box center [688, 571] width 128 height 32
click at [1212, 430] on icon at bounding box center [1219, 433] width 23 height 19
click at [1220, 427] on icon at bounding box center [1219, 433] width 23 height 19
click at [1213, 383] on input "2.82" at bounding box center [1201, 388] width 59 height 23
click at [962, 576] on li "Group" at bounding box center [967, 571] width 128 height 32
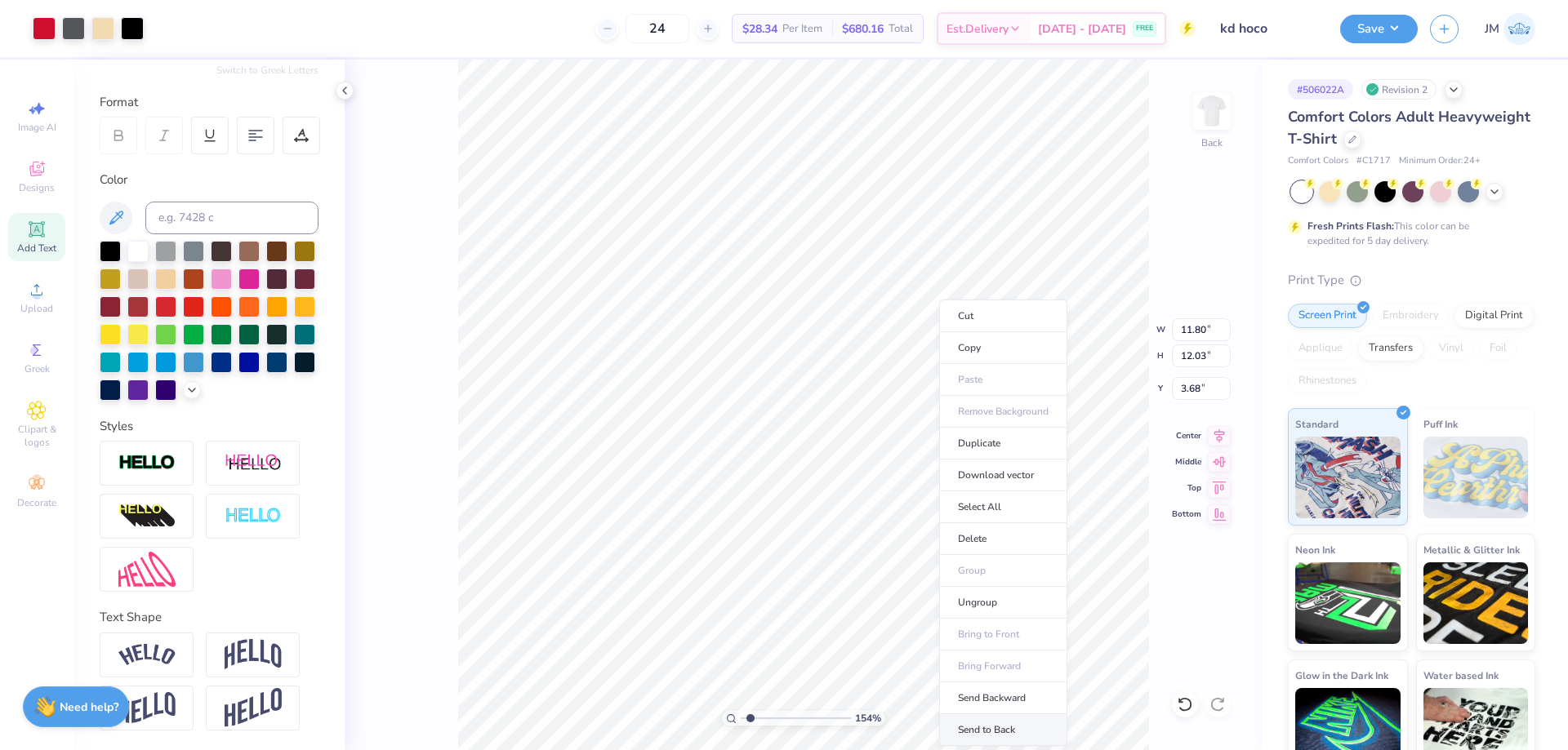
click at [980, 726] on li "Send to Back" at bounding box center [1003, 730] width 128 height 32
click at [983, 467] on li "Download vector" at bounding box center [948, 475] width 128 height 32
click at [1181, 708] on icon at bounding box center [1184, 704] width 16 height 16
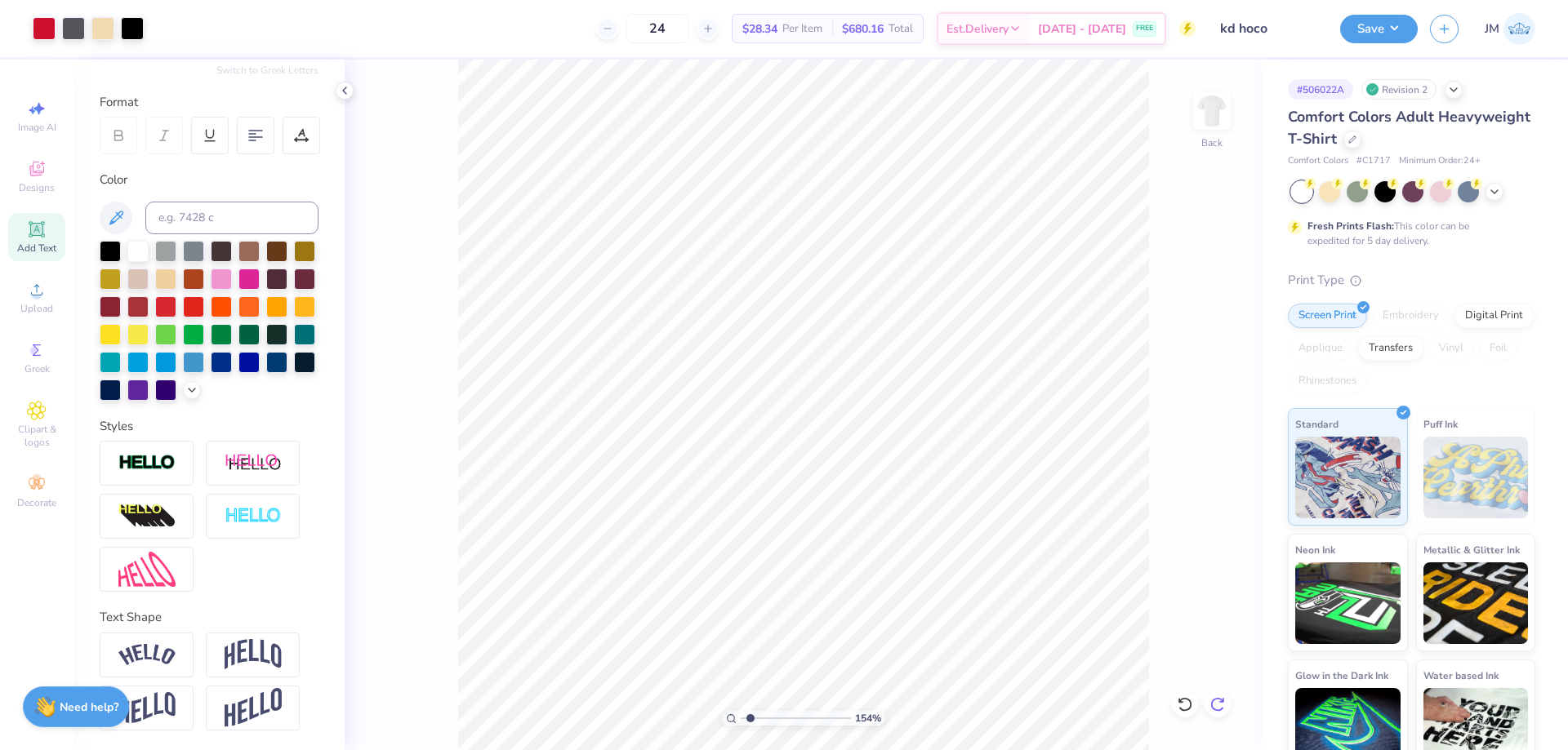
click at [1213, 705] on icon at bounding box center [1217, 704] width 16 height 16
click at [42, 28] on div at bounding box center [44, 26] width 23 height 23
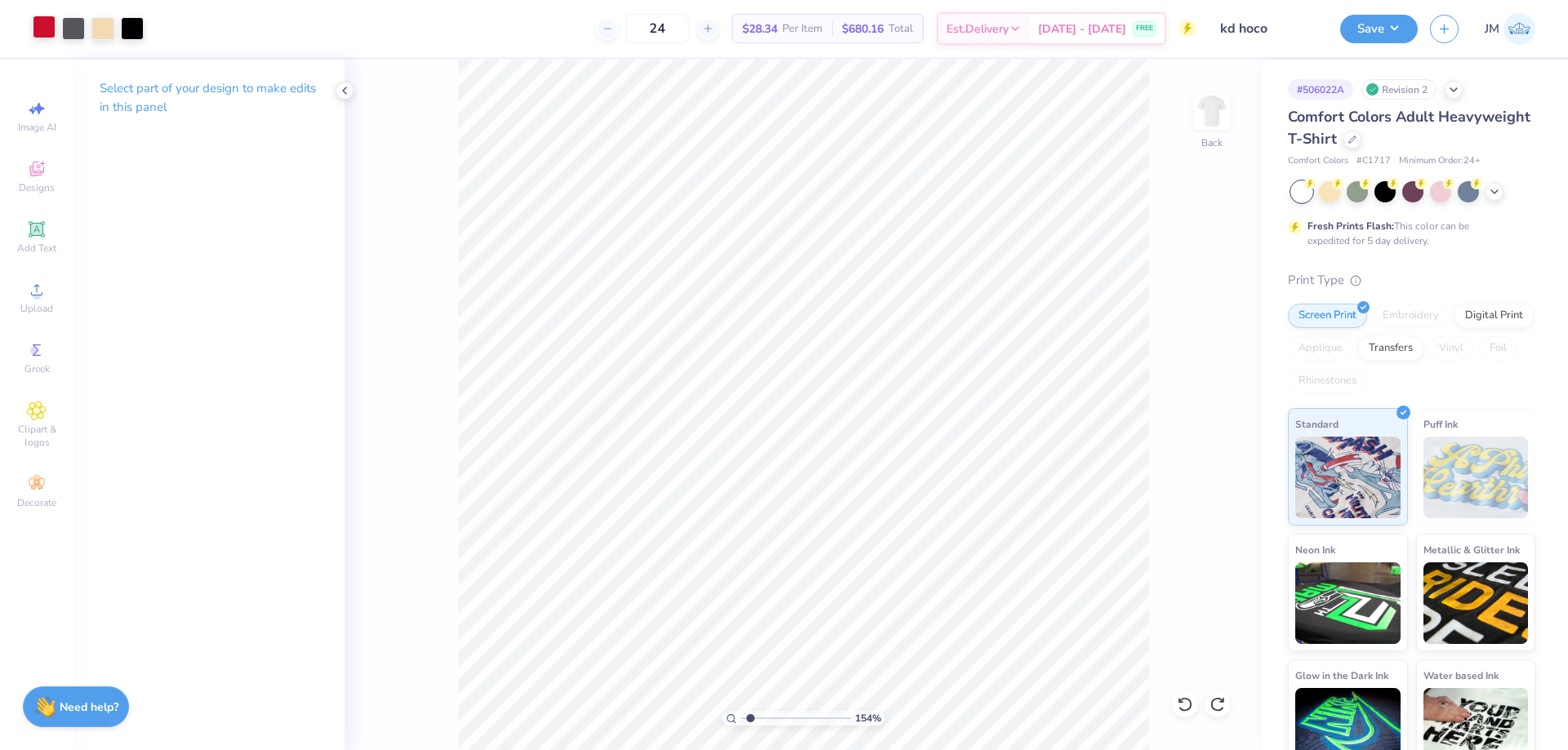
click at [379, 237] on div "154 % Back" at bounding box center [803, 404] width 917 height 690
click at [42, 16] on div at bounding box center [44, 26] width 23 height 23
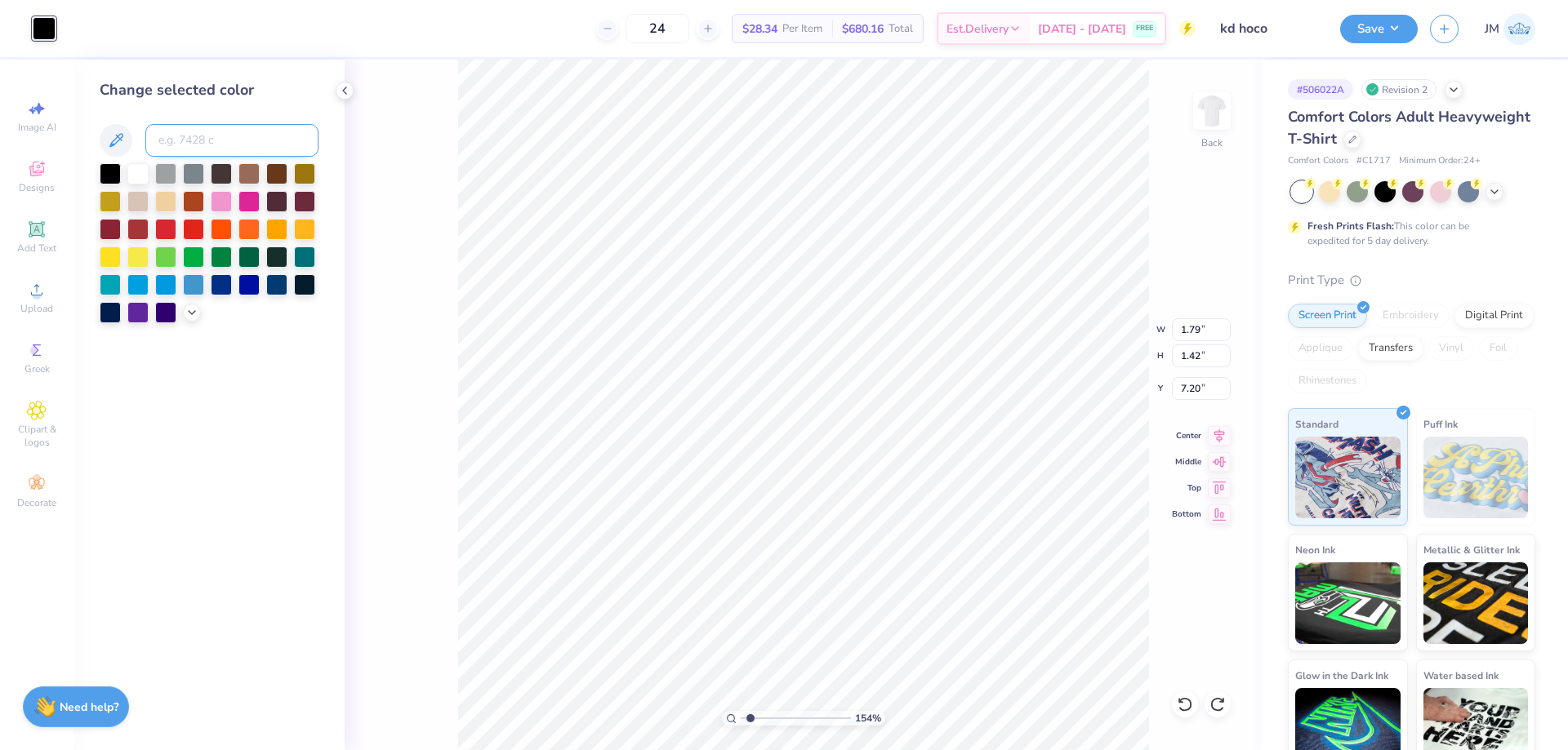
click at [177, 140] on input at bounding box center [232, 140] width 173 height 33
click at [1185, 709] on icon at bounding box center [1184, 704] width 16 height 16
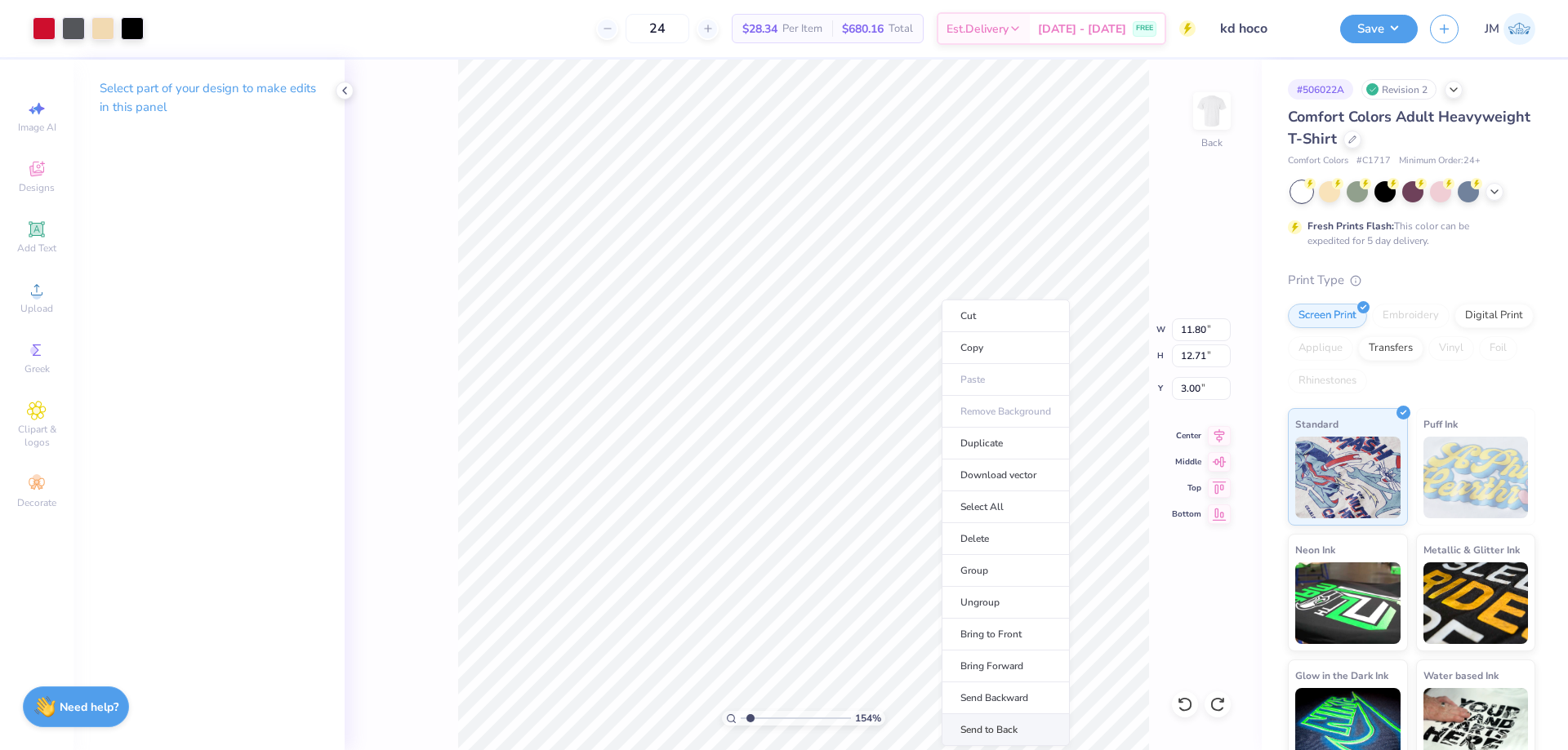
click at [1029, 721] on li "Send to Back" at bounding box center [1005, 730] width 128 height 32
click at [824, 721] on li "Send to Back" at bounding box center [849, 730] width 128 height 32
click at [752, 734] on li "Send to Back" at bounding box center [797, 730] width 128 height 32
click at [792, 582] on li "Group" at bounding box center [797, 571] width 128 height 32
click at [783, 731] on li "Send to Back" at bounding box center [787, 730] width 128 height 32
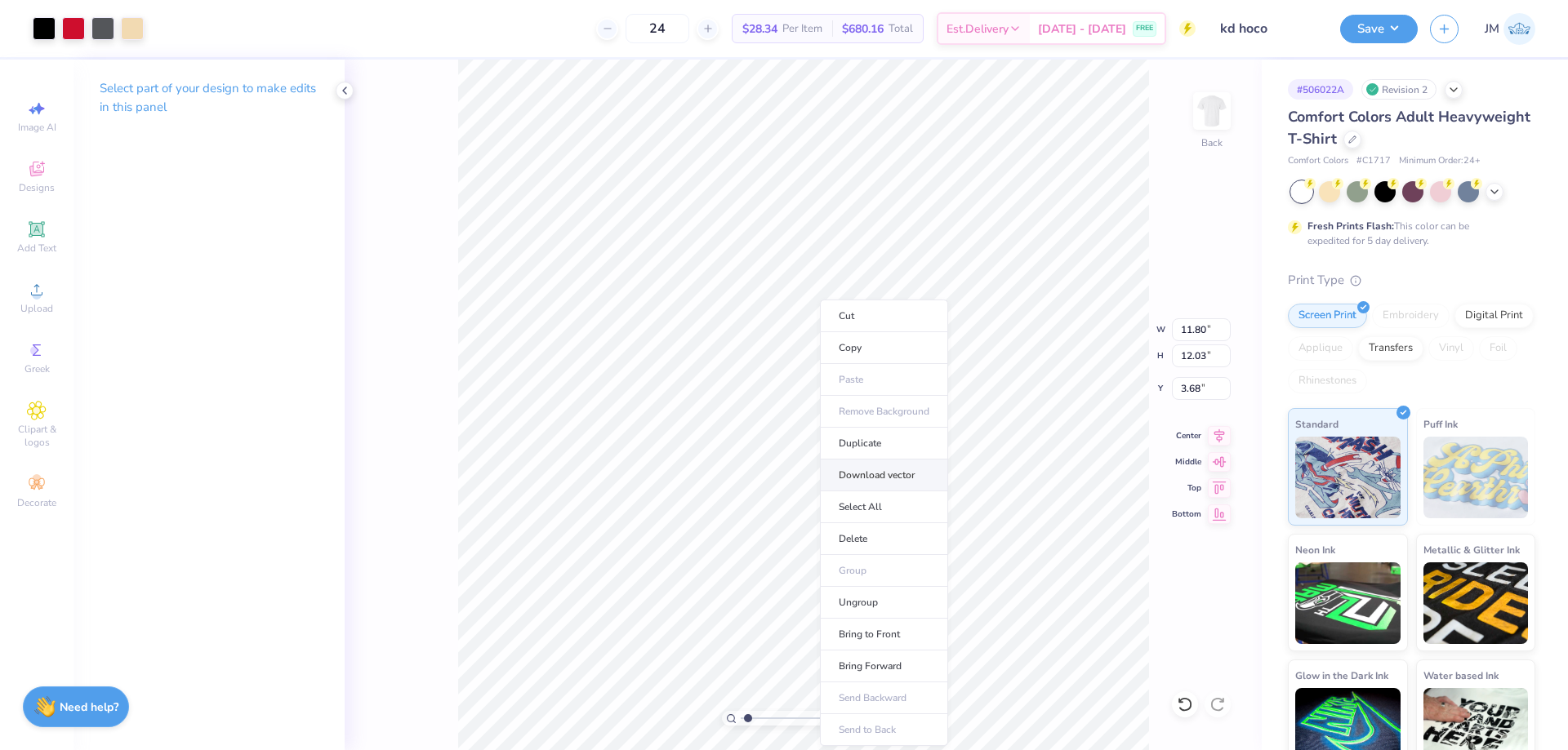
click at [878, 476] on li "Download vector" at bounding box center [884, 475] width 128 height 32
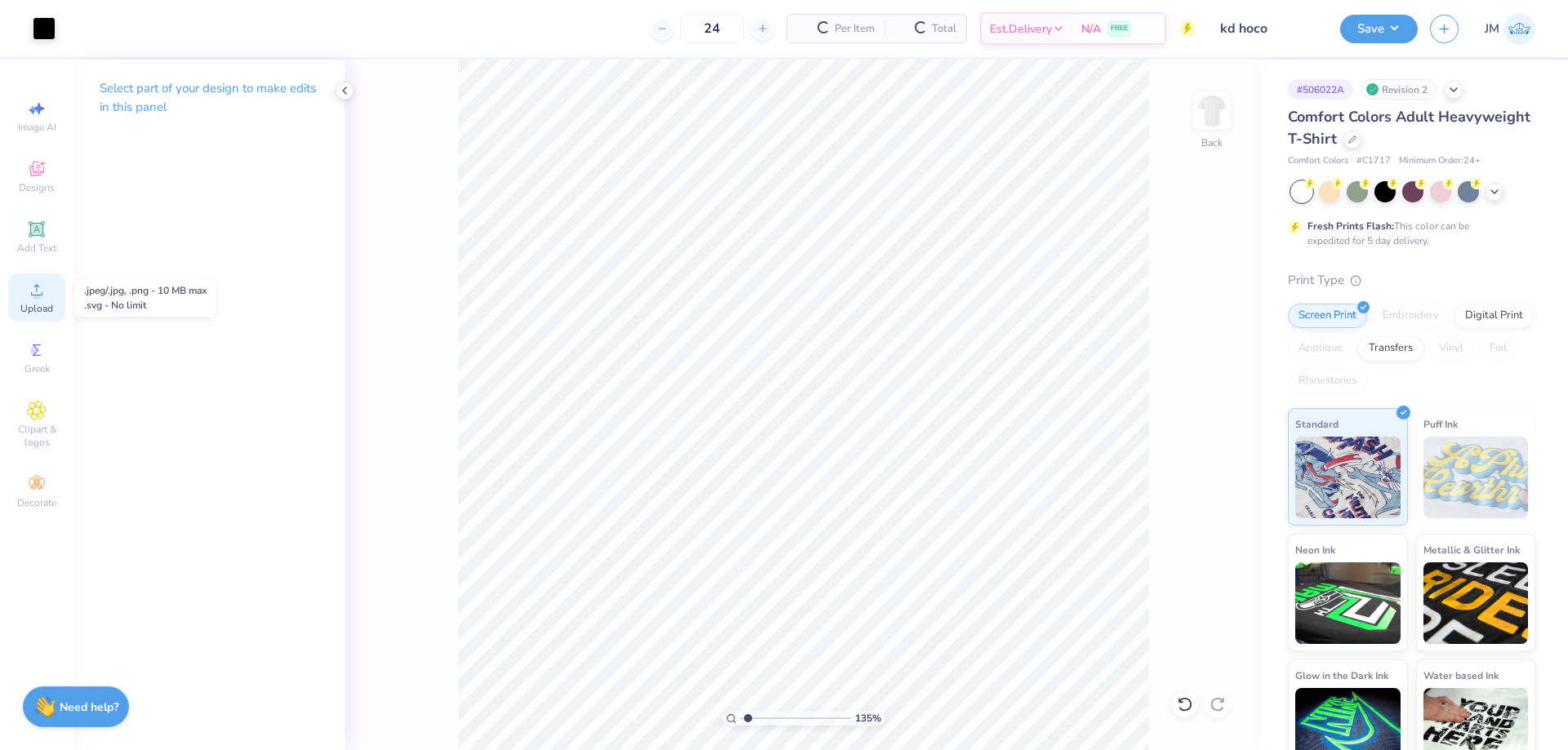
click at [31, 293] on icon at bounding box center [36, 289] width 19 height 19
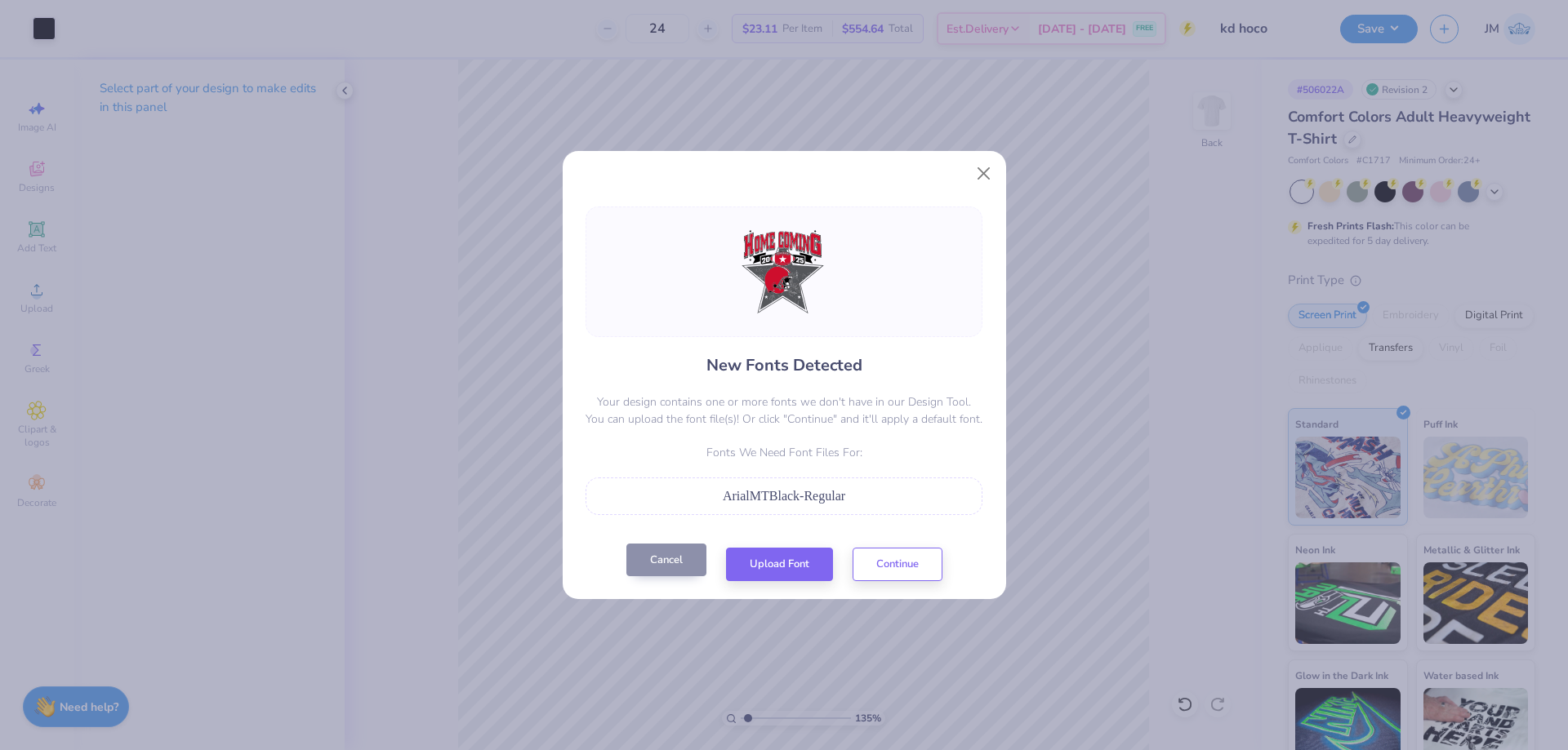
click at [689, 562] on button "Cancel" at bounding box center [666, 560] width 80 height 34
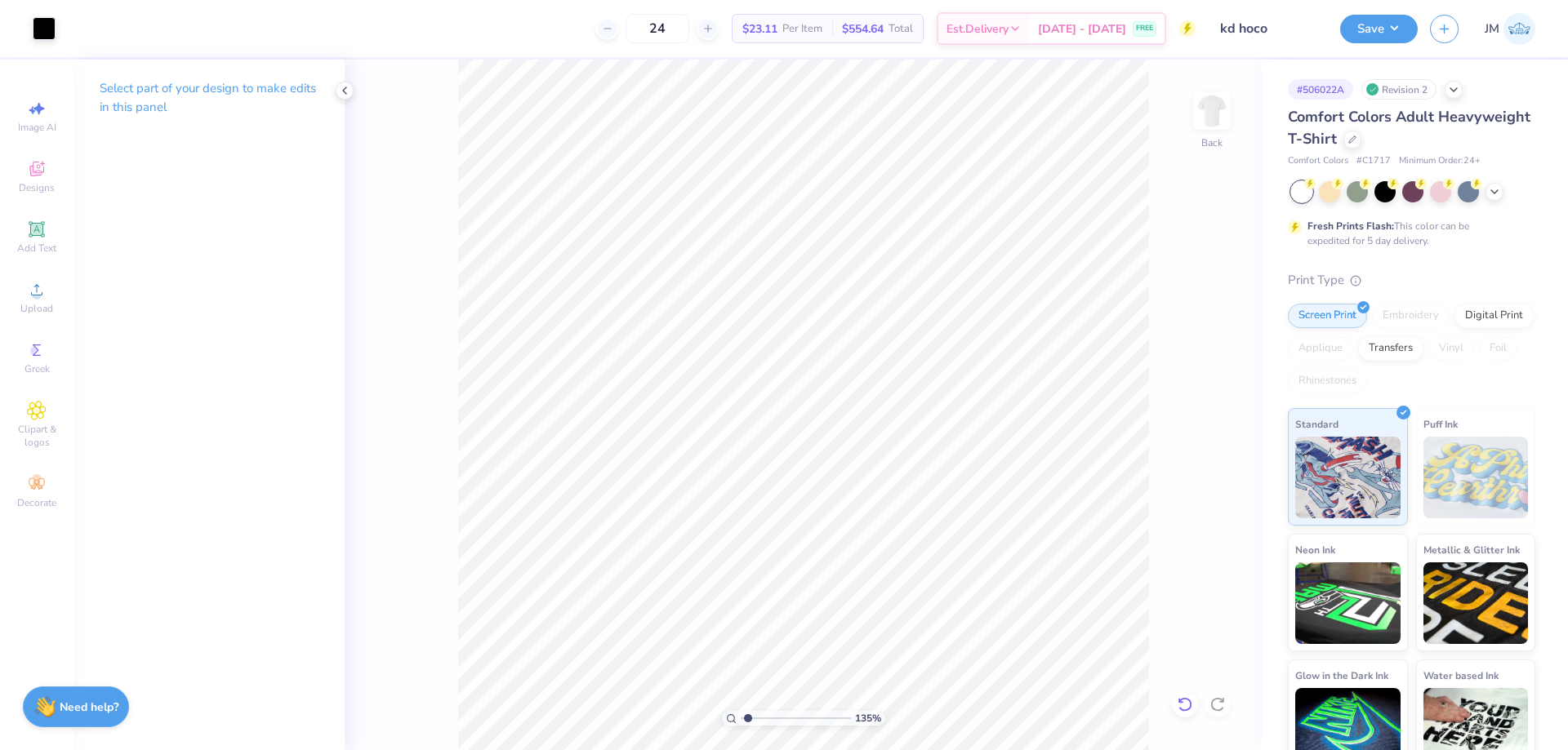
click at [1189, 705] on icon at bounding box center [1184, 704] width 16 height 16
click at [34, 299] on div "Upload" at bounding box center [37, 297] width 57 height 48
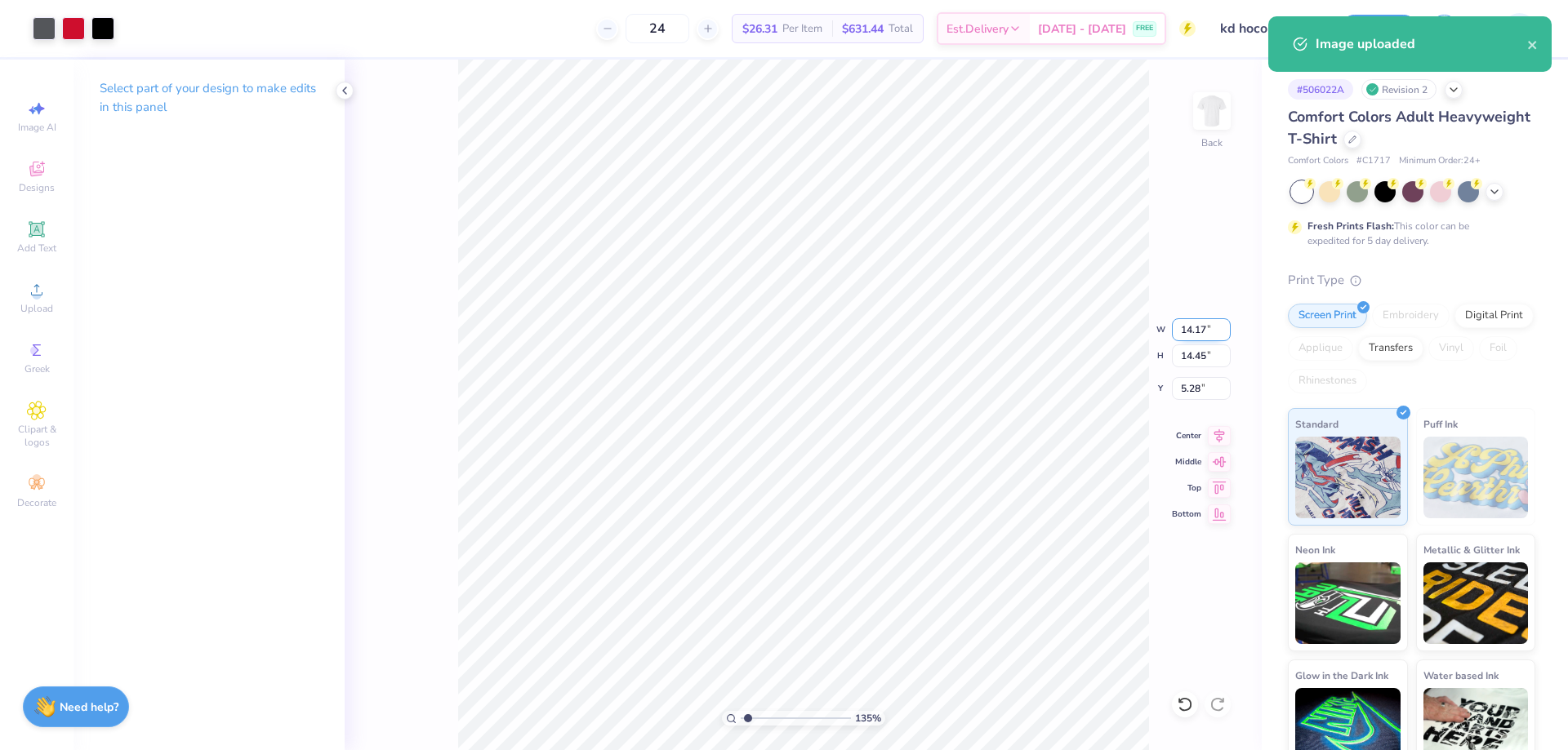
click at [1180, 328] on input "14.17" at bounding box center [1201, 330] width 59 height 23
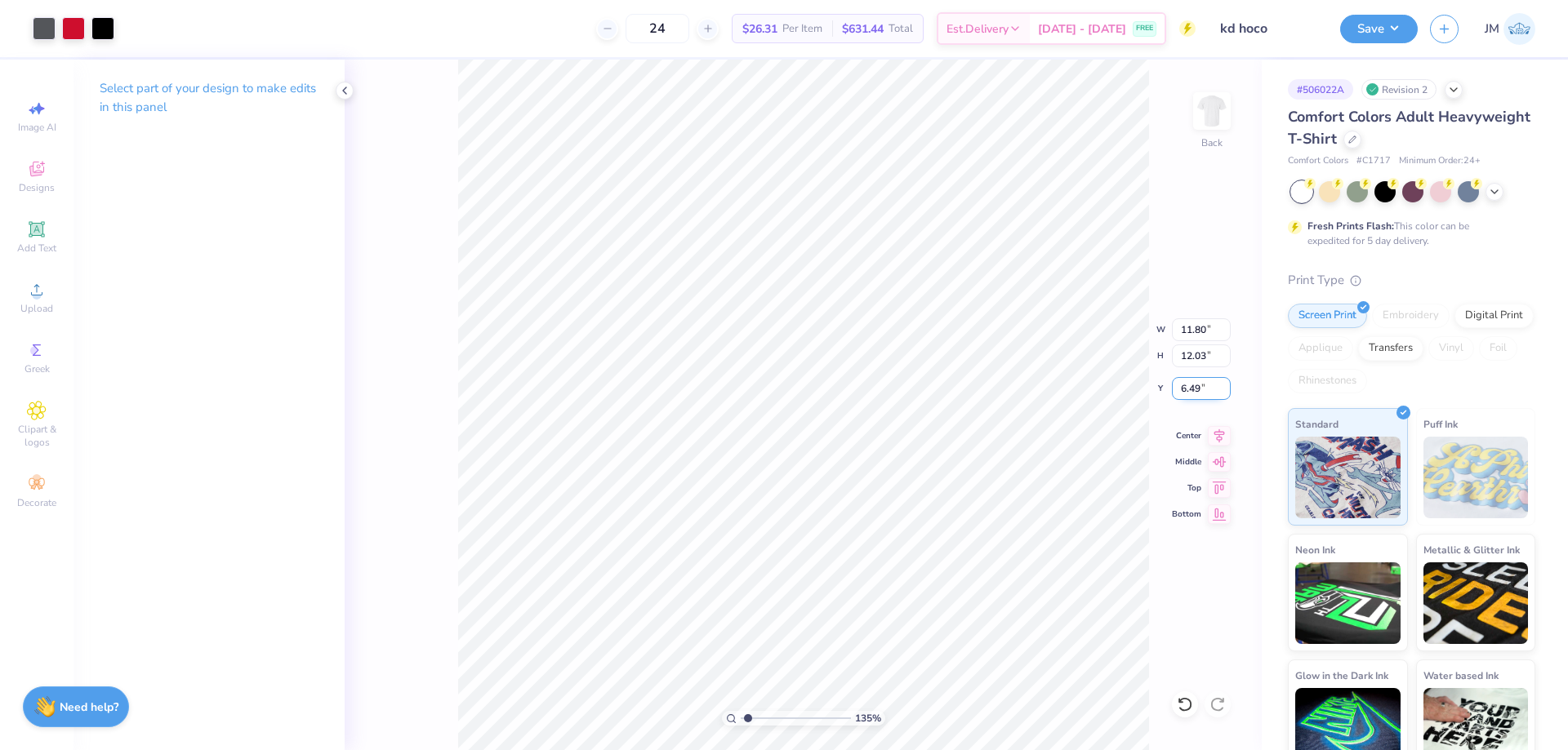
click at [1201, 393] on input "6.49" at bounding box center [1201, 388] width 59 height 23
click at [858, 719] on li "Send to Back" at bounding box center [890, 730] width 128 height 32
click at [1393, 25] on button "Save" at bounding box center [1379, 27] width 77 height 29
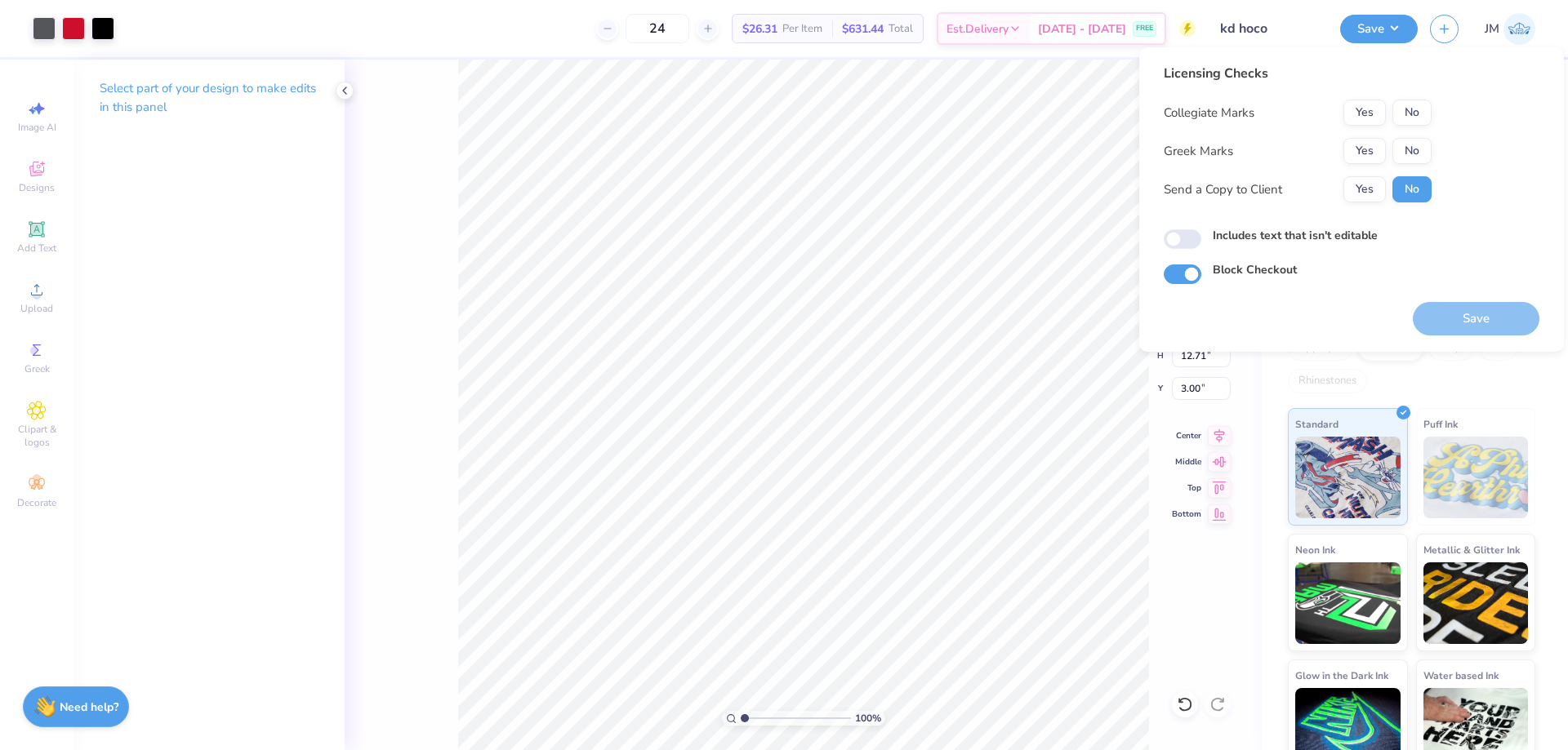
click at [1371, 136] on div "Collegiate Marks Yes No Greek Marks Yes No Send a Copy to Client Yes No" at bounding box center [1297, 151] width 268 height 103
click at [1378, 140] on button "Yes" at bounding box center [1364, 151] width 42 height 26
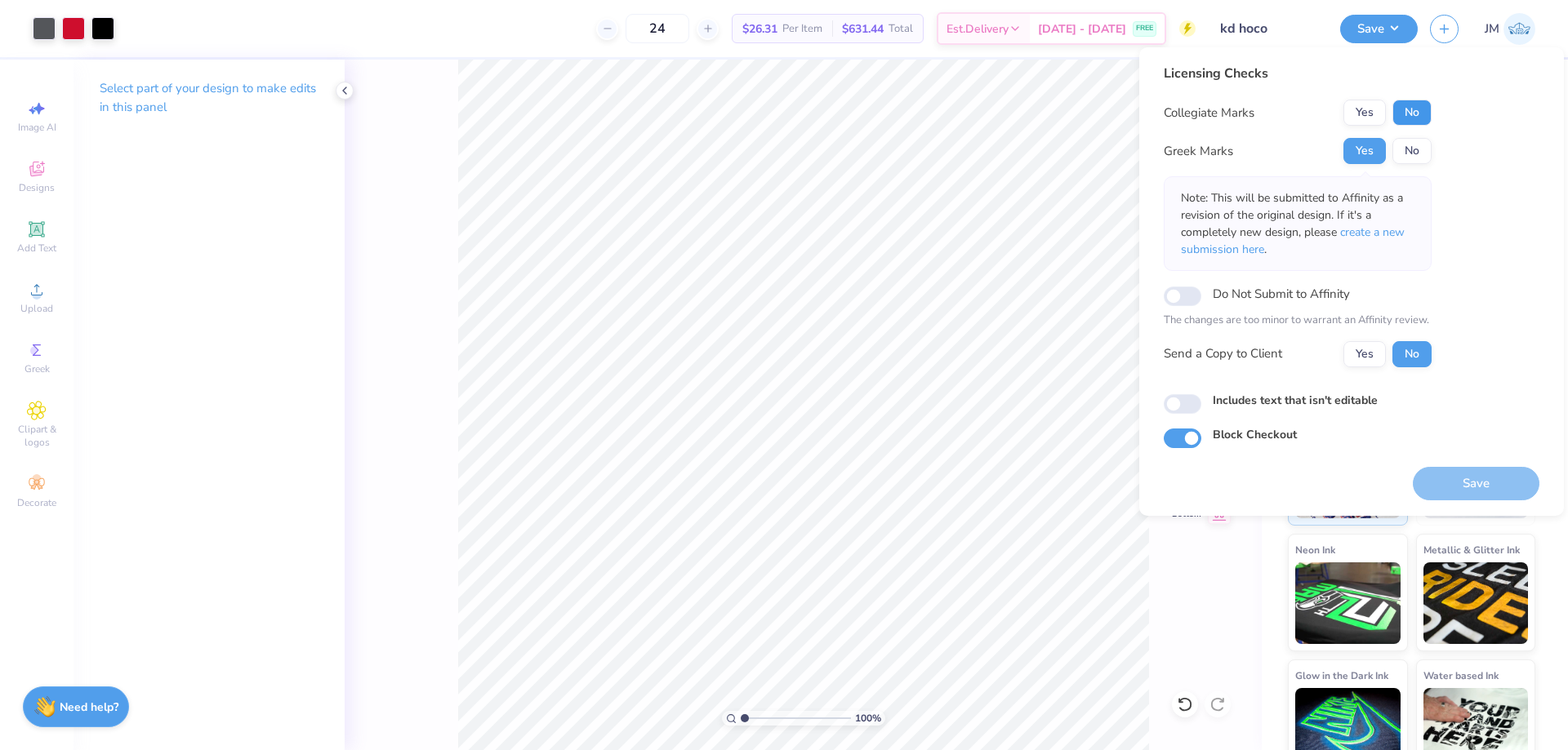
click at [1404, 121] on button "No" at bounding box center [1412, 112] width 40 height 26
click at [1402, 230] on span "create a new submission here" at bounding box center [1293, 240] width 224 height 33
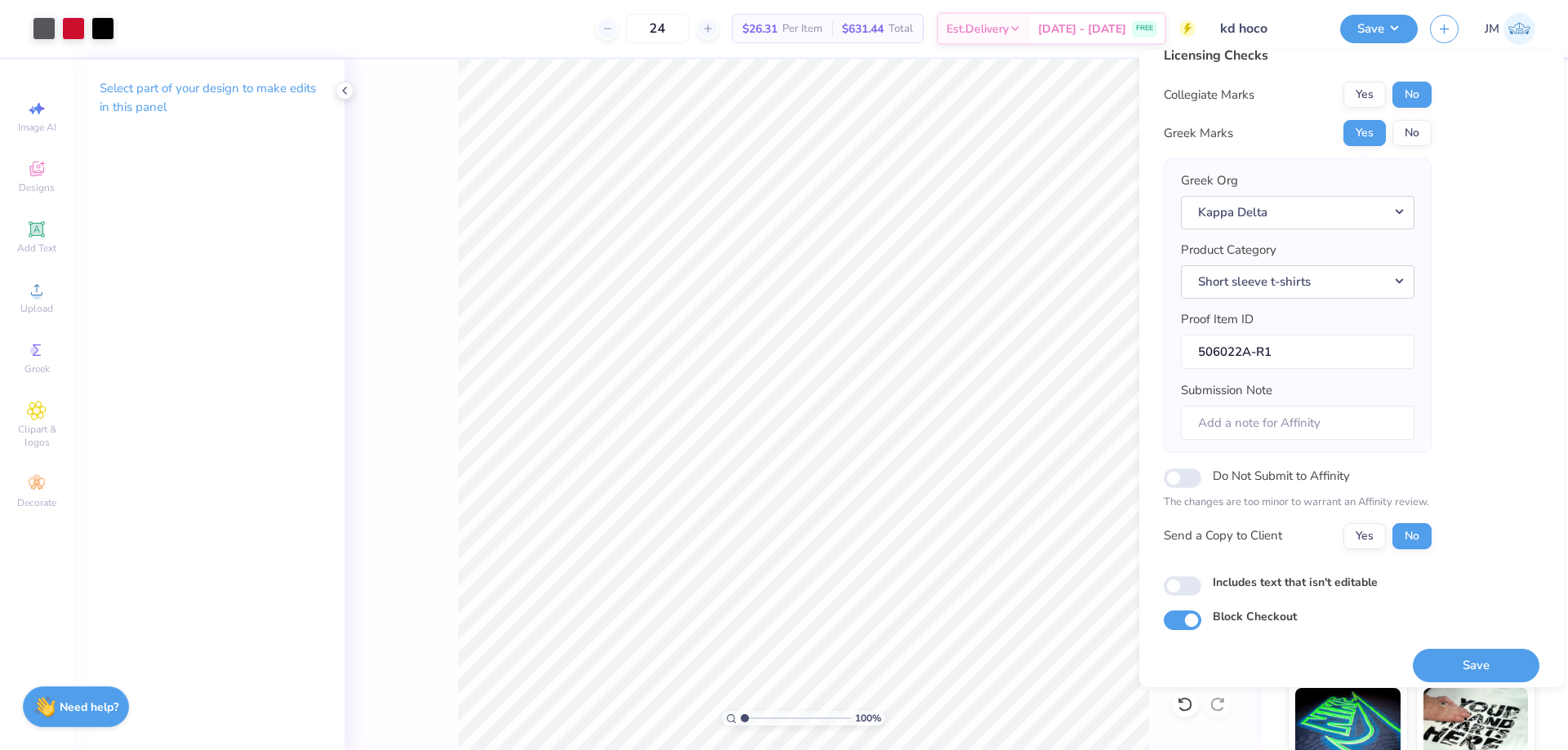
scroll to position [31, 0]
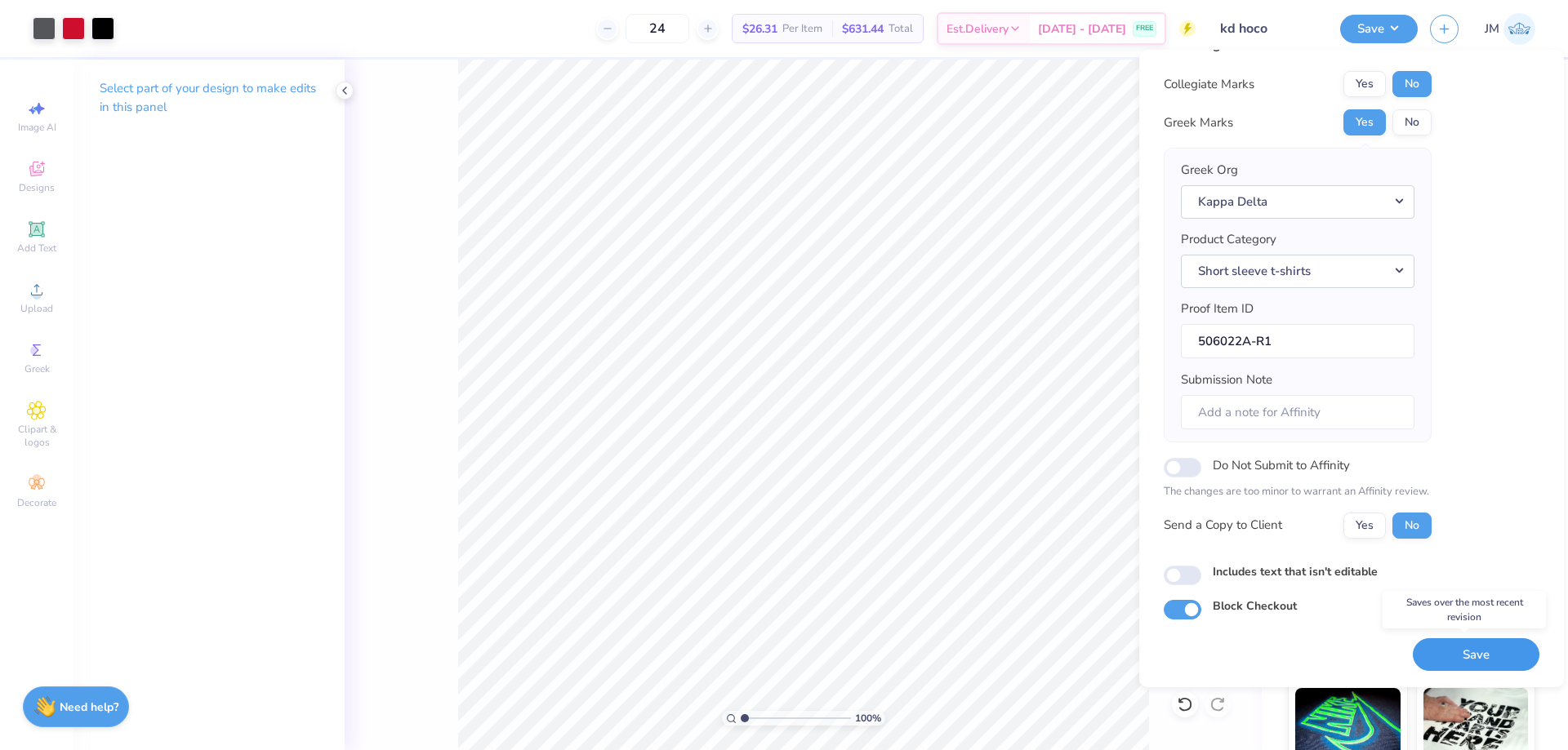
click at [1466, 647] on button "Save" at bounding box center [1475, 655] width 126 height 34
